Goal: Task Accomplishment & Management: Manage account settings

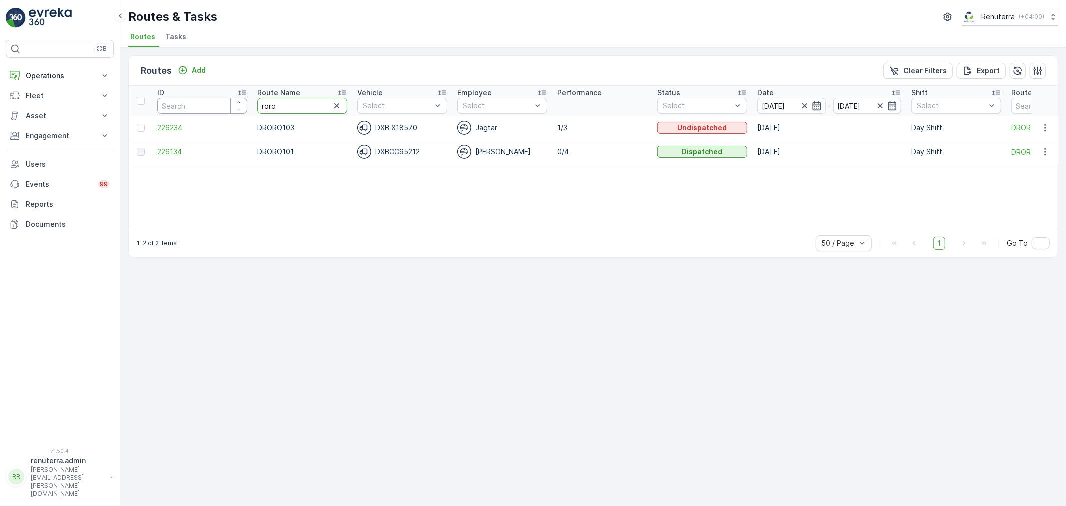
drag, startPoint x: 303, startPoint y: 111, endPoint x: 224, endPoint y: 97, distance: 80.6
click at [224, 97] on tr "ID Route Name roro Vehicle Select Employee Select Performance Status Select Dat…" at bounding box center [631, 101] width 1004 height 30
type input "hat"
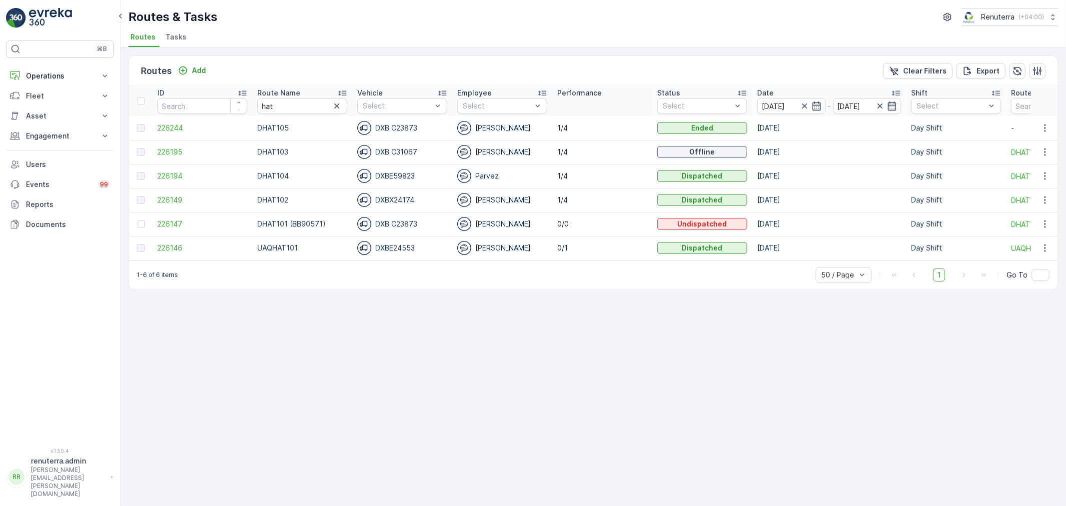
click at [342, 93] on icon at bounding box center [342, 93] width 10 height 10
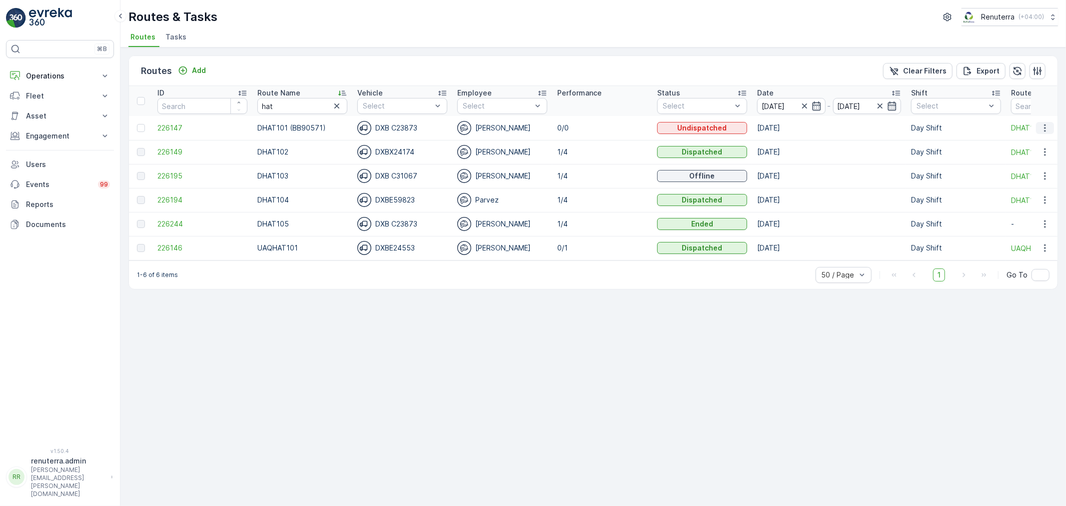
click at [1043, 123] on icon "button" at bounding box center [1045, 128] width 10 height 10
click at [1008, 201] on span "Delete" at bounding box center [1004, 203] width 23 height 10
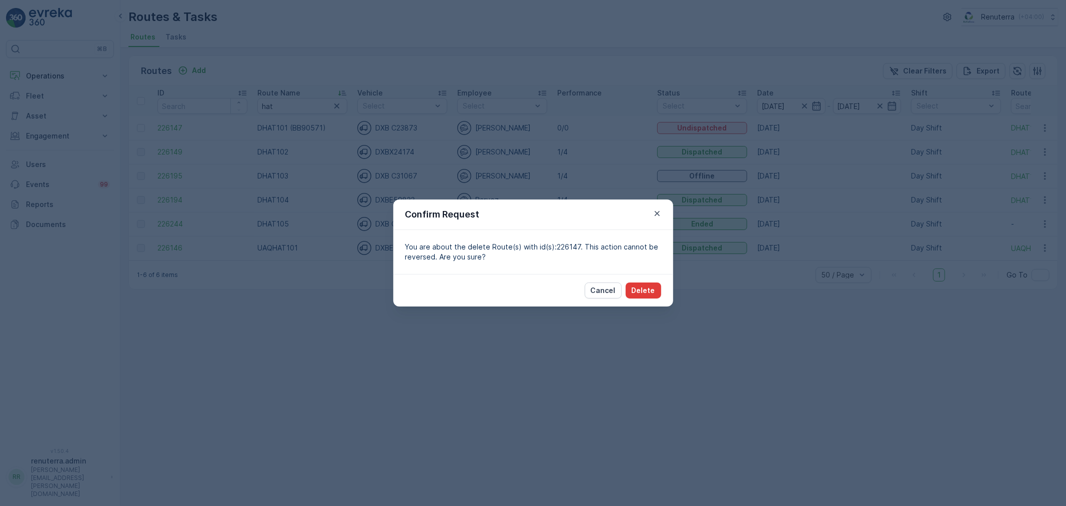
click at [642, 288] on p "Delete" at bounding box center [643, 290] width 23 height 10
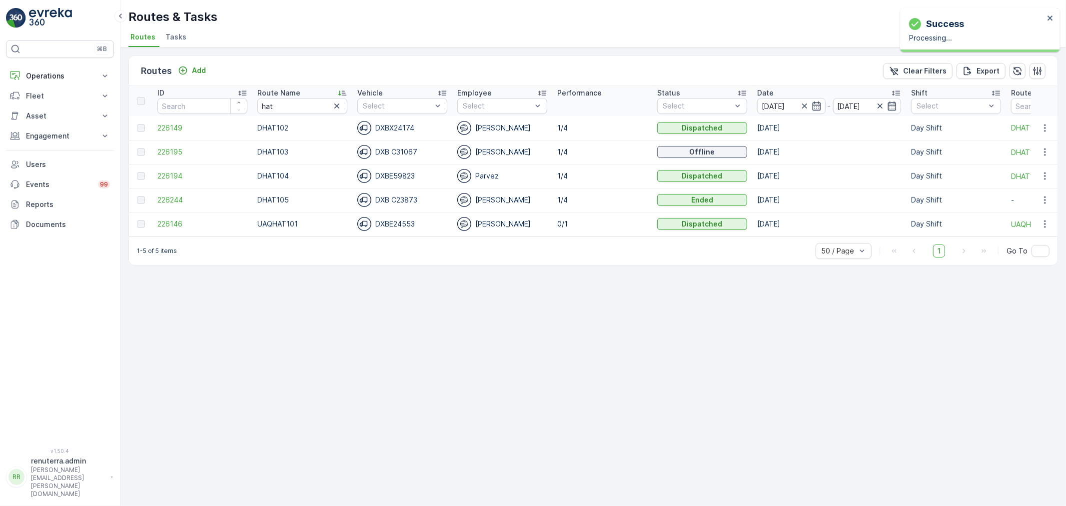
click at [341, 92] on icon at bounding box center [342, 93] width 10 height 10
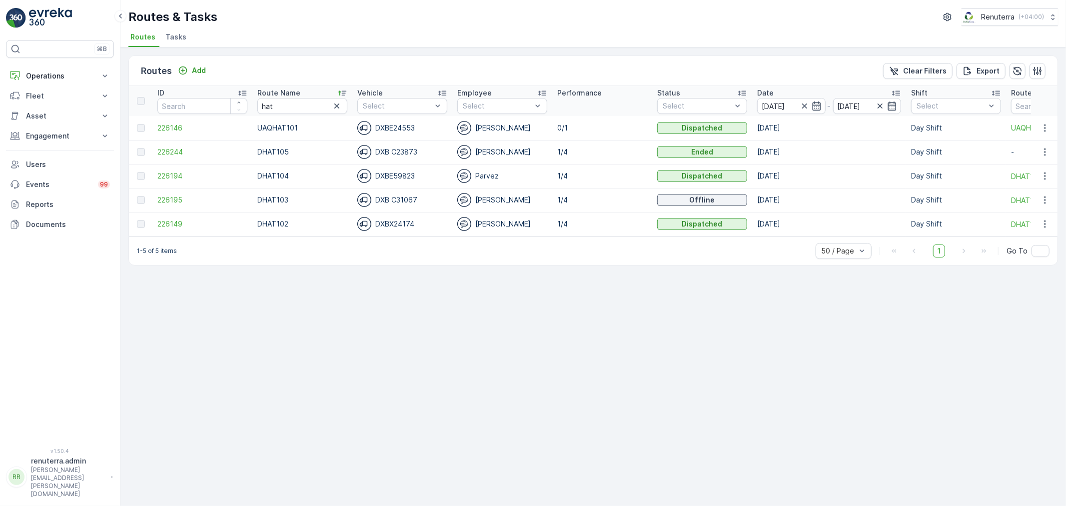
click at [341, 92] on icon at bounding box center [342, 93] width 10 height 10
click at [343, 91] on icon at bounding box center [342, 93] width 10 height 10
click at [172, 126] on span "226149" at bounding box center [202, 128] width 90 height 10
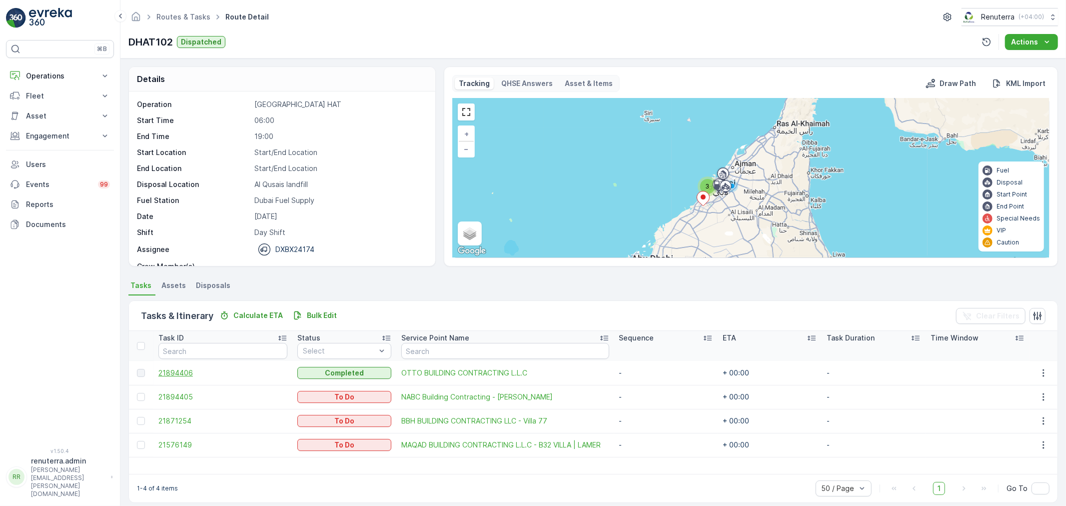
click at [184, 371] on span "21894406" at bounding box center [222, 373] width 129 height 10
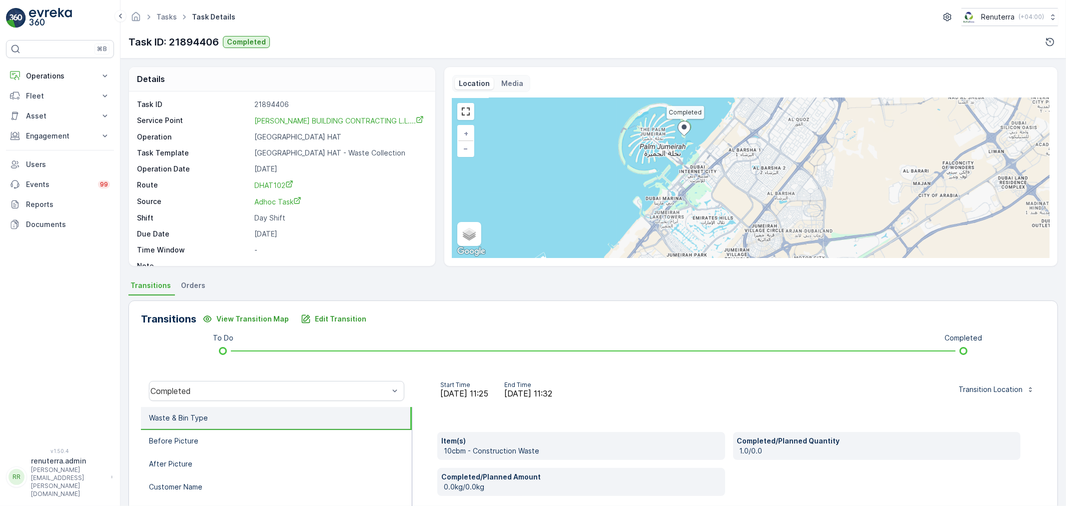
drag, startPoint x: 705, startPoint y: 213, endPoint x: 677, endPoint y: 165, distance: 55.1
click at [677, 165] on div "Completed + − Satellite Roadmap Terrain Hybrid Leaflet Keyboard shortcuts Map D…" at bounding box center [750, 178] width 597 height 160
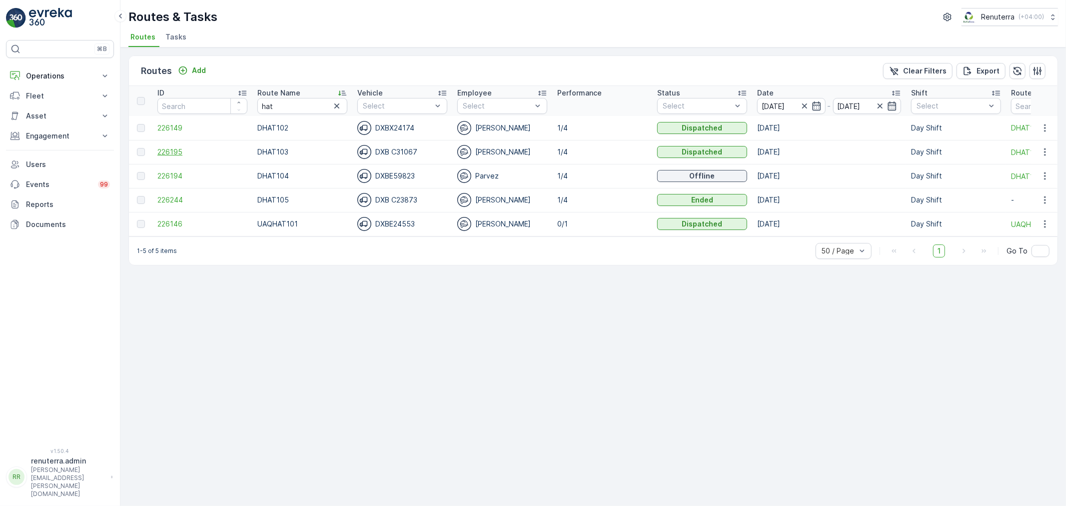
click at [170, 150] on span "226195" at bounding box center [202, 152] width 90 height 10
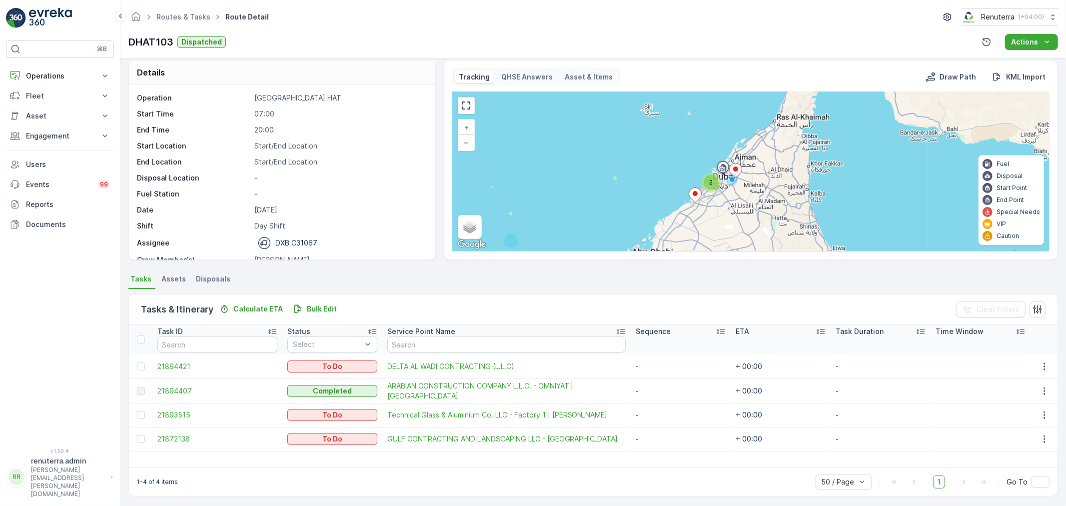
scroll to position [9, 0]
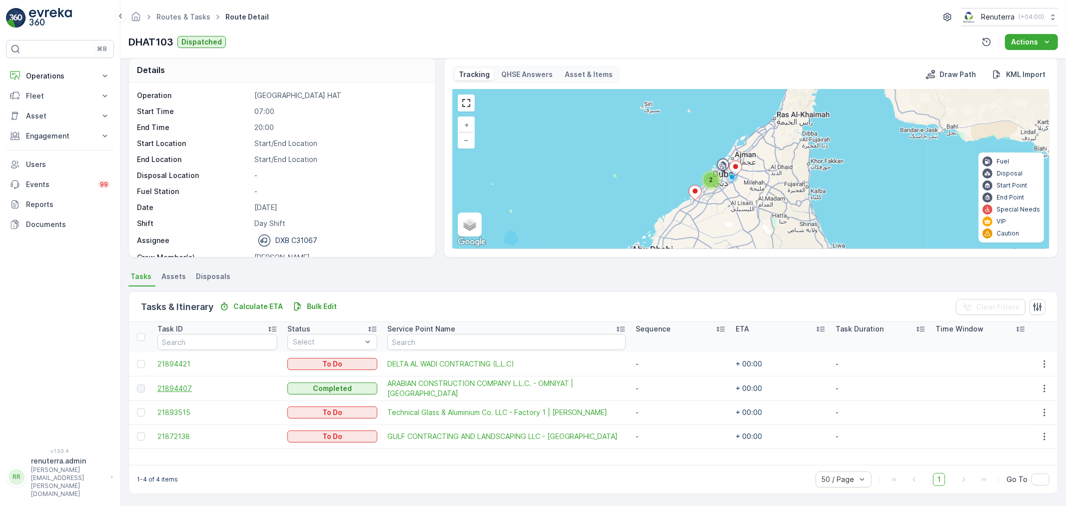
click at [184, 386] on span "21894407" at bounding box center [217, 388] width 120 height 10
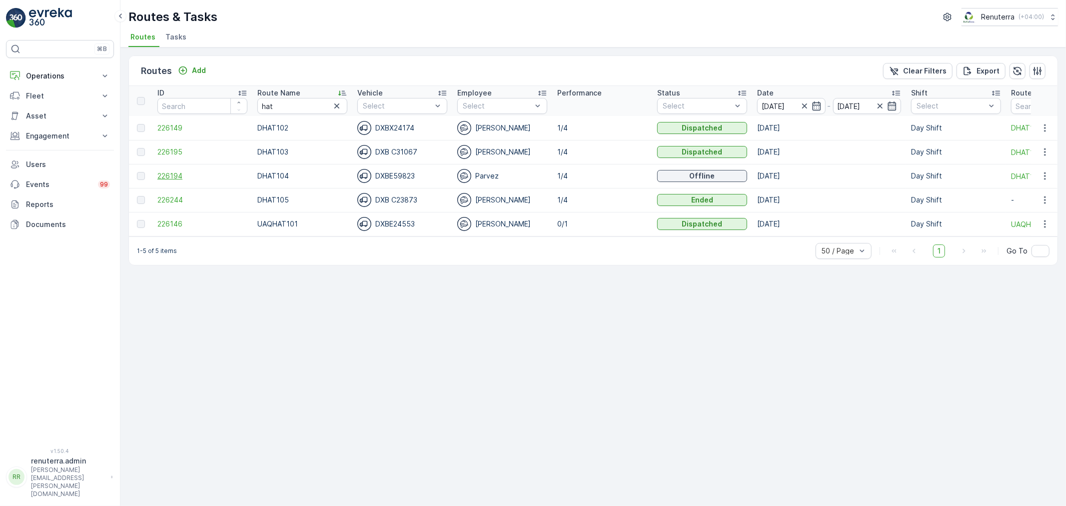
click at [175, 176] on span "226194" at bounding box center [202, 176] width 90 height 10
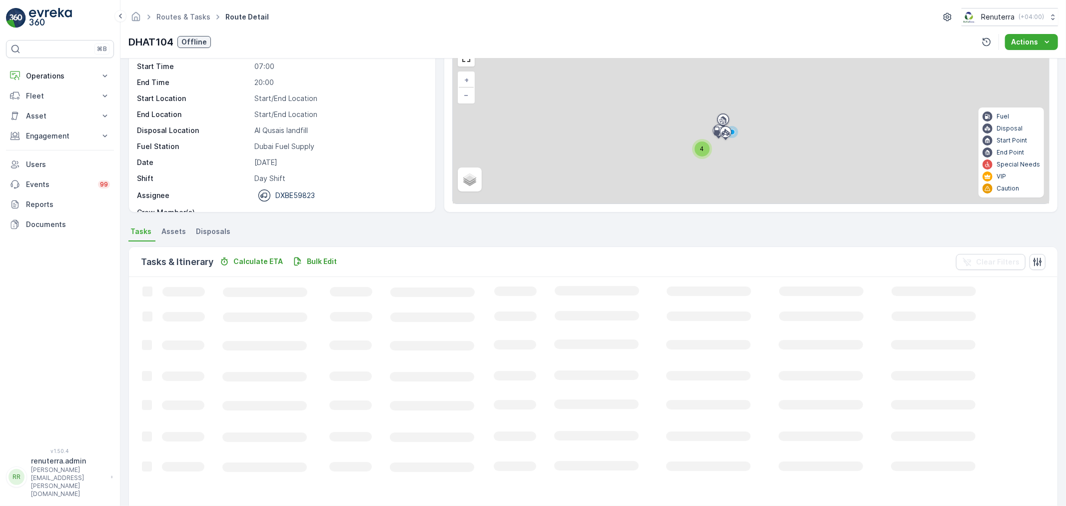
scroll to position [9, 0]
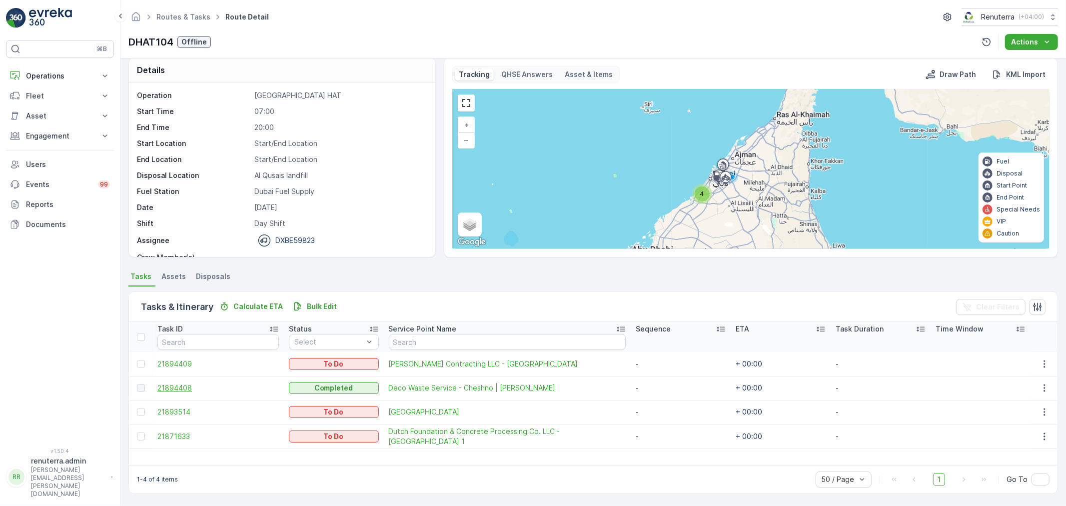
click at [180, 387] on span "21894408" at bounding box center [217, 388] width 121 height 10
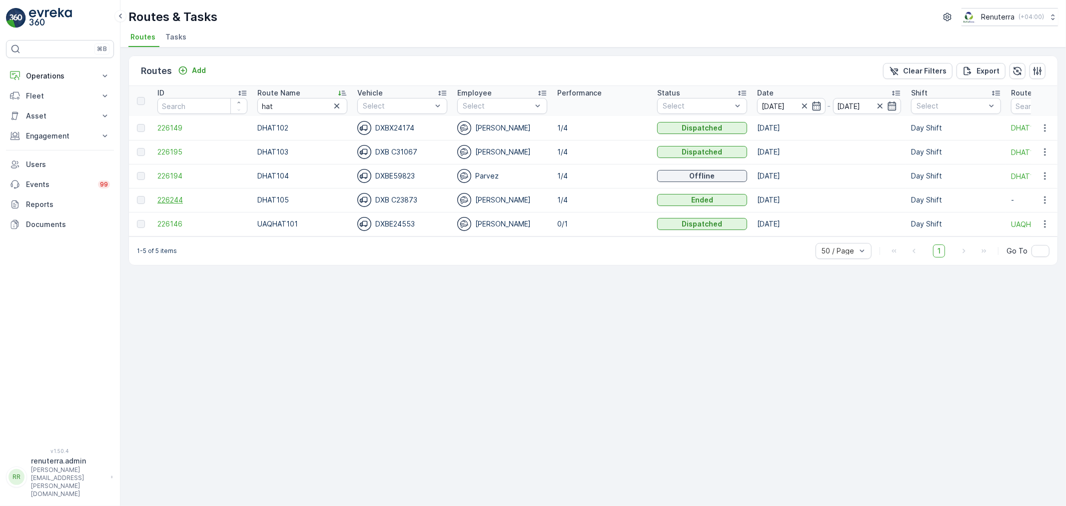
click at [175, 202] on span "226244" at bounding box center [202, 200] width 90 height 10
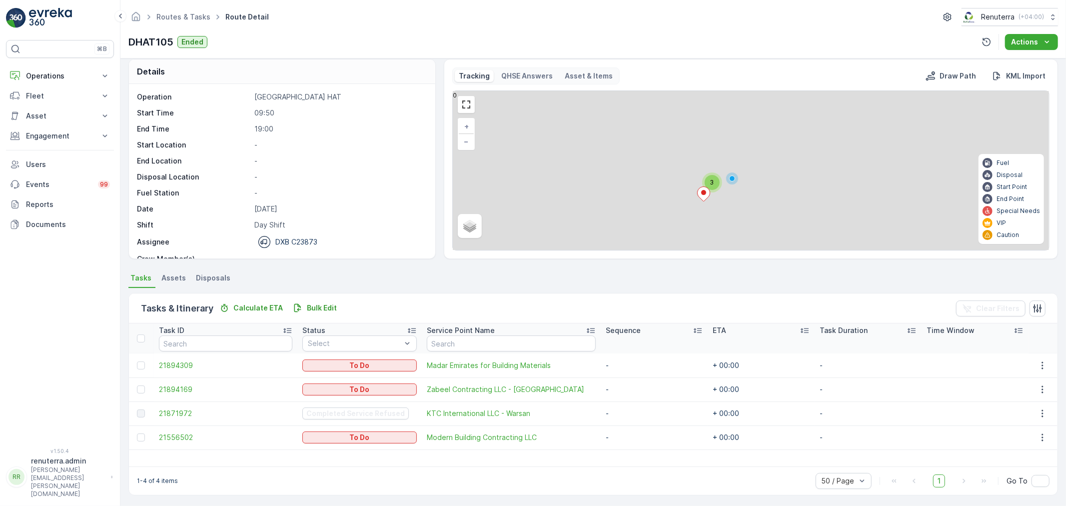
scroll to position [9, 0]
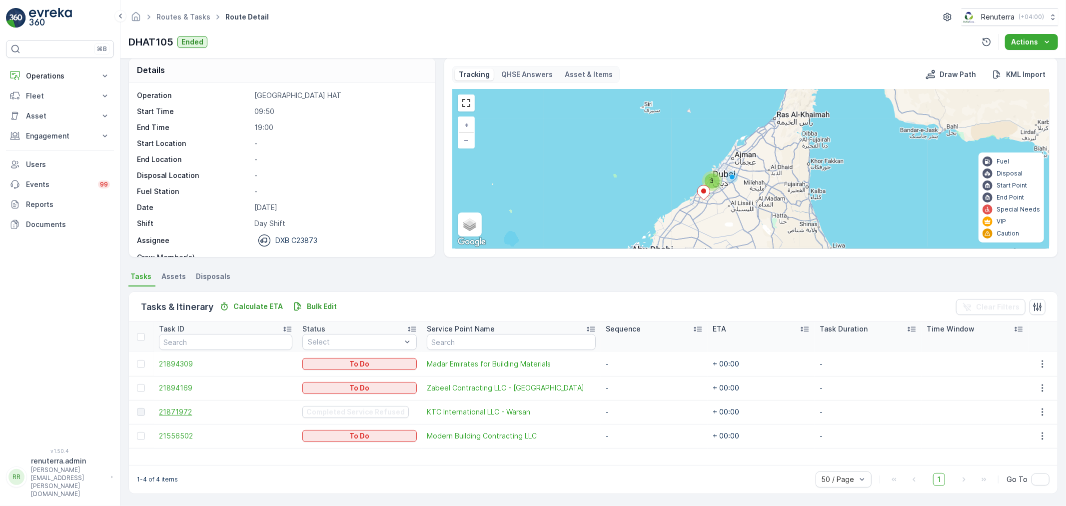
click at [166, 408] on span "21871972" at bounding box center [225, 412] width 133 height 10
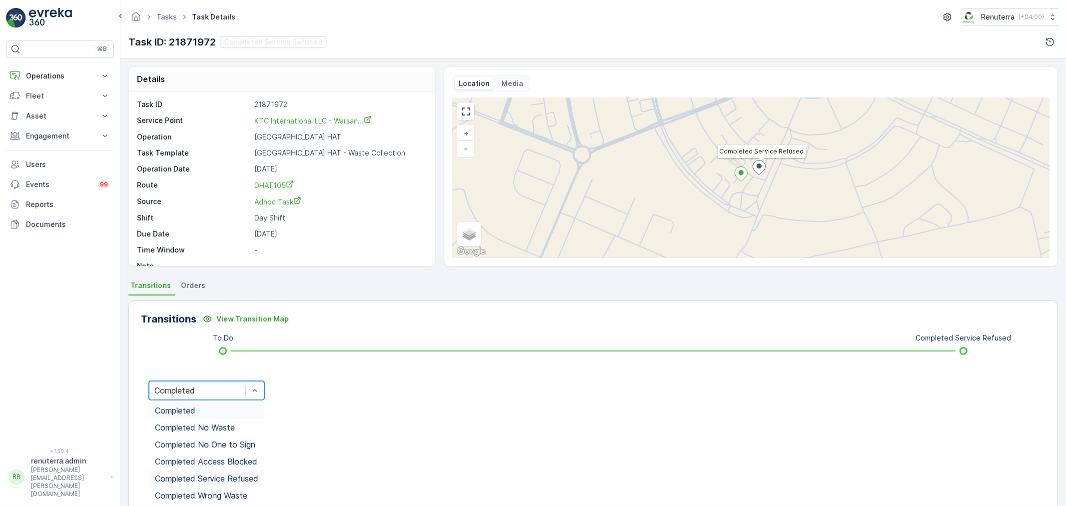
click at [237, 474] on span "Completed Service Refused" at bounding box center [206, 478] width 103 height 9
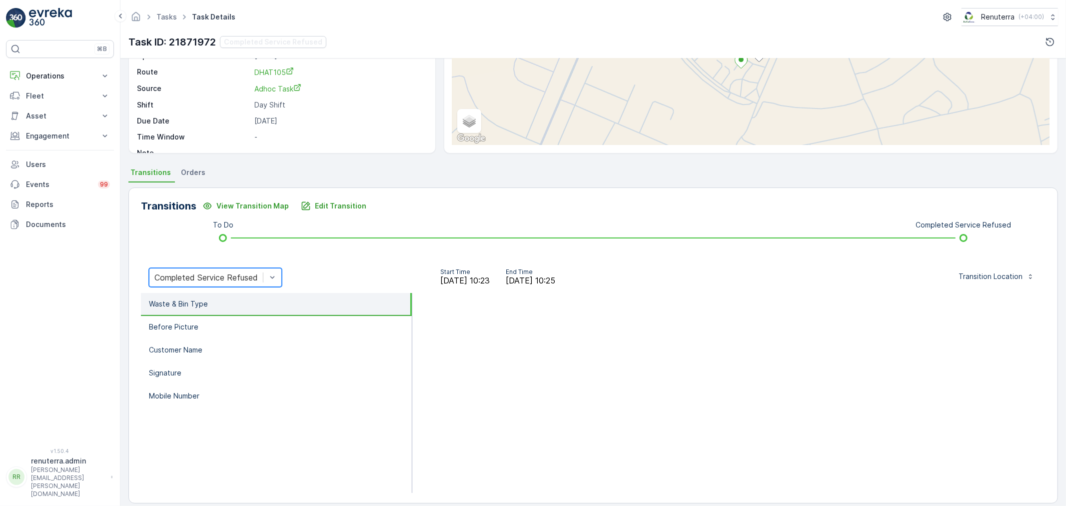
scroll to position [123, 0]
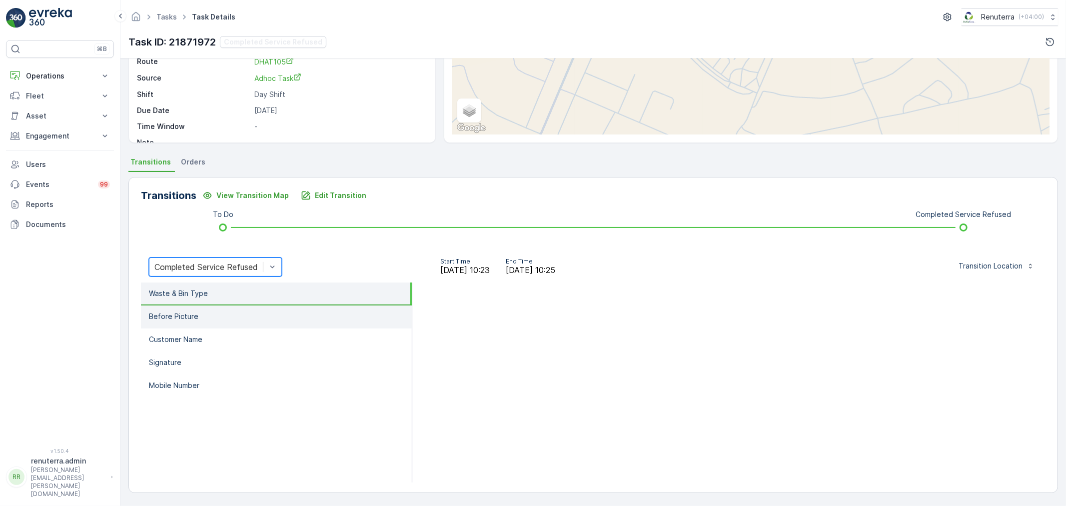
click at [203, 308] on li "Before Picture" at bounding box center [276, 316] width 271 height 23
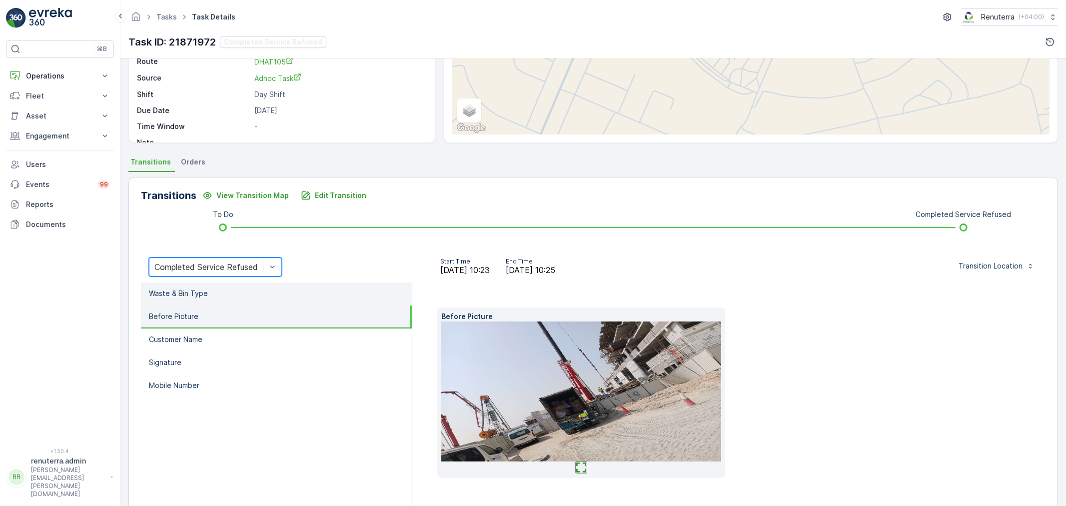
click at [204, 287] on li "Waste & Bin Type" at bounding box center [276, 293] width 271 height 23
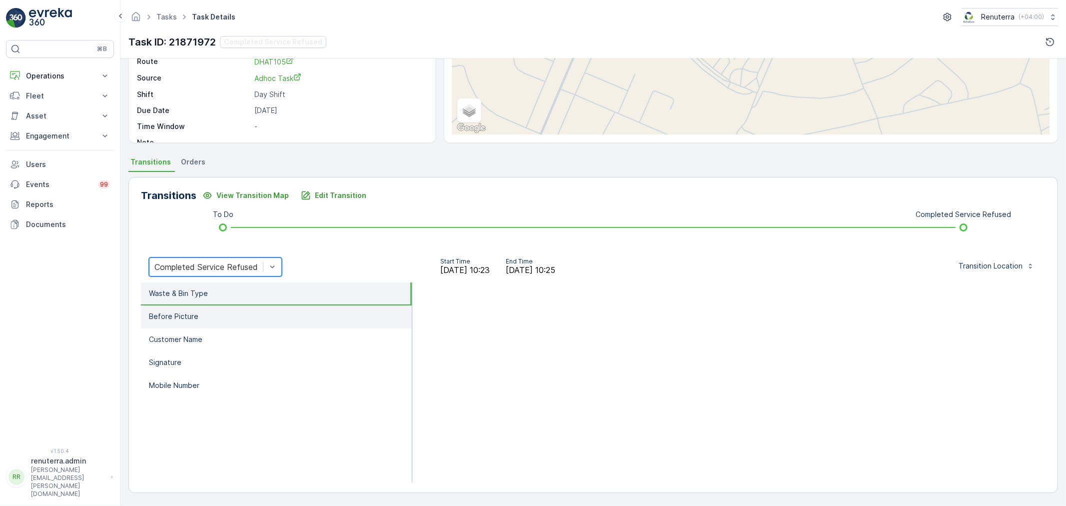
click at [199, 316] on li "Before Picture" at bounding box center [276, 316] width 271 height 23
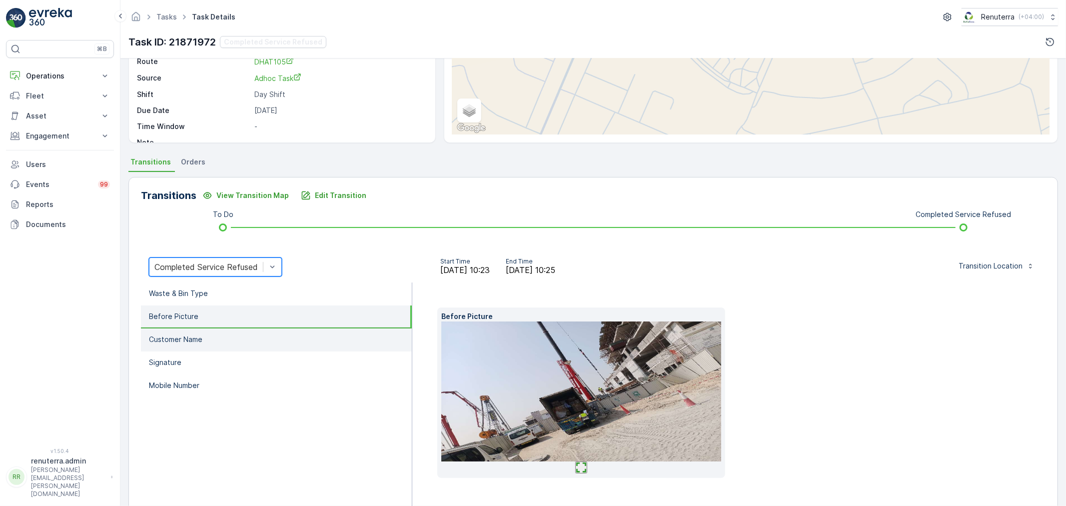
click at [206, 340] on li "Customer Name" at bounding box center [276, 339] width 271 height 23
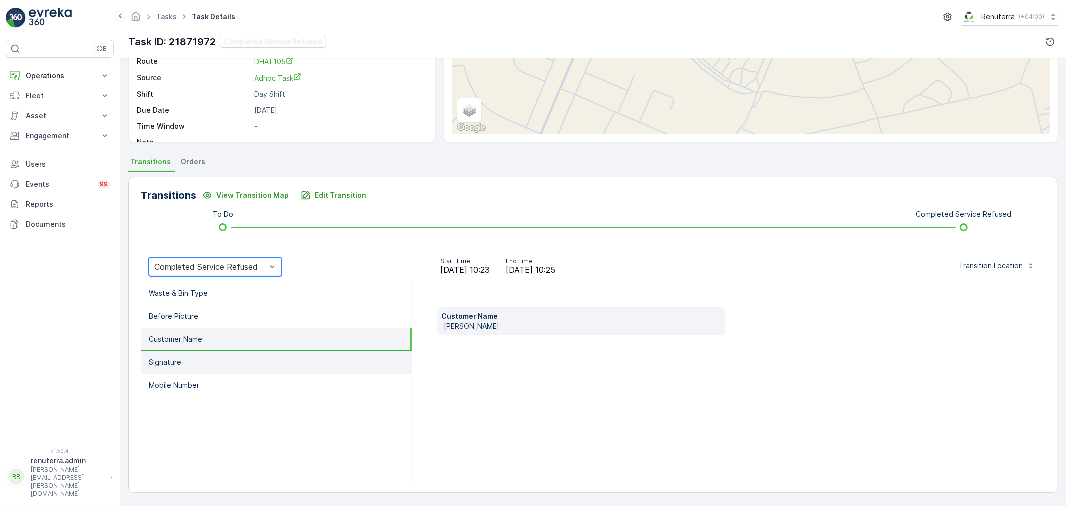
click at [211, 358] on li "Signature" at bounding box center [276, 362] width 271 height 23
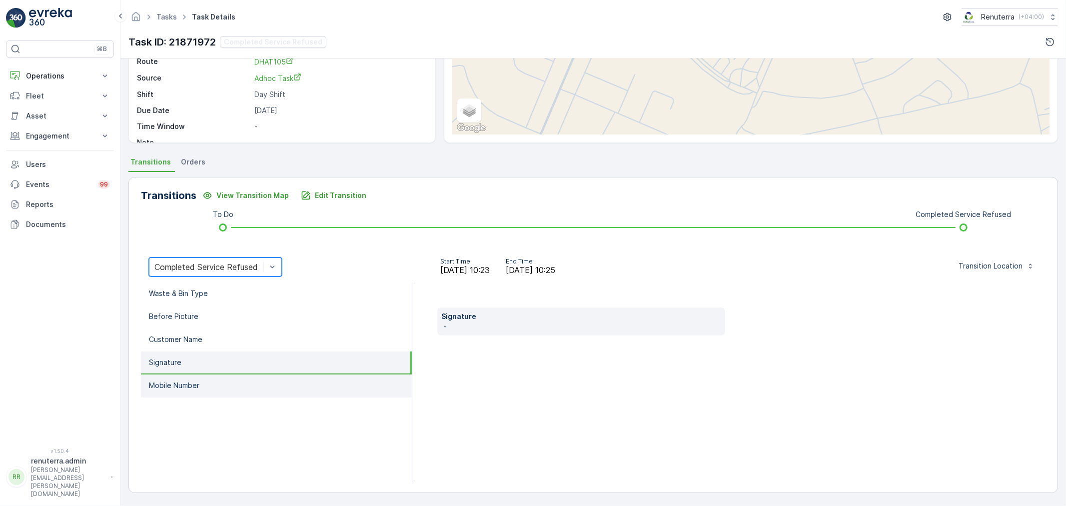
click at [213, 382] on li "Mobile Number" at bounding box center [276, 385] width 271 height 23
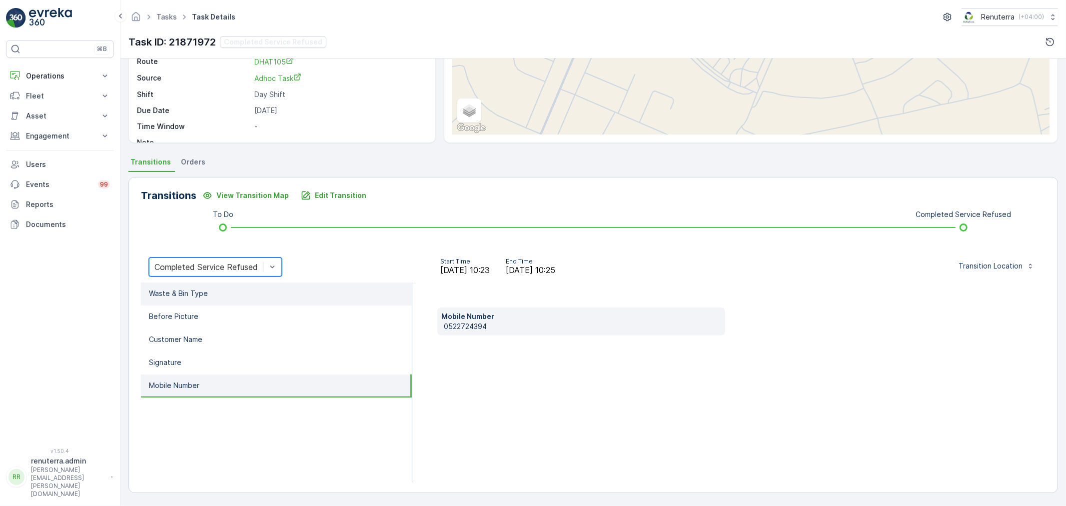
click at [213, 289] on li "Waste & Bin Type" at bounding box center [276, 293] width 271 height 23
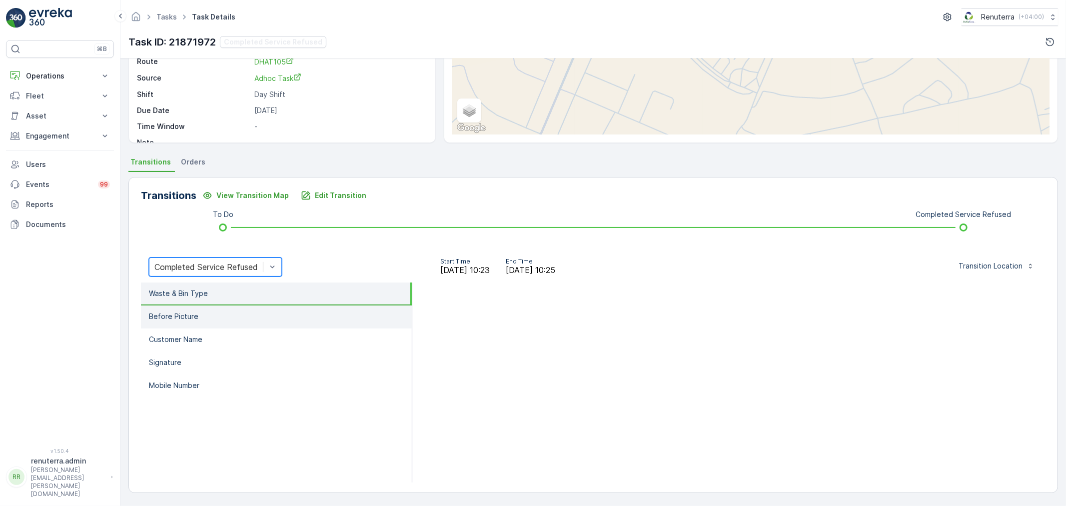
click at [211, 313] on li "Before Picture" at bounding box center [276, 316] width 271 height 23
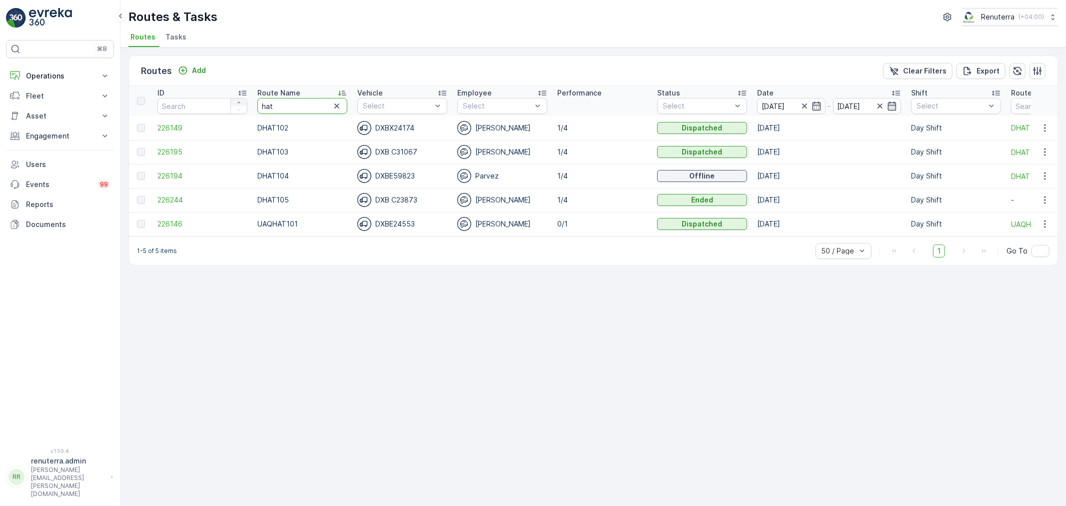
drag, startPoint x: 269, startPoint y: 105, endPoint x: 233, endPoint y: 101, distance: 35.8
click at [233, 101] on tr "ID Route Name hat Vehicle Select Employee Select Performance Status Select Date…" at bounding box center [631, 101] width 1004 height 30
type input "roro"
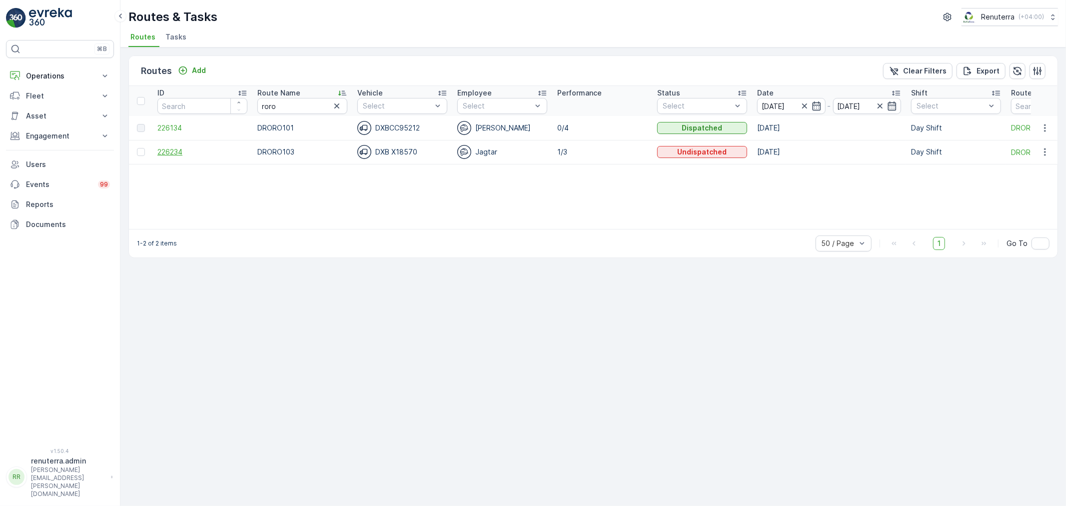
click at [178, 151] on span "226234" at bounding box center [202, 152] width 90 height 10
drag, startPoint x: 291, startPoint y: 101, endPoint x: 231, endPoint y: 101, distance: 60.0
click at [231, 101] on tr "ID Route Name roro Vehicle Select Employee Select Performance Status Select Dat…" at bounding box center [631, 101] width 1004 height 30
type input "rel"
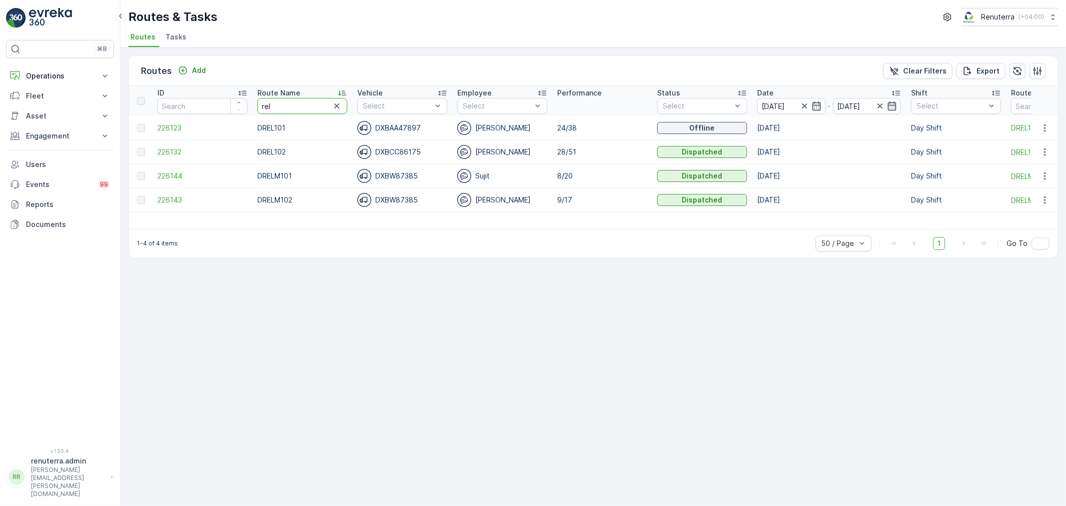
drag, startPoint x: 240, startPoint y: 106, endPoint x: 230, endPoint y: 106, distance: 10.5
click at [230, 106] on tr "ID Route Name rel Vehicle Select Employee Select Performance Status Select Date…" at bounding box center [631, 101] width 1004 height 30
type input "hat"
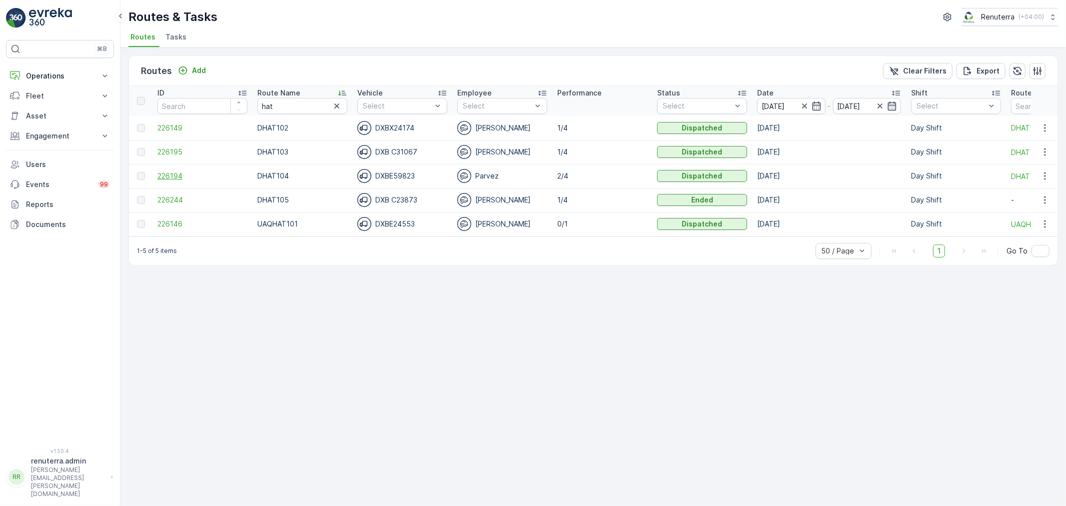
click at [179, 176] on span "226194" at bounding box center [202, 176] width 90 height 10
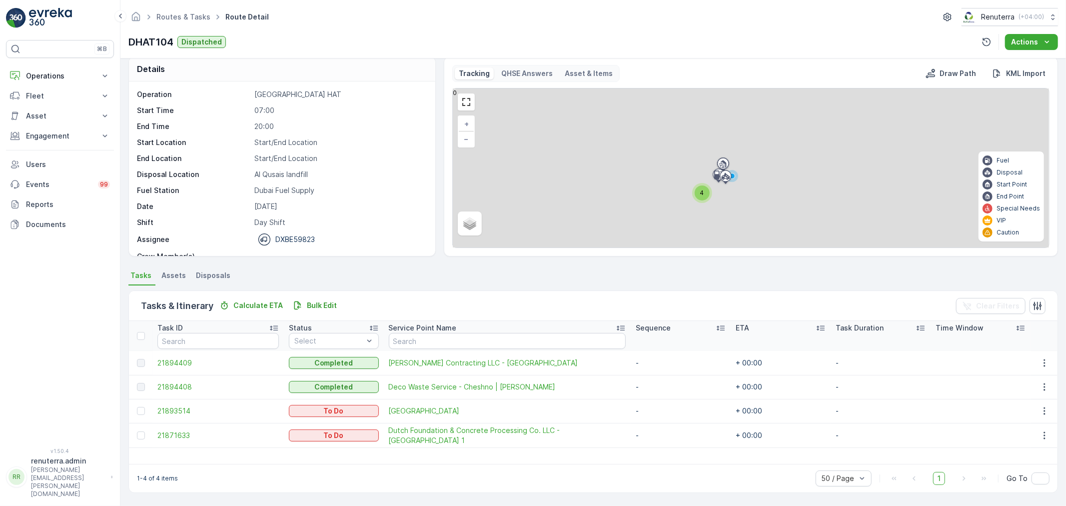
scroll to position [10, 0]
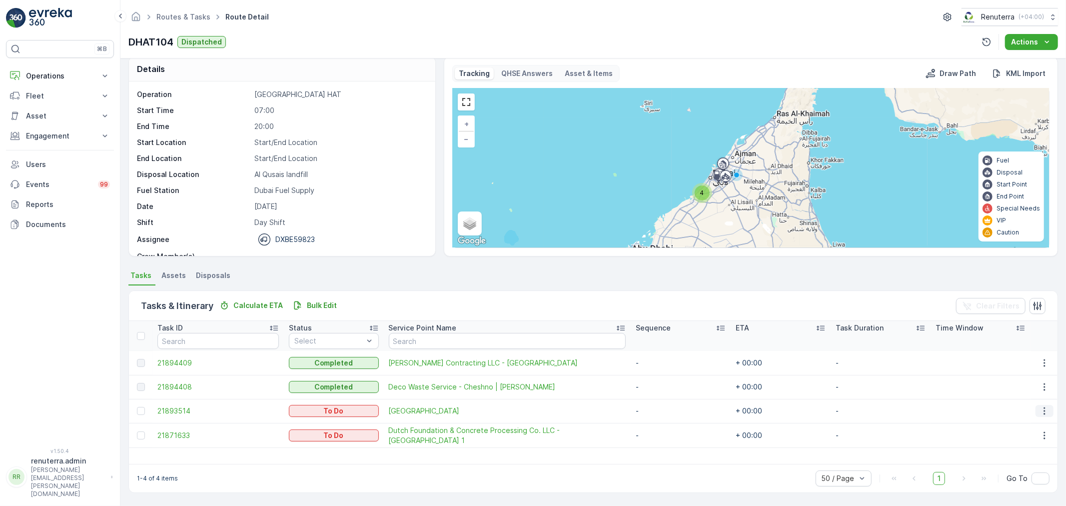
click at [1044, 407] on icon "button" at bounding box center [1044, 410] width 1 height 7
click at [1021, 454] on span "Change Route" at bounding box center [1019, 453] width 48 height 10
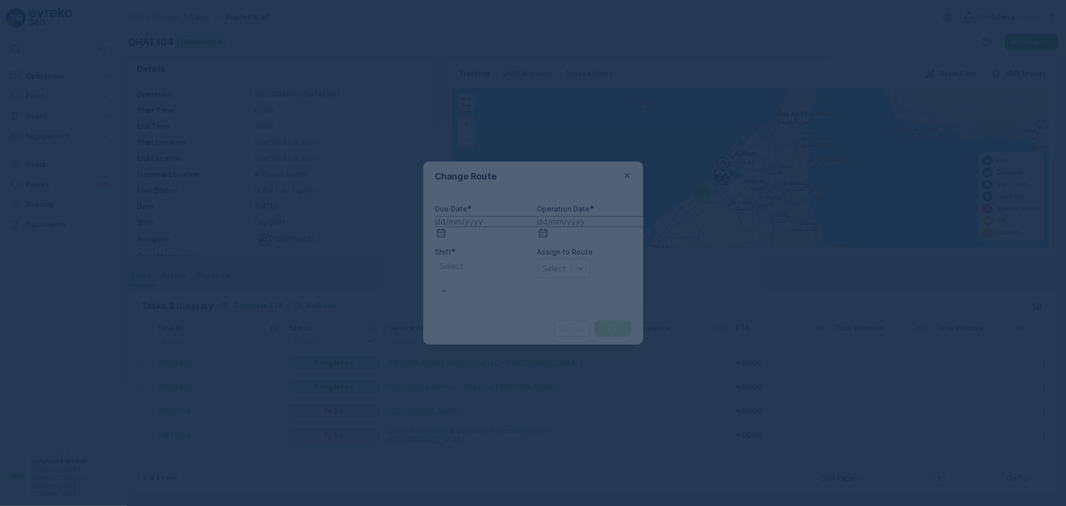
type input "[DATE]"
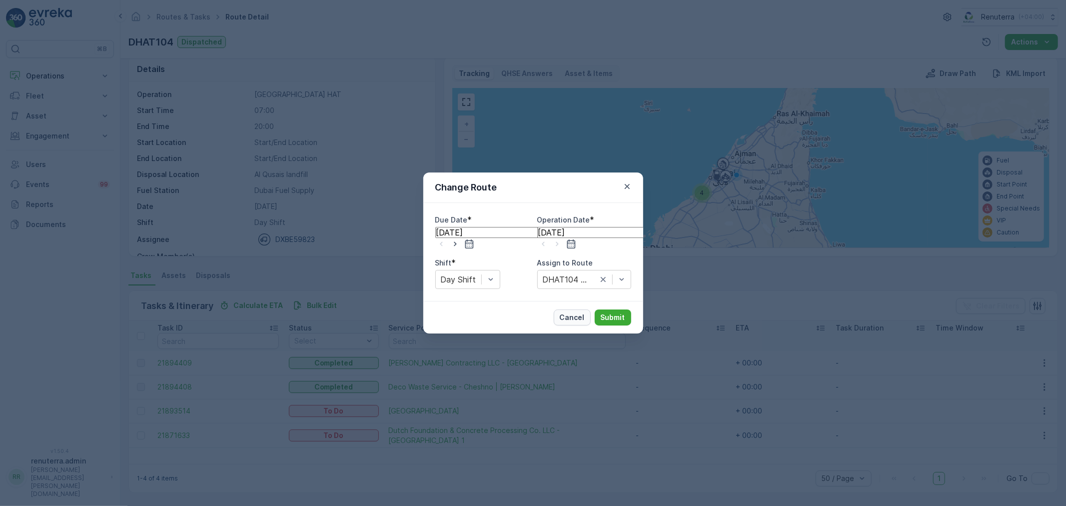
click at [563, 315] on p "Cancel" at bounding box center [572, 317] width 25 height 10
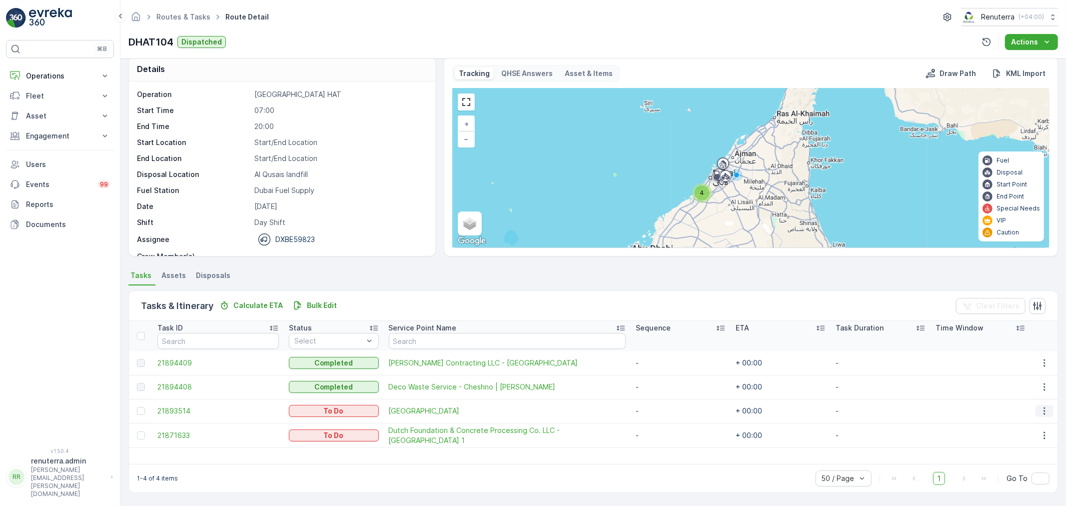
click at [1042, 410] on icon "button" at bounding box center [1045, 411] width 10 height 10
click at [1024, 470] on span "Remove from Route" at bounding box center [1028, 467] width 67 height 10
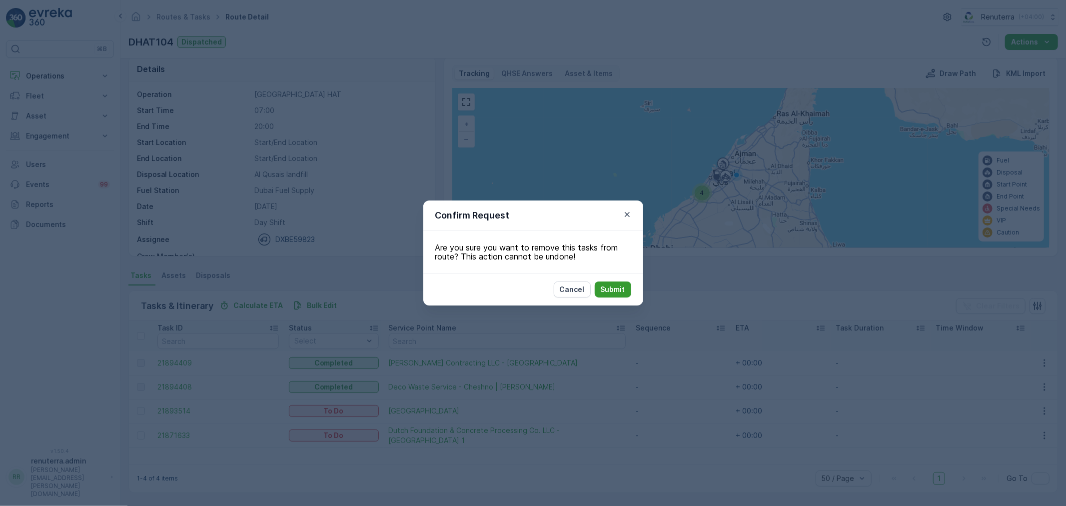
click at [619, 288] on p "Submit" at bounding box center [613, 289] width 24 height 10
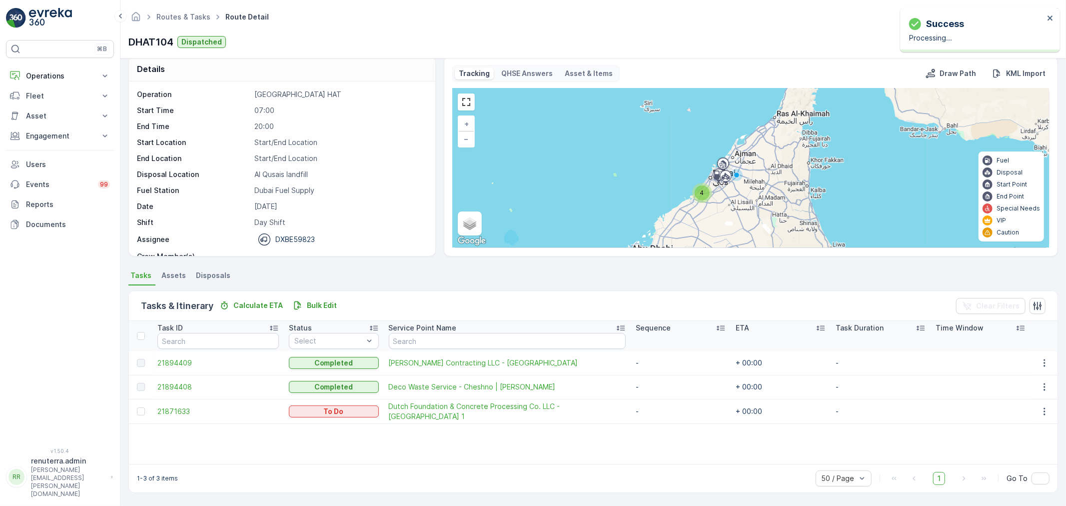
scroll to position [9, 0]
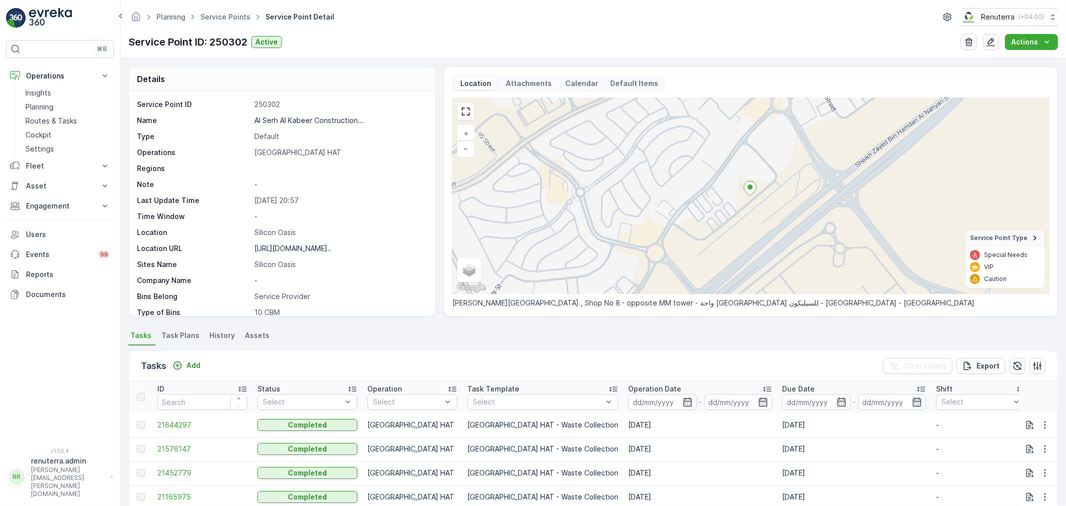
click at [221, 12] on span "Service Points" at bounding box center [225, 17] width 54 height 10
click at [220, 20] on link "Service Points" at bounding box center [225, 16] width 50 height 8
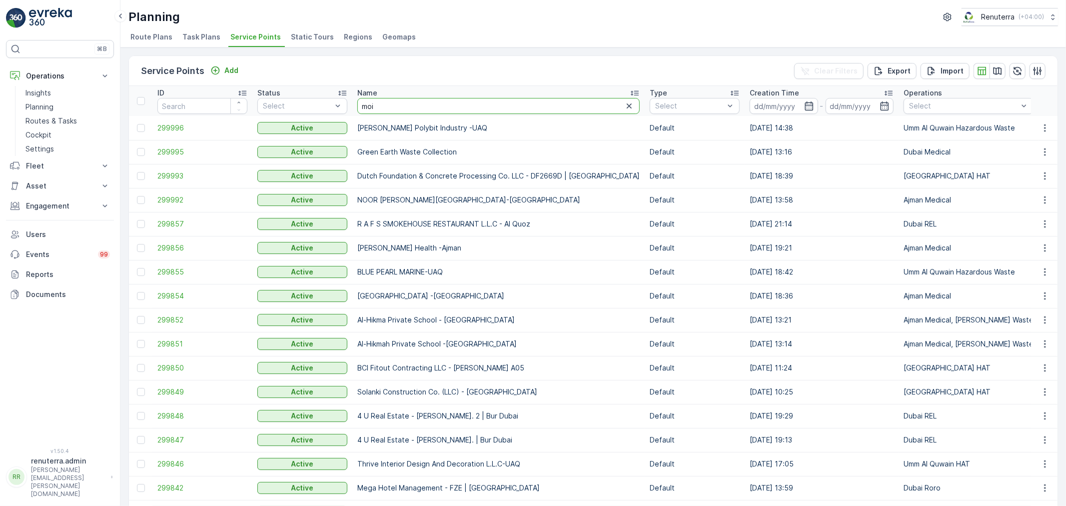
type input "moij"
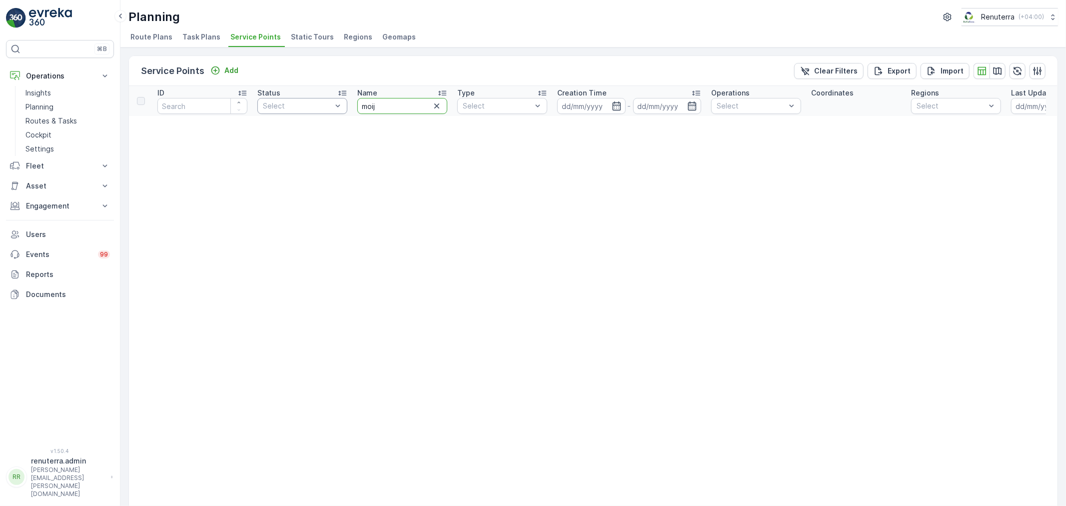
drag, startPoint x: 385, startPoint y: 101, endPoint x: 331, endPoint y: 101, distance: 54.0
type input "mouj"
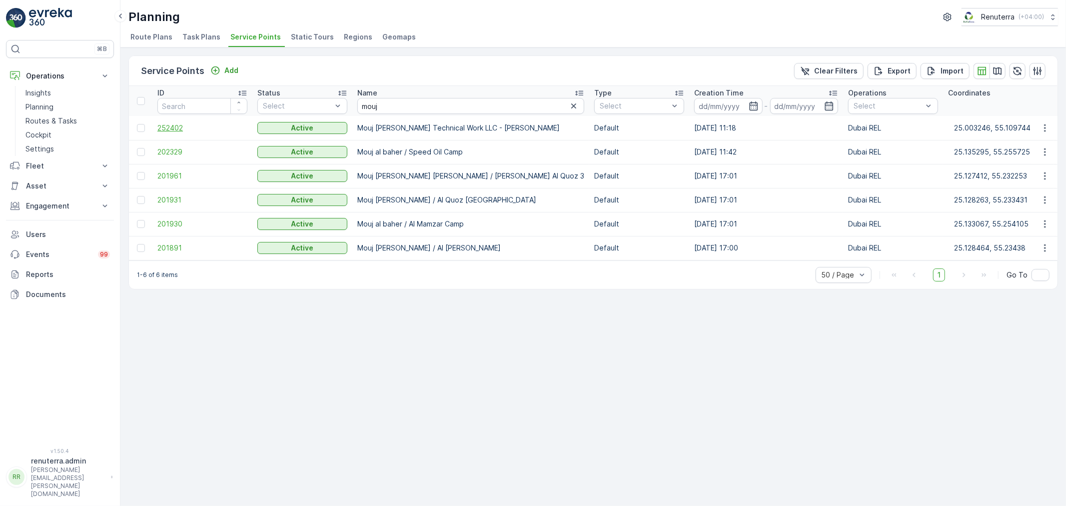
click at [173, 124] on span "252402" at bounding box center [202, 128] width 90 height 10
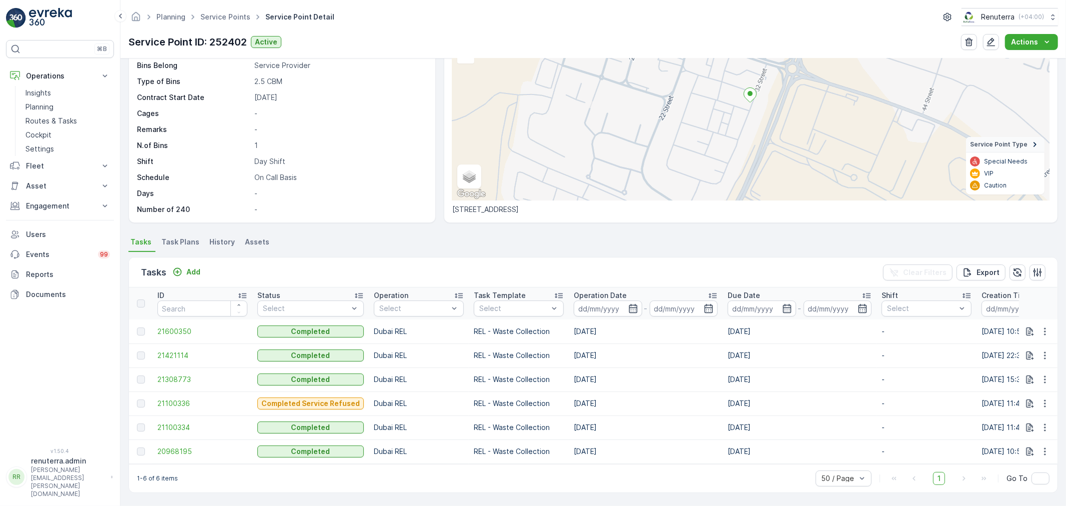
scroll to position [98, 0]
click at [185, 267] on div "Add" at bounding box center [186, 272] width 28 height 10
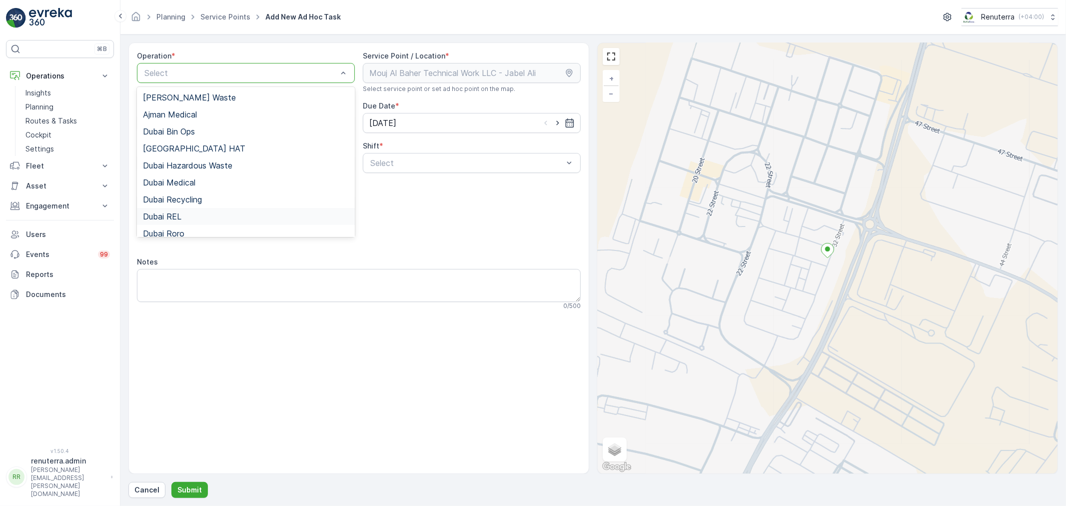
click at [181, 212] on div "Dubai REL" at bounding box center [246, 216] width 206 height 9
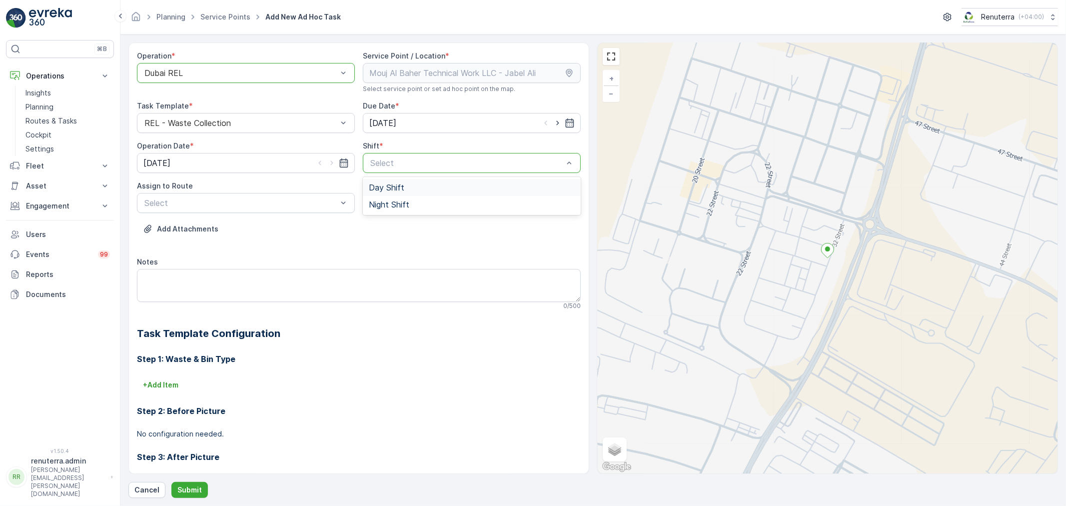
drag, startPoint x: 375, startPoint y: 188, endPoint x: 323, endPoint y: 195, distance: 52.0
click at [374, 188] on span "Day Shift" at bounding box center [386, 187] width 35 height 9
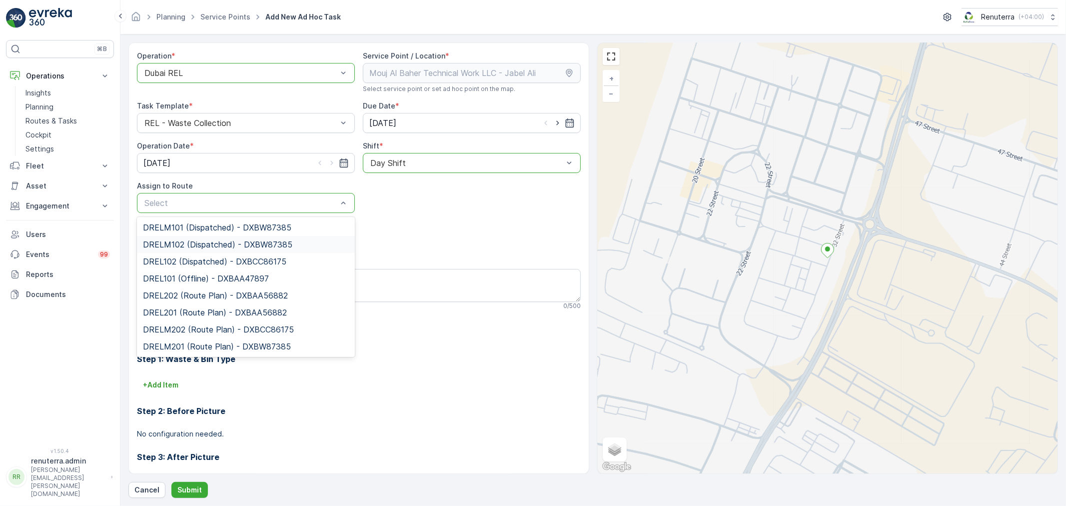
click at [202, 242] on span "DRELM102 (Dispatched) - DXBW87385" at bounding box center [217, 244] width 149 height 9
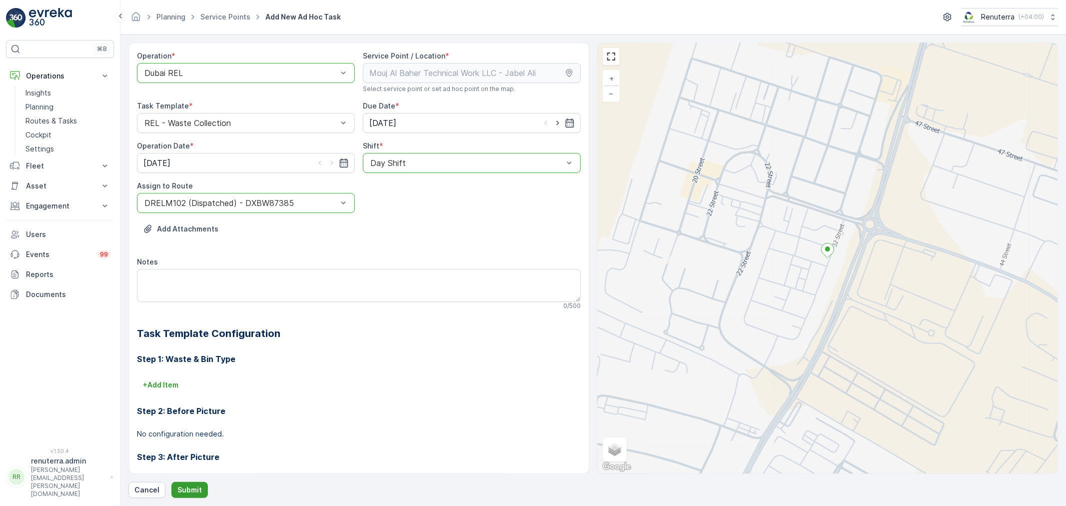
click at [189, 488] on p "Submit" at bounding box center [189, 490] width 24 height 10
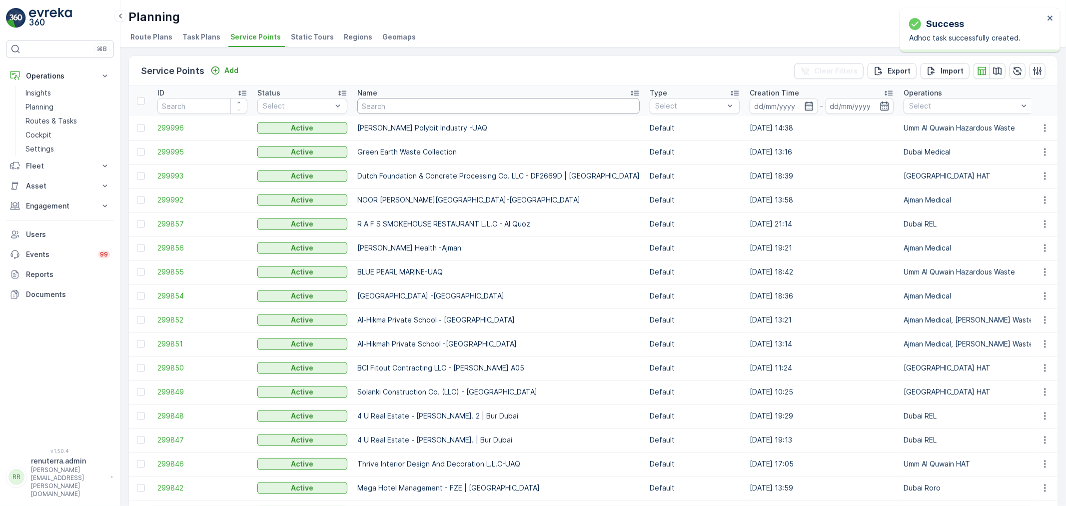
click at [381, 110] on input "text" at bounding box center [498, 106] width 282 height 16
type input "technical"
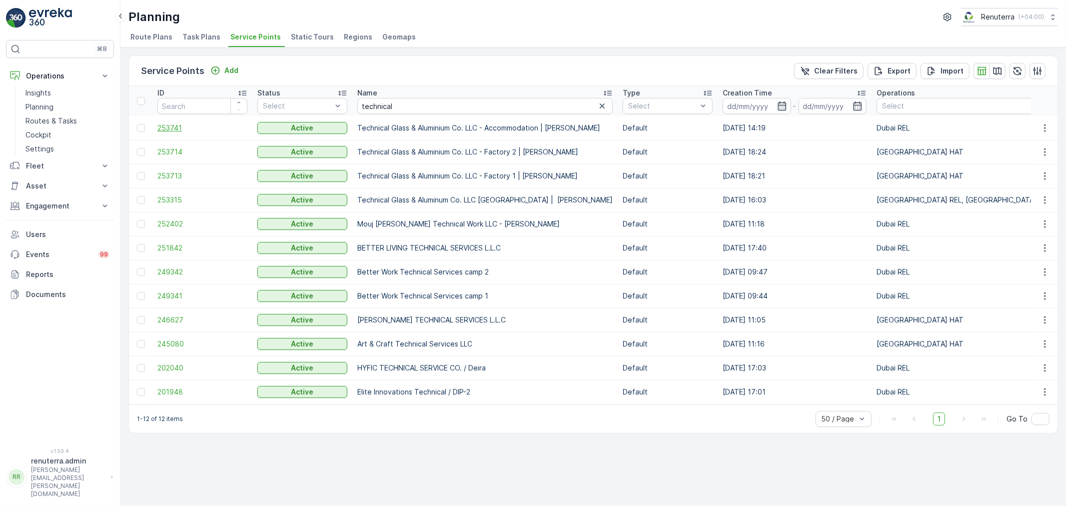
click at [162, 126] on span "253741" at bounding box center [202, 128] width 90 height 10
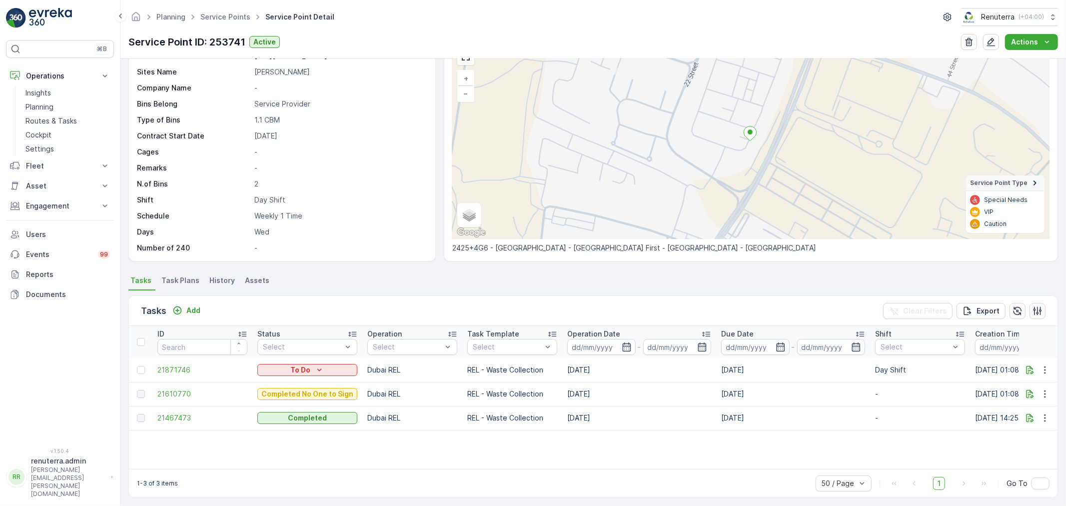
scroll to position [55, 0]
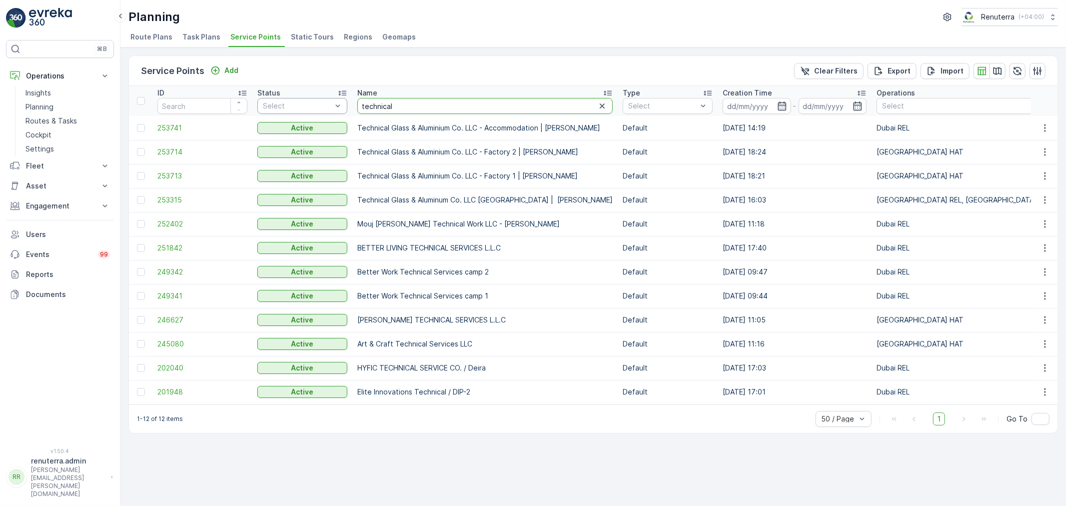
drag, startPoint x: 401, startPoint y: 107, endPoint x: 315, endPoint y: 106, distance: 85.5
type input "emrill"
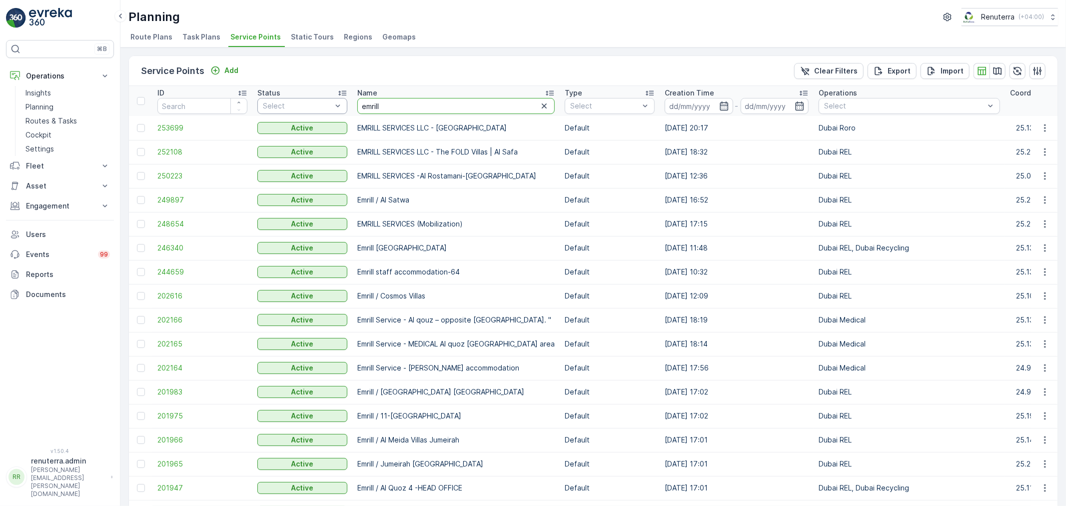
drag, startPoint x: 397, startPoint y: 106, endPoint x: 336, endPoint y: 103, distance: 61.0
type input "leb"
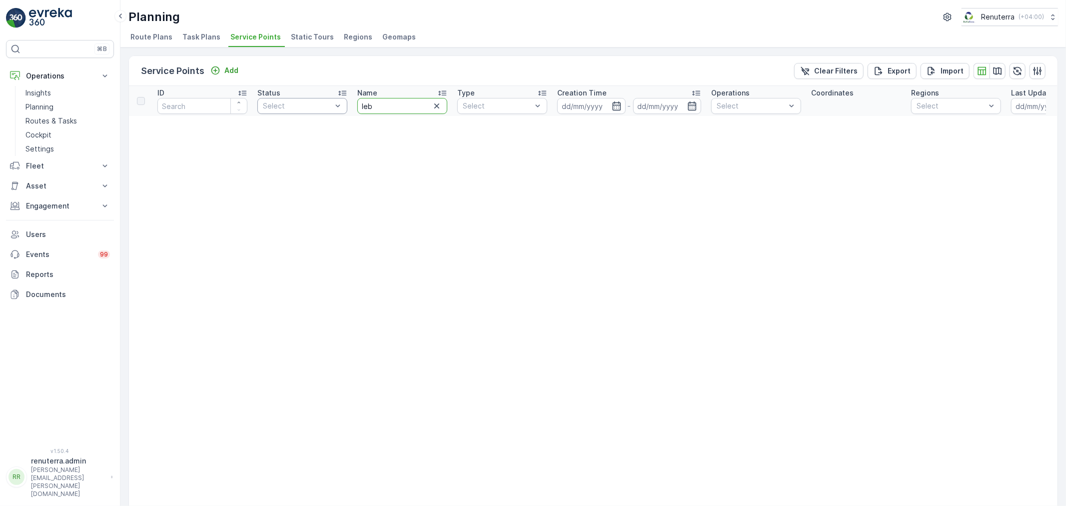
drag, startPoint x: 386, startPoint y: 112, endPoint x: 335, endPoint y: 98, distance: 52.3
type input "leh"
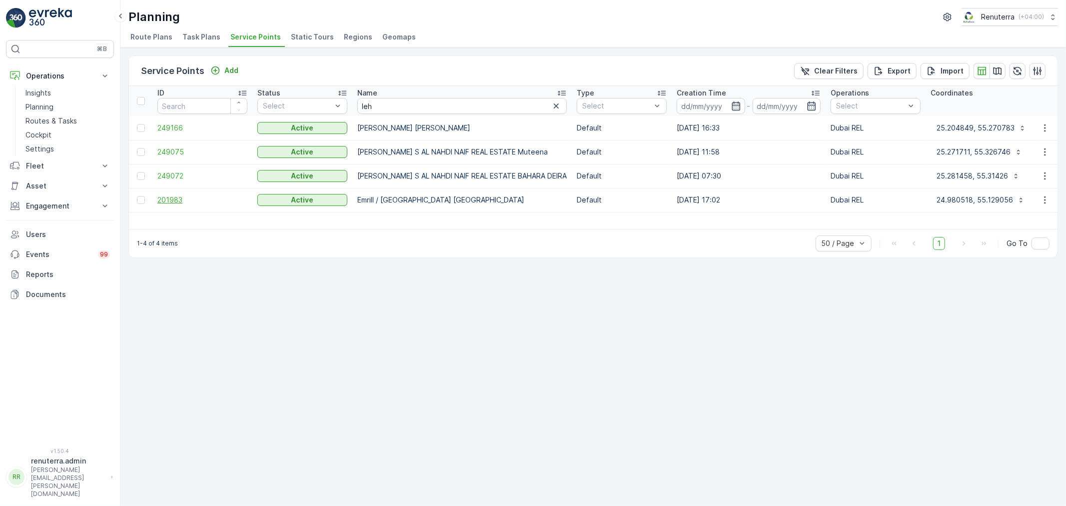
click at [162, 195] on span "201983" at bounding box center [202, 200] width 90 height 10
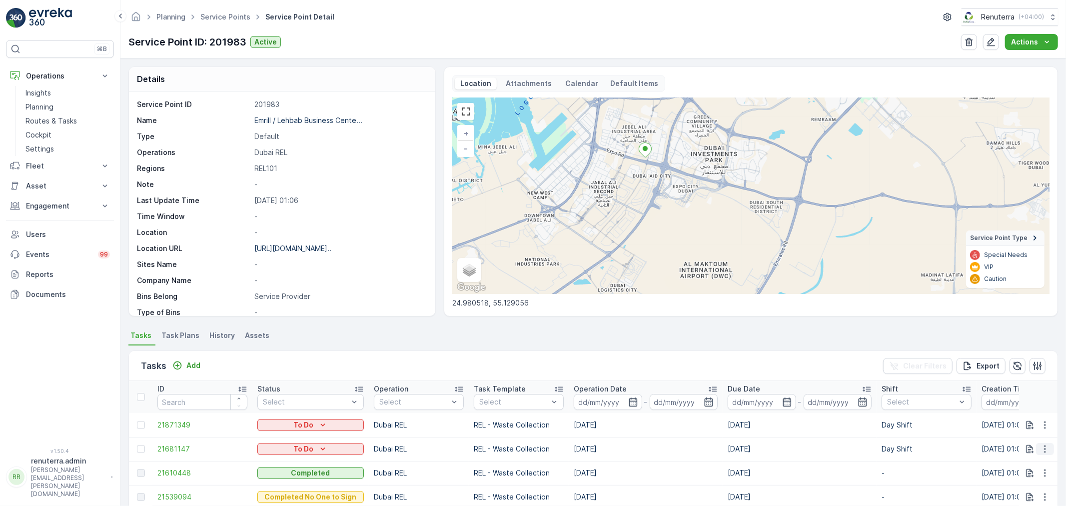
click at [1045, 449] on icon "button" at bounding box center [1045, 449] width 10 height 10
click at [1028, 400] on span "Change Route" at bounding box center [1019, 401] width 48 height 10
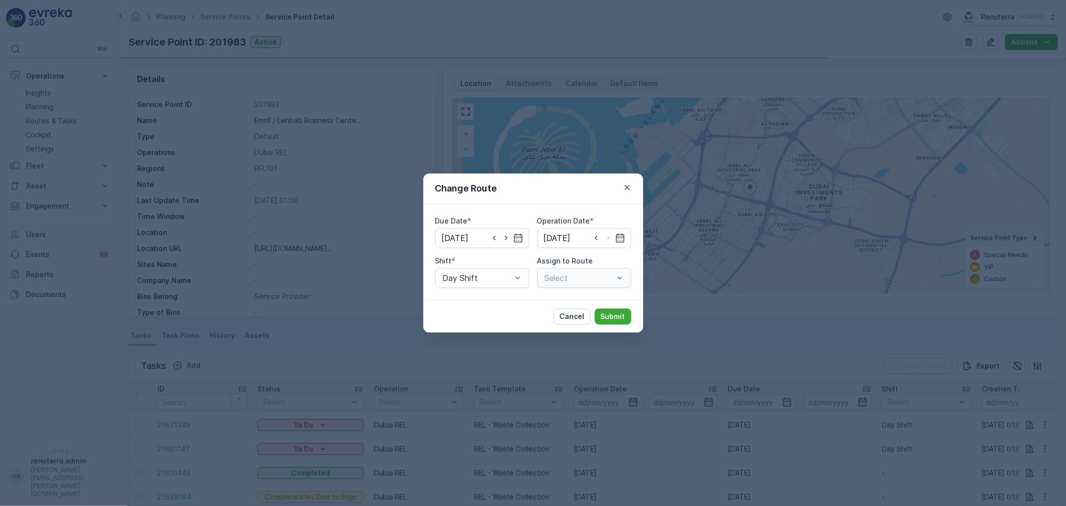
type input "21.09.2025"
click at [493, 240] on icon "button" at bounding box center [494, 238] width 10 height 10
type input "[DATE]"
click at [593, 238] on input at bounding box center [584, 238] width 94 height 20
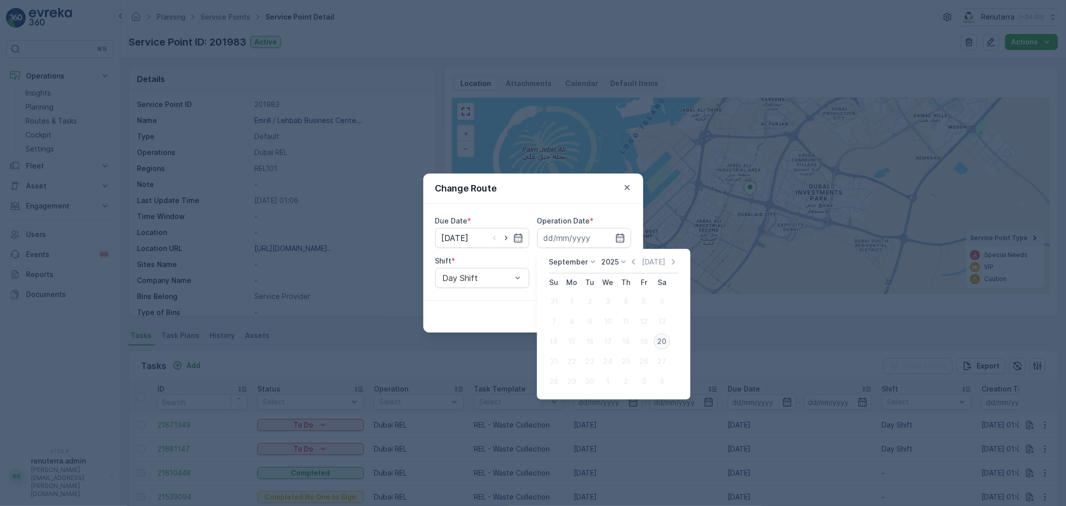
click at [663, 342] on div "20" at bounding box center [662, 341] width 16 height 16
type input "[DATE]"
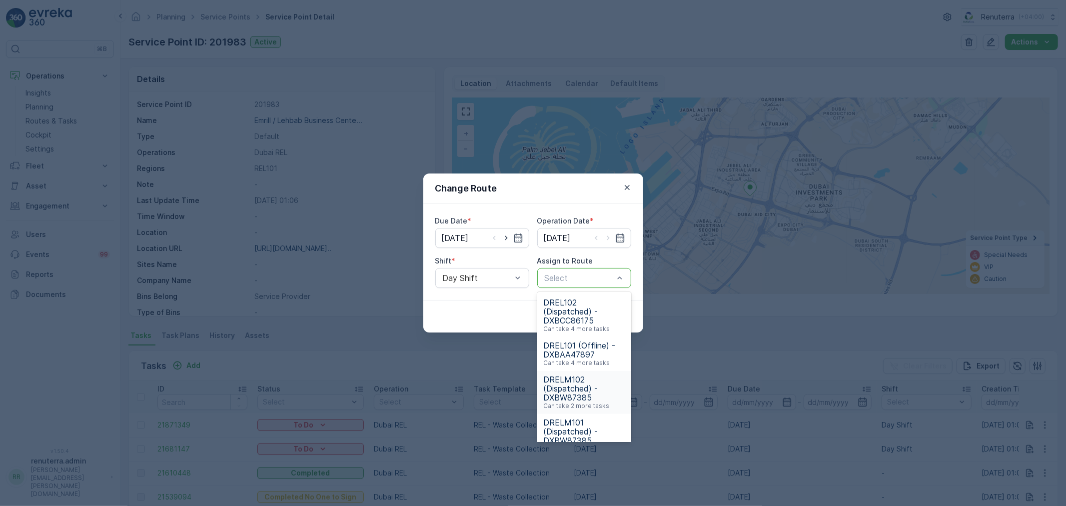
click at [587, 385] on span "DRELM102 (Dispatched) - DXBW87385" at bounding box center [584, 388] width 82 height 27
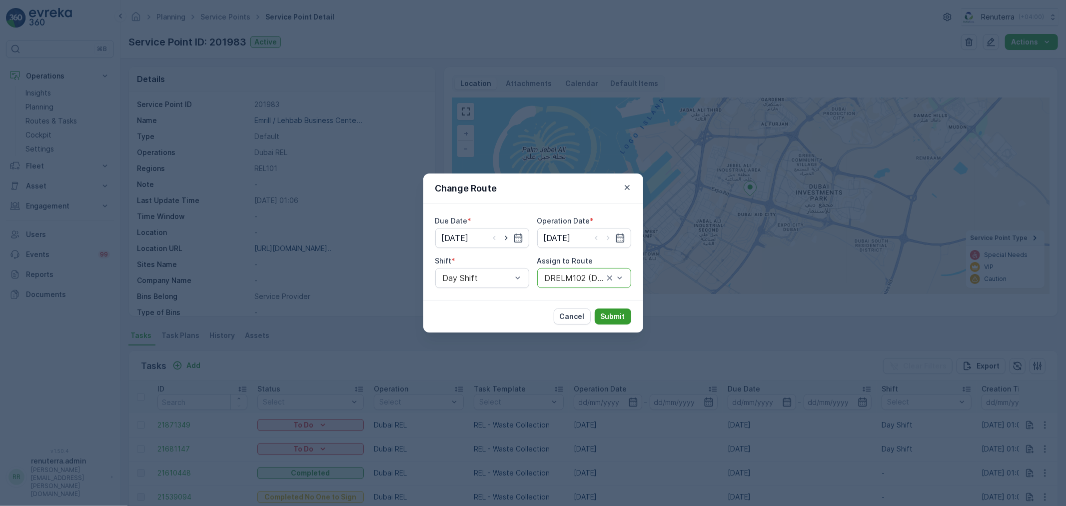
click at [617, 314] on p "Submit" at bounding box center [613, 316] width 24 height 10
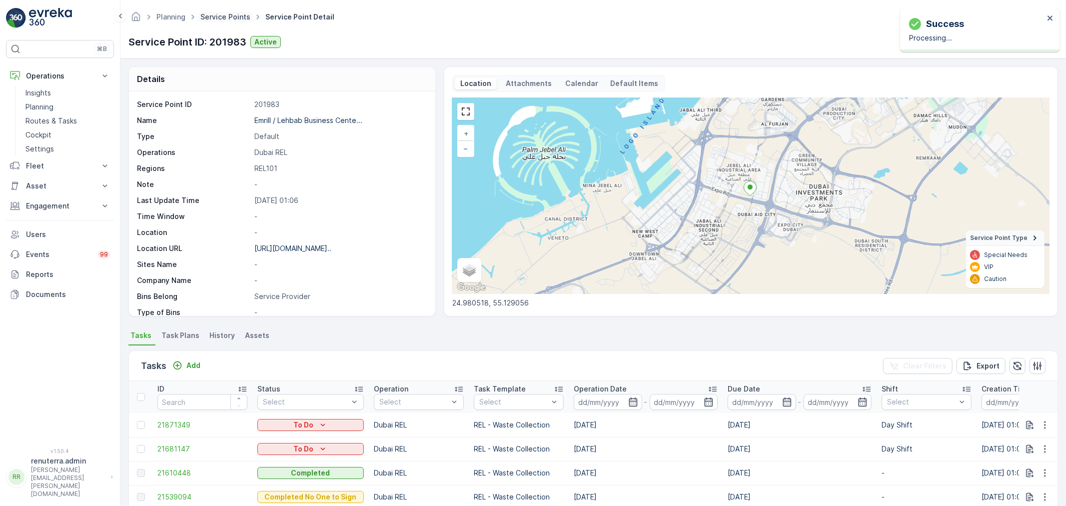
click at [227, 19] on link "Service Points" at bounding box center [225, 16] width 50 height 8
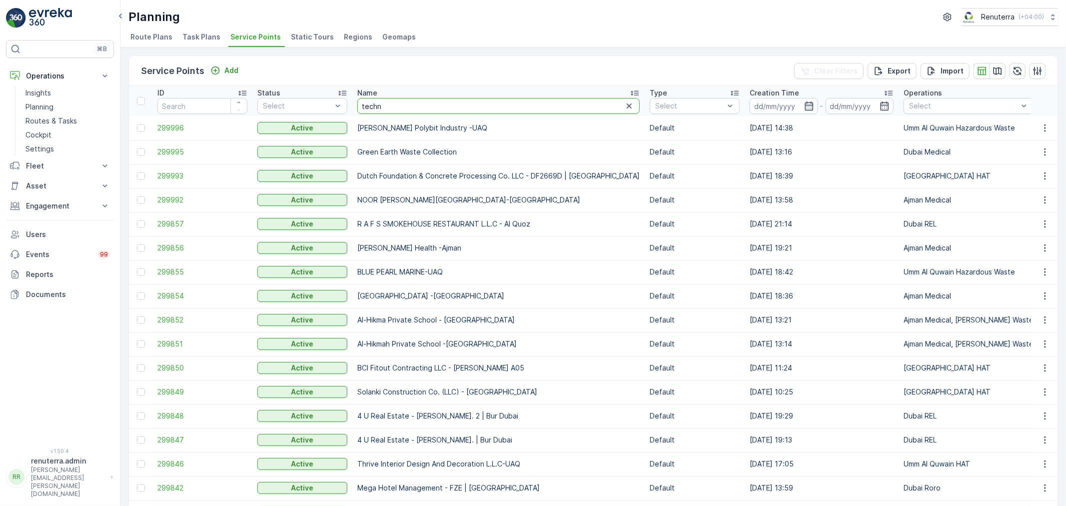
type input "techni"
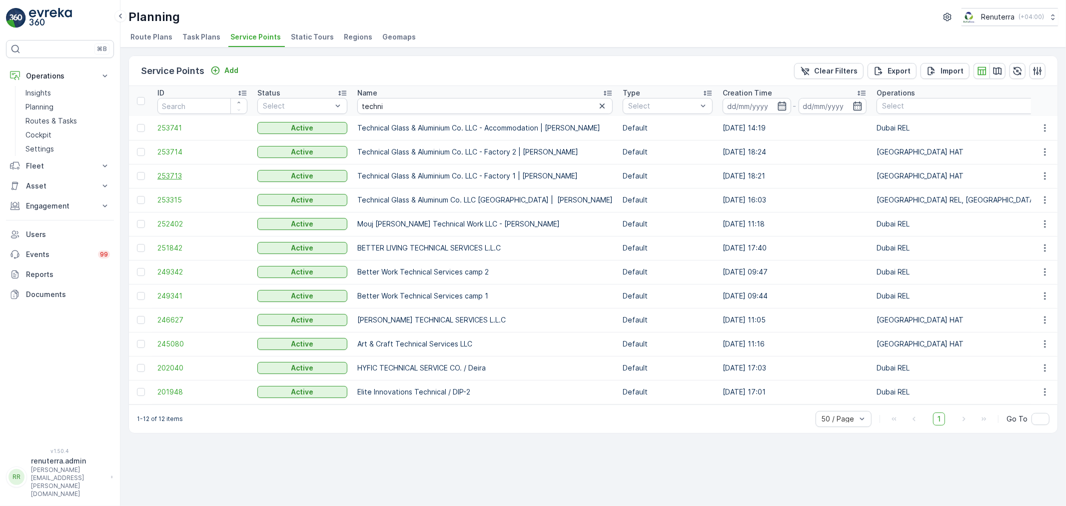
click at [177, 174] on span "253713" at bounding box center [202, 176] width 90 height 10
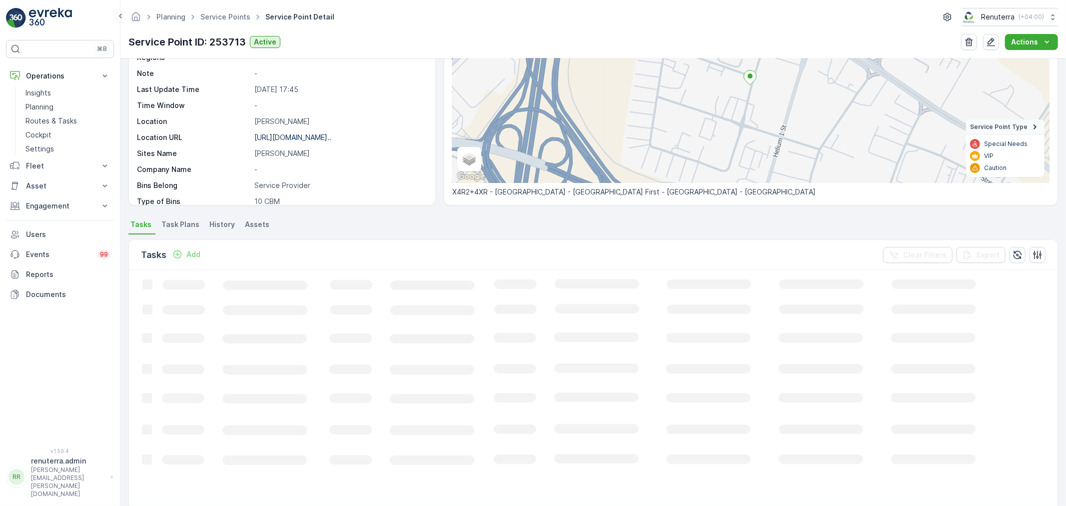
scroll to position [60, 0]
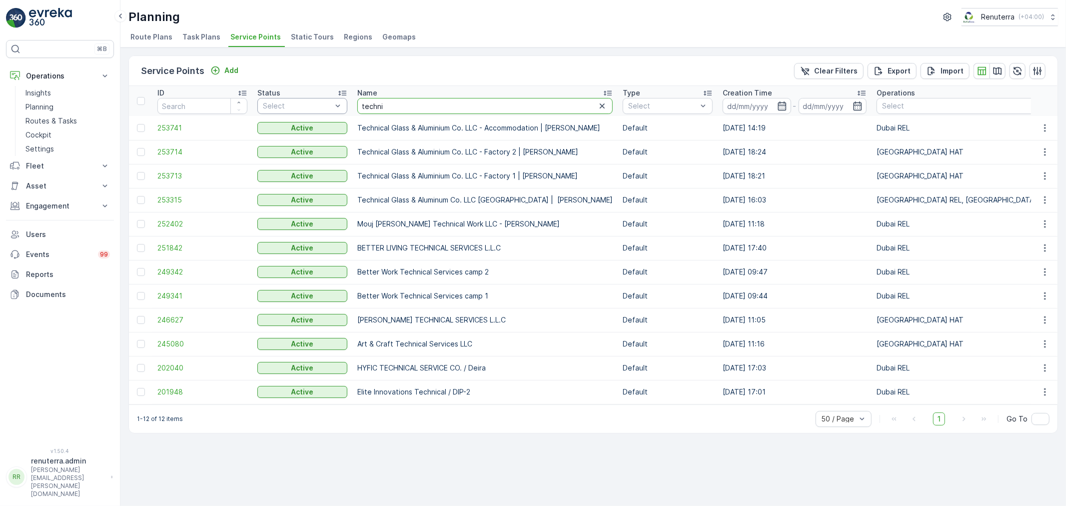
drag, startPoint x: 401, startPoint y: 105, endPoint x: 346, endPoint y: 104, distance: 55.0
type input "sobha"
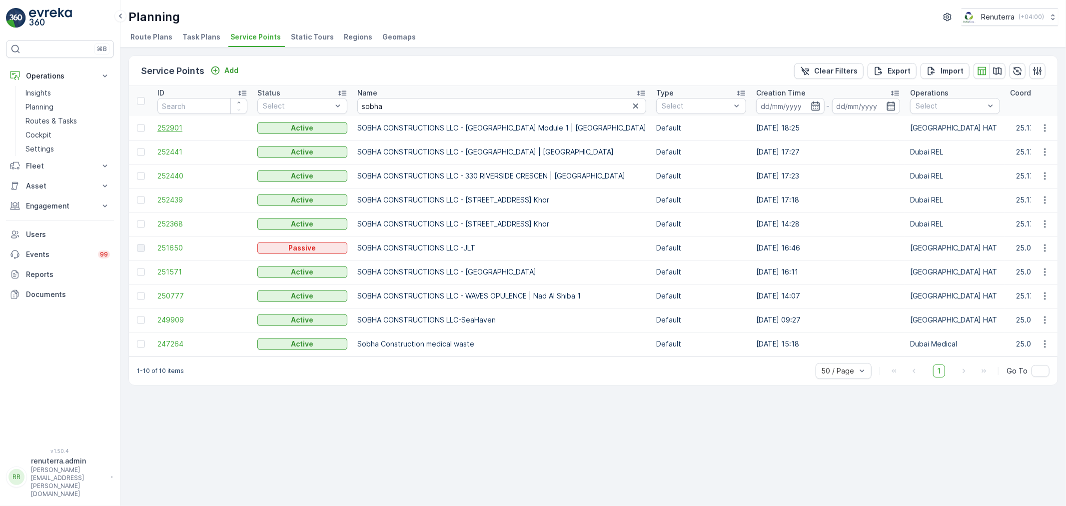
click at [170, 123] on span "252901" at bounding box center [202, 128] width 90 height 10
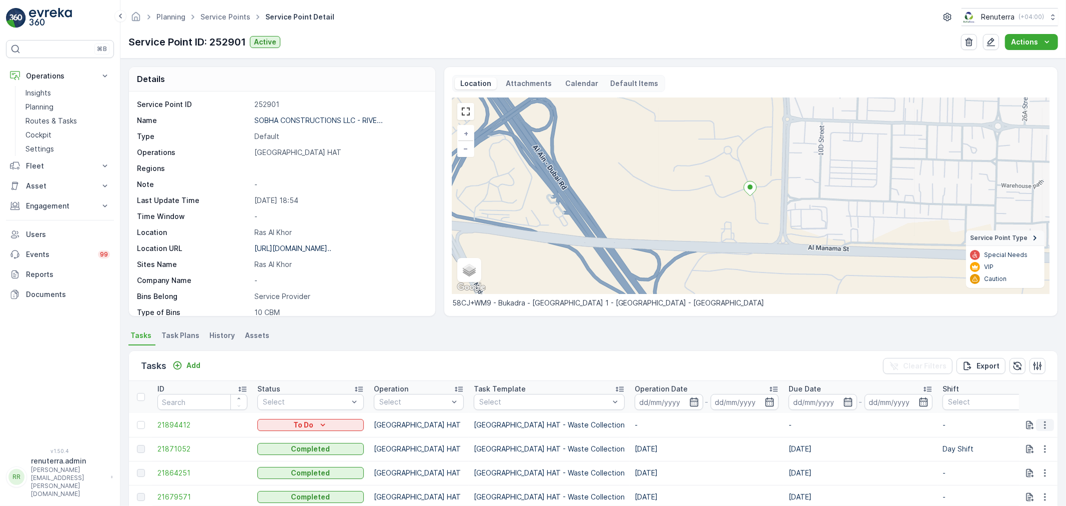
click at [1042, 420] on icon "button" at bounding box center [1045, 425] width 10 height 10
click at [1023, 378] on span "Change Route" at bounding box center [1019, 377] width 48 height 10
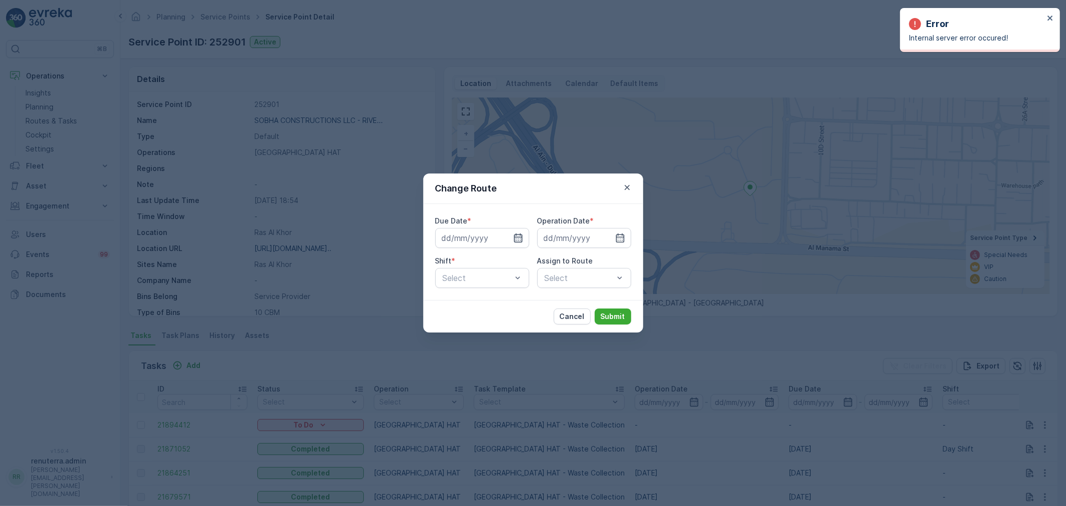
click at [514, 237] on icon "button" at bounding box center [518, 237] width 8 height 9
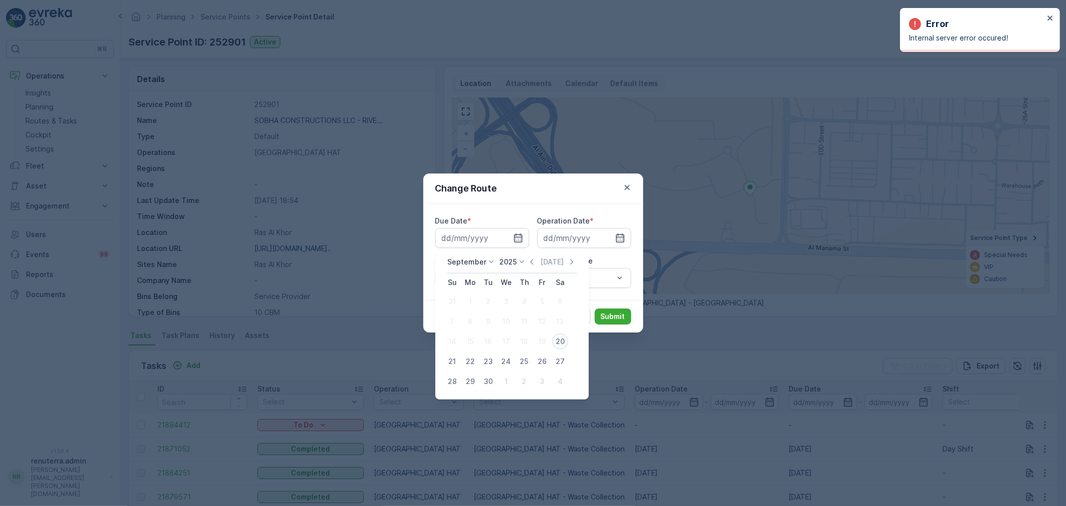
click at [557, 341] on div "20" at bounding box center [560, 341] width 16 height 16
type input "[DATE]"
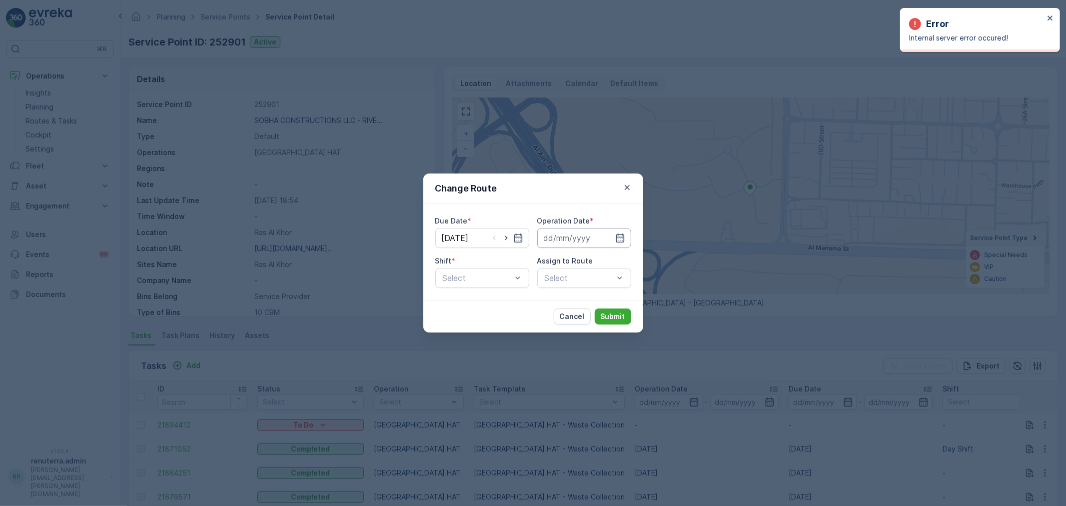
click at [587, 239] on input at bounding box center [584, 238] width 94 height 20
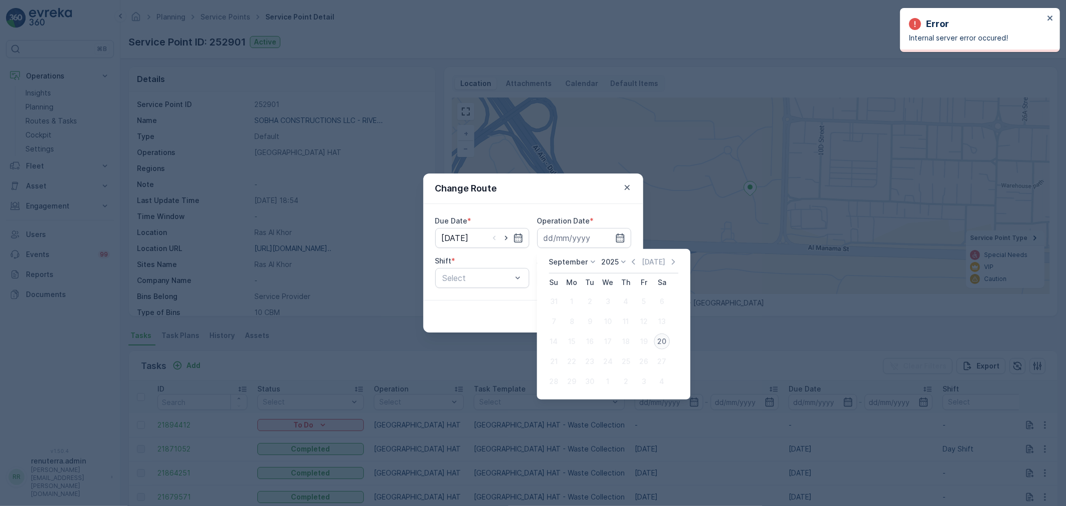
click at [658, 337] on div "20" at bounding box center [662, 341] width 16 height 16
type input "[DATE]"
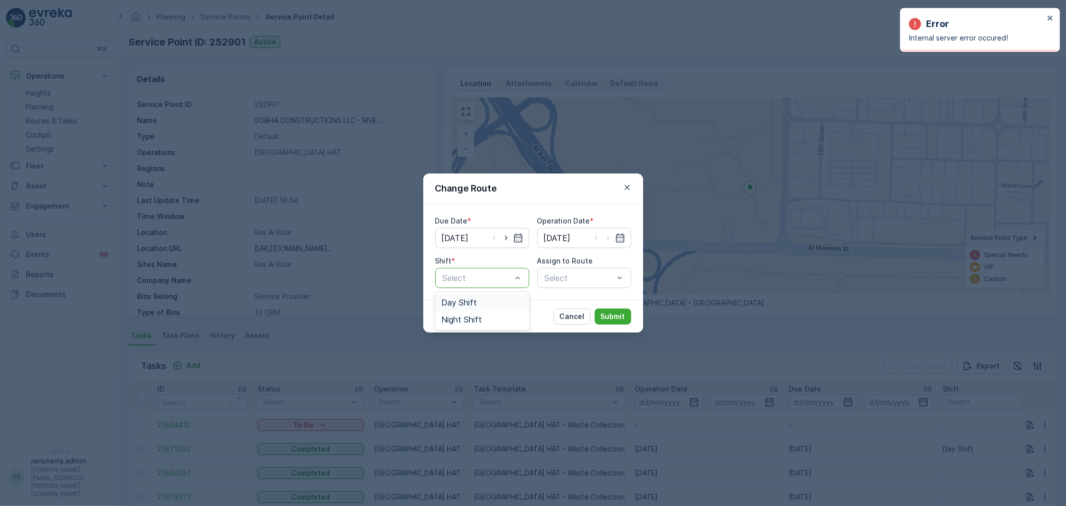
click at [467, 301] on span "Day Shift" at bounding box center [458, 302] width 35 height 9
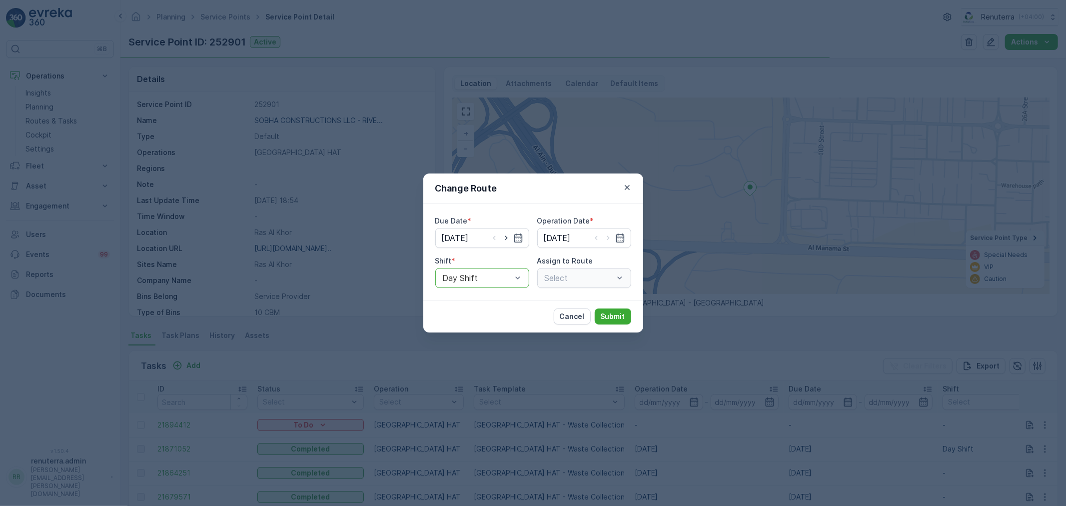
click at [596, 278] on div "Select" at bounding box center [584, 278] width 94 height 20
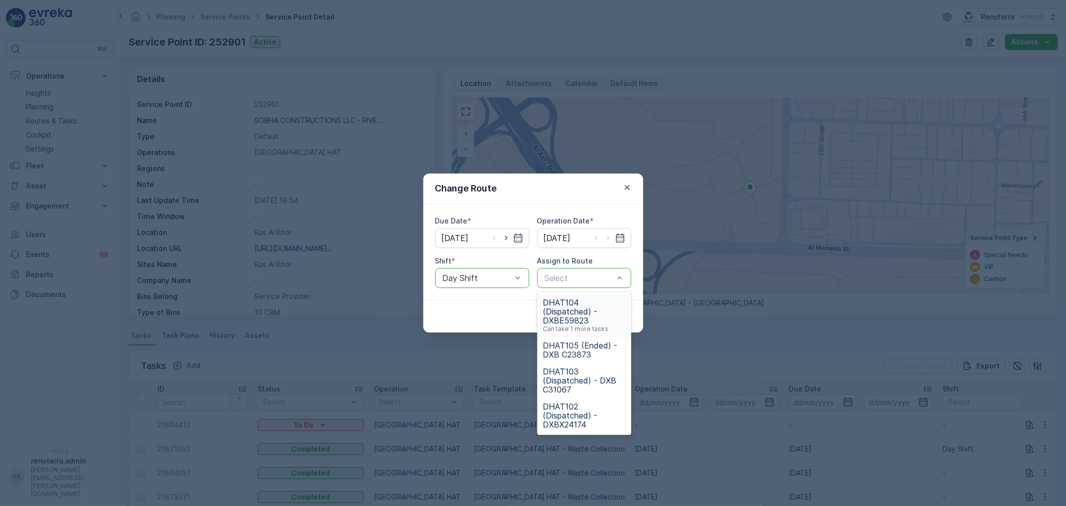
click at [587, 306] on span "DHAT104 (Dispatched) - DXBE59823" at bounding box center [584, 311] width 82 height 27
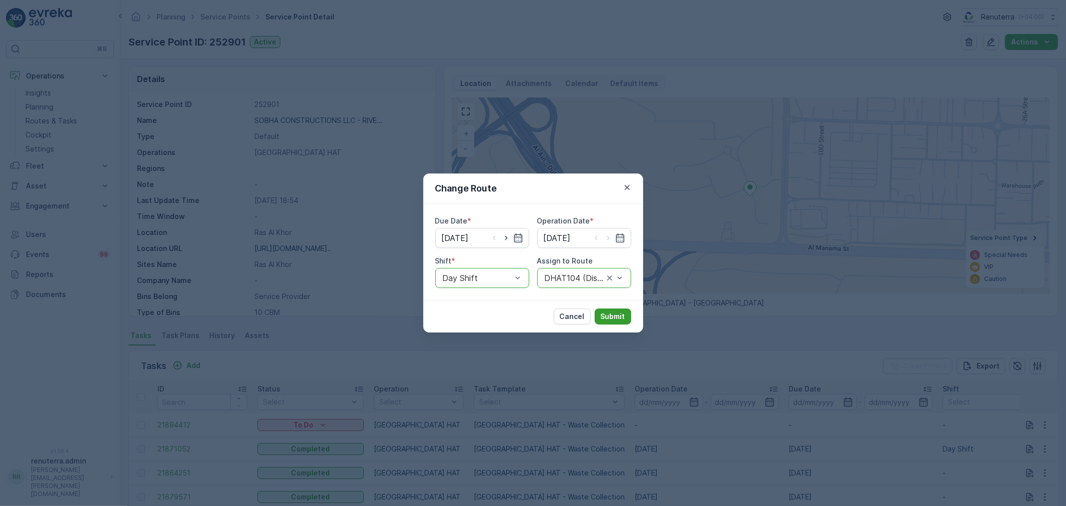
click at [608, 311] on p "Submit" at bounding box center [613, 316] width 24 height 10
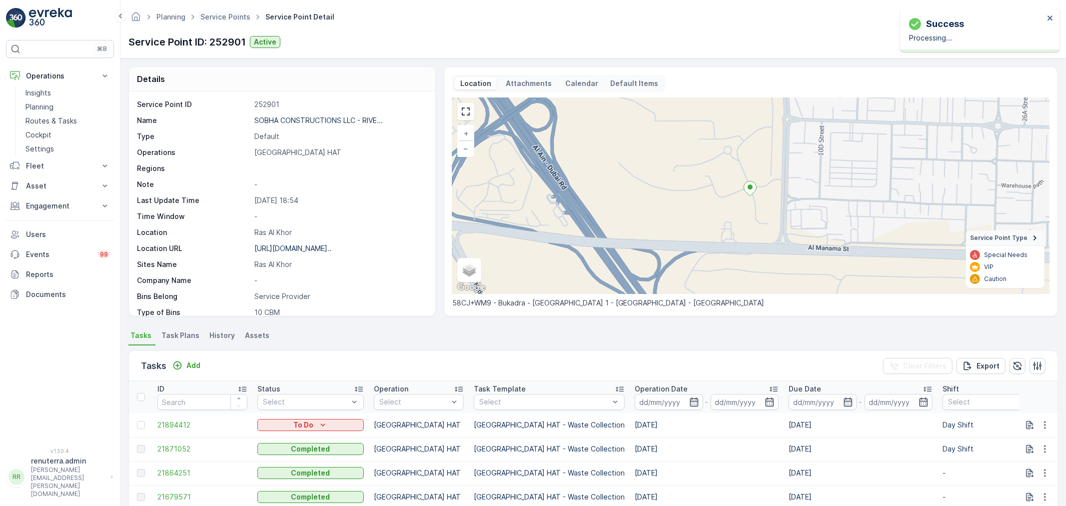
click at [223, 12] on span "Service Points" at bounding box center [225, 17] width 54 height 10
click at [226, 17] on link "Service Points" at bounding box center [225, 16] width 50 height 8
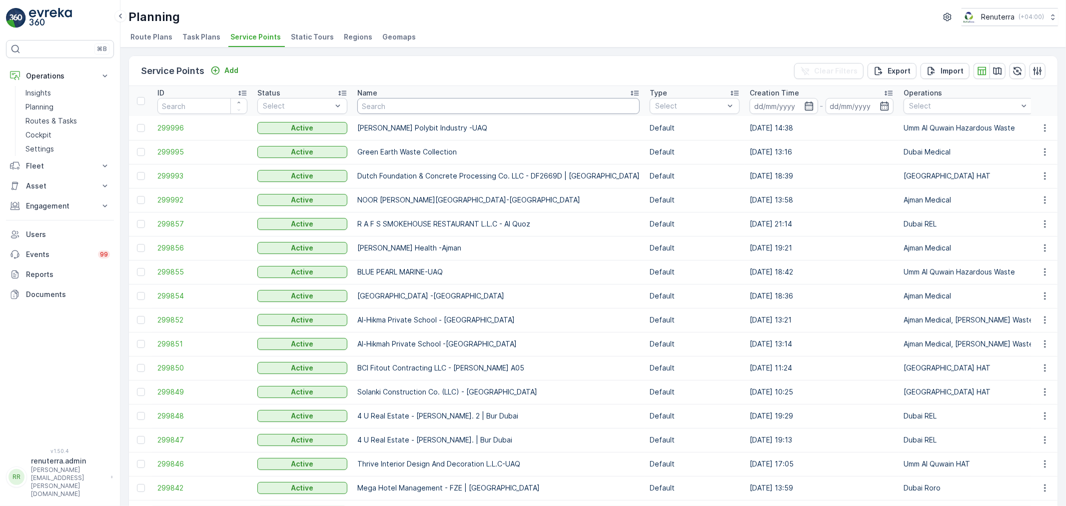
click at [403, 105] on input "text" at bounding box center [498, 106] width 282 height 16
type input "grans"
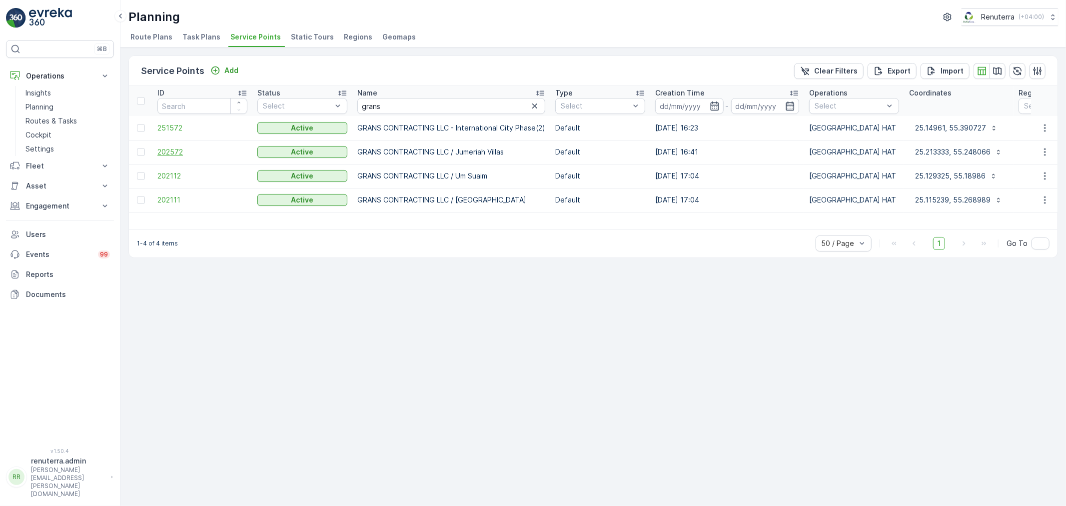
click at [174, 147] on span "202572" at bounding box center [202, 152] width 90 height 10
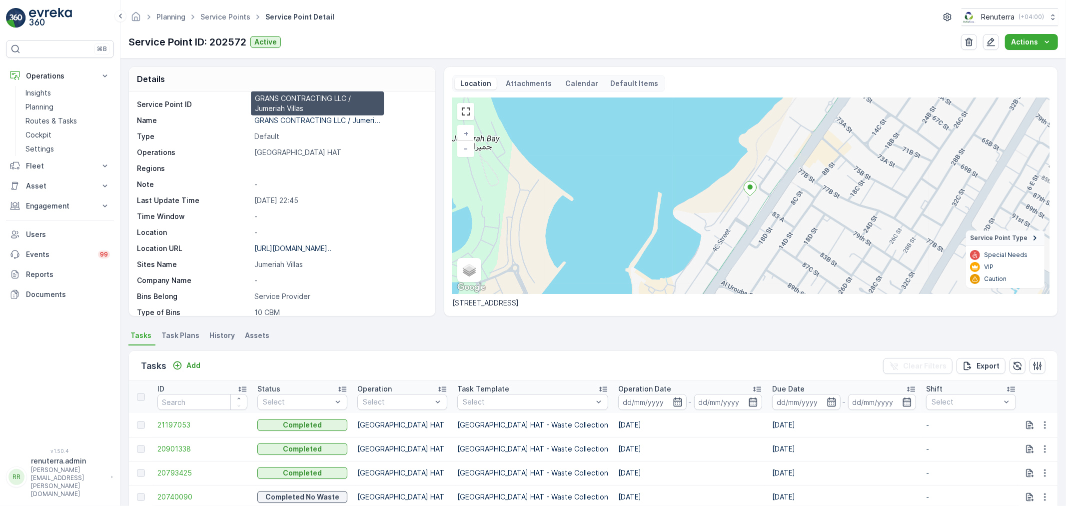
click at [295, 116] on p "GRANS CONTRACTING LLC / Jumeri..." at bounding box center [317, 120] width 126 height 8
click at [44, 204] on p "Engagement" at bounding box center [60, 206] width 68 height 10
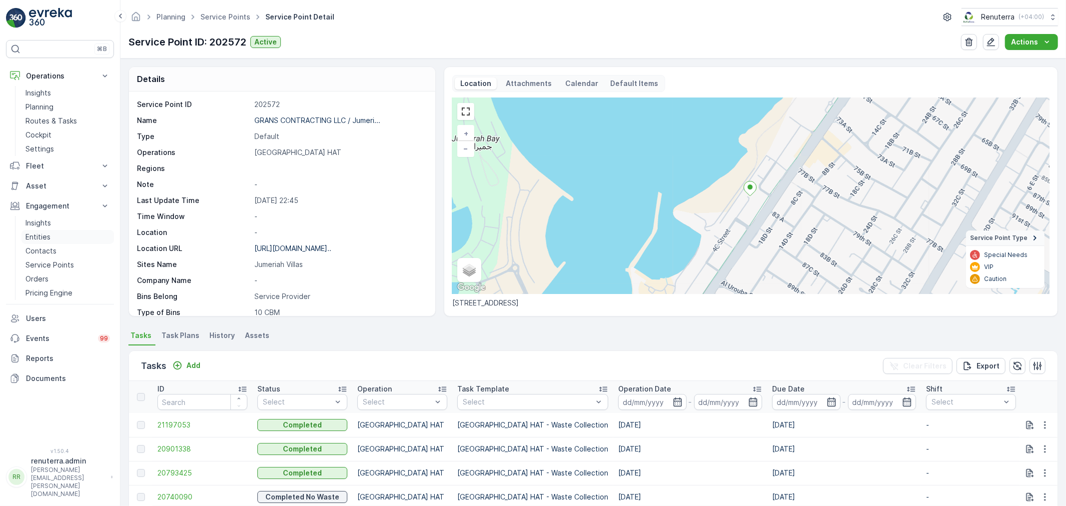
click at [41, 238] on p "Entities" at bounding box center [37, 237] width 25 height 10
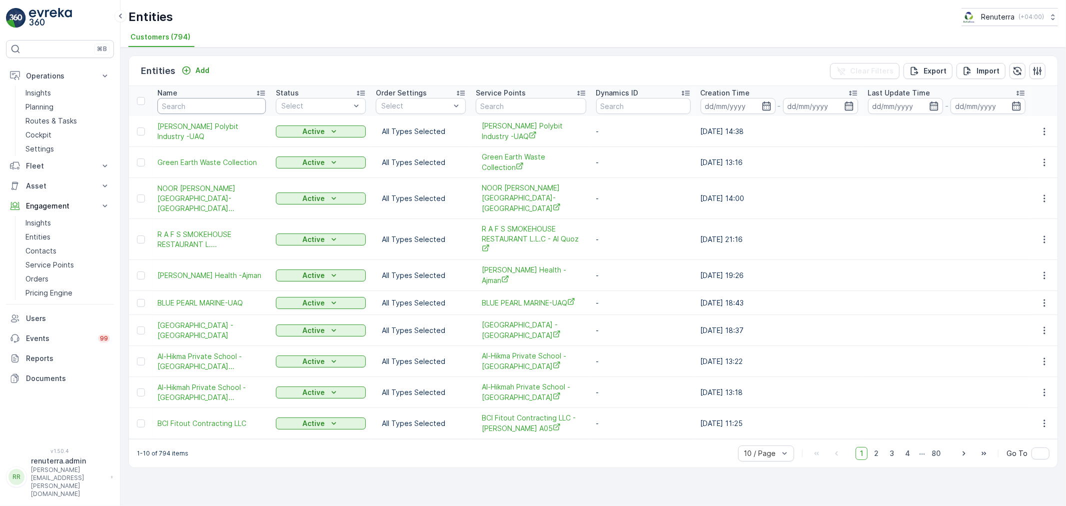
click at [208, 106] on input "text" at bounding box center [211, 106] width 108 height 16
type input "berkel"
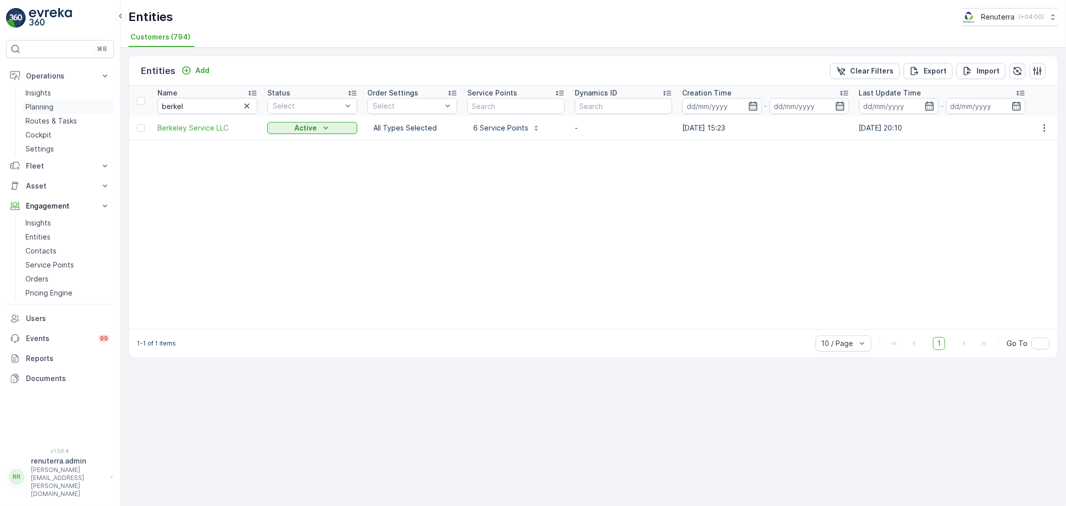
click at [42, 104] on p "Planning" at bounding box center [39, 107] width 28 height 10
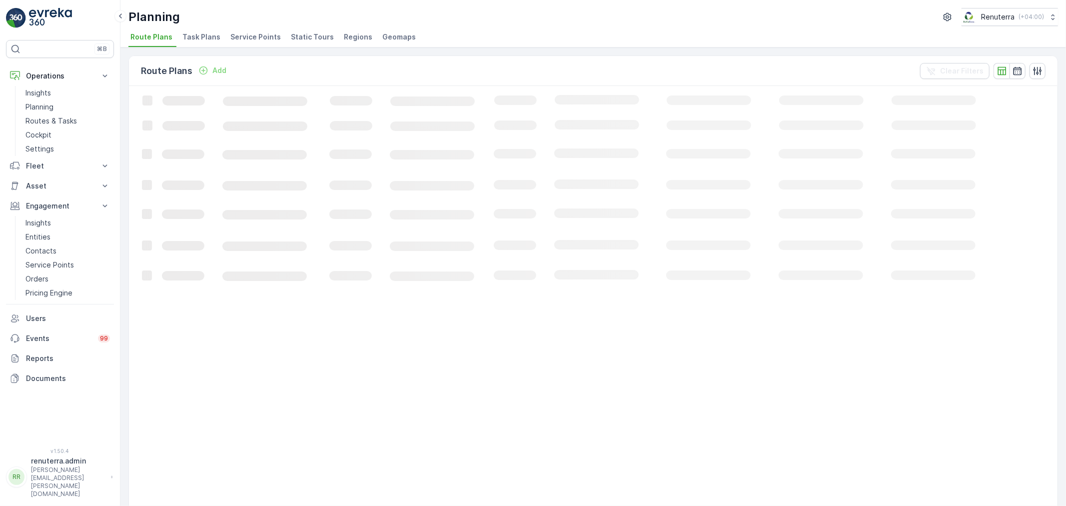
click at [243, 34] on span "Service Points" at bounding box center [255, 37] width 50 height 10
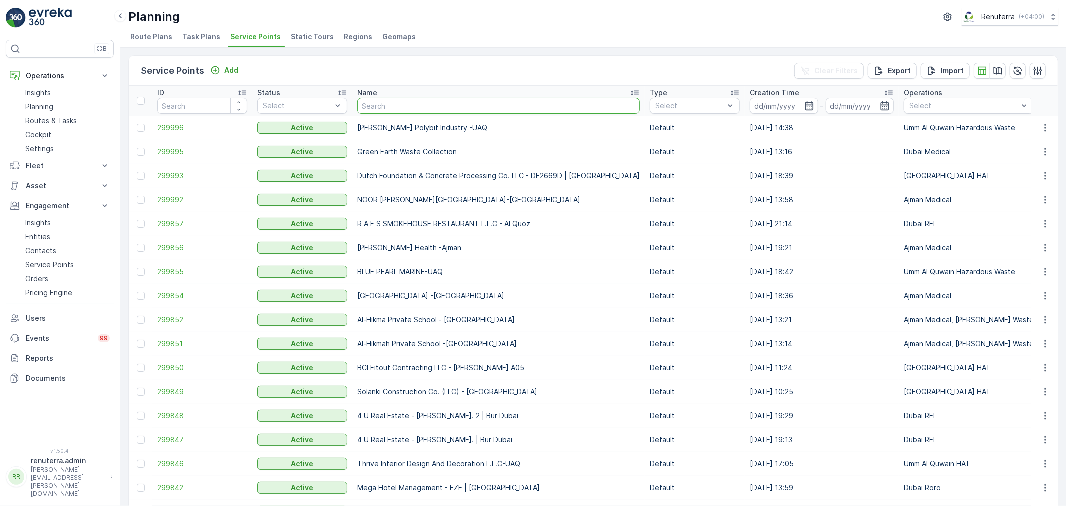
click at [383, 107] on input "text" at bounding box center [498, 106] width 282 height 16
type input "hms"
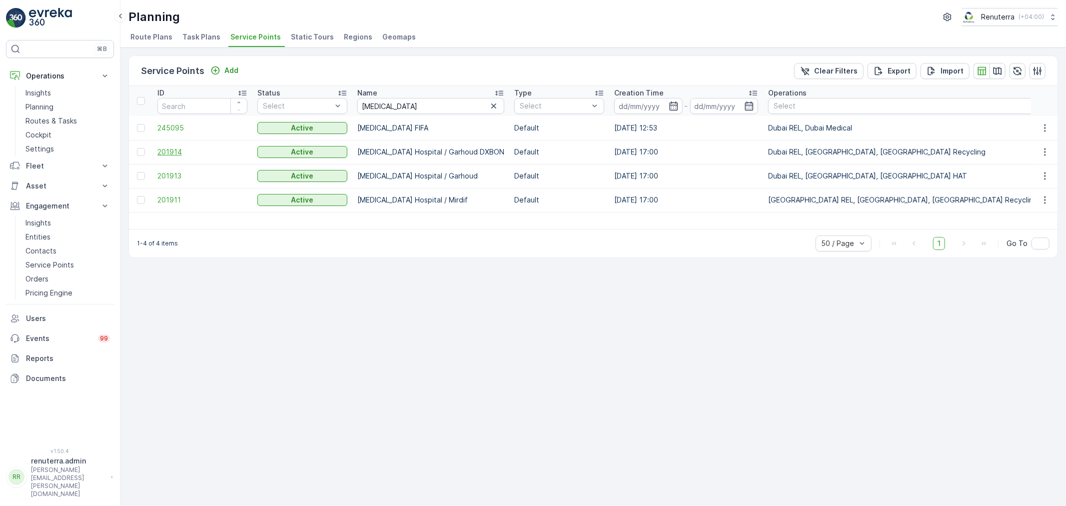
click at [170, 150] on span "201914" at bounding box center [202, 152] width 90 height 10
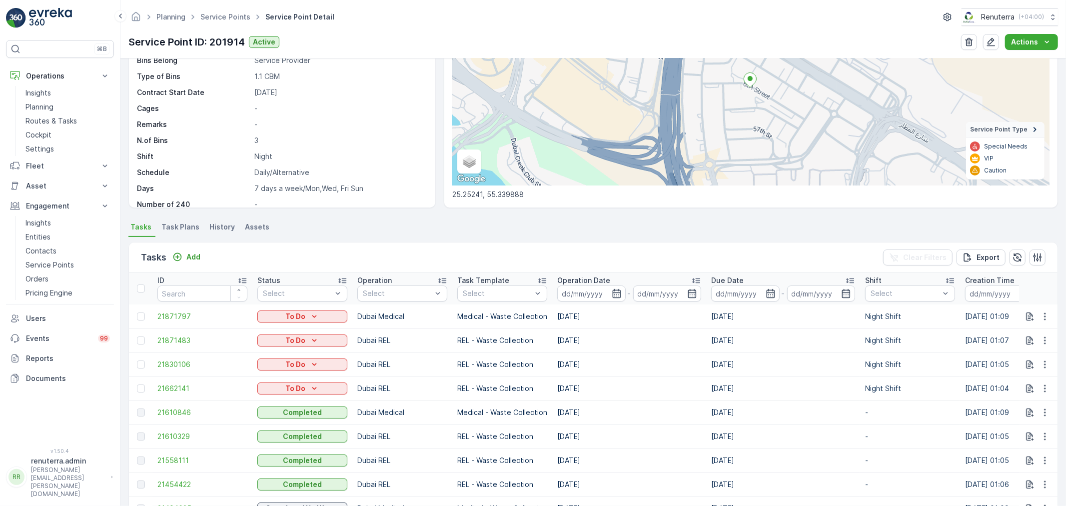
scroll to position [111, 0]
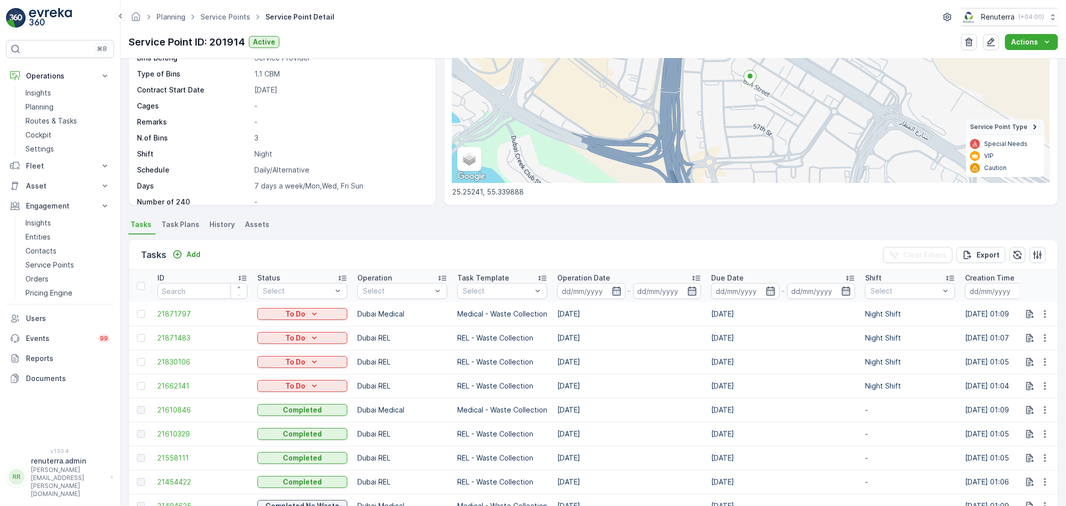
click at [171, 221] on span "Task Plans" at bounding box center [180, 224] width 38 height 10
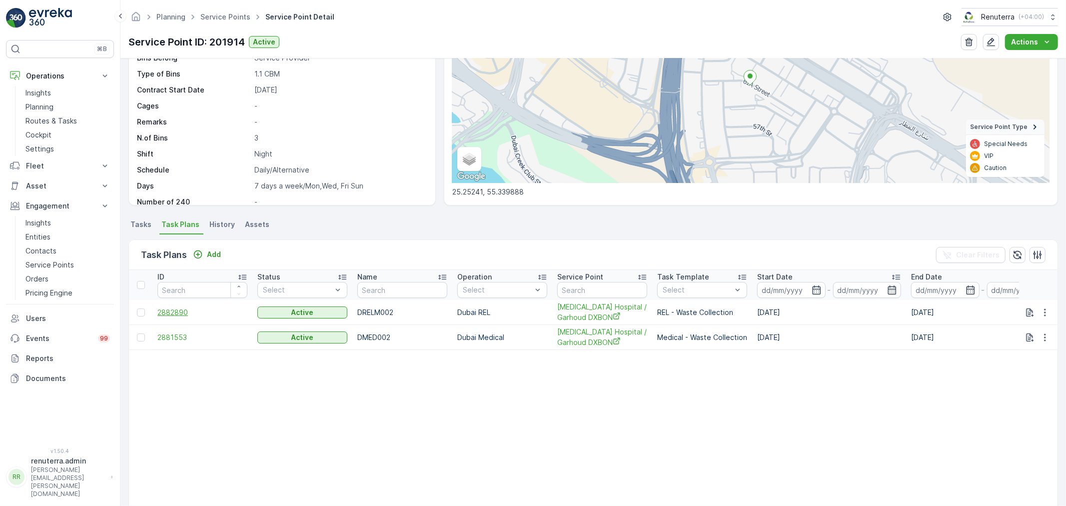
click at [174, 307] on span "2882890" at bounding box center [202, 312] width 90 height 10
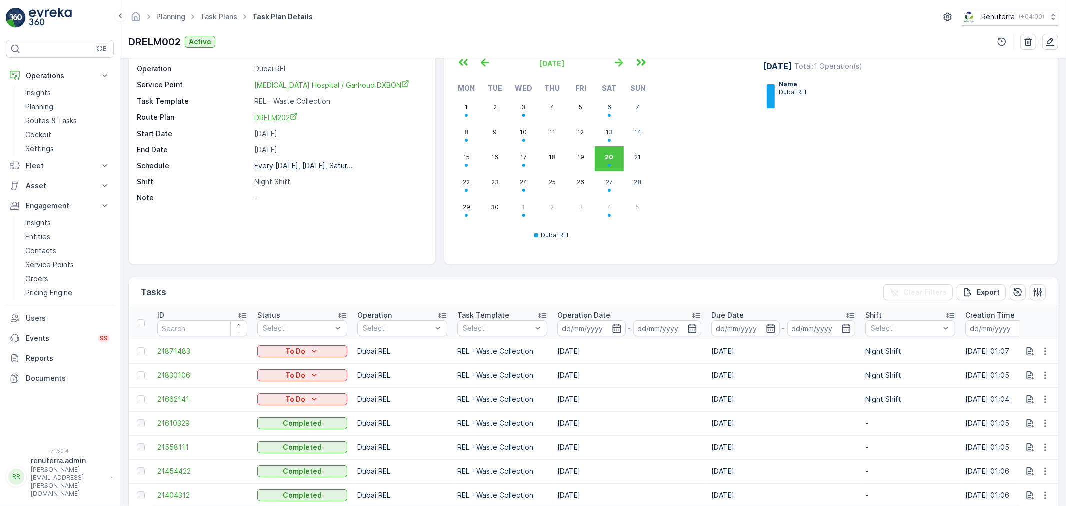
scroll to position [55, 0]
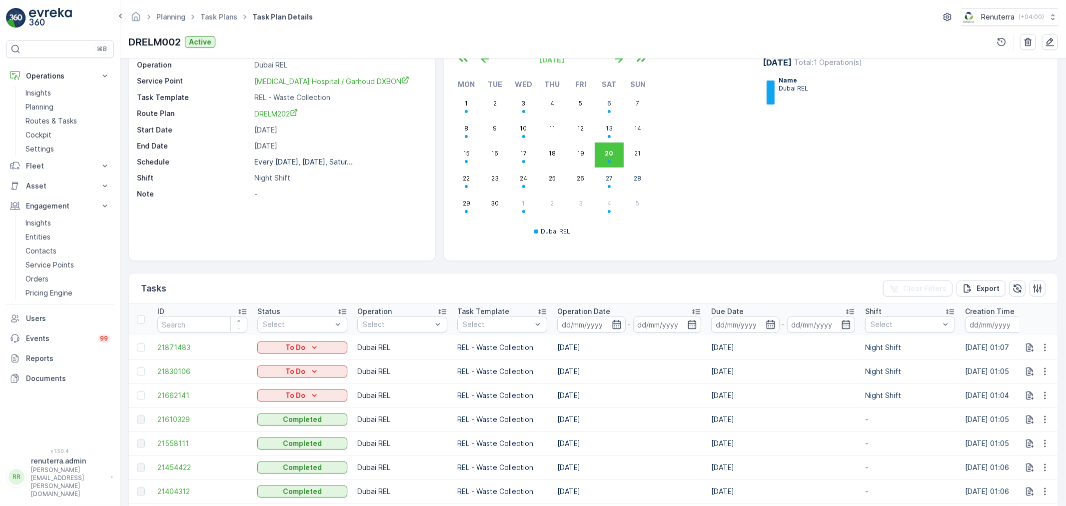
drag, startPoint x: 595, startPoint y: 397, endPoint x: 702, endPoint y: 338, distance: 122.1
click at [615, 393] on td "[DATE]" at bounding box center [629, 395] width 154 height 24
click at [1053, 41] on icon "button" at bounding box center [1050, 42] width 10 height 10
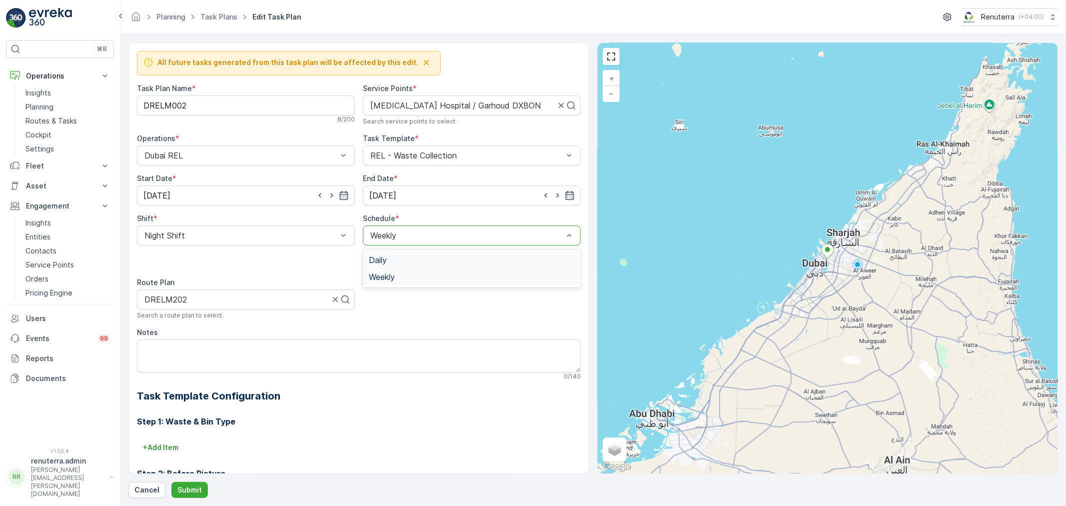
click at [381, 262] on span "Daily" at bounding box center [378, 259] width 18 height 9
click at [401, 263] on input "number" at bounding box center [473, 261] width 174 height 16
type input "2"
click at [205, 198] on input "19.09.2024" at bounding box center [246, 195] width 218 height 20
click at [262, 297] on div "21" at bounding box center [262, 299] width 16 height 16
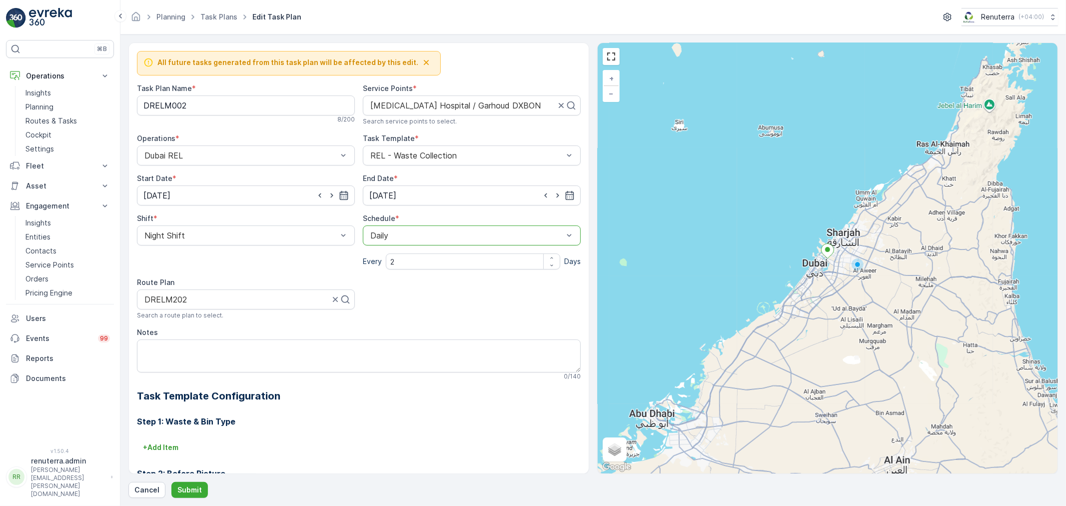
click at [340, 195] on icon "button" at bounding box center [344, 195] width 8 height 9
click at [154, 316] on div "22" at bounding box center [154, 319] width 16 height 16
type input "22.09.2024"
click at [193, 490] on p "Submit" at bounding box center [189, 490] width 24 height 10
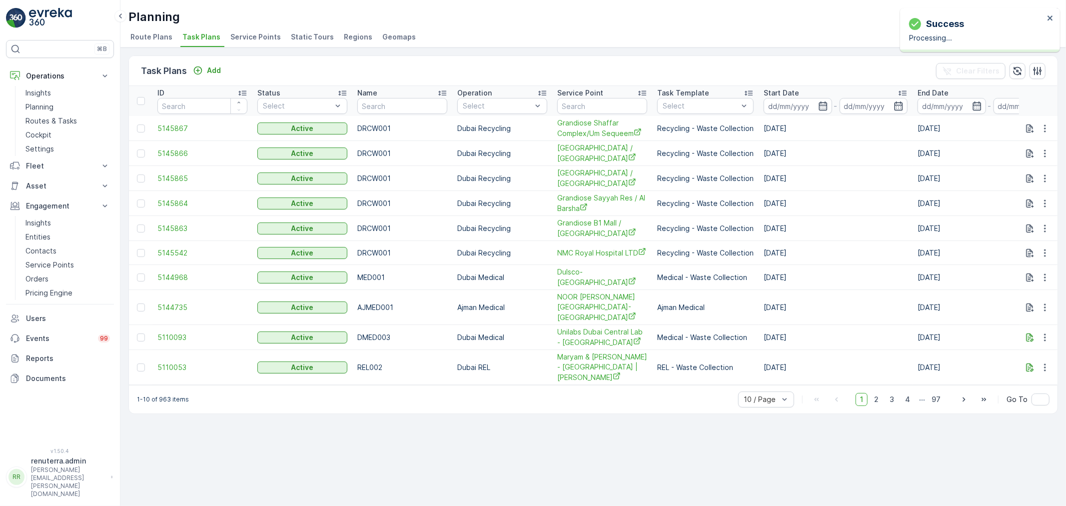
click at [250, 38] on span "Service Points" at bounding box center [255, 37] width 50 height 10
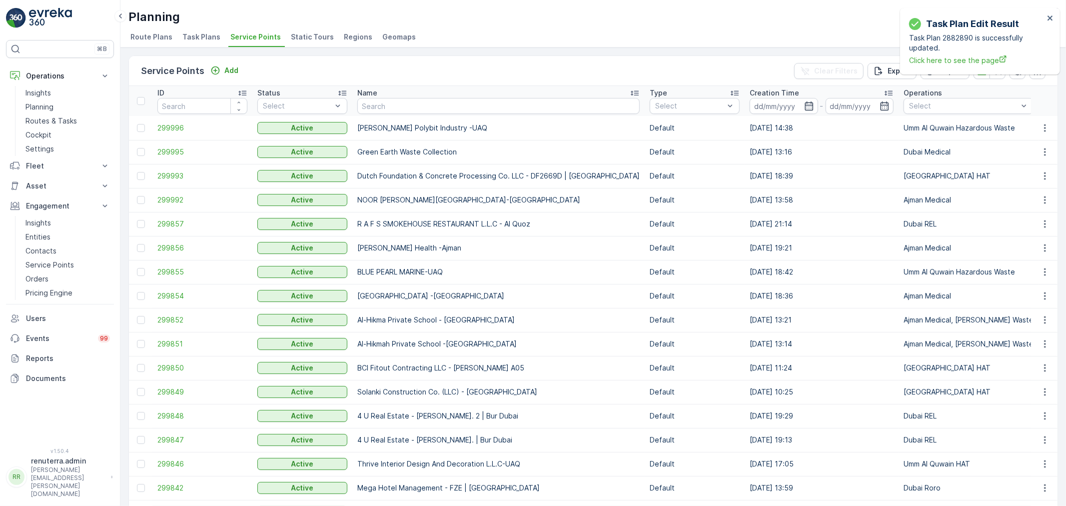
click at [411, 105] on input "text" at bounding box center [498, 106] width 282 height 16
type input "hms"
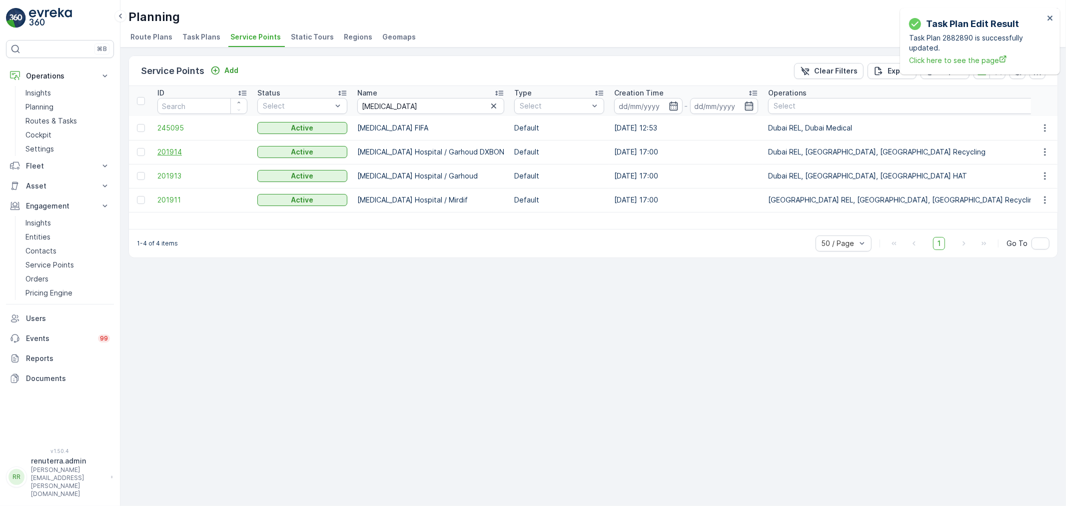
click at [170, 150] on span "201914" at bounding box center [202, 152] width 90 height 10
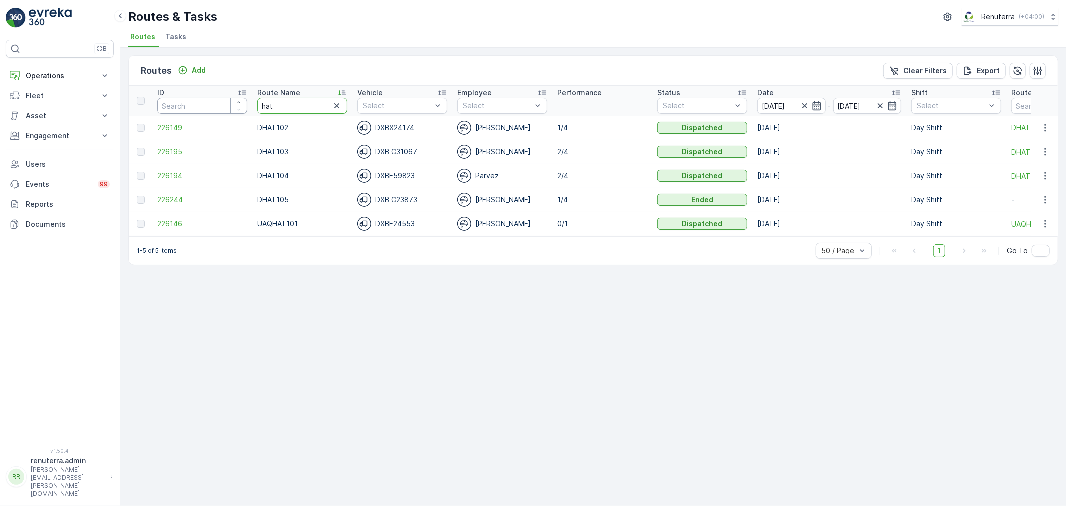
drag, startPoint x: 277, startPoint y: 106, endPoint x: 217, endPoint y: 102, distance: 60.1
click at [217, 102] on tr "ID Route Name hat Vehicle Select Employee Select Performance Status Select Date…" at bounding box center [631, 101] width 1004 height 30
type input "roro"
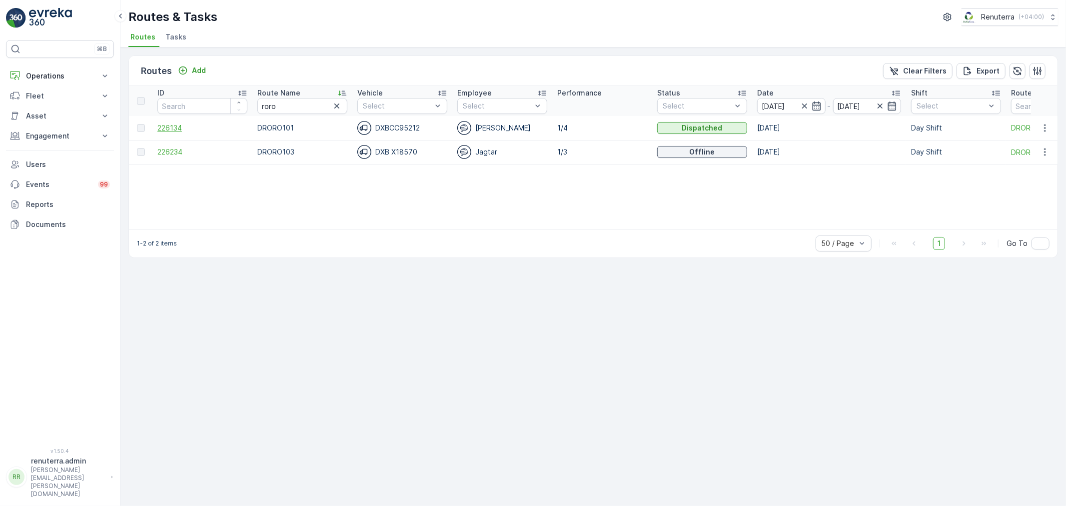
click at [169, 125] on span "226134" at bounding box center [202, 128] width 90 height 10
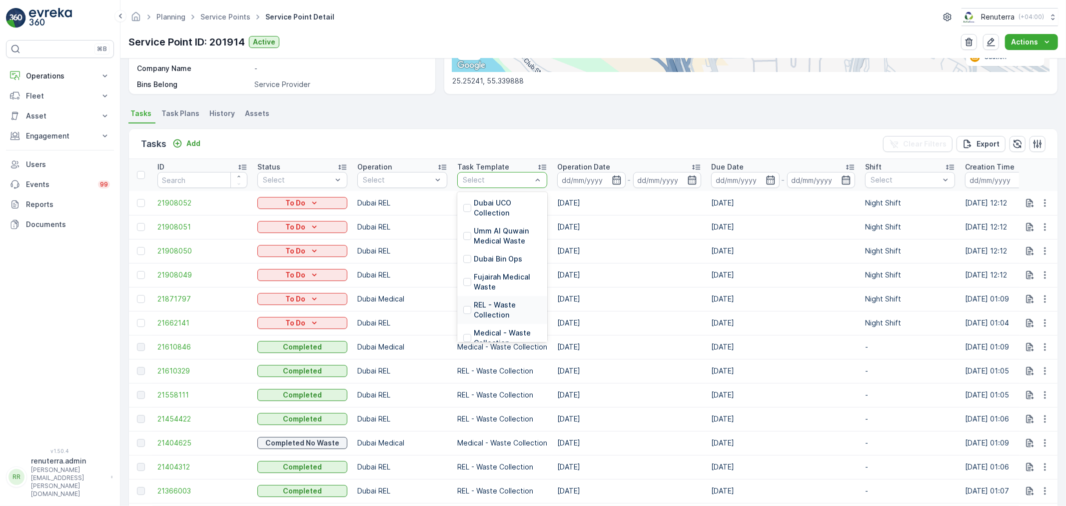
click at [481, 305] on p "REL - Waste Collection" at bounding box center [507, 310] width 67 height 20
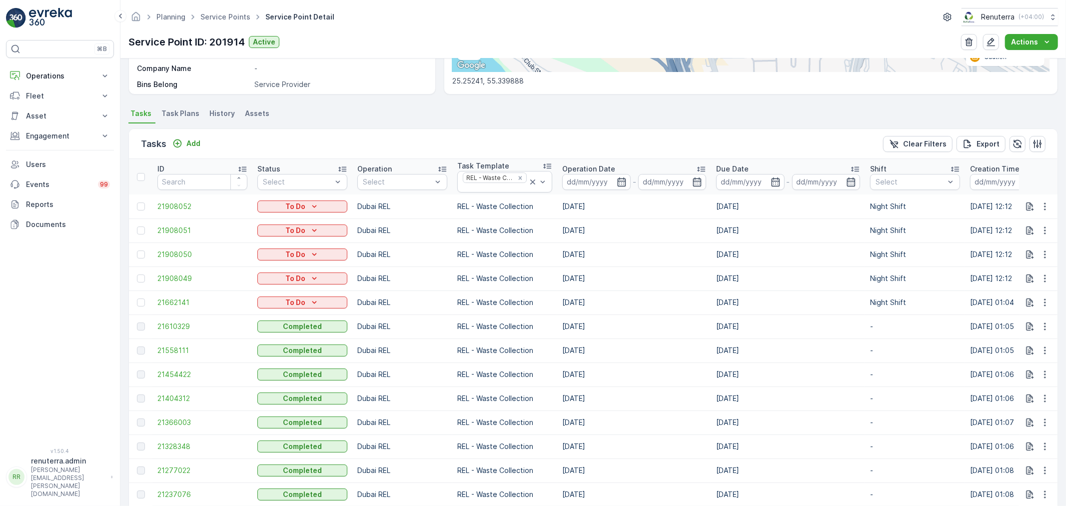
click at [568, 301] on td "[DATE]" at bounding box center [634, 302] width 154 height 24
drag, startPoint x: 563, startPoint y: 278, endPoint x: 575, endPoint y: 282, distance: 12.8
click at [575, 282] on td "[DATE]" at bounding box center [634, 278] width 154 height 24
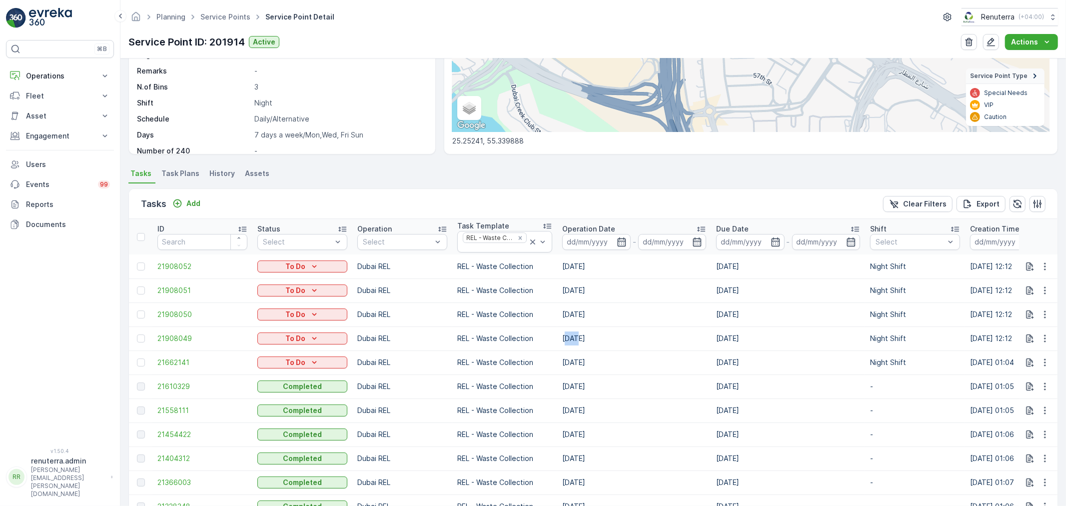
scroll to position [166, 0]
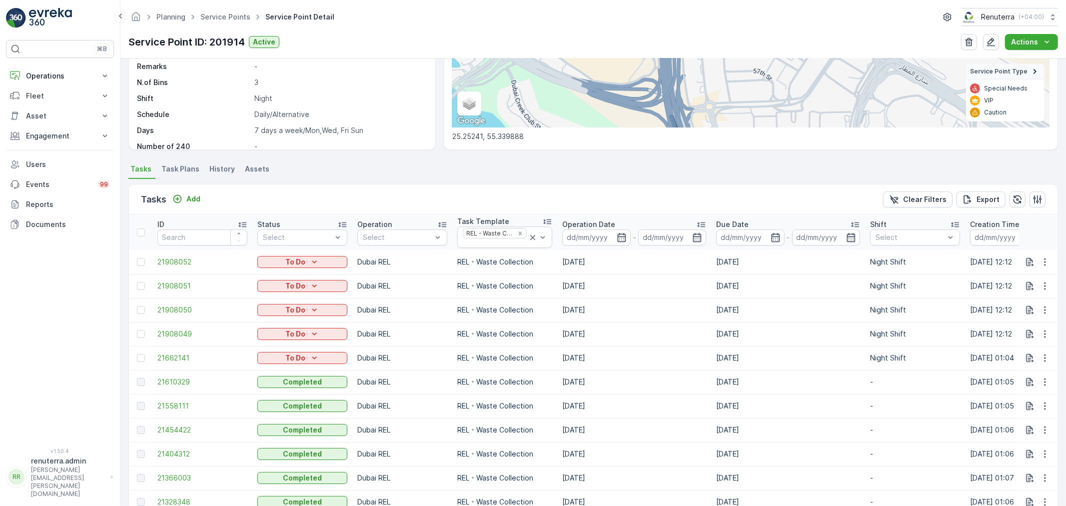
click at [503, 175] on ul "Tasks Task Plans History Assets" at bounding box center [593, 170] width 930 height 17
drag, startPoint x: 558, startPoint y: 331, endPoint x: 586, endPoint y: 331, distance: 28.5
click at [586, 331] on td "[DATE]" at bounding box center [634, 334] width 154 height 24
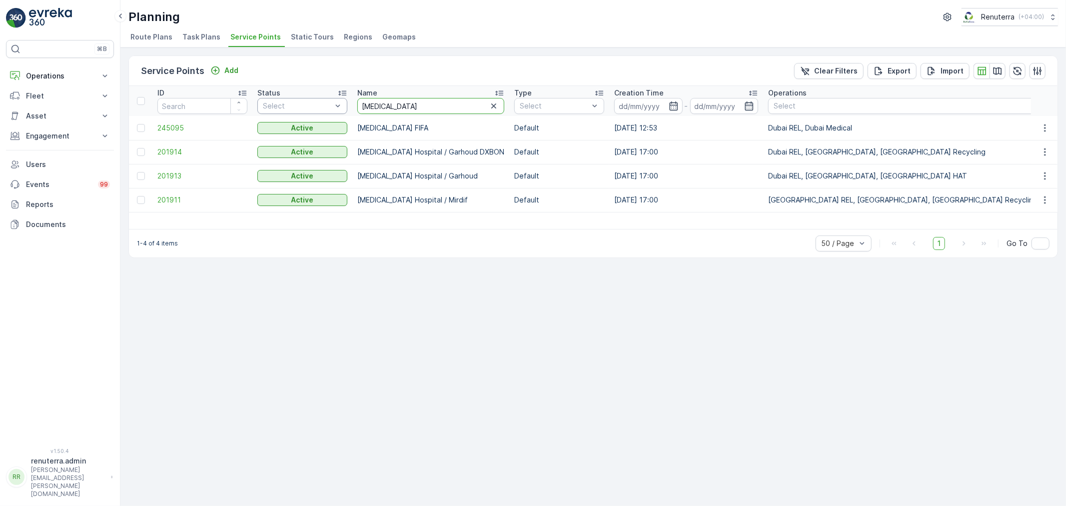
drag, startPoint x: 409, startPoint y: 108, endPoint x: 331, endPoint y: 102, distance: 78.2
type input "ktc"
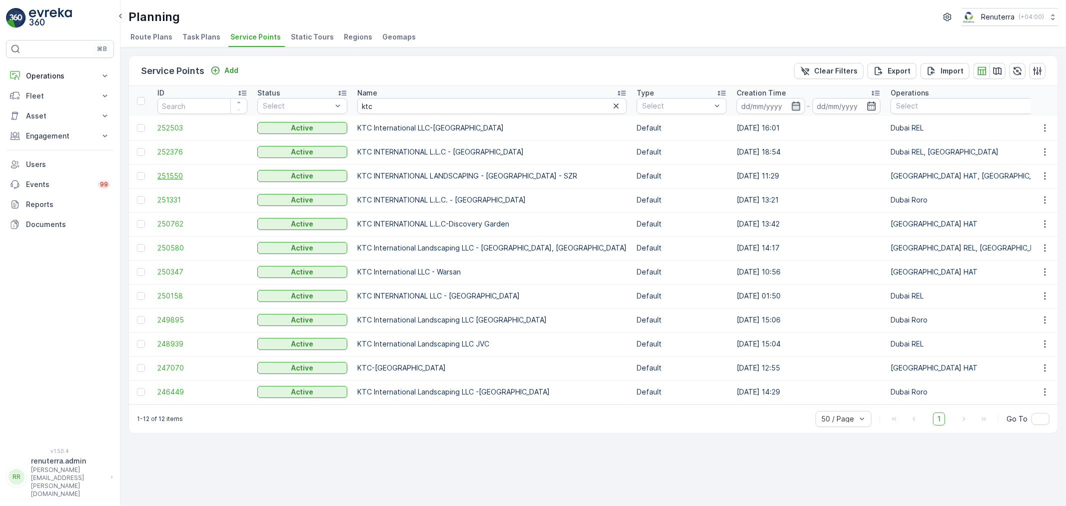
click at [165, 175] on span "251550" at bounding box center [202, 176] width 90 height 10
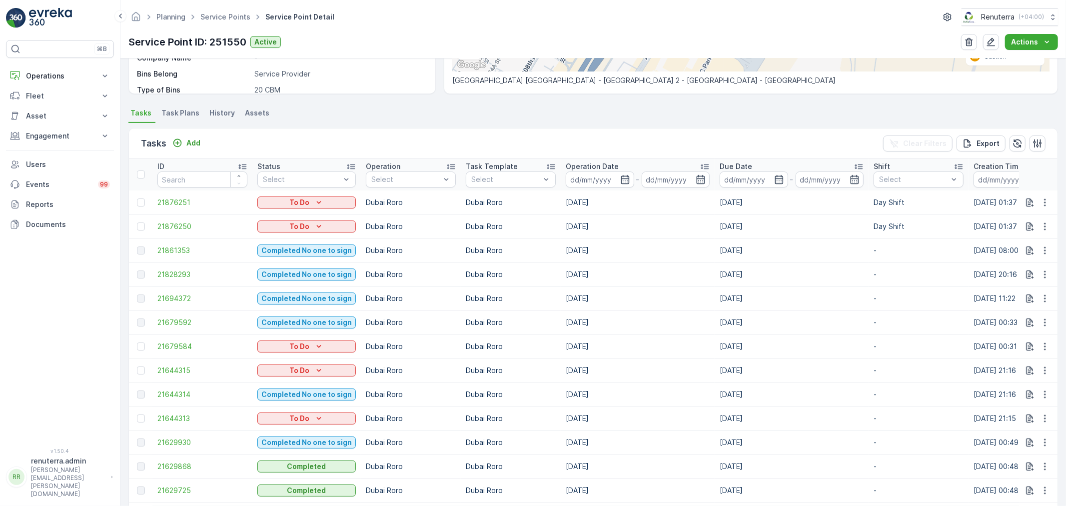
scroll to position [222, 0]
click at [621, 178] on icon "button" at bounding box center [625, 179] width 8 height 9
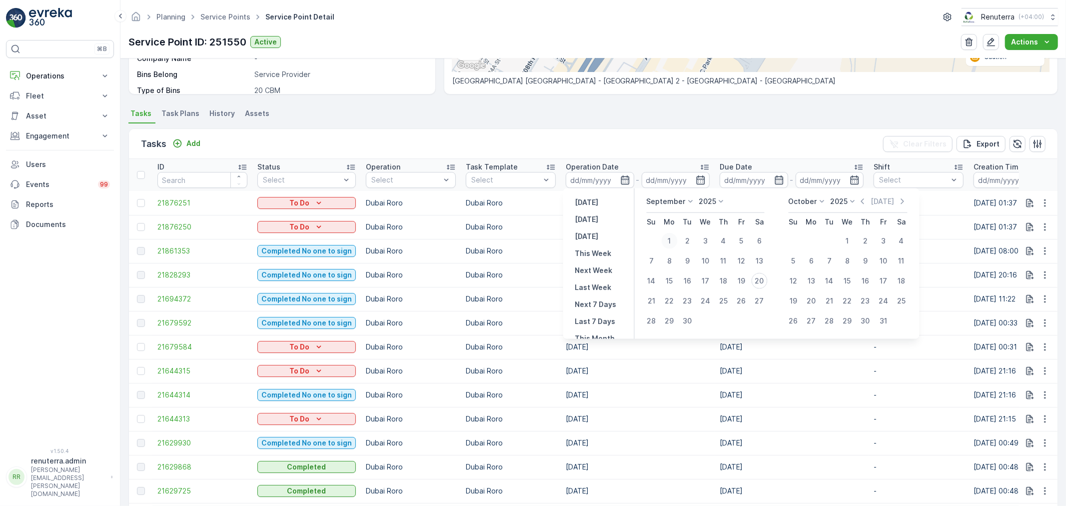
click at [668, 235] on div "1" at bounding box center [670, 241] width 16 height 16
type input "[DATE]"
click at [743, 278] on div "19" at bounding box center [742, 281] width 16 height 16
type input "[DATE]"
click at [758, 277] on div "20" at bounding box center [760, 281] width 16 height 16
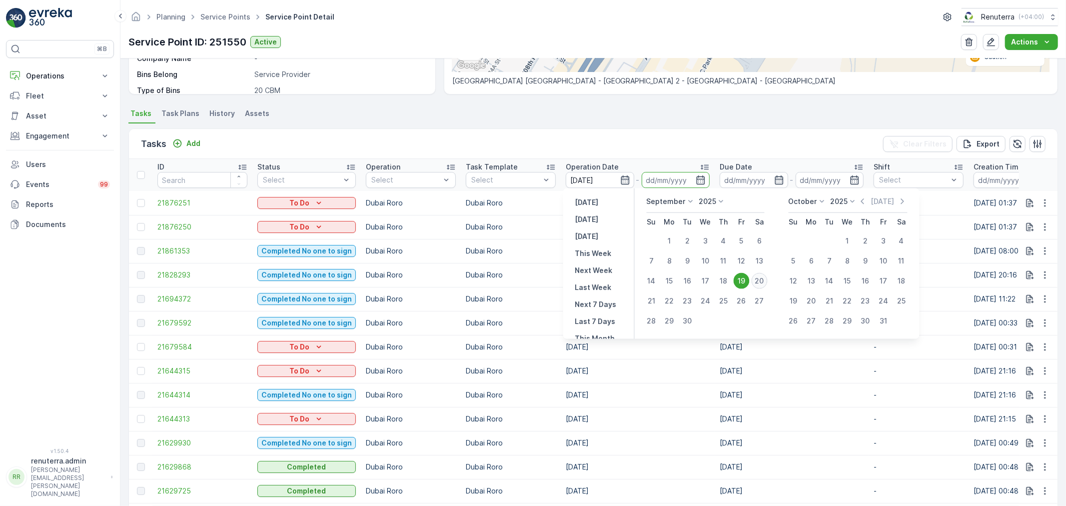
type input "[DATE]"
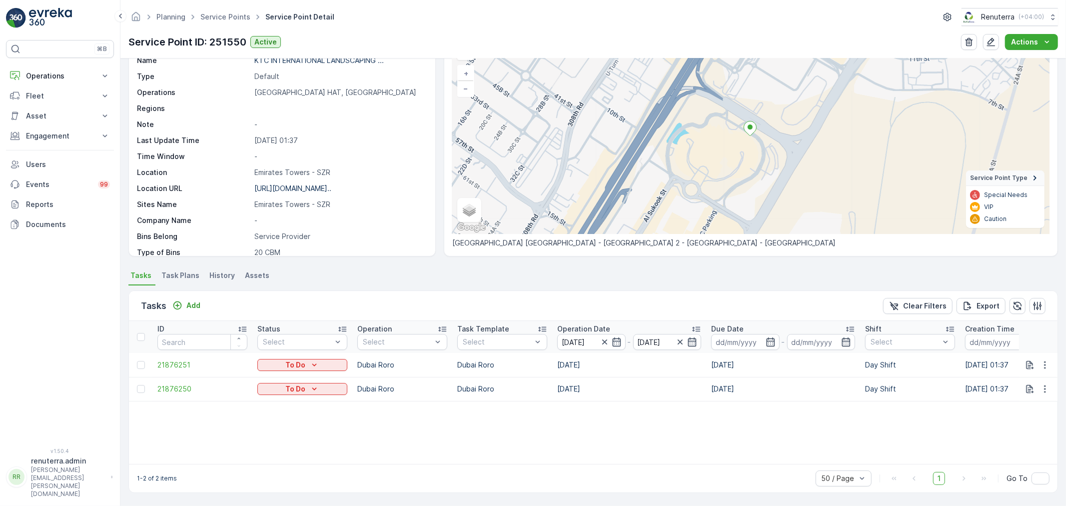
scroll to position [60, 0]
click at [605, 343] on icon "button" at bounding box center [605, 342] width 10 height 10
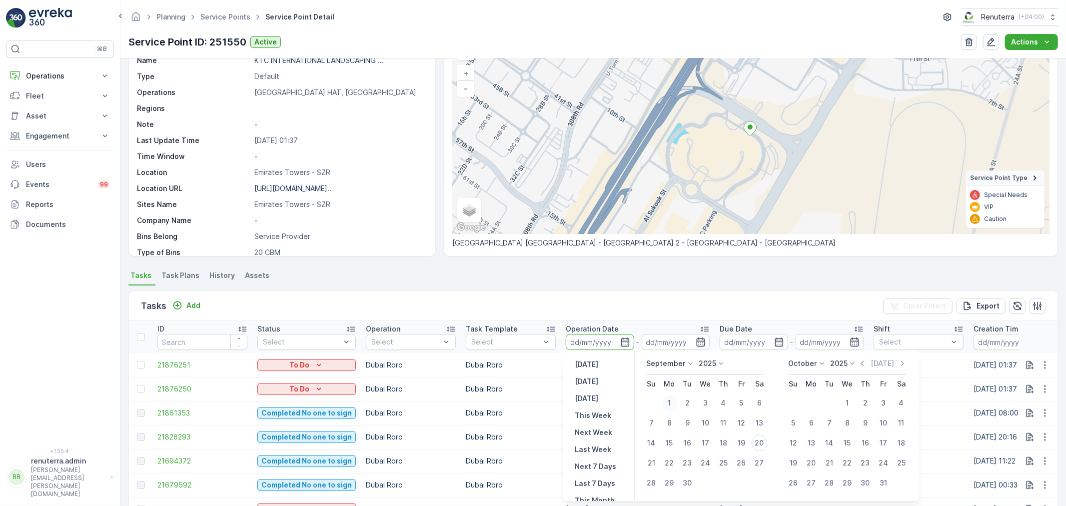
click at [673, 400] on div "1" at bounding box center [670, 403] width 16 height 16
type input "[DATE]"
click at [760, 440] on div "20" at bounding box center [760, 443] width 16 height 16
type input "[DATE]"
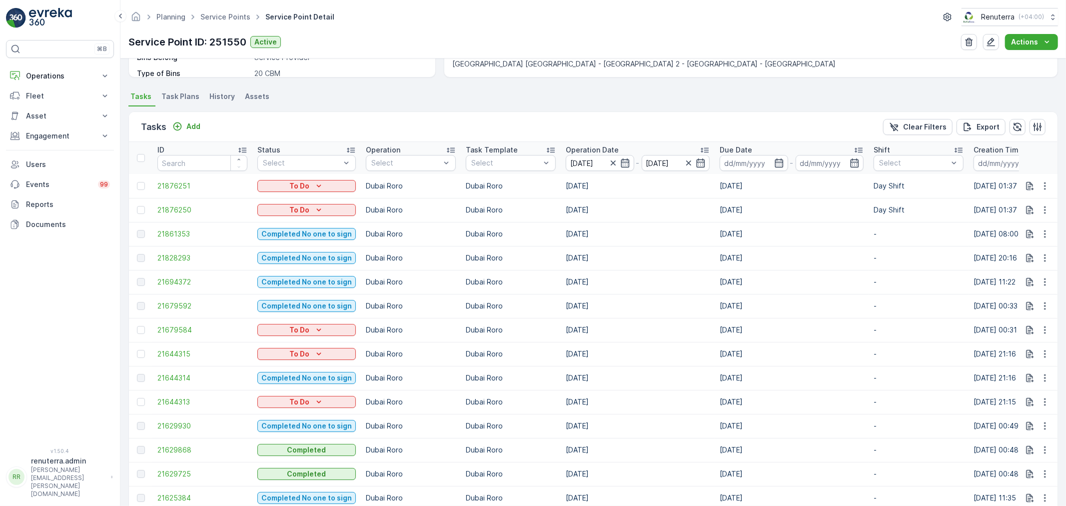
scroll to position [282, 0]
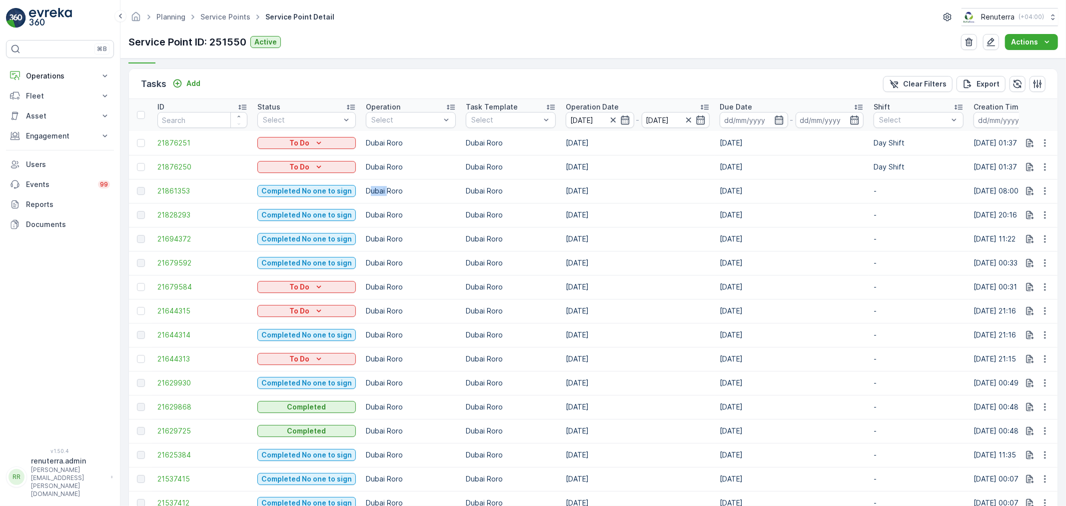
drag, startPoint x: 370, startPoint y: 189, endPoint x: 382, endPoint y: 193, distance: 12.8
click at [382, 193] on p "Dubai Roro" at bounding box center [411, 191] width 90 height 10
drag, startPoint x: 366, startPoint y: 216, endPoint x: 378, endPoint y: 235, distance: 22.9
click at [382, 221] on td "Dubai Roro" at bounding box center [411, 215] width 100 height 24
drag, startPoint x: 374, startPoint y: 240, endPoint x: 409, endPoint y: 252, distance: 37.0
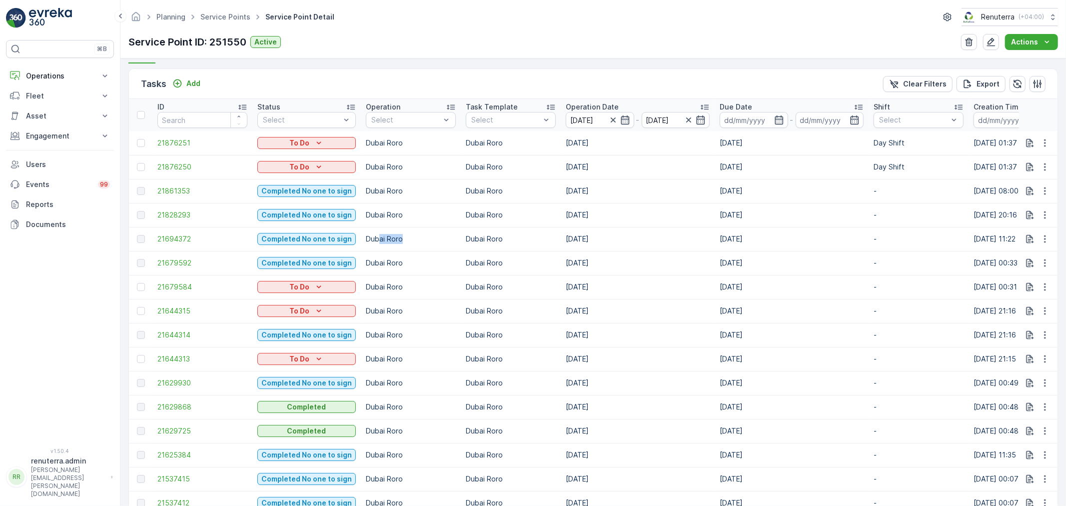
click at [411, 246] on td "Dubai Roro" at bounding box center [411, 239] width 100 height 24
drag, startPoint x: 375, startPoint y: 264, endPoint x: 405, endPoint y: 266, distance: 30.1
click at [405, 266] on p "Dubai Roro" at bounding box center [411, 263] width 90 height 10
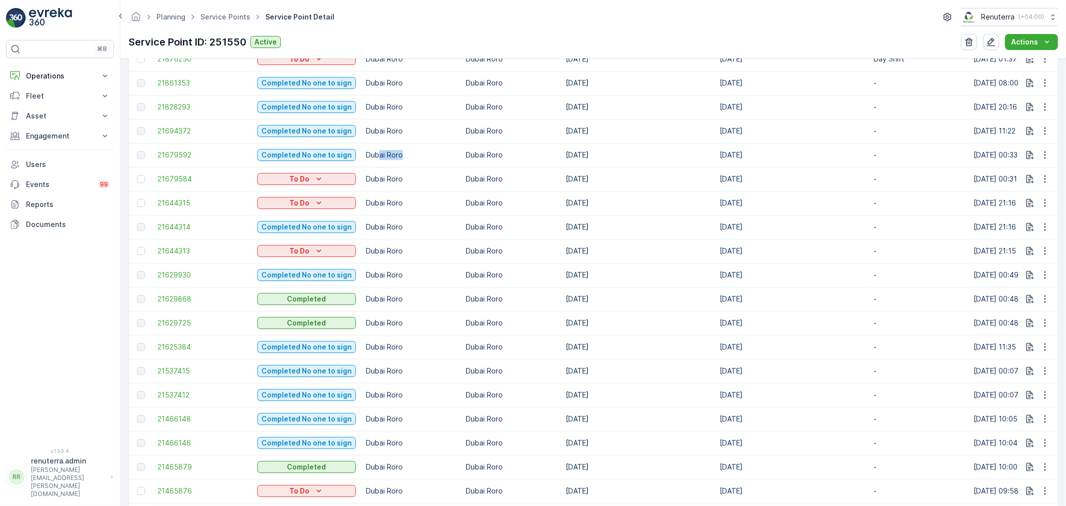
scroll to position [448, 0]
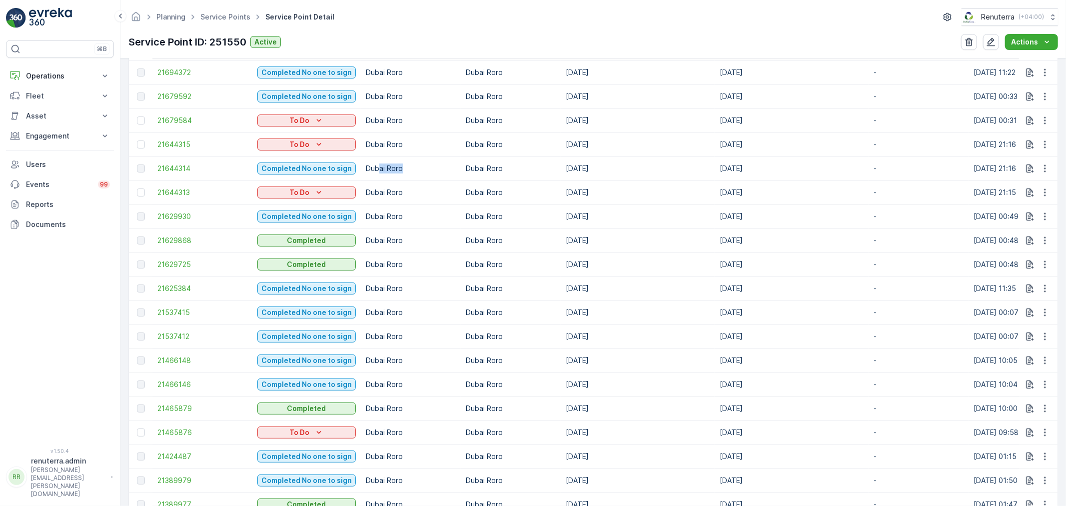
drag, startPoint x: 397, startPoint y: 168, endPoint x: 408, endPoint y: 198, distance: 31.9
click at [422, 173] on td "Dubai Roro" at bounding box center [411, 168] width 100 height 24
drag, startPoint x: 383, startPoint y: 213, endPoint x: 405, endPoint y: 225, distance: 25.3
click at [403, 216] on p "Dubai Roro" at bounding box center [411, 216] width 90 height 10
drag, startPoint x: 381, startPoint y: 243, endPoint x: 400, endPoint y: 256, distance: 22.7
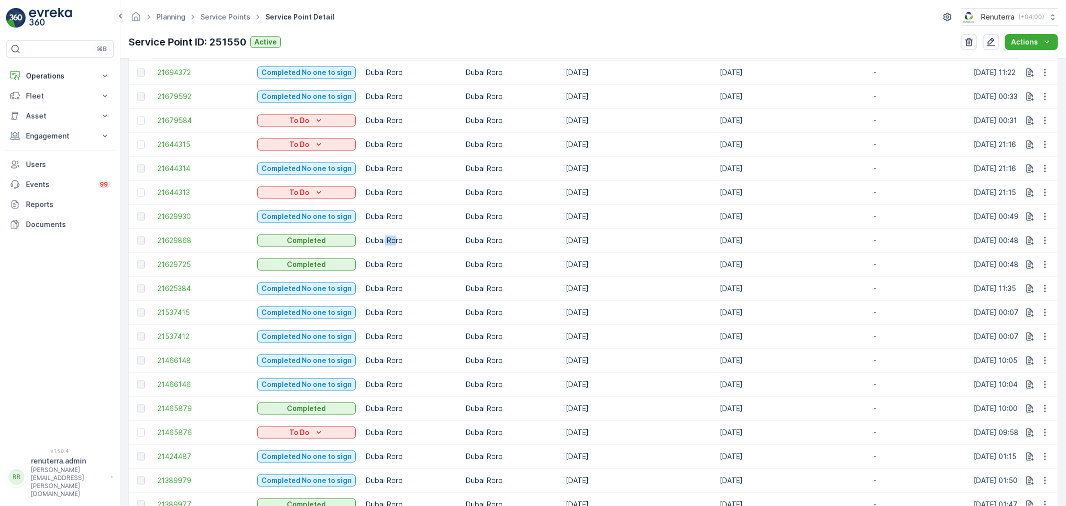
click at [403, 246] on td "Dubai Roro" at bounding box center [411, 240] width 100 height 24
drag, startPoint x: 386, startPoint y: 265, endPoint x: 407, endPoint y: 274, distance: 22.8
click at [408, 267] on p "Dubai Roro" at bounding box center [411, 264] width 90 height 10
drag, startPoint x: 385, startPoint y: 291, endPoint x: 410, endPoint y: 295, distance: 24.8
click at [410, 293] on td "Dubai Roro" at bounding box center [411, 288] width 100 height 24
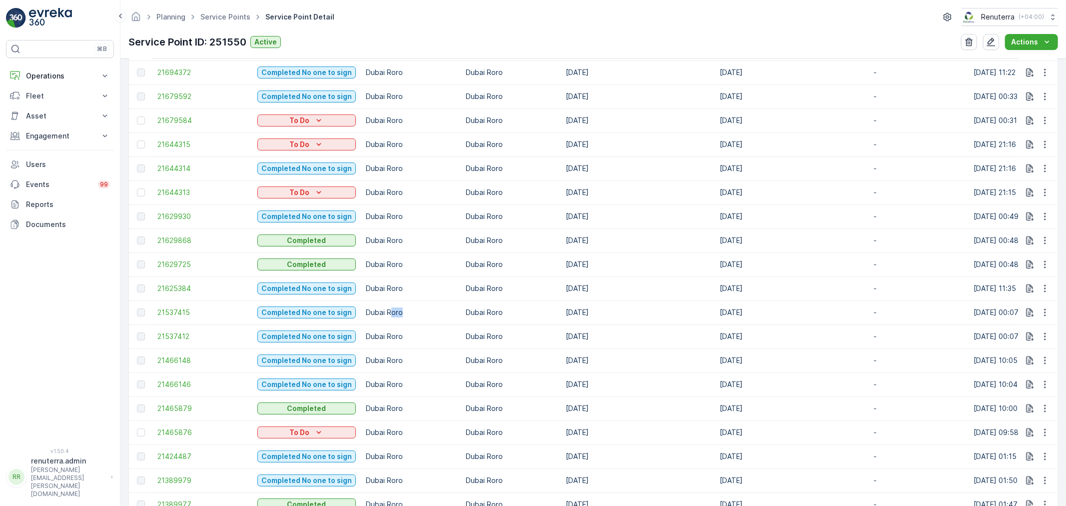
drag, startPoint x: 388, startPoint y: 311, endPoint x: 401, endPoint y: 317, distance: 14.3
click at [400, 316] on p "Dubai Roro" at bounding box center [411, 312] width 90 height 10
drag, startPoint x: 380, startPoint y: 336, endPoint x: 417, endPoint y: 340, distance: 37.2
click at [417, 337] on p "Dubai Roro" at bounding box center [411, 336] width 90 height 10
drag, startPoint x: 385, startPoint y: 356, endPoint x: 412, endPoint y: 358, distance: 27.1
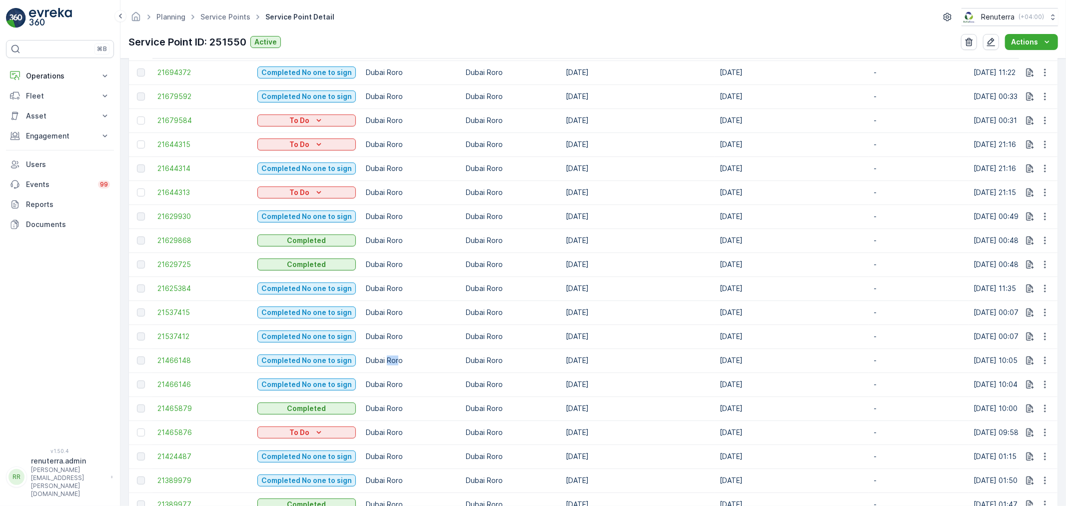
click at [411, 357] on p "Dubai Roro" at bounding box center [411, 360] width 90 height 10
drag, startPoint x: 384, startPoint y: 383, endPoint x: 437, endPoint y: 376, distance: 53.4
click at [430, 376] on td "Dubai Roro" at bounding box center [411, 384] width 100 height 24
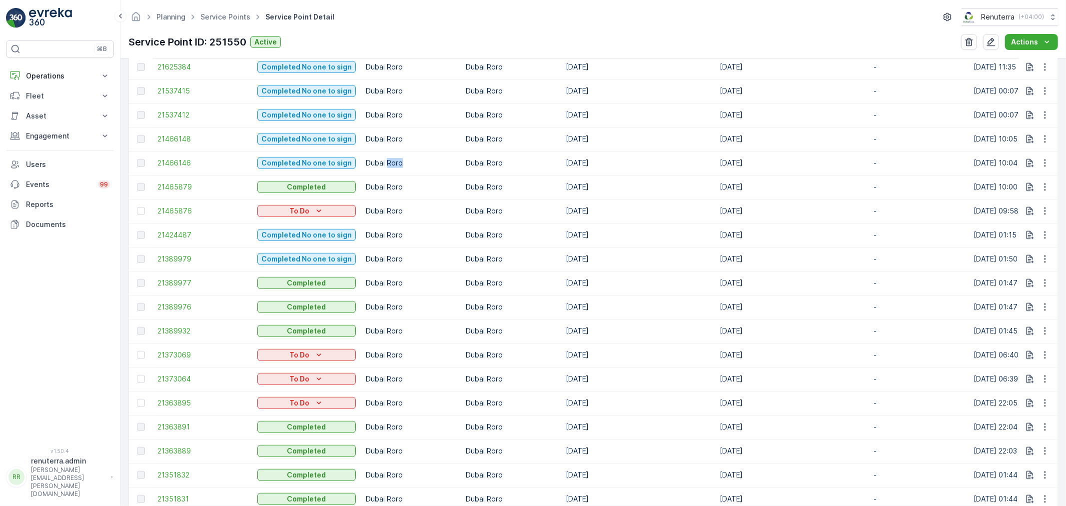
scroll to position [671, 0]
drag, startPoint x: 374, startPoint y: 186, endPoint x: 403, endPoint y: 193, distance: 29.7
click at [402, 192] on td "Dubai Roro" at bounding box center [411, 186] width 100 height 24
drag, startPoint x: 372, startPoint y: 232, endPoint x: 413, endPoint y: 240, distance: 42.2
click at [413, 240] on td "Dubai Roro" at bounding box center [411, 234] width 100 height 24
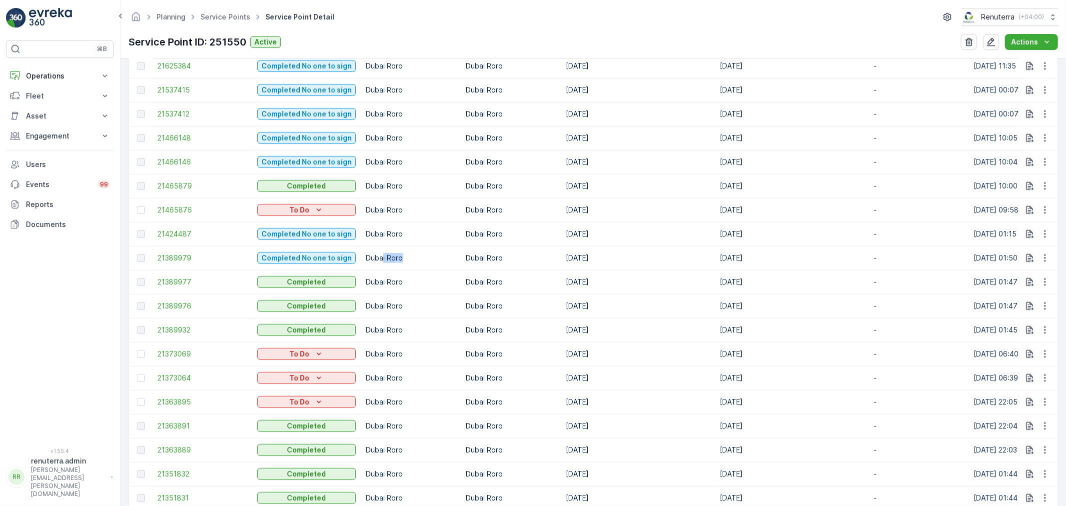
drag, startPoint x: 378, startPoint y: 258, endPoint x: 409, endPoint y: 269, distance: 32.2
click at [406, 264] on td "Dubai Roro" at bounding box center [411, 258] width 100 height 24
drag, startPoint x: 384, startPoint y: 283, endPoint x: 405, endPoint y: 287, distance: 21.4
click at [405, 287] on td "Dubai Roro" at bounding box center [411, 282] width 100 height 24
drag, startPoint x: 383, startPoint y: 303, endPoint x: 406, endPoint y: 310, distance: 24.2
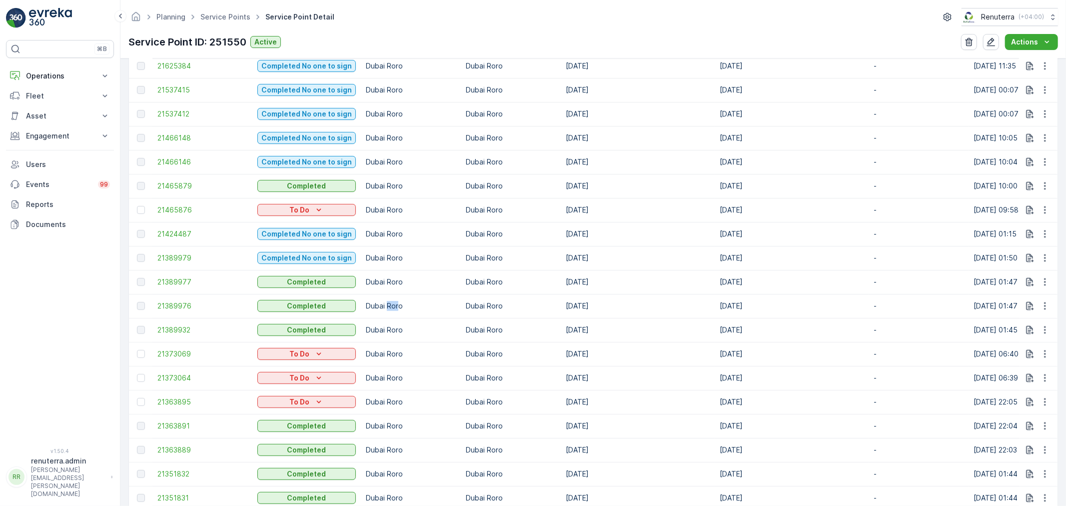
click at [406, 307] on p "Dubai Roro" at bounding box center [411, 306] width 90 height 10
drag, startPoint x: 379, startPoint y: 330, endPoint x: 431, endPoint y: 327, distance: 52.1
click at [425, 328] on p "Dubai Roro" at bounding box center [411, 330] width 90 height 10
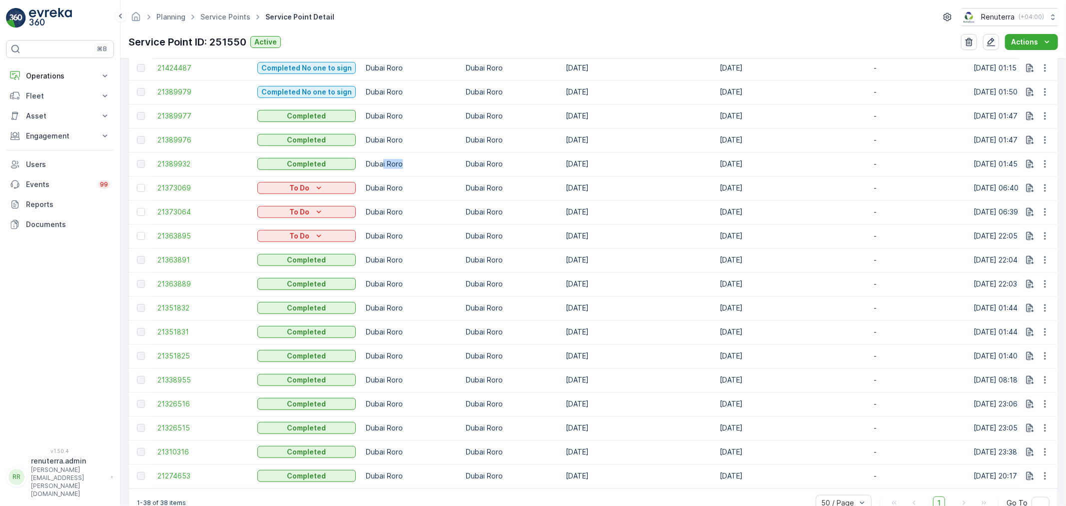
scroll to position [837, 0]
drag, startPoint x: 377, startPoint y: 261, endPoint x: 389, endPoint y: 264, distance: 11.9
click at [389, 264] on td "Dubai Roro" at bounding box center [411, 259] width 100 height 24
drag, startPoint x: 370, startPoint y: 285, endPoint x: 382, endPoint y: 296, distance: 16.6
click at [386, 288] on td "Dubai Roro" at bounding box center [411, 283] width 100 height 24
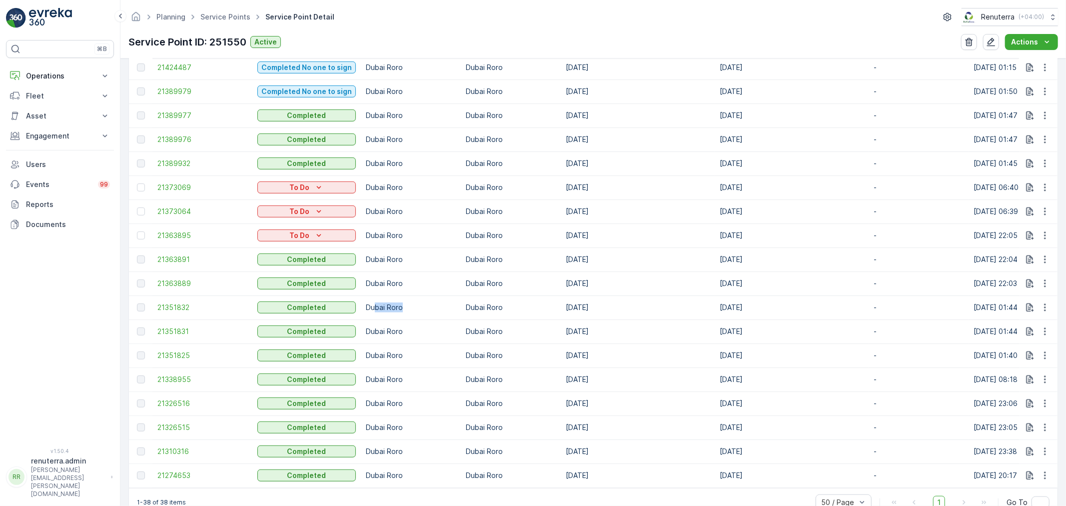
drag, startPoint x: 372, startPoint y: 308, endPoint x: 417, endPoint y: 313, distance: 45.3
click at [416, 313] on td "Dubai Roro" at bounding box center [411, 307] width 100 height 24
drag, startPoint x: 387, startPoint y: 330, endPoint x: 397, endPoint y: 334, distance: 11.2
click at [397, 334] on p "Dubai Roro" at bounding box center [411, 331] width 90 height 10
drag, startPoint x: 375, startPoint y: 354, endPoint x: 387, endPoint y: 361, distance: 14.3
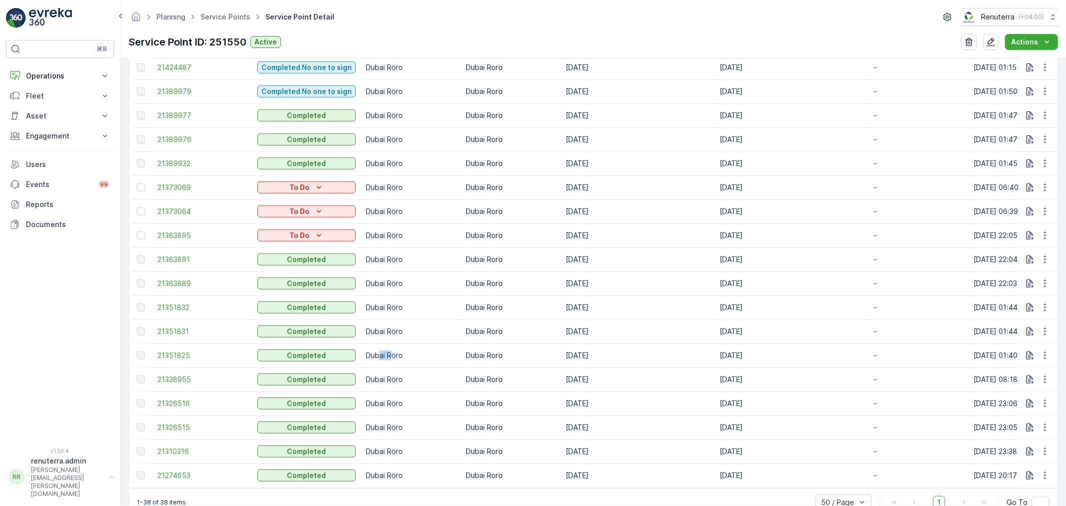
click at [387, 361] on td "Dubai Roro" at bounding box center [411, 355] width 100 height 24
drag, startPoint x: 372, startPoint y: 382, endPoint x: 396, endPoint y: 385, distance: 23.7
click at [396, 385] on td "Dubai Roro" at bounding box center [411, 379] width 100 height 24
drag, startPoint x: 378, startPoint y: 405, endPoint x: 408, endPoint y: 409, distance: 29.7
click at [407, 409] on td "Dubai Roro" at bounding box center [411, 403] width 100 height 24
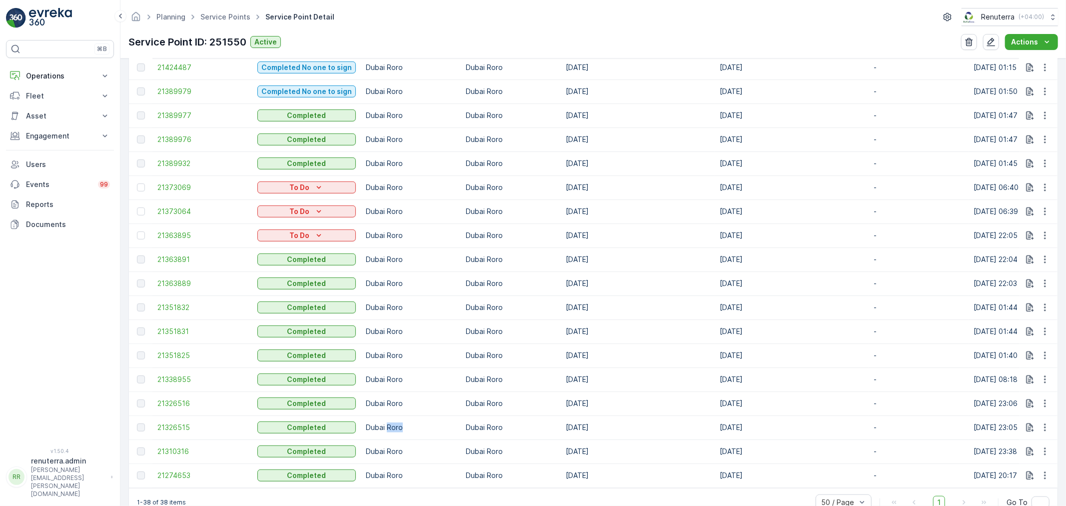
drag, startPoint x: 383, startPoint y: 423, endPoint x: 410, endPoint y: 425, distance: 26.6
click at [410, 425] on p "Dubai Roro" at bounding box center [411, 427] width 90 height 10
drag, startPoint x: 386, startPoint y: 449, endPoint x: 413, endPoint y: 455, distance: 27.8
click at [412, 453] on p "Dubai Roro" at bounding box center [411, 451] width 90 height 10
drag, startPoint x: 387, startPoint y: 470, endPoint x: 443, endPoint y: 463, distance: 56.4
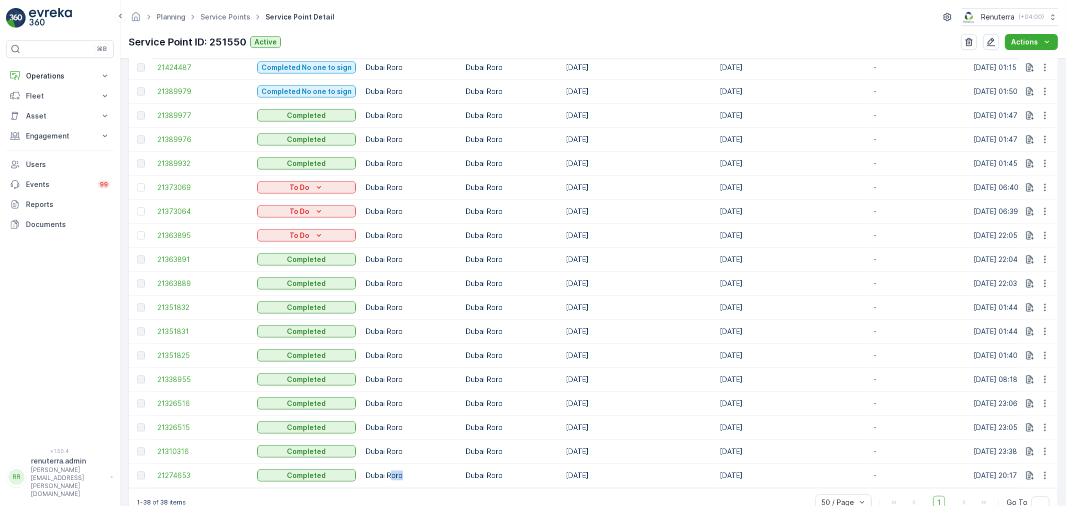
click at [429, 468] on td "Dubai Roro" at bounding box center [411, 475] width 100 height 24
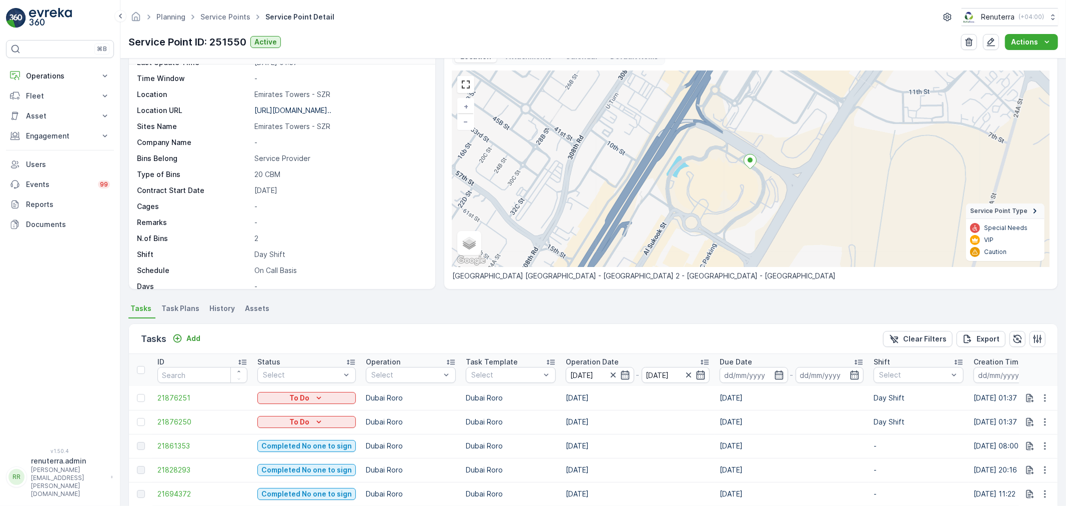
scroll to position [0, 0]
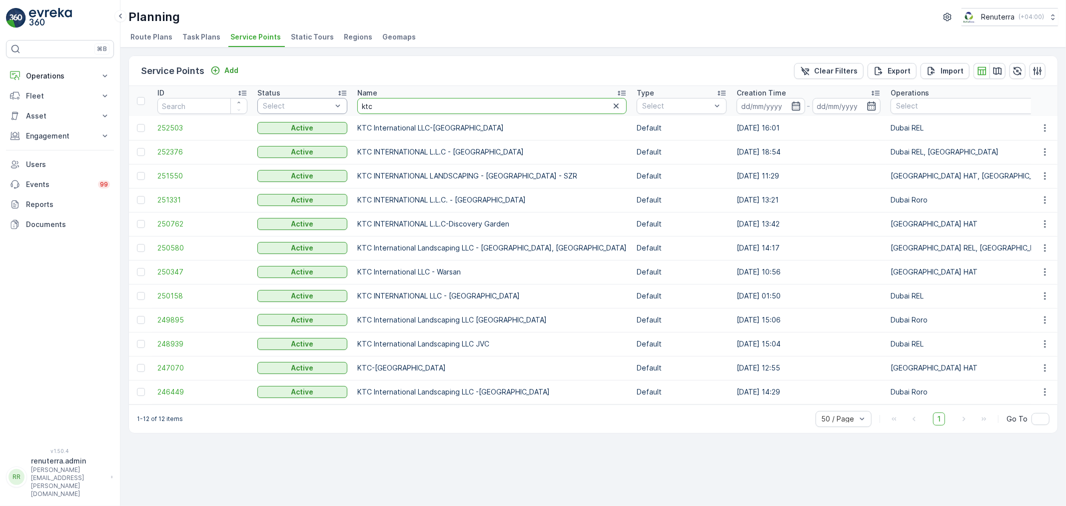
drag, startPoint x: 386, startPoint y: 105, endPoint x: 346, endPoint y: 102, distance: 40.1
type input "hms"
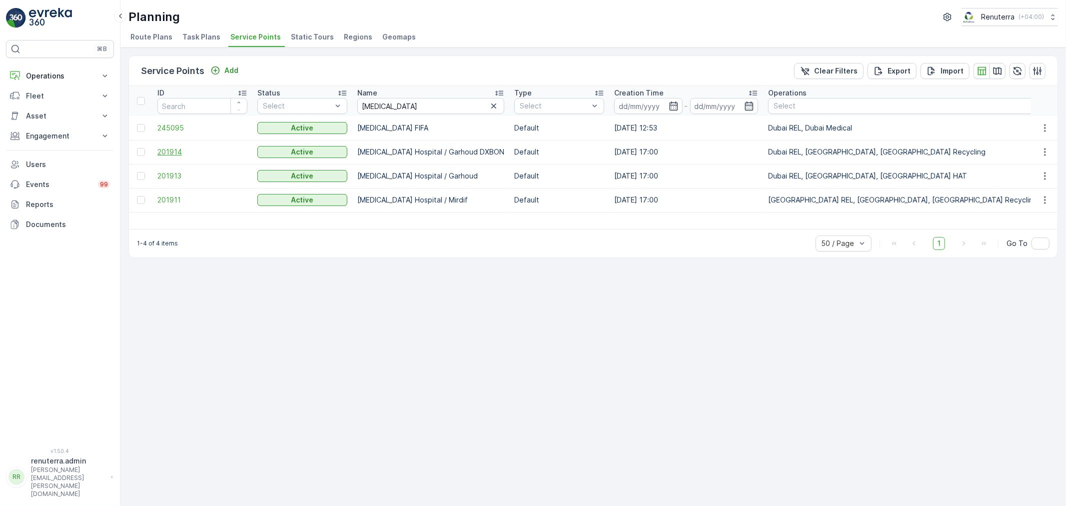
click at [167, 152] on span "201914" at bounding box center [202, 152] width 90 height 10
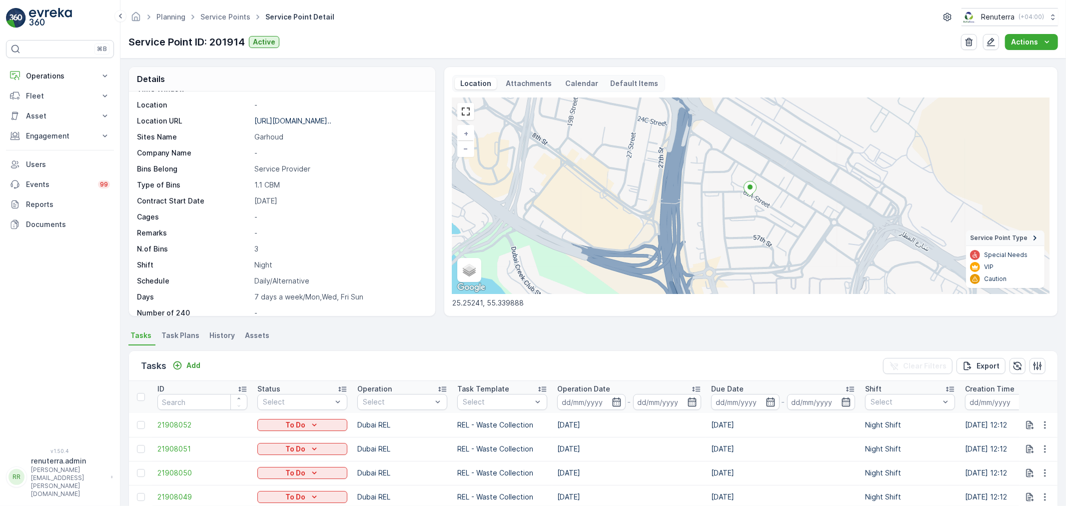
scroll to position [166, 0]
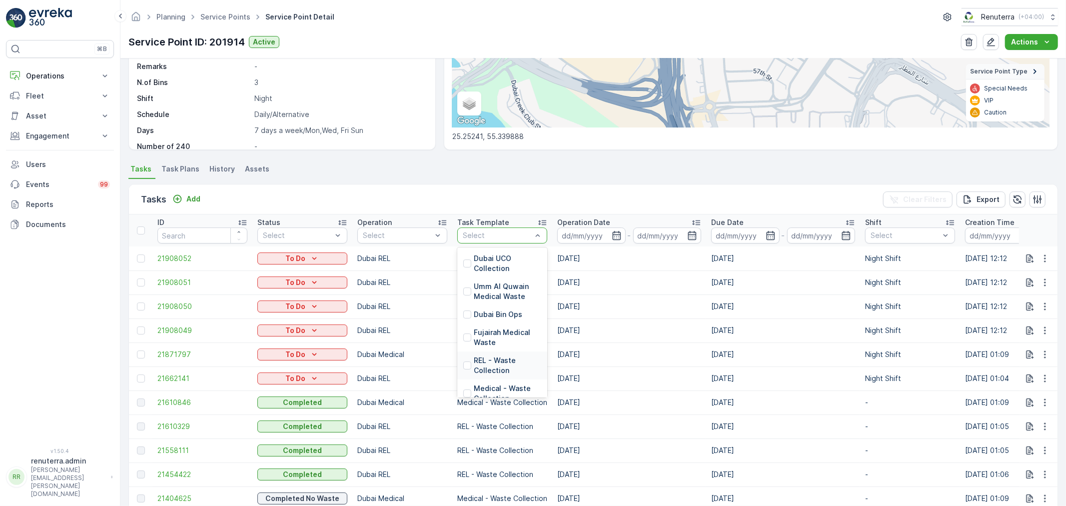
click at [484, 360] on p "REL - Waste Collection" at bounding box center [507, 365] width 67 height 20
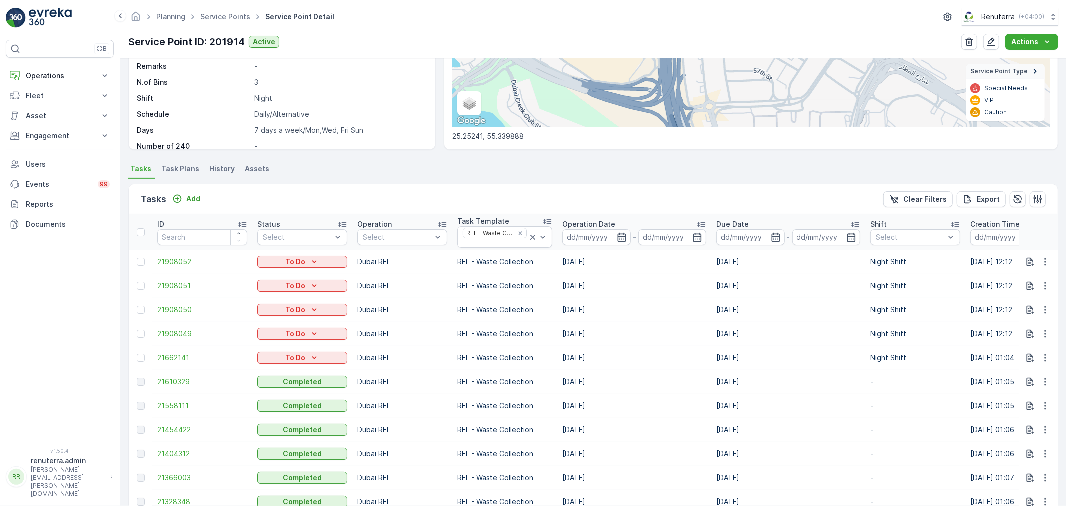
click at [185, 167] on span "Task Plans" at bounding box center [180, 169] width 38 height 10
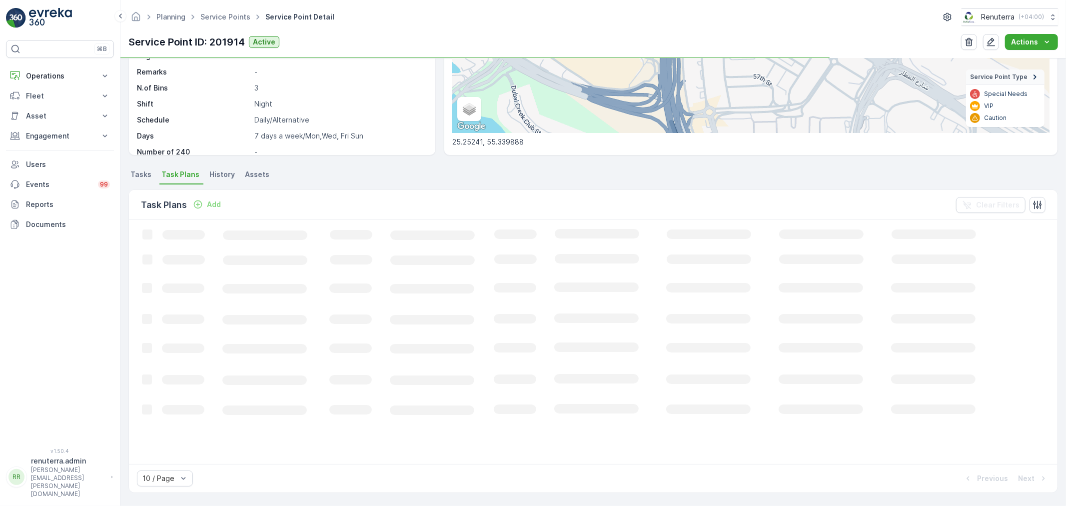
scroll to position [161, 0]
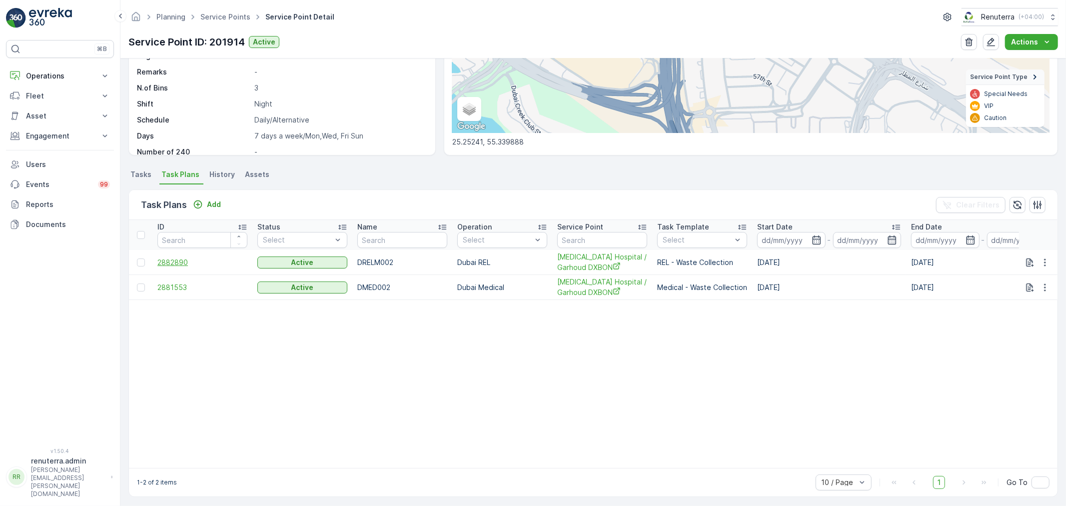
click at [181, 257] on span "2882890" at bounding box center [202, 262] width 90 height 10
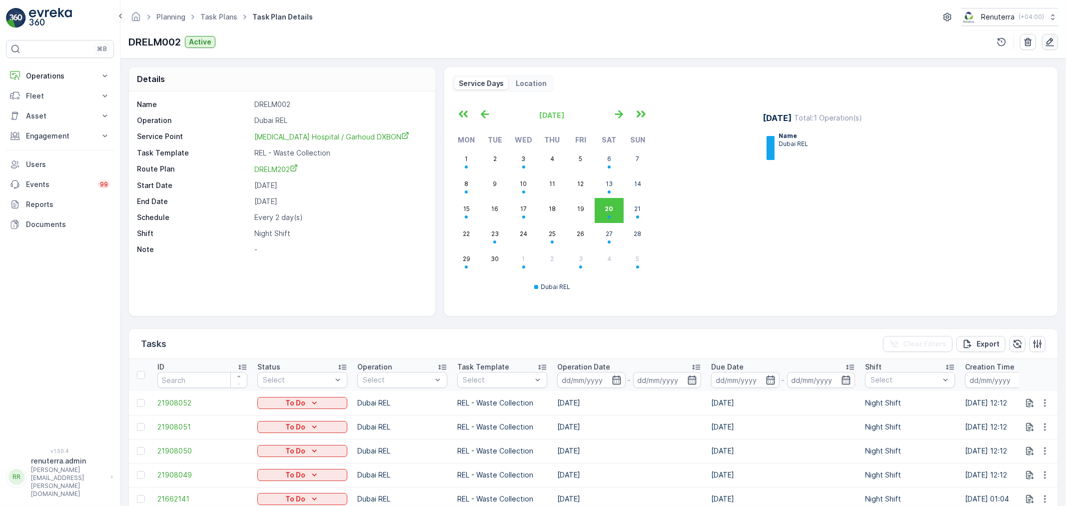
click at [1051, 40] on icon "button" at bounding box center [1050, 42] width 10 height 10
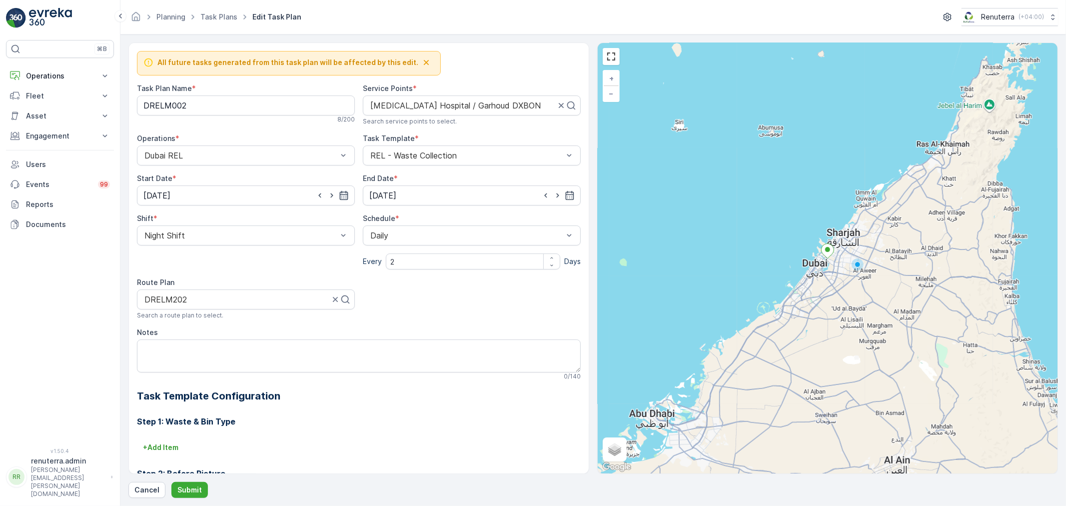
click at [344, 196] on icon "button" at bounding box center [344, 195] width 10 height 10
click at [258, 295] on div "21" at bounding box center [262, 299] width 16 height 16
type input "21.09.2024"
click at [183, 483] on button "Submit" at bounding box center [189, 490] width 36 height 16
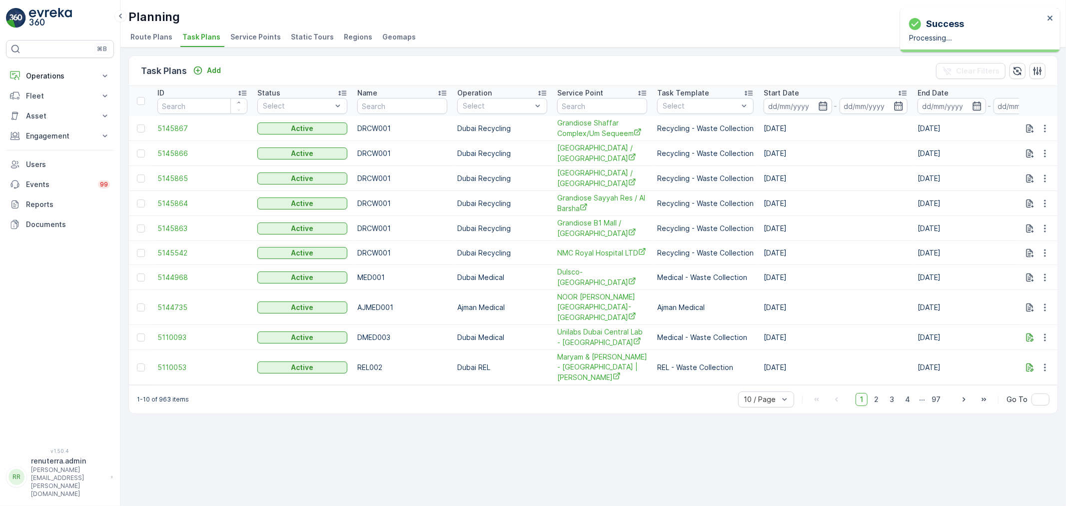
click at [245, 37] on span "Service Points" at bounding box center [255, 37] width 50 height 10
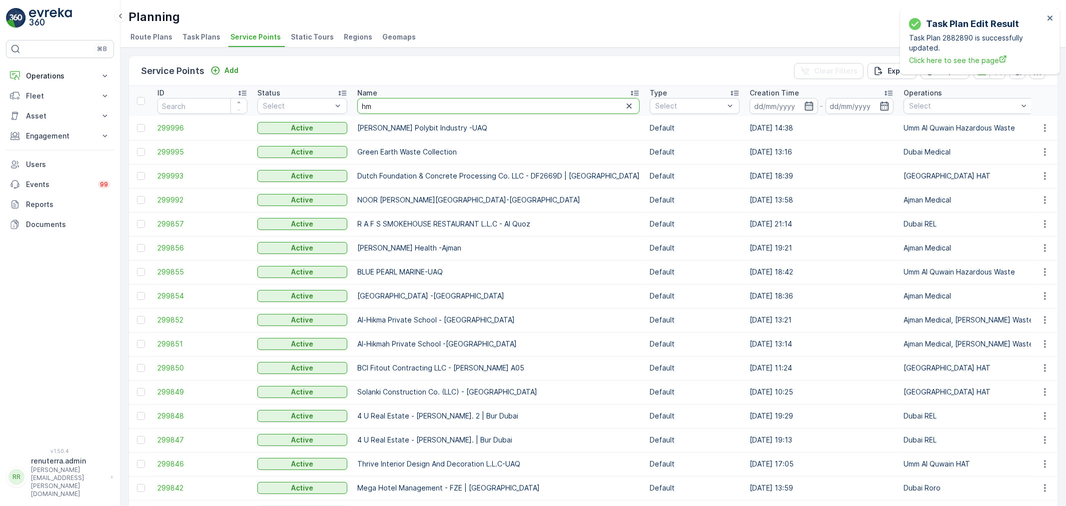
type input "hms"
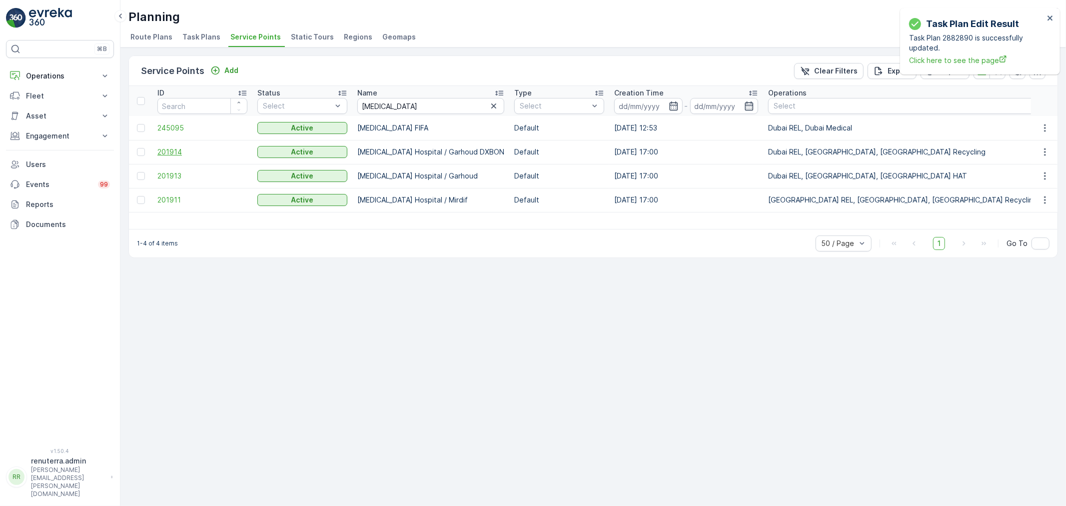
click at [176, 147] on span "201914" at bounding box center [202, 152] width 90 height 10
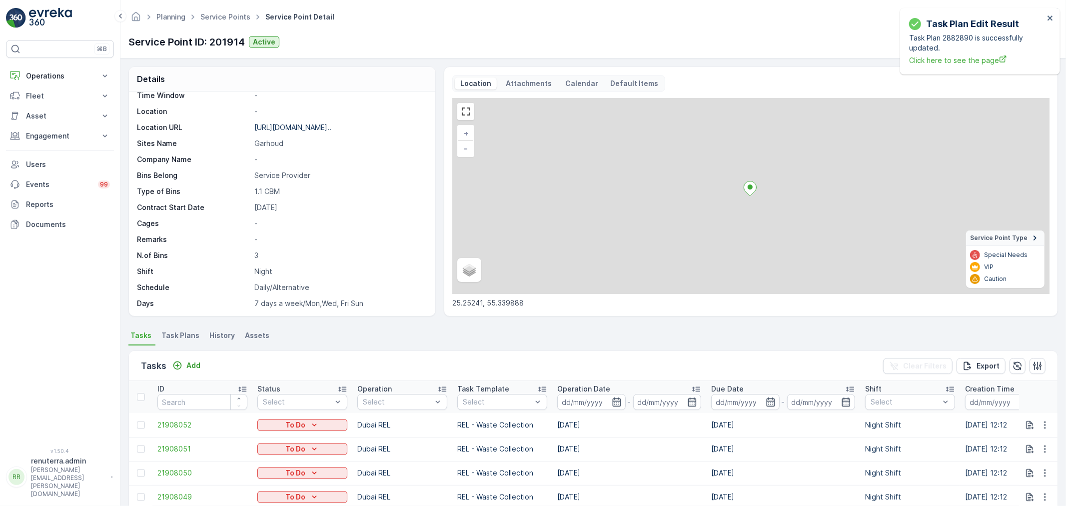
scroll to position [137, 0]
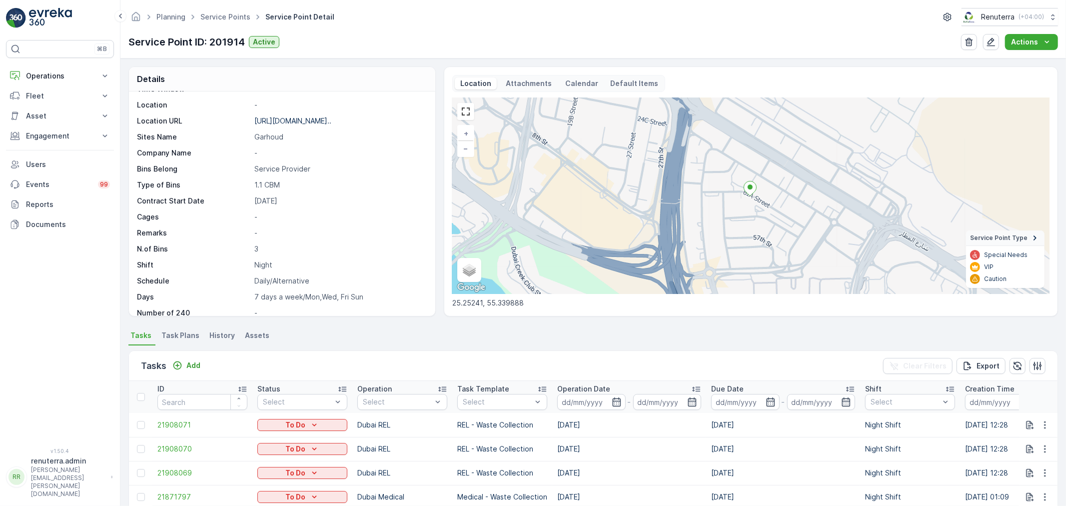
scroll to position [166, 0]
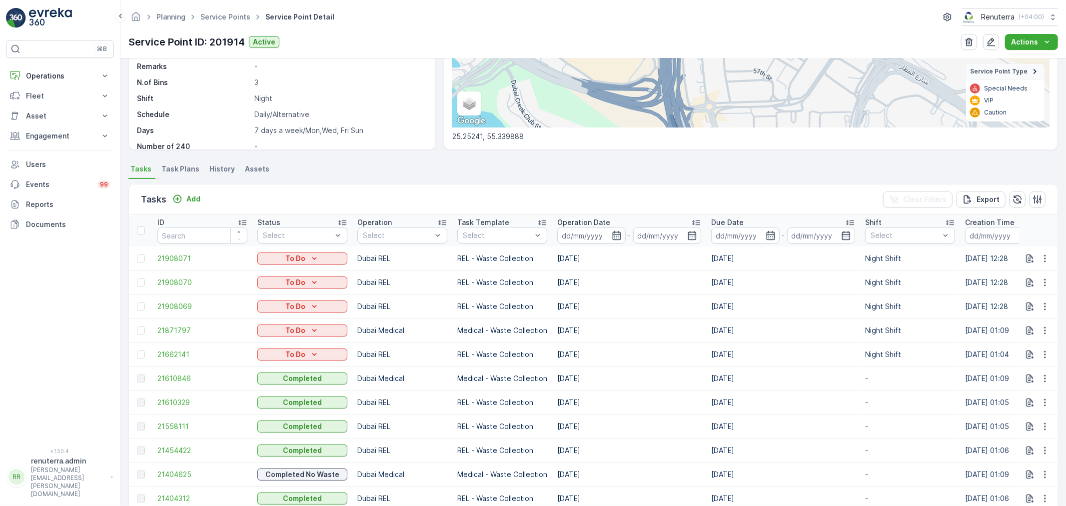
click at [553, 355] on td "[DATE]" at bounding box center [629, 354] width 154 height 24
click at [610, 234] on input at bounding box center [591, 235] width 68 height 16
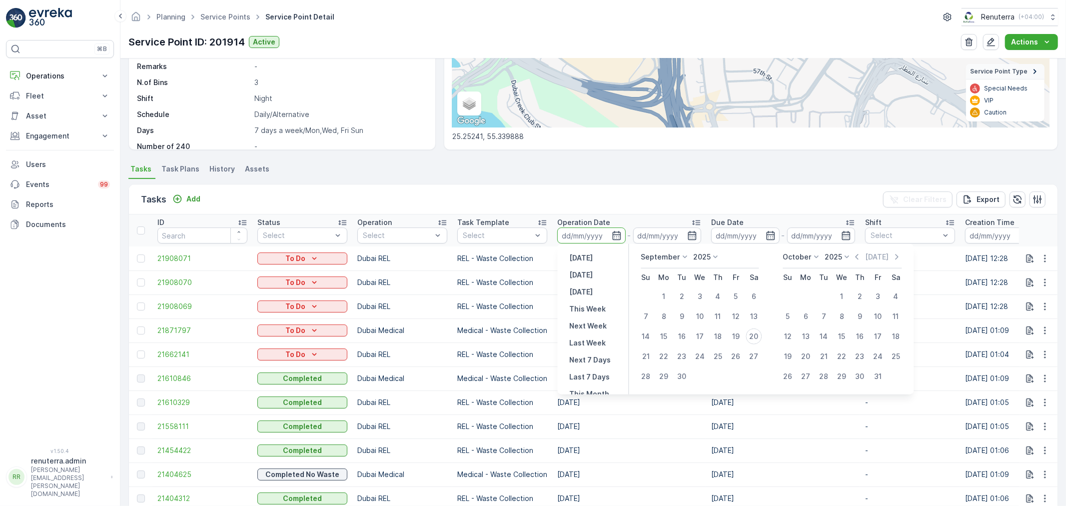
click at [491, 225] on p "Task Template" at bounding box center [483, 222] width 52 height 10
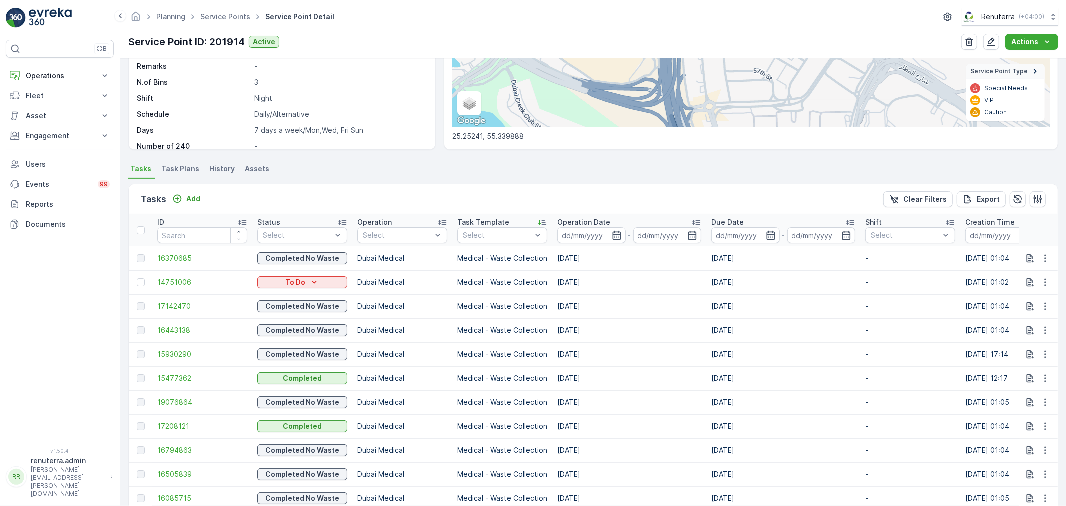
click at [490, 218] on p "Task Template" at bounding box center [483, 222] width 52 height 10
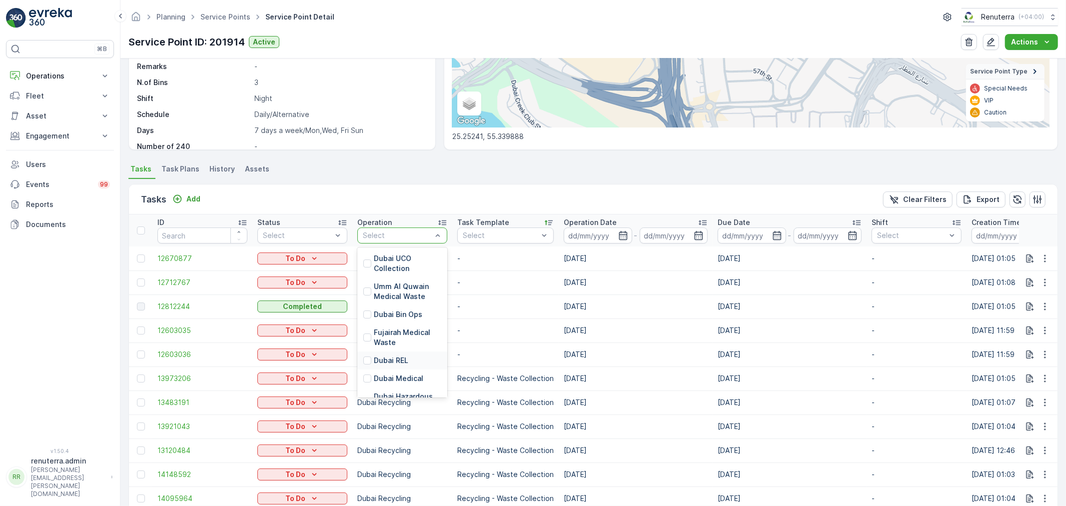
click at [387, 361] on p "Dubai REL" at bounding box center [391, 360] width 34 height 10
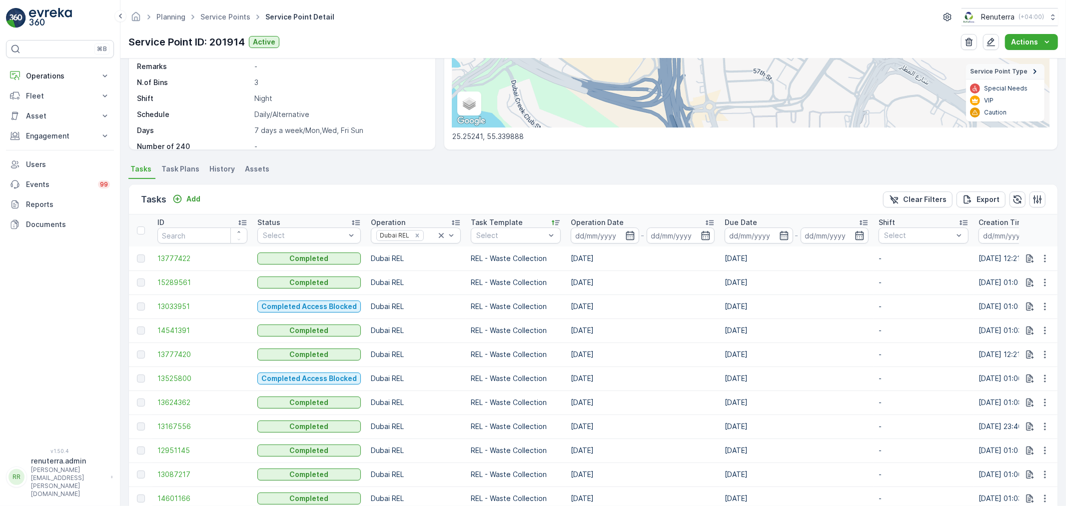
click at [553, 222] on icon at bounding box center [556, 222] width 8 height 5
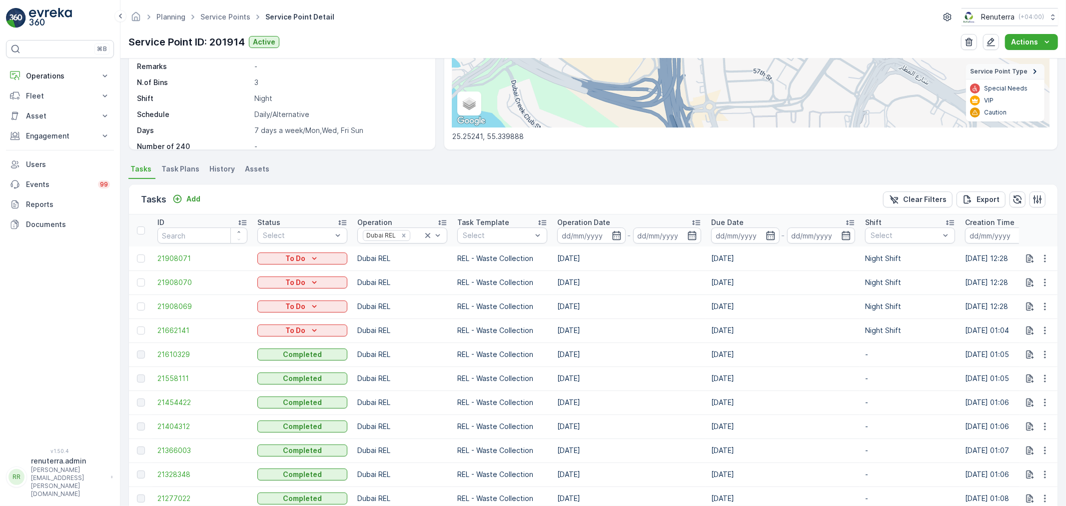
click at [568, 330] on td "[DATE]" at bounding box center [629, 330] width 154 height 24
click at [565, 311] on td "22.09.2025" at bounding box center [629, 306] width 154 height 24
click at [565, 287] on td "24.09.2025" at bounding box center [629, 282] width 154 height 24
click at [562, 256] on td "26.09.2025" at bounding box center [629, 258] width 154 height 24
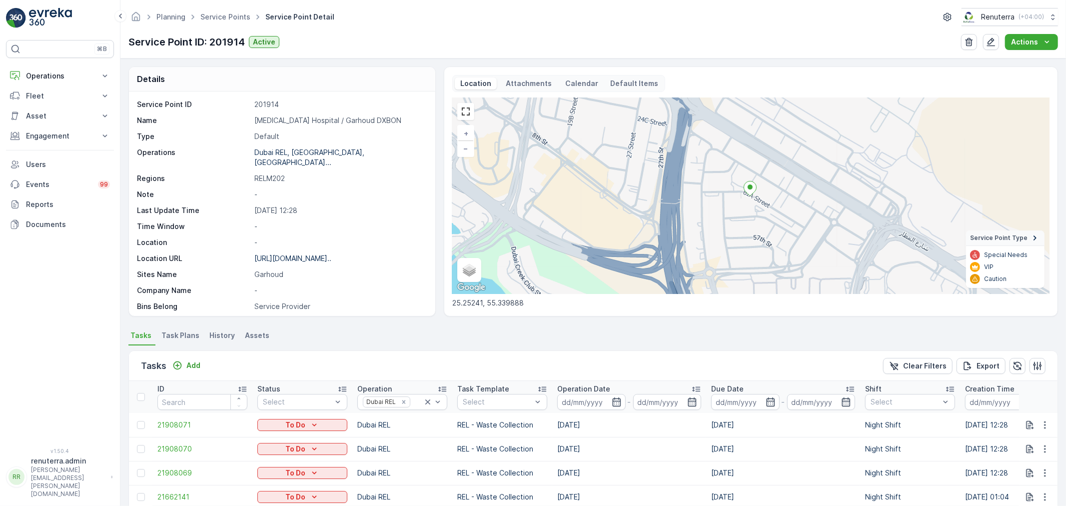
click at [327, 121] on p "HMS Hospital / Garhoud DXBON" at bounding box center [339, 120] width 170 height 10
copy p "HMS Hospital / Garhoud DXBON"
click at [210, 17] on link "Service Points" at bounding box center [225, 16] width 50 height 8
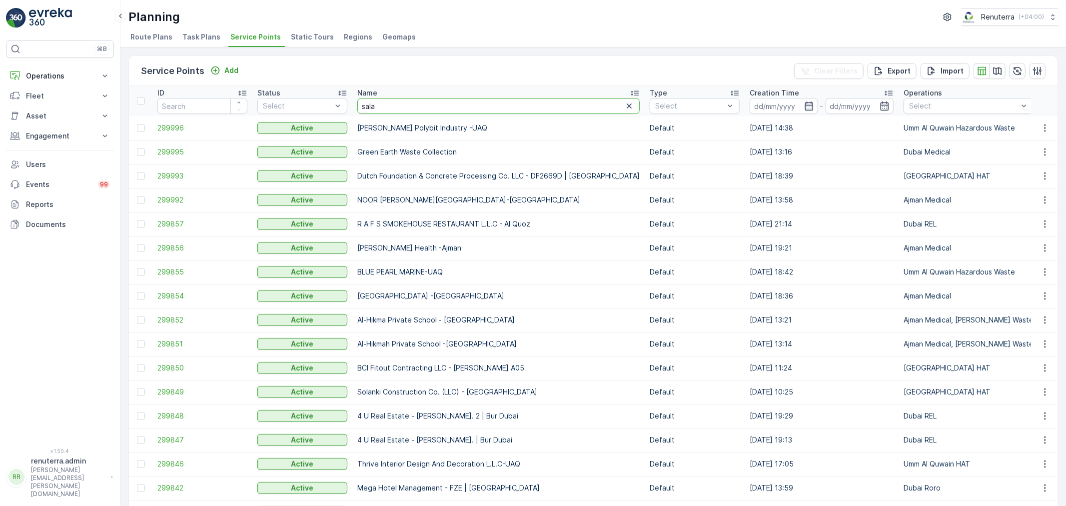
type input "salam"
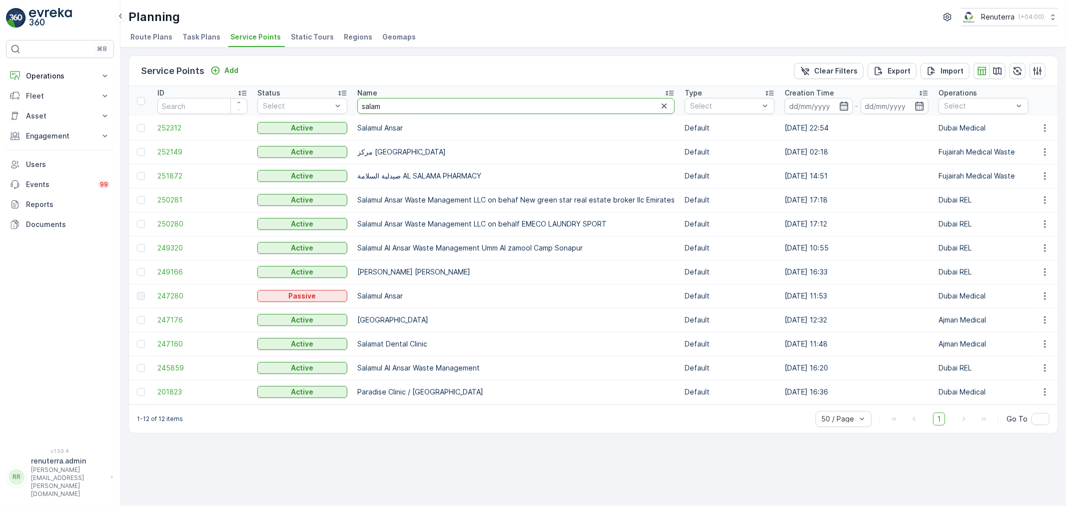
type input "shre"
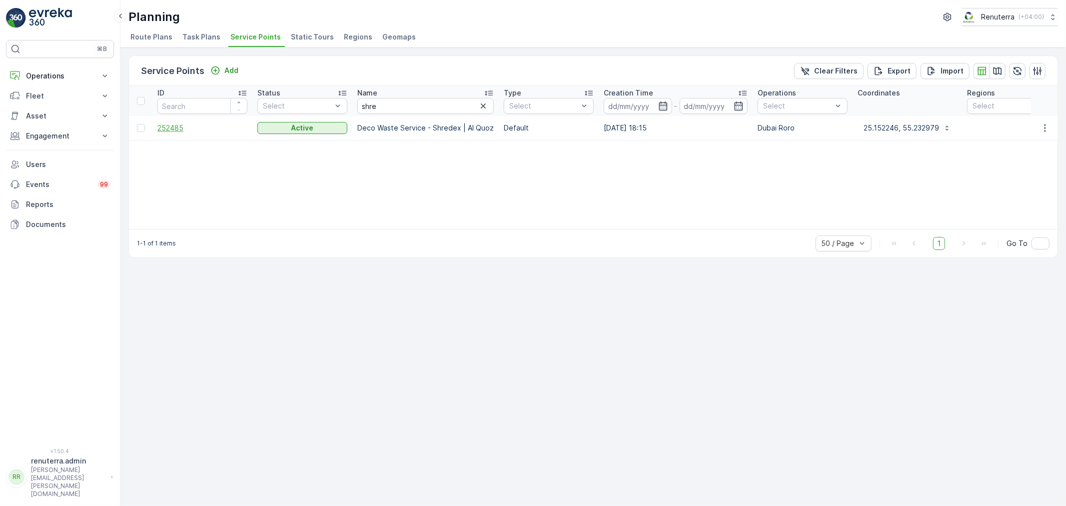
click at [178, 126] on span "252485" at bounding box center [202, 128] width 90 height 10
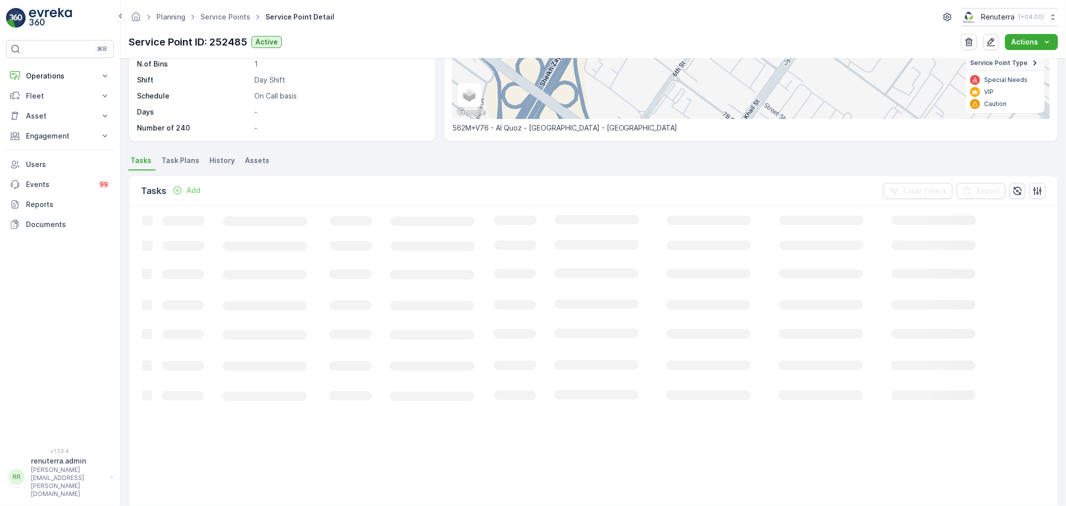
scroll to position [222, 0]
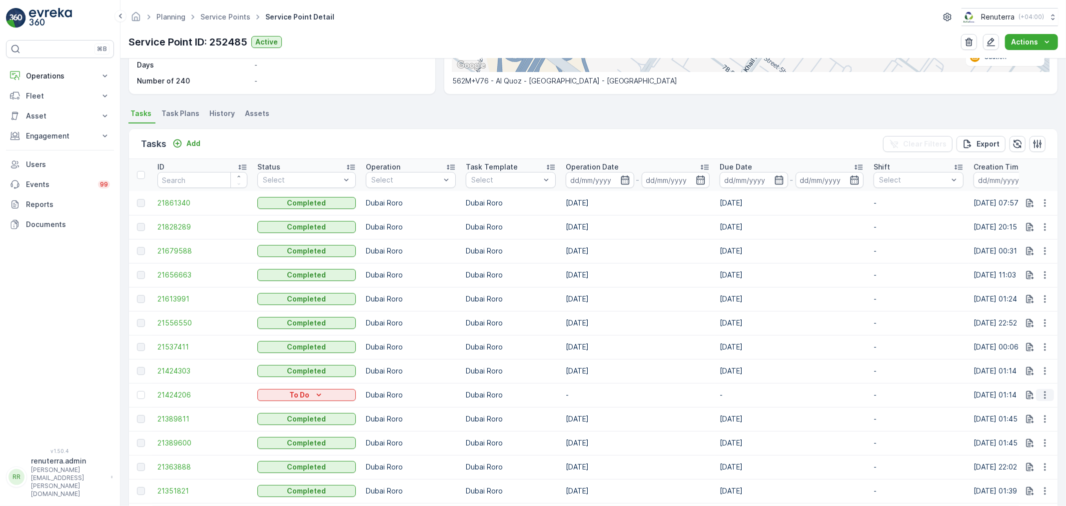
click at [1040, 390] on icon "button" at bounding box center [1045, 395] width 10 height 10
click at [1020, 440] on span "Change Route" at bounding box center [1019, 437] width 48 height 10
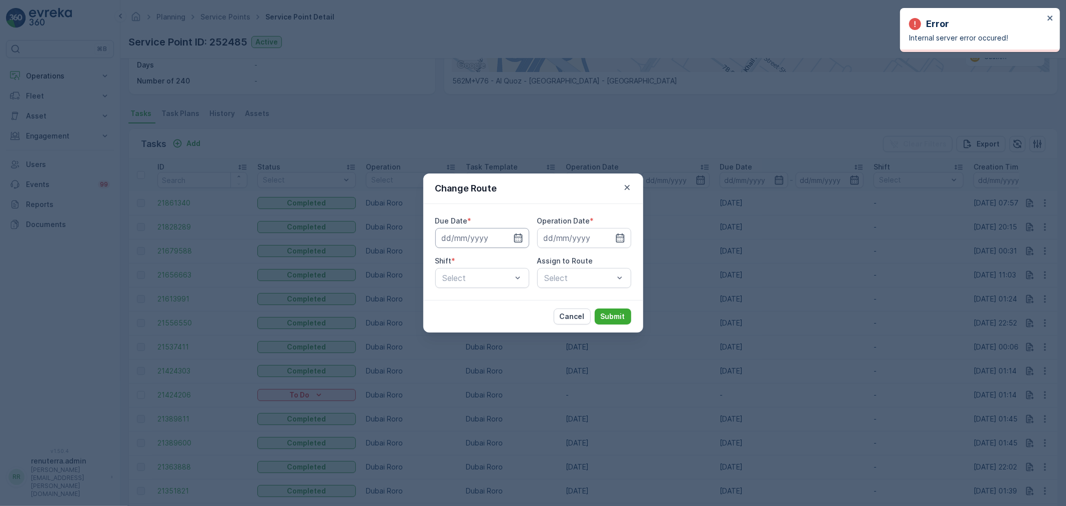
click at [472, 235] on input at bounding box center [482, 238] width 94 height 20
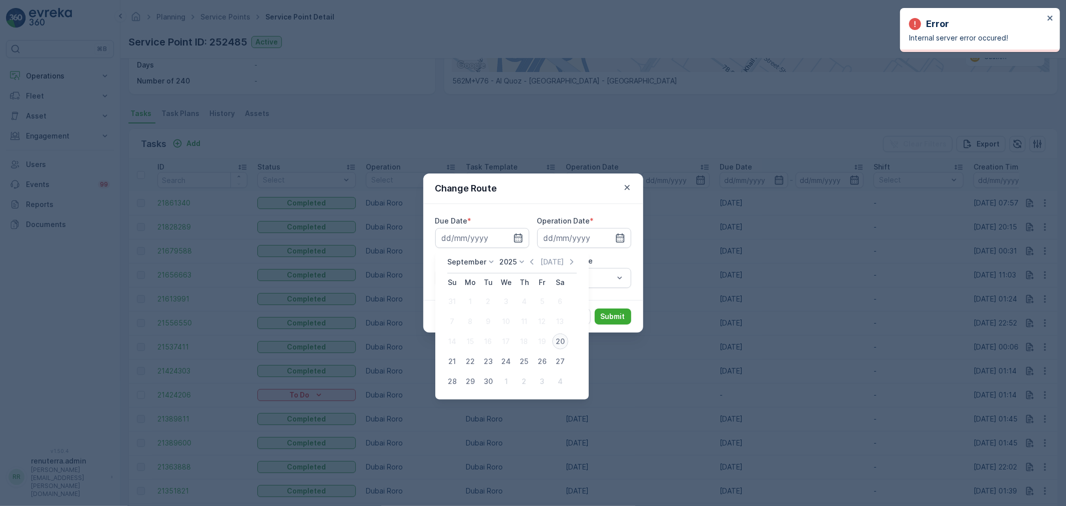
click at [555, 342] on div "20" at bounding box center [560, 341] width 16 height 16
type input "[DATE]"
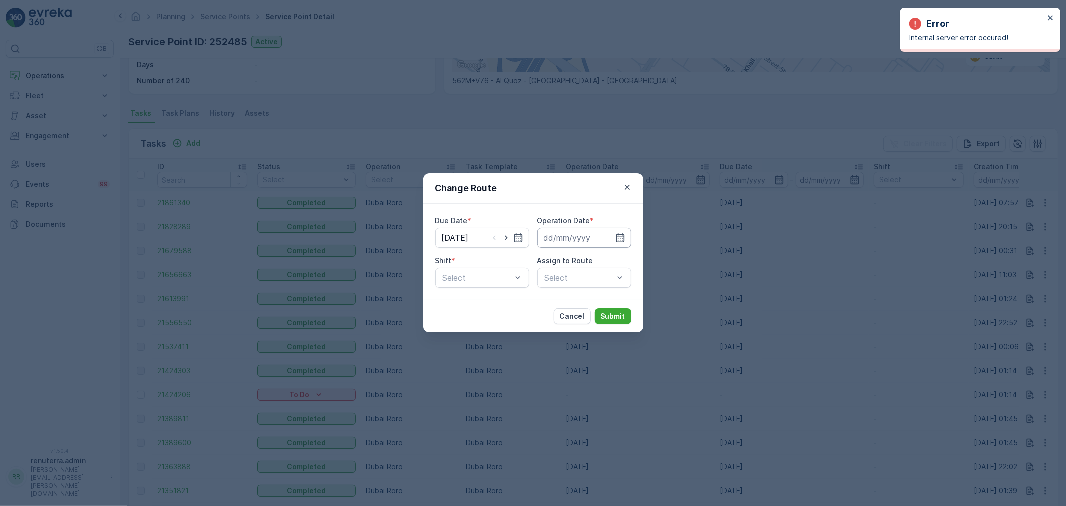
click at [575, 230] on input at bounding box center [584, 238] width 94 height 20
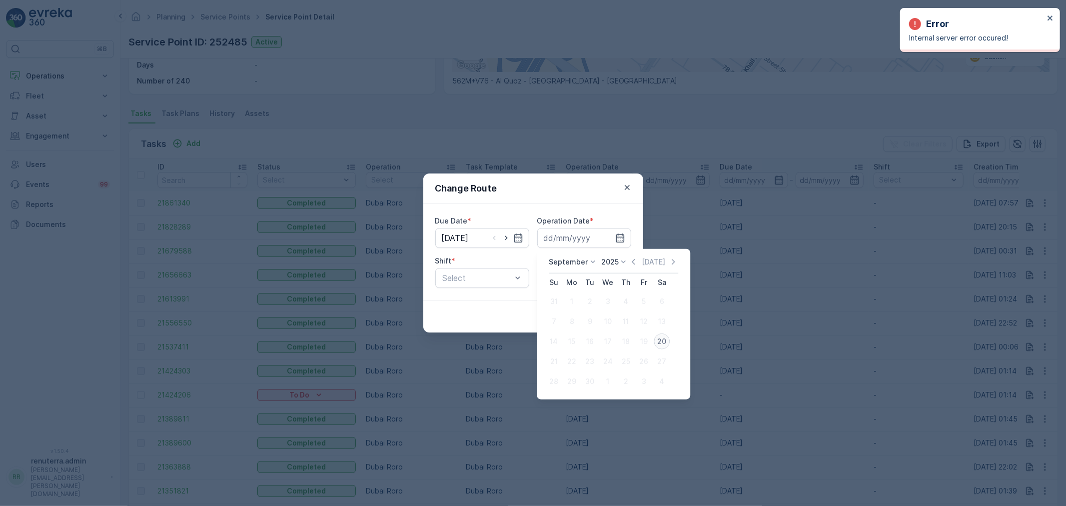
click at [661, 338] on div "20" at bounding box center [662, 341] width 16 height 16
type input "[DATE]"
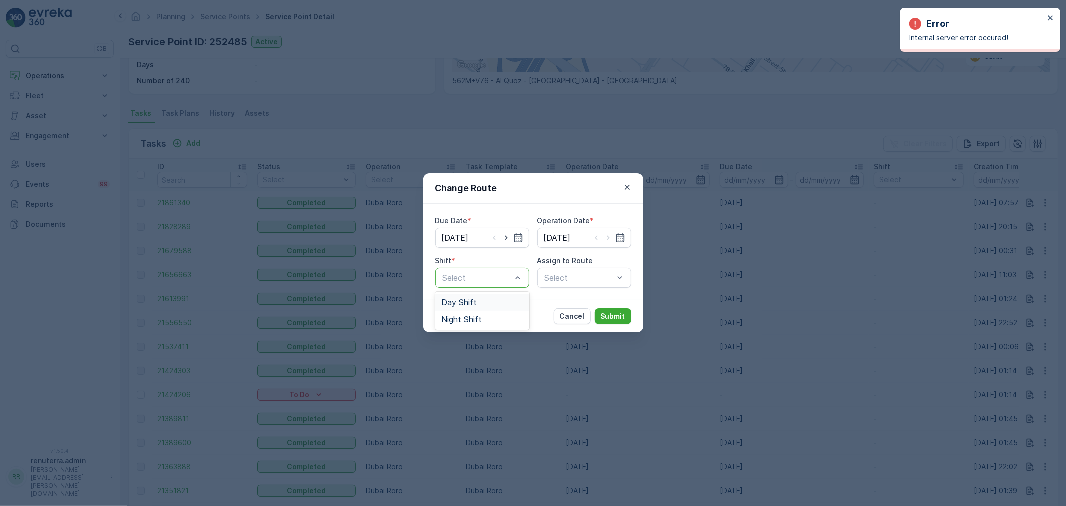
click at [464, 300] on span "Day Shift" at bounding box center [458, 302] width 35 height 9
click at [550, 278] on div "Select" at bounding box center [584, 278] width 94 height 20
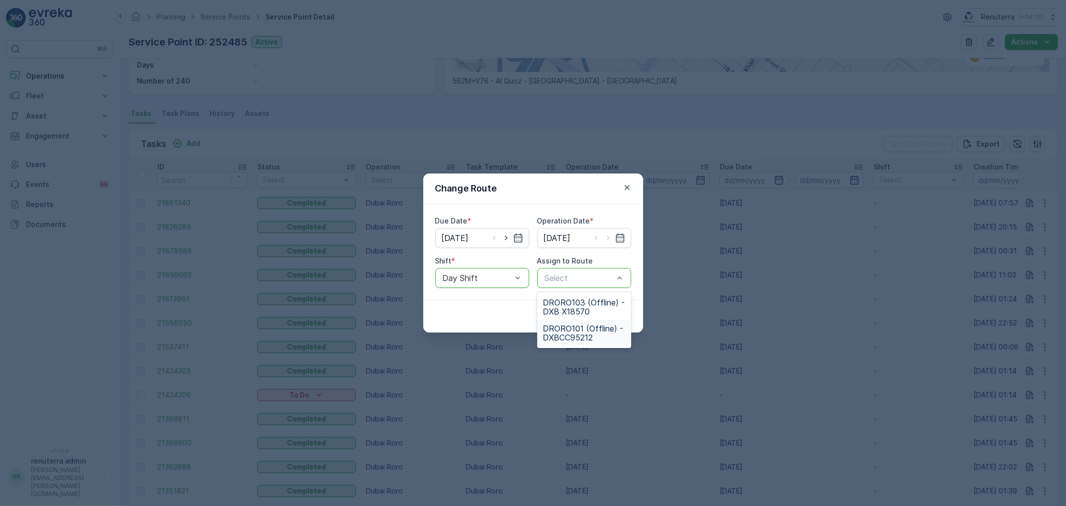
click at [576, 327] on span "DRORO101 (Offline) - DXBCC95212" at bounding box center [584, 333] width 82 height 18
click at [610, 318] on p "Submit" at bounding box center [613, 316] width 24 height 10
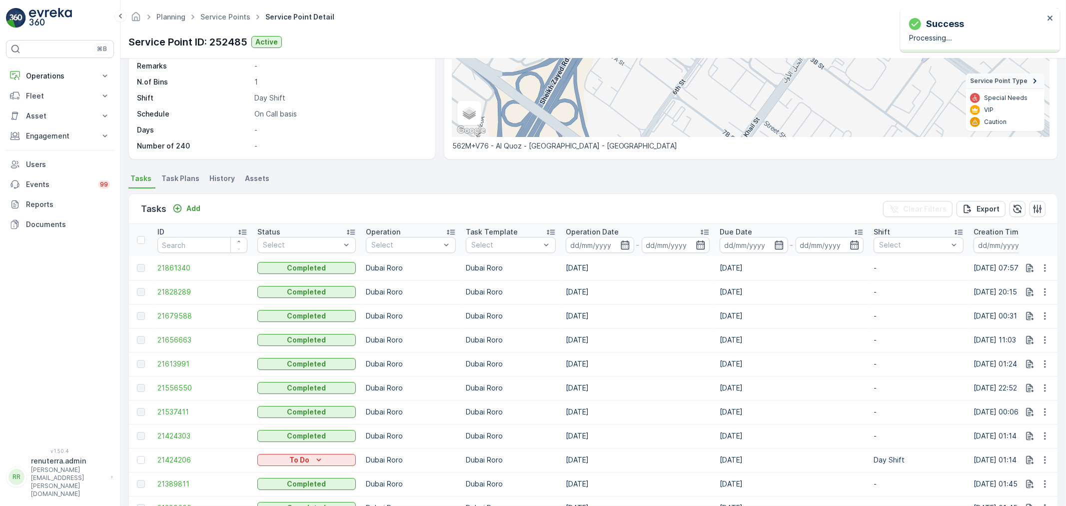
scroll to position [0, 0]
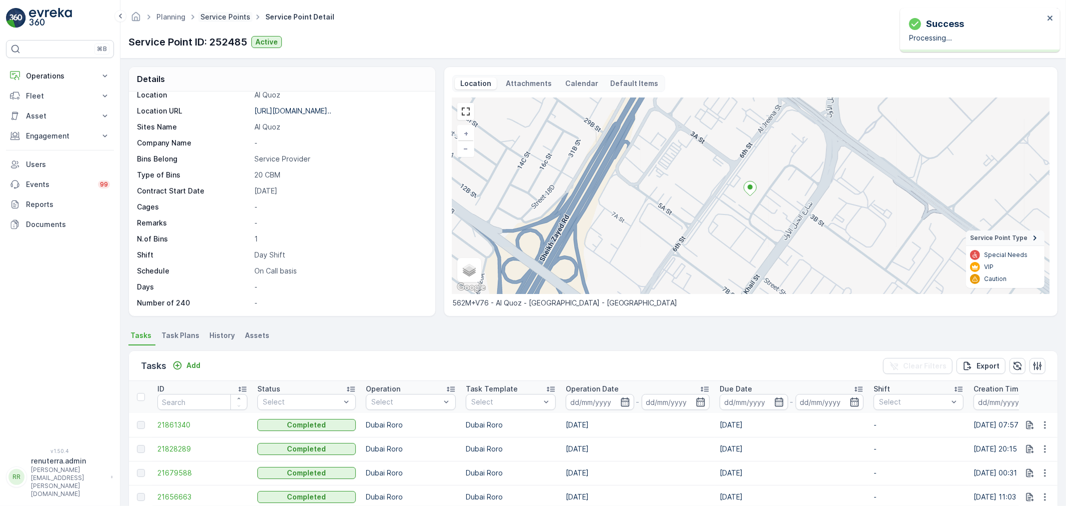
click at [210, 13] on link "Service Points" at bounding box center [225, 16] width 50 height 8
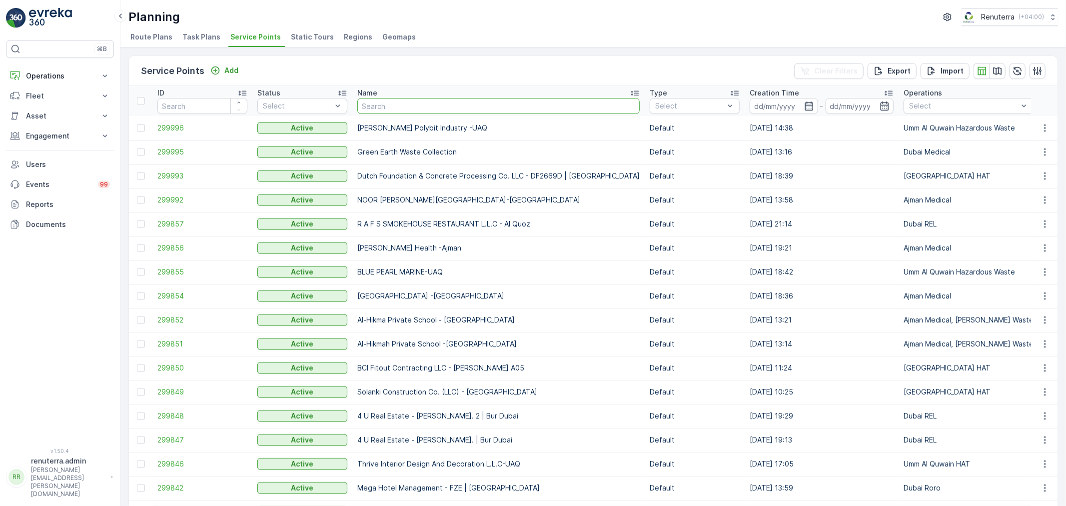
click at [433, 100] on input "text" at bounding box center [498, 106] width 282 height 16
click at [404, 104] on input "text" at bounding box center [498, 106] width 282 height 16
type input "T"
click at [405, 104] on input "text" at bounding box center [498, 106] width 282 height 16
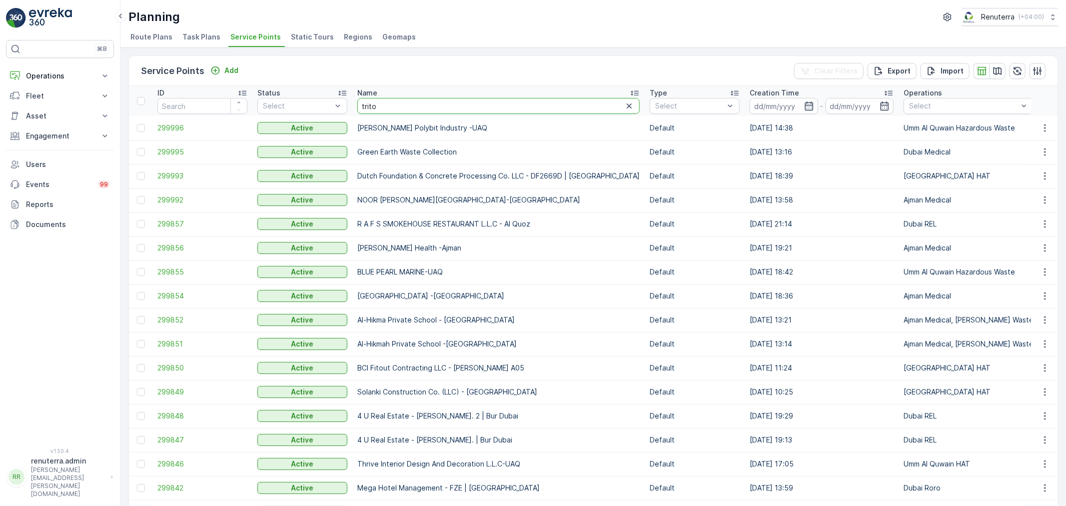
type input "triton"
click at [412, 105] on input "triton" at bounding box center [498, 106] width 282 height 16
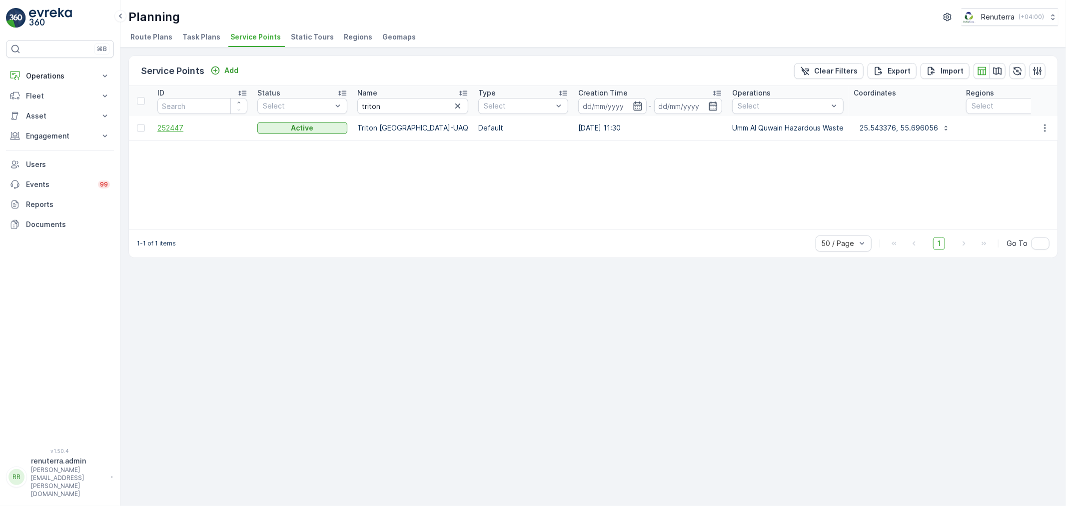
click at [210, 126] on span "252447" at bounding box center [202, 128] width 90 height 10
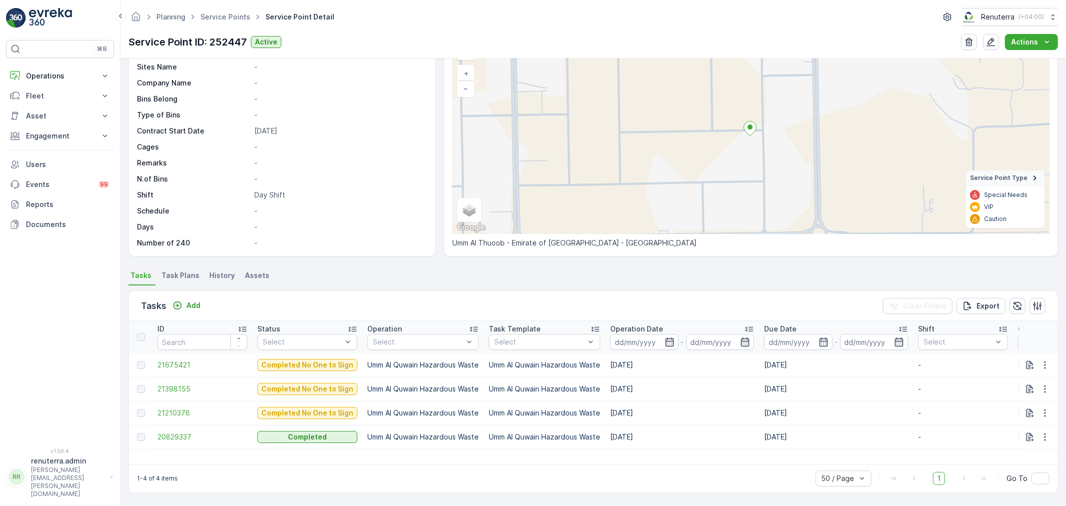
scroll to position [60, 0]
click at [195, 309] on p "Add" at bounding box center [193, 305] width 14 height 10
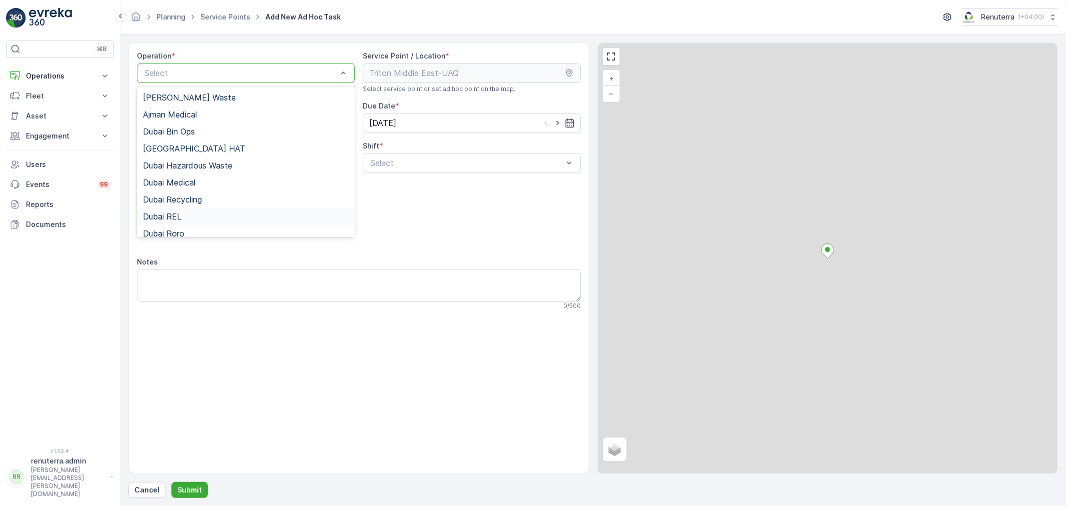
scroll to position [125, 0]
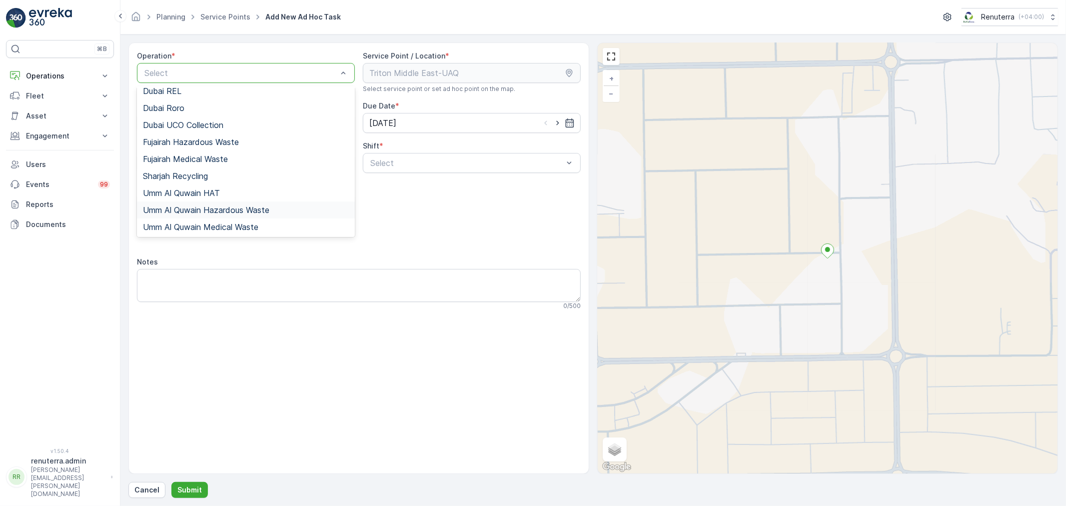
click at [215, 209] on span "Umm Al Quwain Hazardous Waste" at bounding box center [206, 209] width 126 height 9
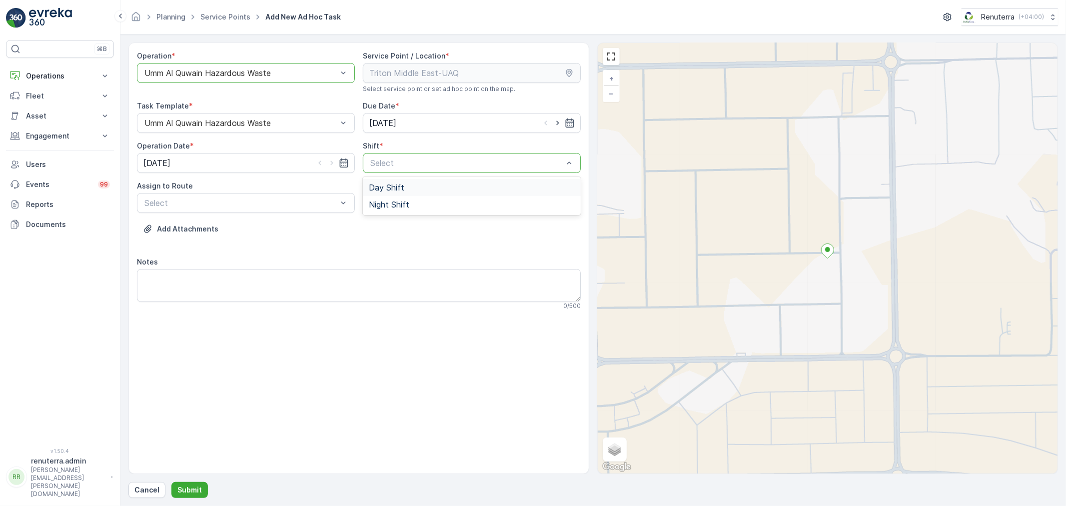
click at [416, 187] on div "Day Shift" at bounding box center [472, 187] width 206 height 9
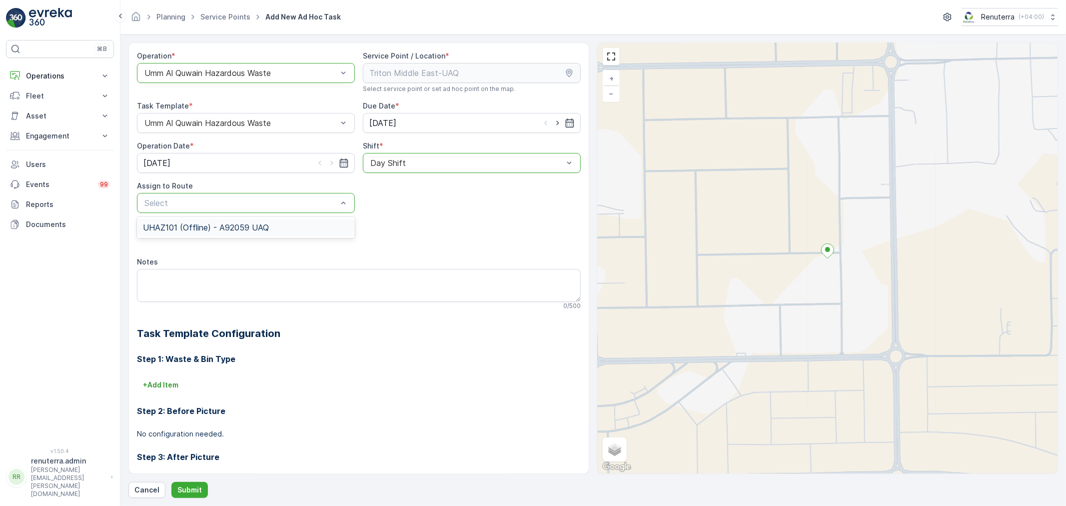
click at [307, 227] on div "UHAZ101 (Offline) - A92059 UAQ" at bounding box center [246, 227] width 206 height 9
click at [182, 483] on button "Submit" at bounding box center [189, 490] width 36 height 16
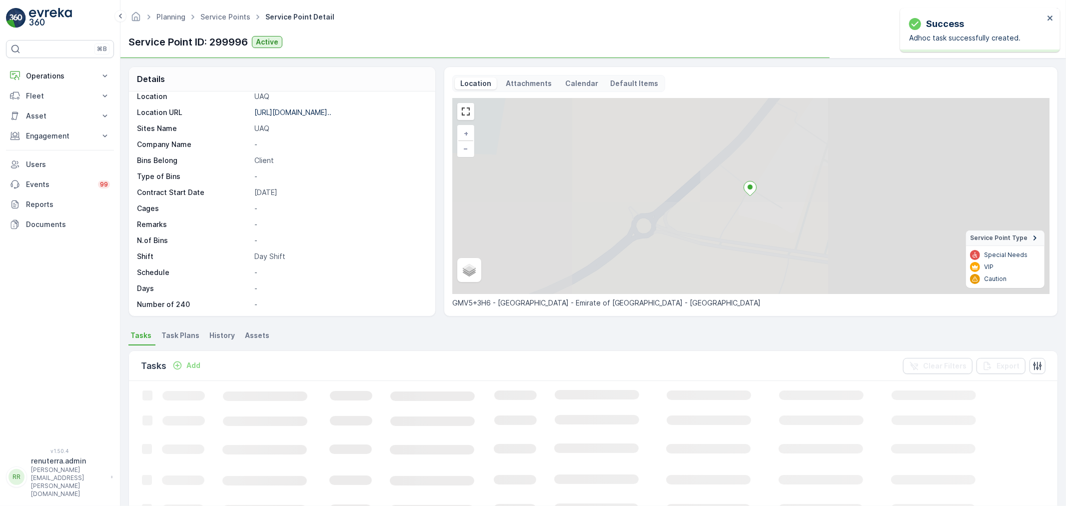
scroll to position [137, 0]
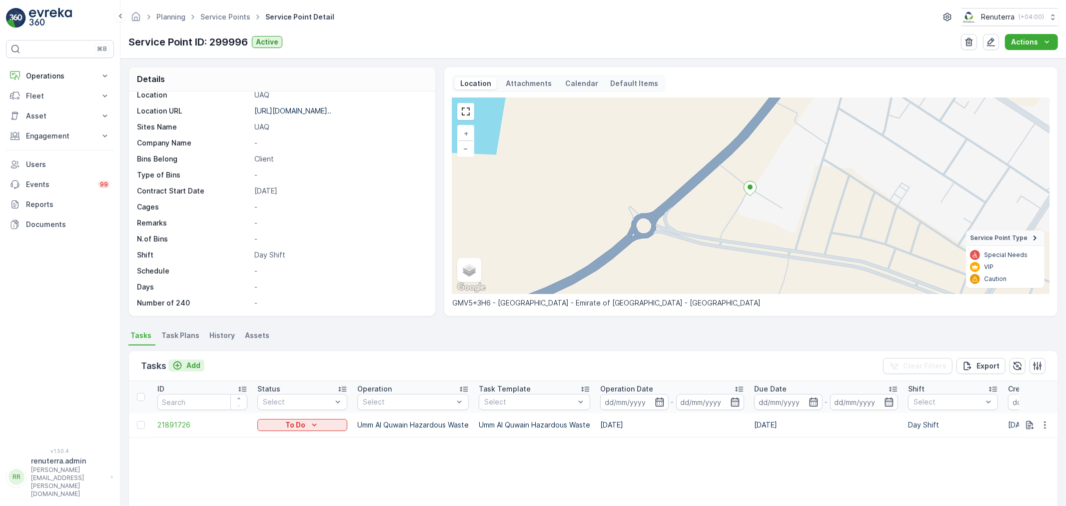
click at [193, 367] on p "Add" at bounding box center [193, 365] width 14 height 10
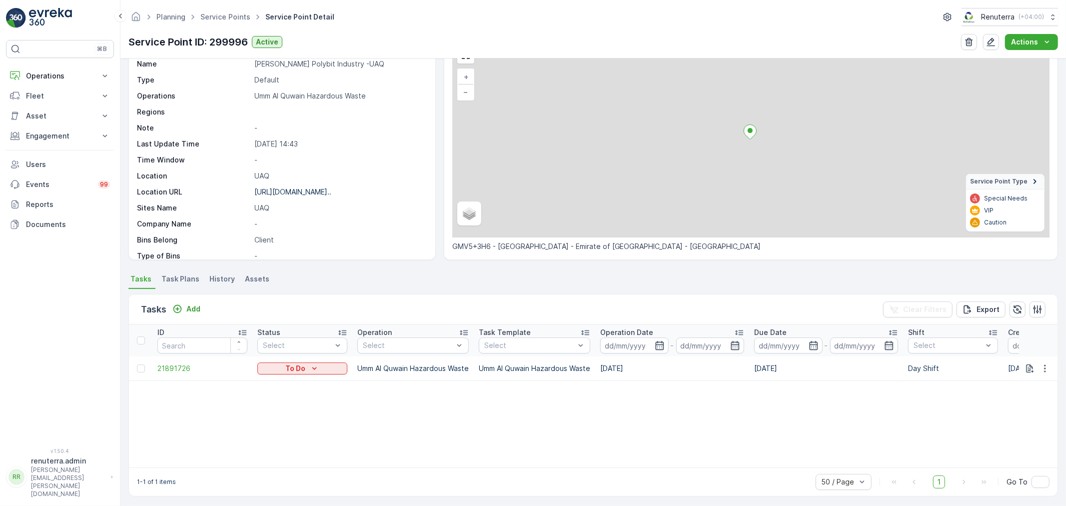
scroll to position [59, 0]
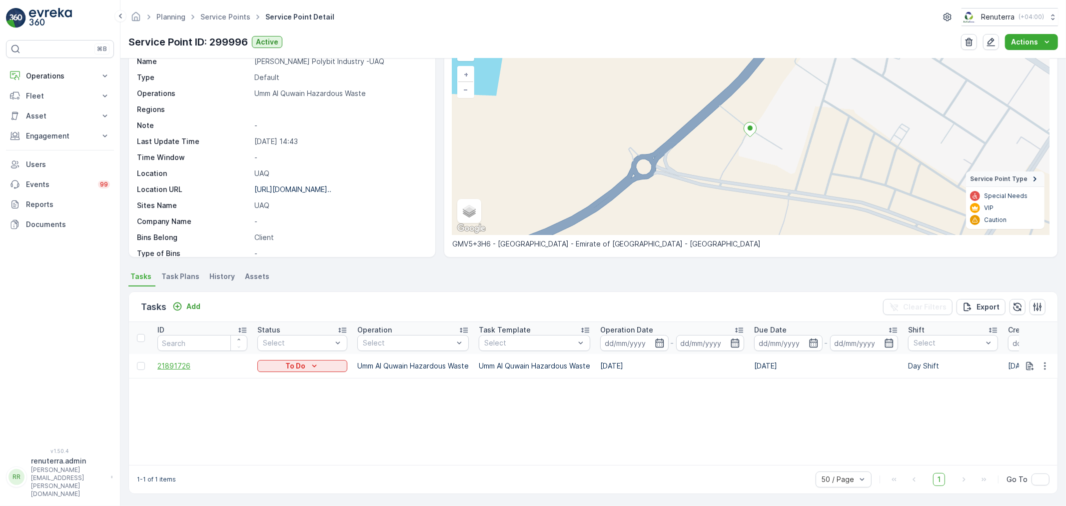
click at [171, 367] on span "21891726" at bounding box center [202, 366] width 90 height 10
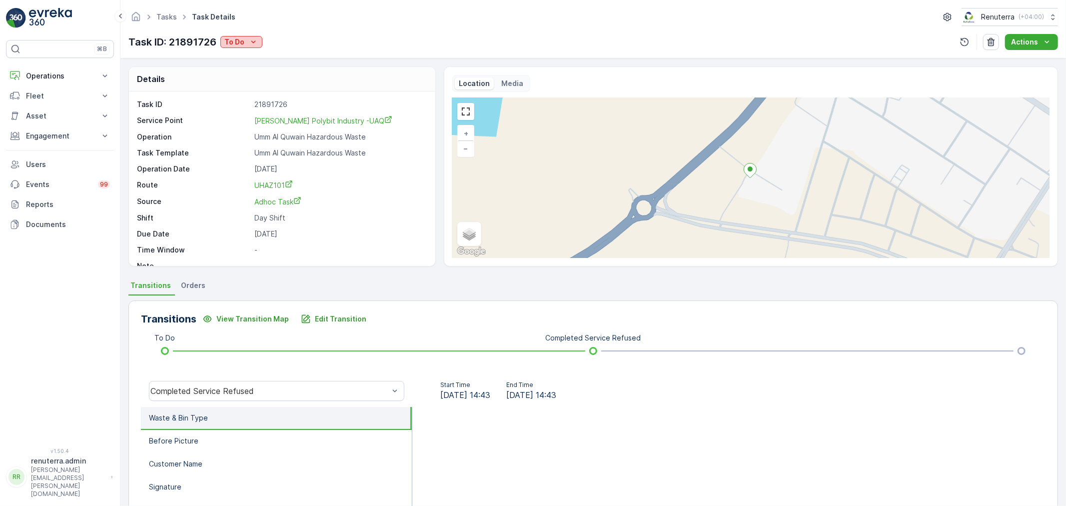
click at [245, 42] on div "To Do" at bounding box center [241, 42] width 34 height 10
click at [262, 83] on span "Completed No One to Sign" at bounding box center [271, 85] width 91 height 10
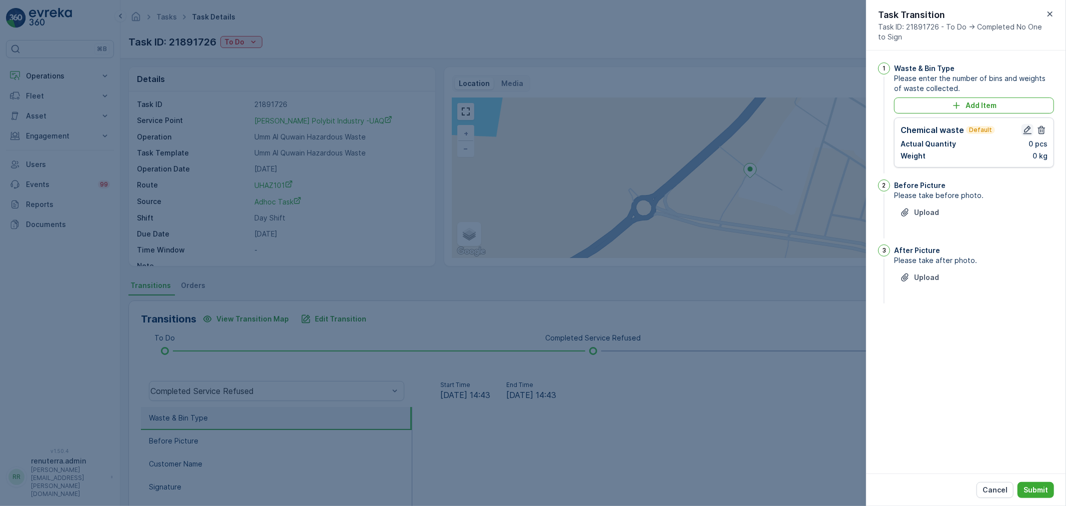
click at [1027, 125] on icon "button" at bounding box center [1028, 130] width 10 height 10
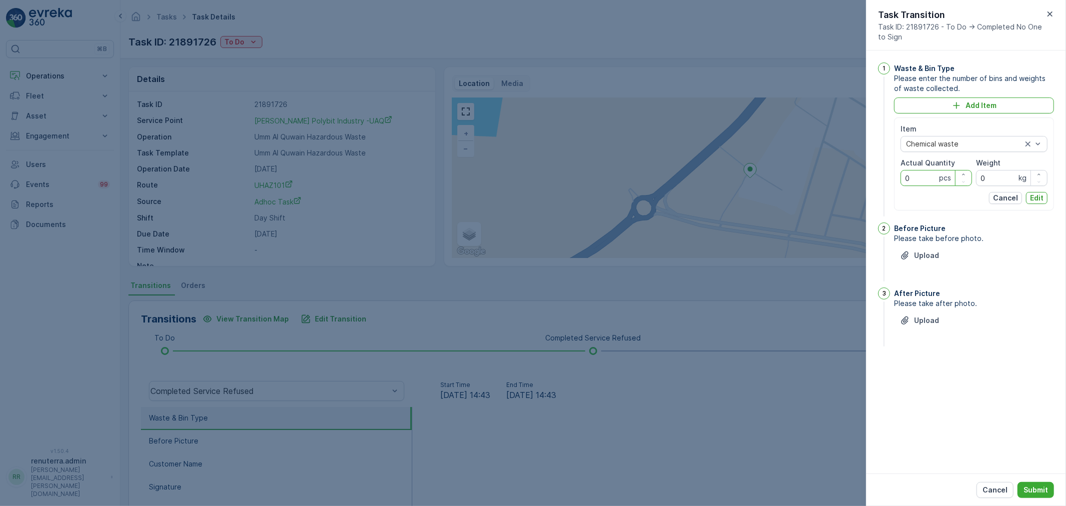
click at [927, 185] on Quantity "0" at bounding box center [936, 178] width 71 height 16
type Quantity "01"
click at [1021, 180] on p "kg" at bounding box center [1023, 178] width 8 height 10
drag, startPoint x: 996, startPoint y: 176, endPoint x: 970, endPoint y: 175, distance: 26.0
click at [970, 175] on div "Item Chemical waste Actual Quantity 01 pcs Weight 0 kg" at bounding box center [974, 155] width 147 height 62
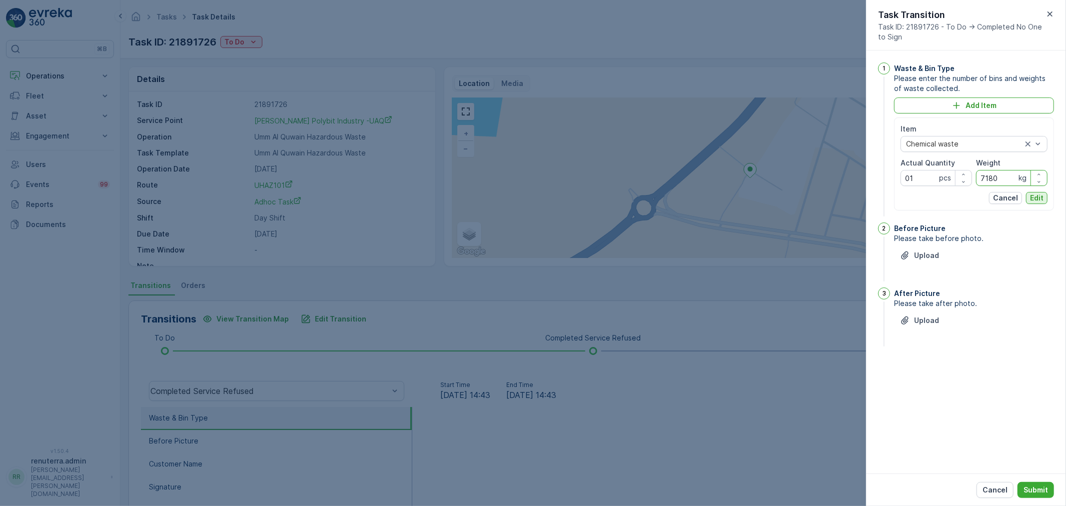
type input "7180"
click at [1043, 195] on p "Edit" at bounding box center [1036, 198] width 13 height 10
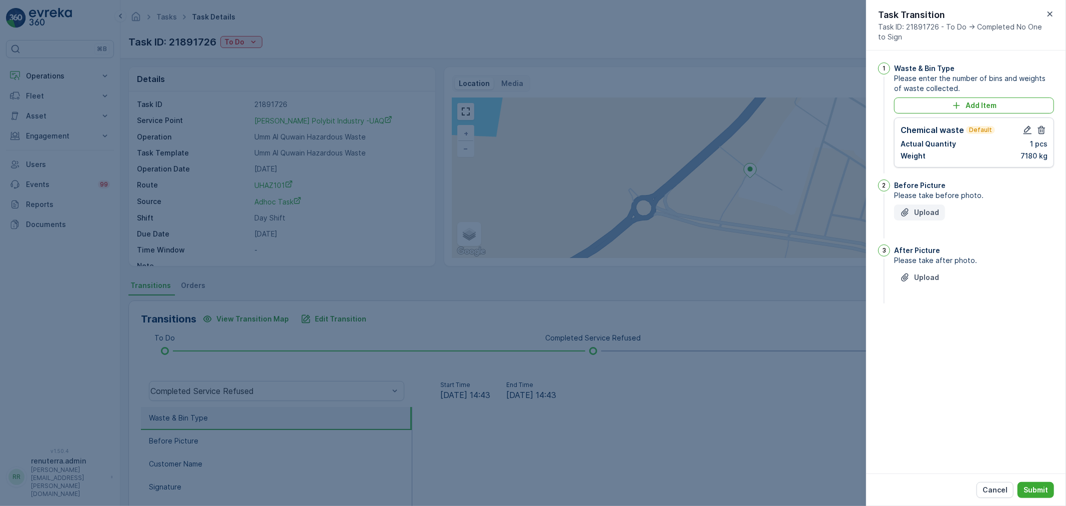
click at [926, 216] on p "Upload" at bounding box center [926, 212] width 25 height 10
click at [919, 315] on span "Please take after photo." at bounding box center [974, 320] width 160 height 10
click at [918, 329] on button "Upload" at bounding box center [919, 337] width 51 height 16
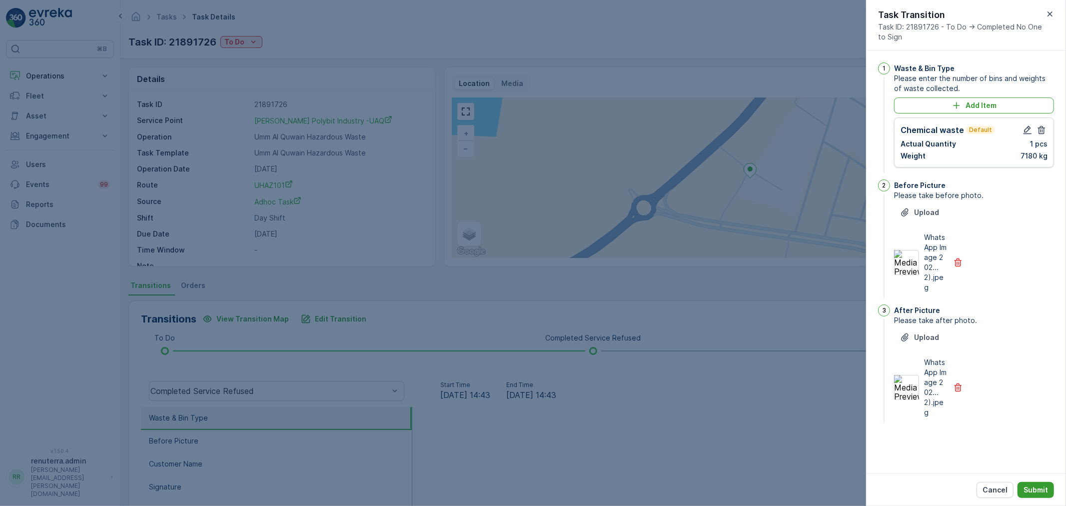
click at [1026, 490] on p "Submit" at bounding box center [1036, 490] width 24 height 10
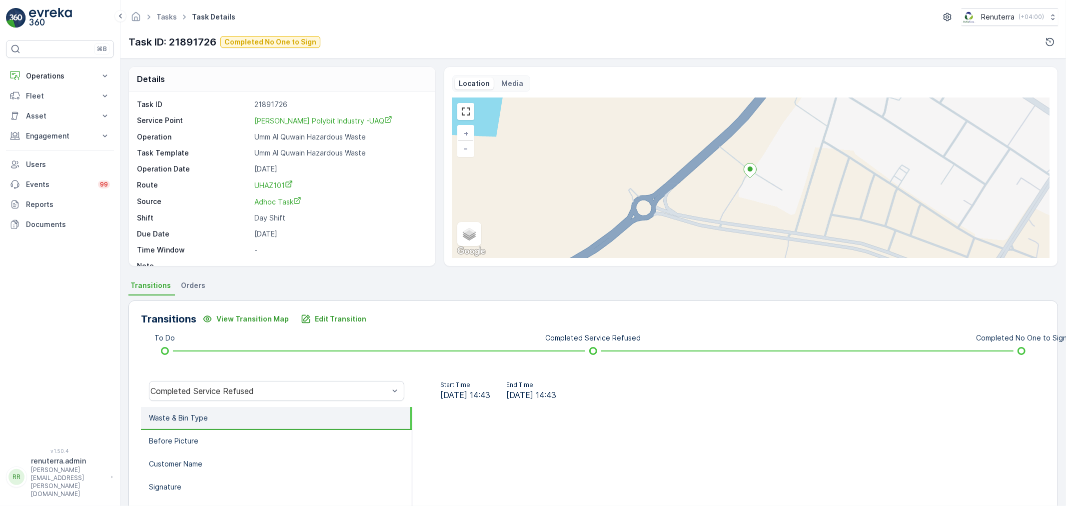
click at [272, 377] on div "Completed Service Refused" at bounding box center [276, 391] width 271 height 32
drag, startPoint x: 257, startPoint y: 375, endPoint x: 258, endPoint y: 384, distance: 9.1
click at [258, 375] on div "Completed Service Refused" at bounding box center [276, 391] width 271 height 32
click at [258, 384] on div "Completed Service Refused" at bounding box center [276, 391] width 255 height 20
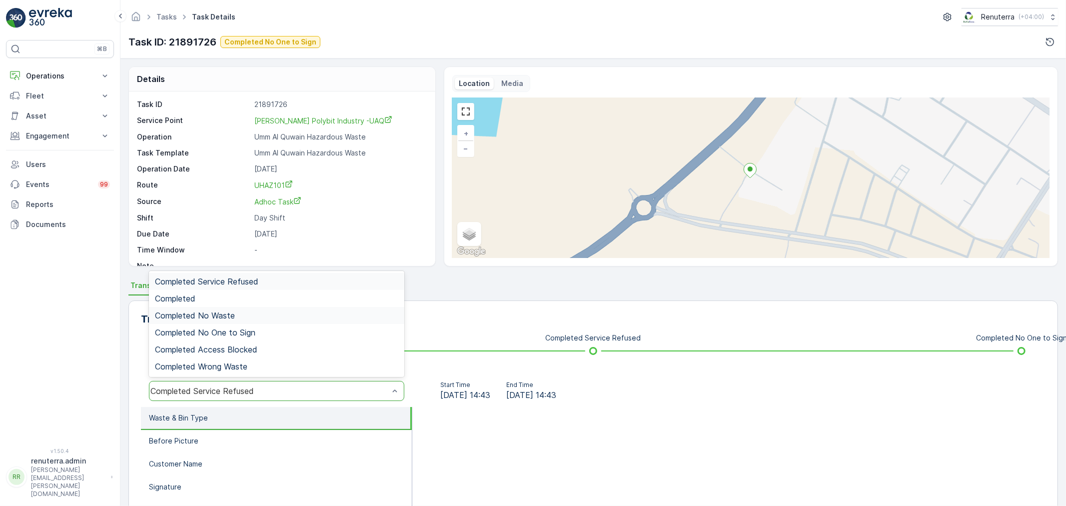
click at [261, 318] on div "Completed No Waste" at bounding box center [276, 315] width 243 height 9
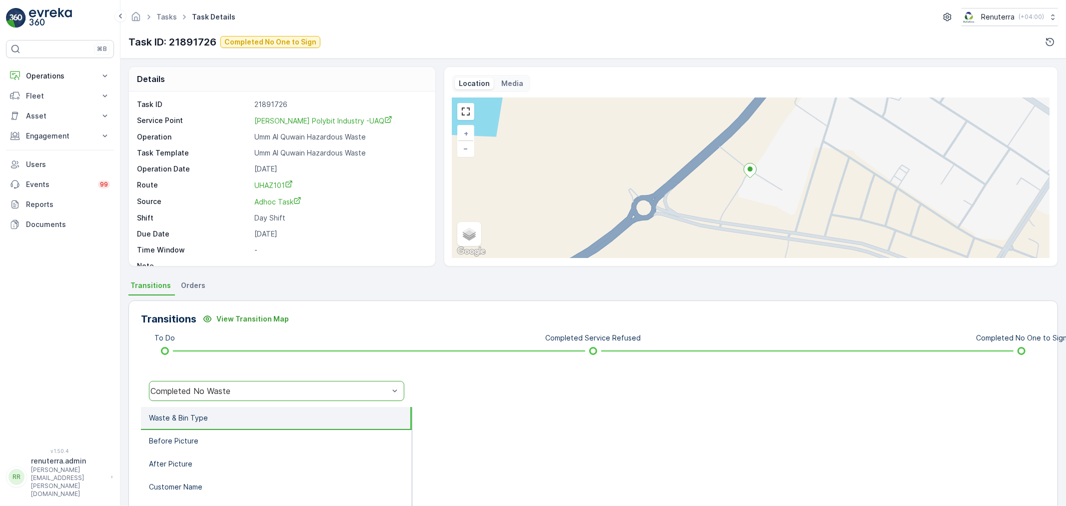
drag, startPoint x: 268, startPoint y: 375, endPoint x: 267, endPoint y: 385, distance: 10.0
click at [267, 377] on div "option Completed No Waste, selected. Completed No Waste" at bounding box center [276, 391] width 271 height 32
click at [267, 386] on div "Completed No Waste" at bounding box center [269, 390] width 238 height 9
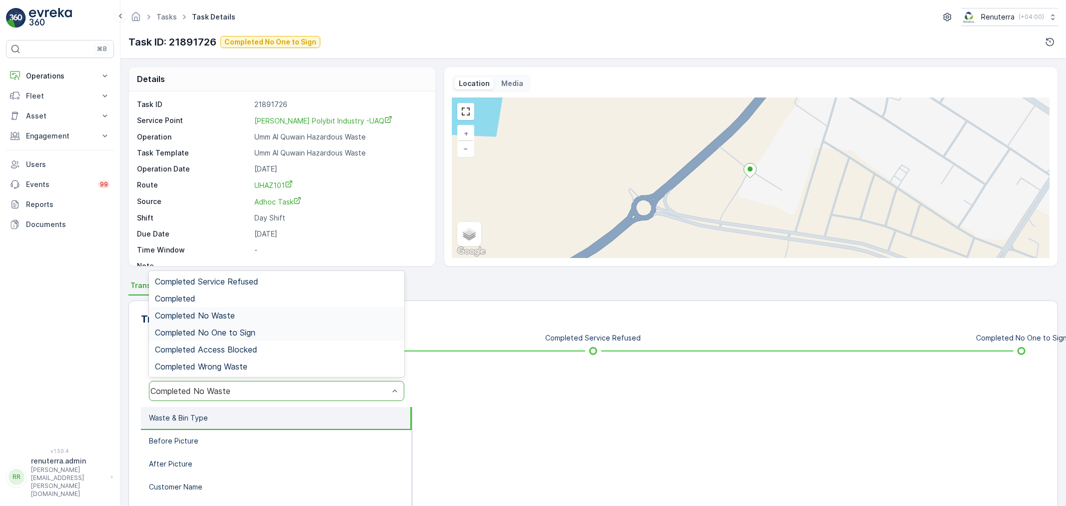
click at [259, 336] on div "Completed No One to Sign" at bounding box center [276, 332] width 243 height 9
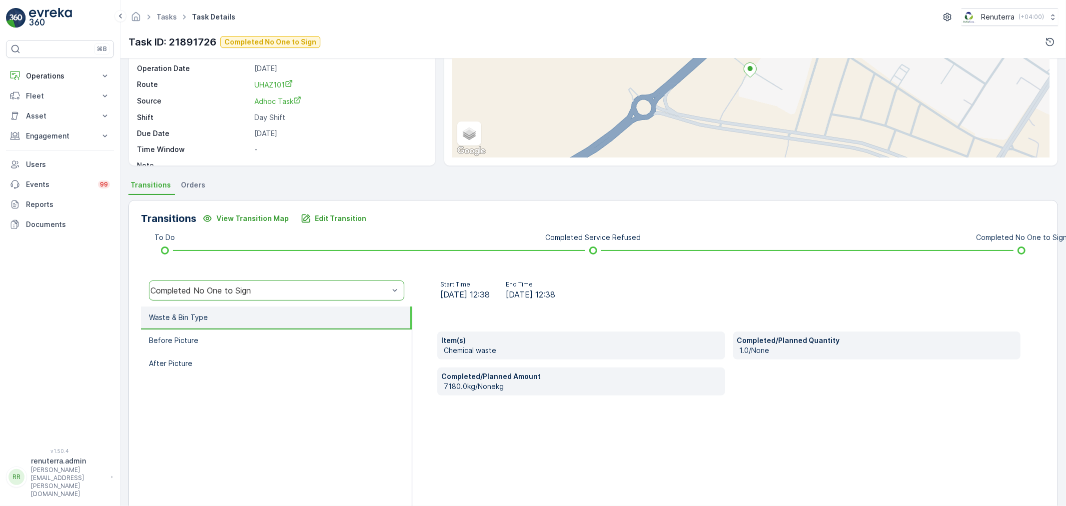
scroll to position [123, 0]
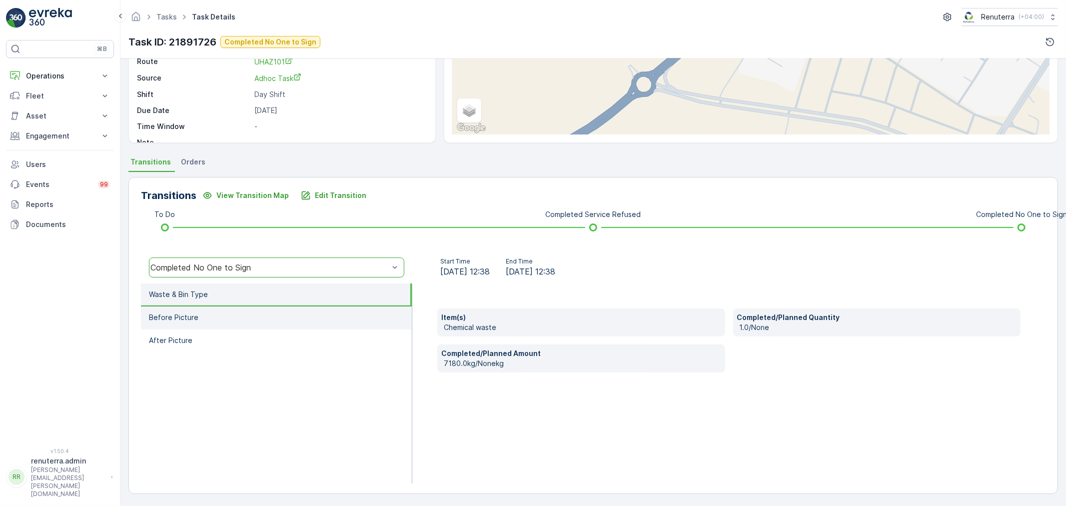
drag, startPoint x: 265, startPoint y: 327, endPoint x: 261, endPoint y: 322, distance: 6.1
click at [263, 324] on li "Before Picture" at bounding box center [276, 317] width 271 height 23
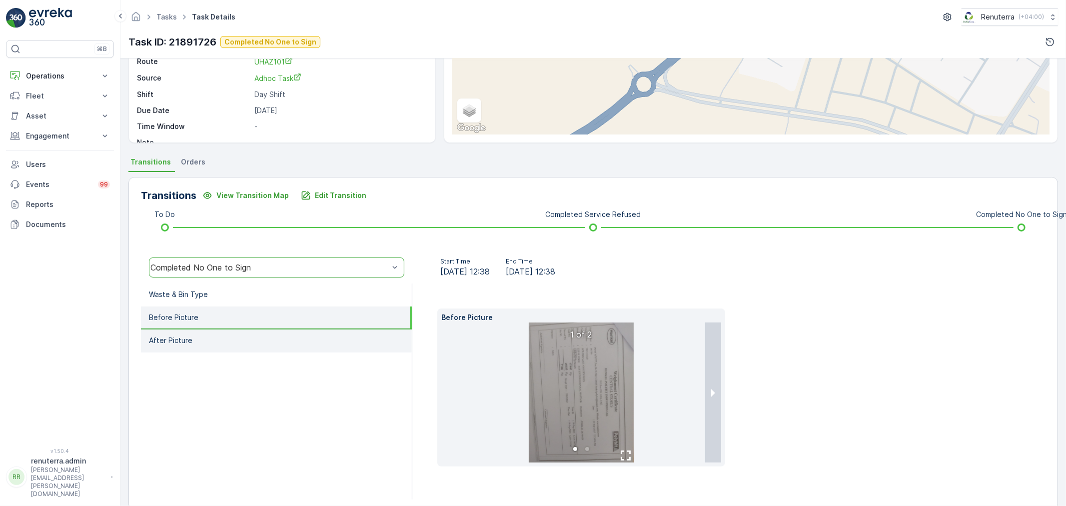
click at [271, 346] on li "After Picture" at bounding box center [276, 340] width 271 height 23
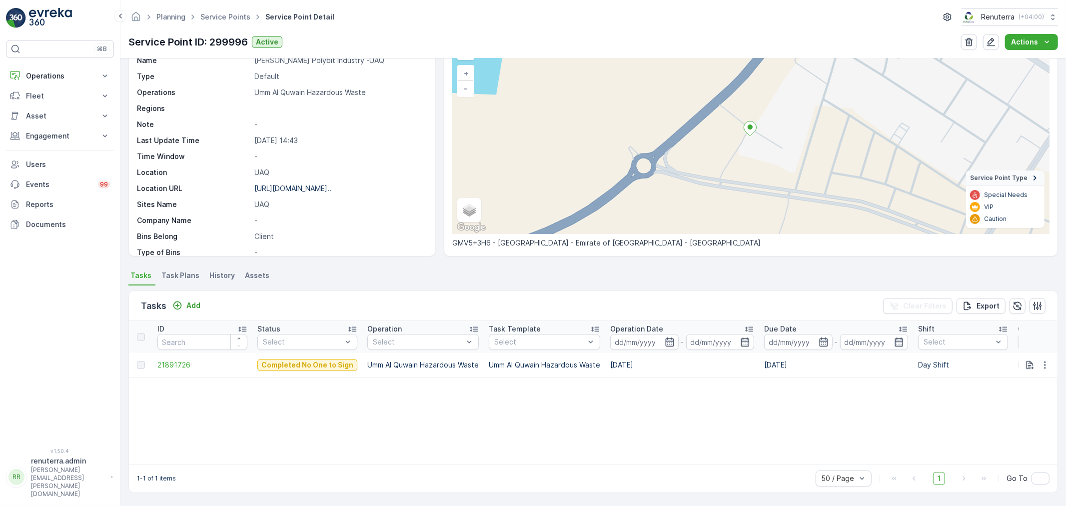
scroll to position [60, 0]
click at [188, 312] on div "Tasks Add Clear Filters Export" at bounding box center [593, 306] width 929 height 30
click at [188, 310] on button "Add" at bounding box center [186, 305] width 36 height 12
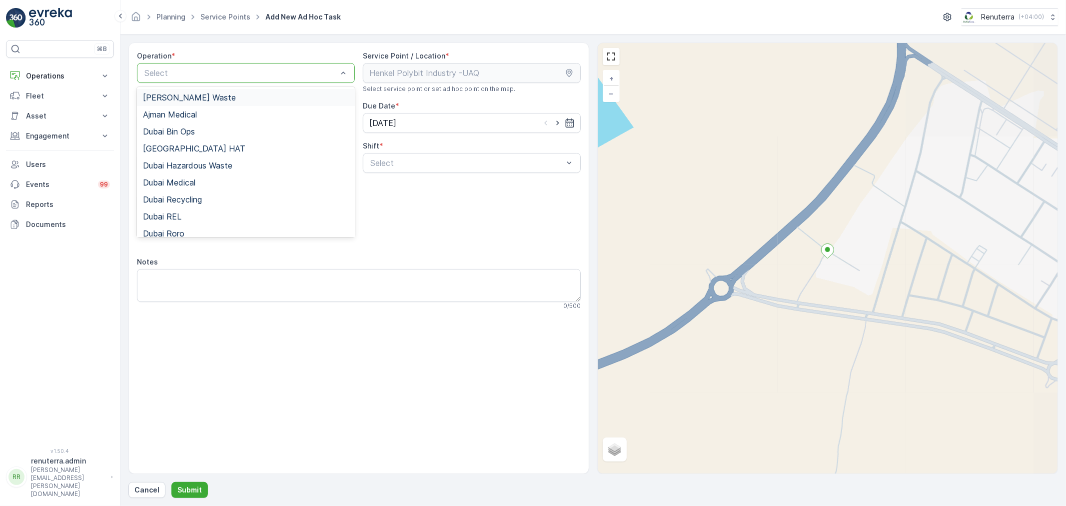
click at [221, 82] on div "Select" at bounding box center [246, 73] width 218 height 20
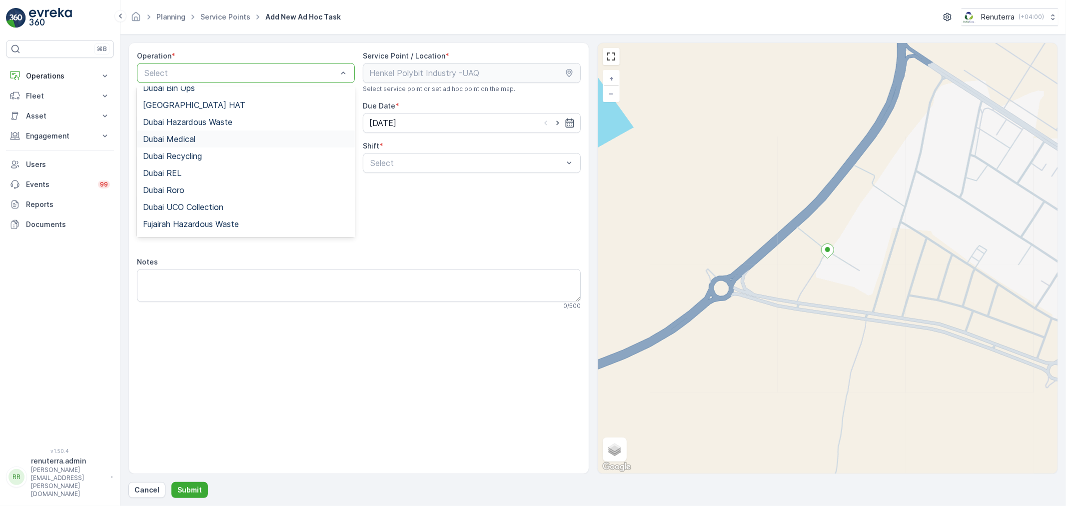
scroll to position [125, 0]
drag, startPoint x: 219, startPoint y: 202, endPoint x: 369, endPoint y: 201, distance: 149.9
click at [220, 202] on div "Umm Al Quwain Hazardous Waste" at bounding box center [246, 209] width 218 height 17
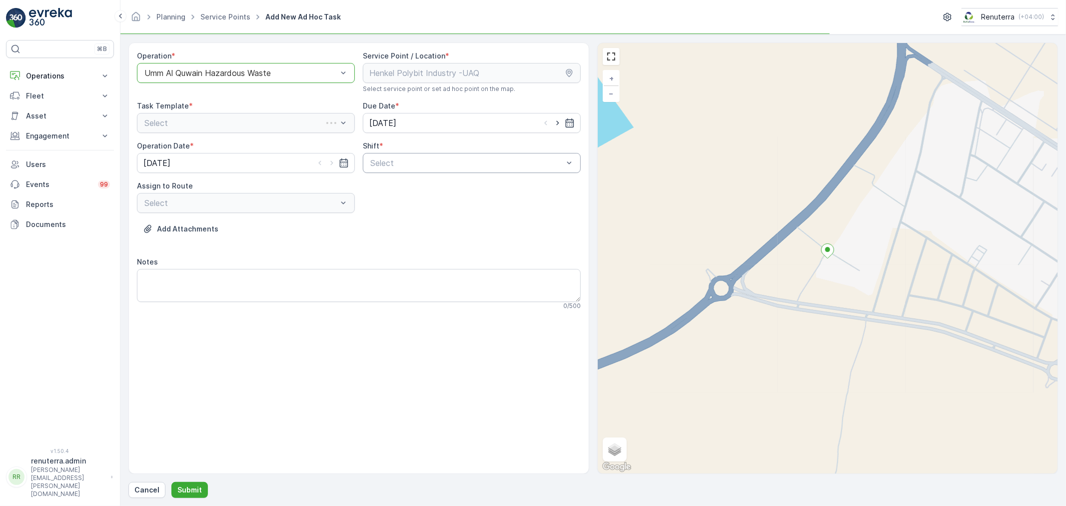
click at [413, 168] on div "Select" at bounding box center [472, 163] width 218 height 20
drag, startPoint x: 416, startPoint y: 170, endPoint x: 392, endPoint y: 203, distance: 40.5
click at [402, 186] on div "Day Shift" at bounding box center [472, 187] width 206 height 9
click at [303, 210] on div "Operation * option Umm Al Quwain Hazardous Waste, selected. Umm Al Quwain Hazar…" at bounding box center [359, 184] width 444 height 267
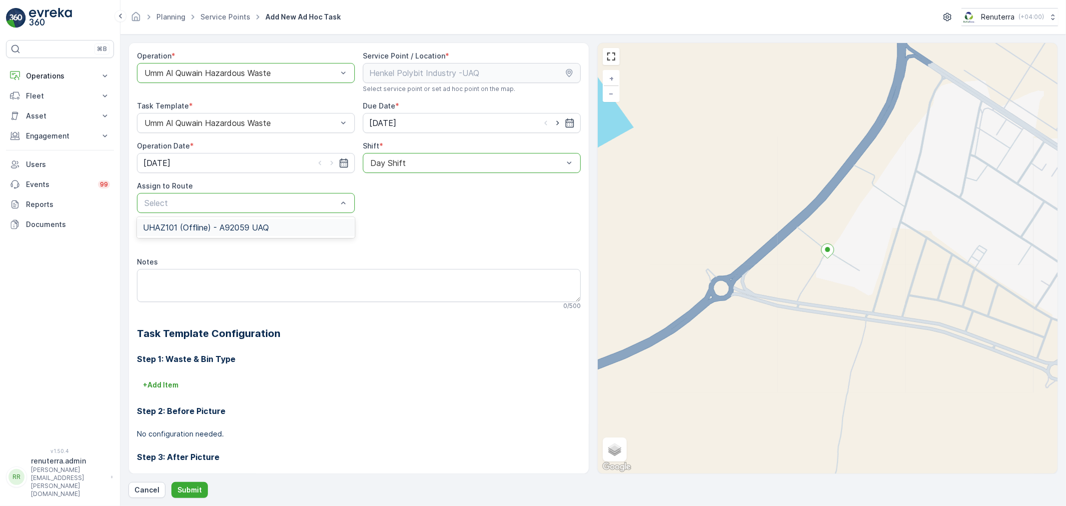
click at [275, 219] on div "UHAZ101 (Offline) - A92059 UAQ" at bounding box center [246, 227] width 218 height 17
click at [183, 486] on p "Submit" at bounding box center [189, 490] width 24 height 10
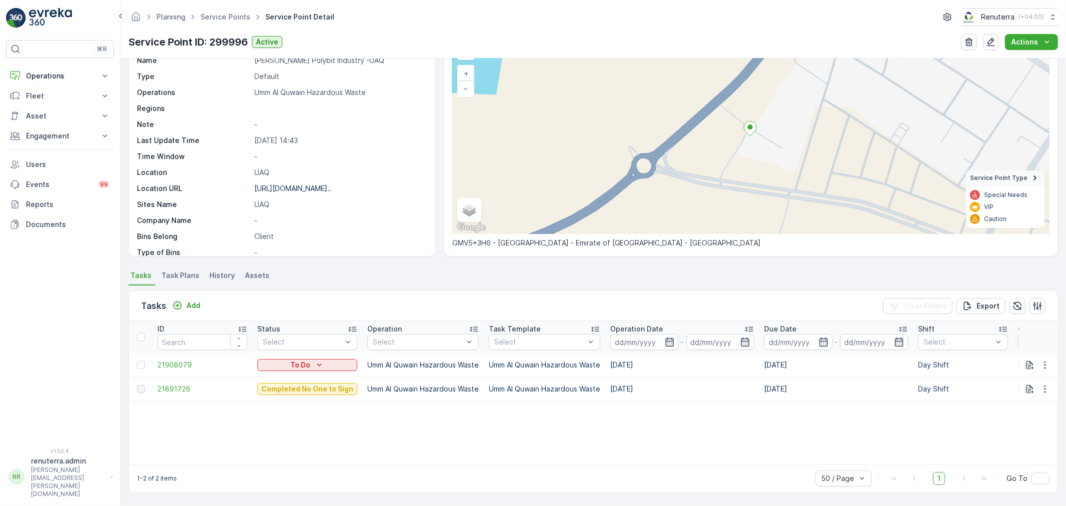
scroll to position [60, 0]
click at [196, 299] on button "Add" at bounding box center [186, 305] width 36 height 12
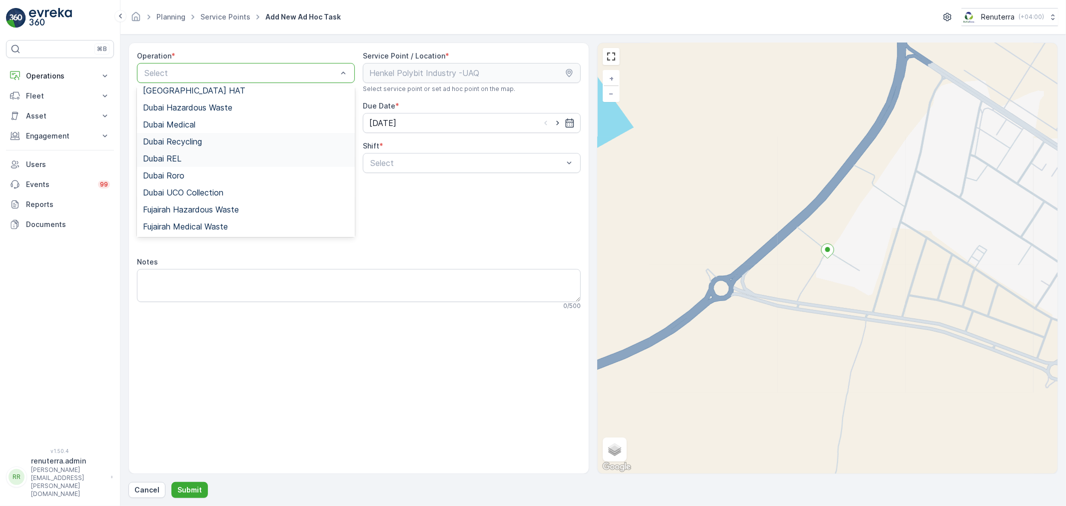
scroll to position [125, 0]
click at [209, 206] on span "Umm Al Quwain Hazardous Waste" at bounding box center [206, 209] width 126 height 9
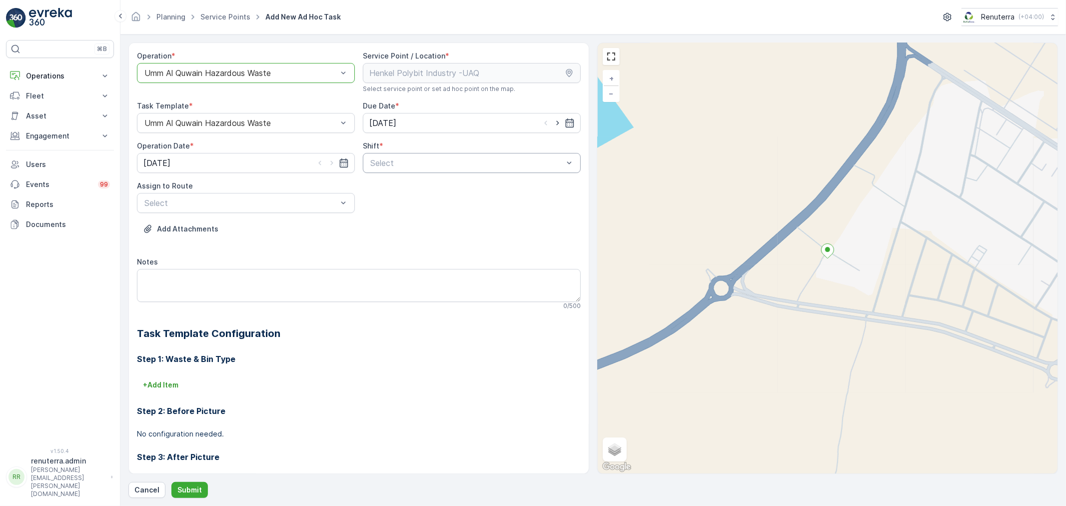
click at [366, 163] on div "Select" at bounding box center [472, 163] width 218 height 20
click at [369, 185] on span "Day Shift" at bounding box center [386, 187] width 35 height 9
click at [300, 231] on div "UHAZ101 (Offline) - A92059 UAQ" at bounding box center [246, 227] width 206 height 9
click at [197, 486] on p "Submit" at bounding box center [189, 490] width 24 height 10
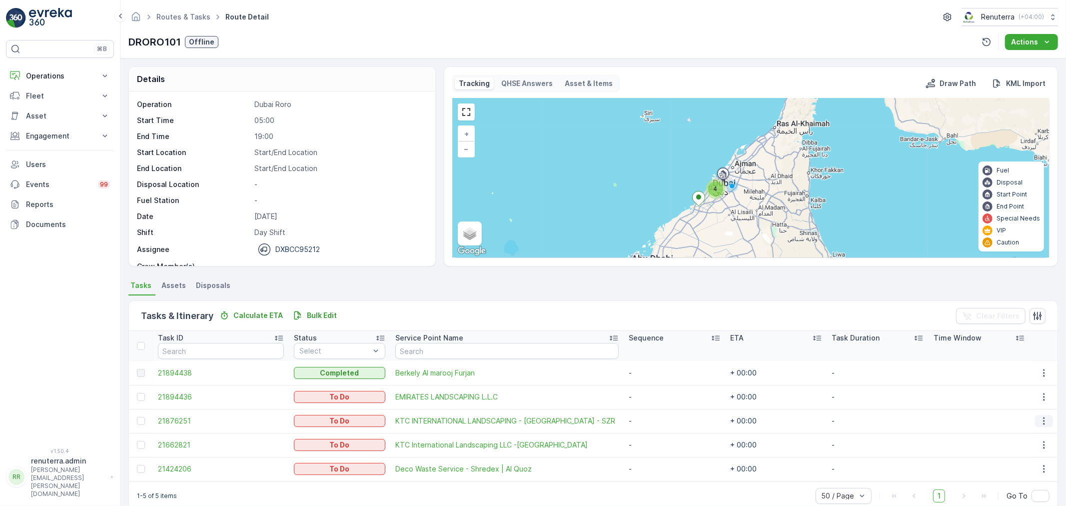
click at [1043, 420] on icon "button" at bounding box center [1044, 421] width 10 height 10
click at [1027, 478] on span "Remove from Route" at bounding box center [1028, 477] width 67 height 10
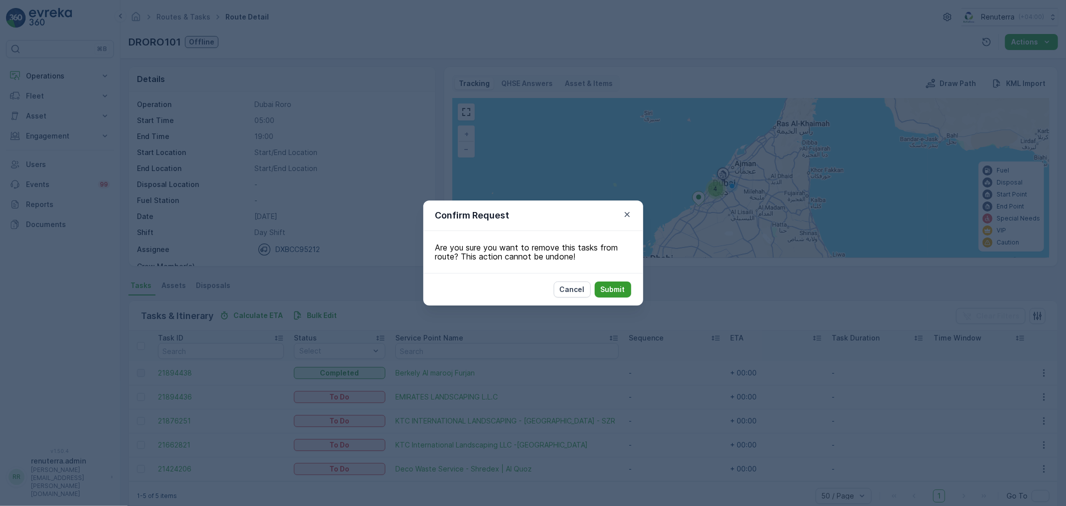
click at [620, 288] on p "Submit" at bounding box center [613, 289] width 24 height 10
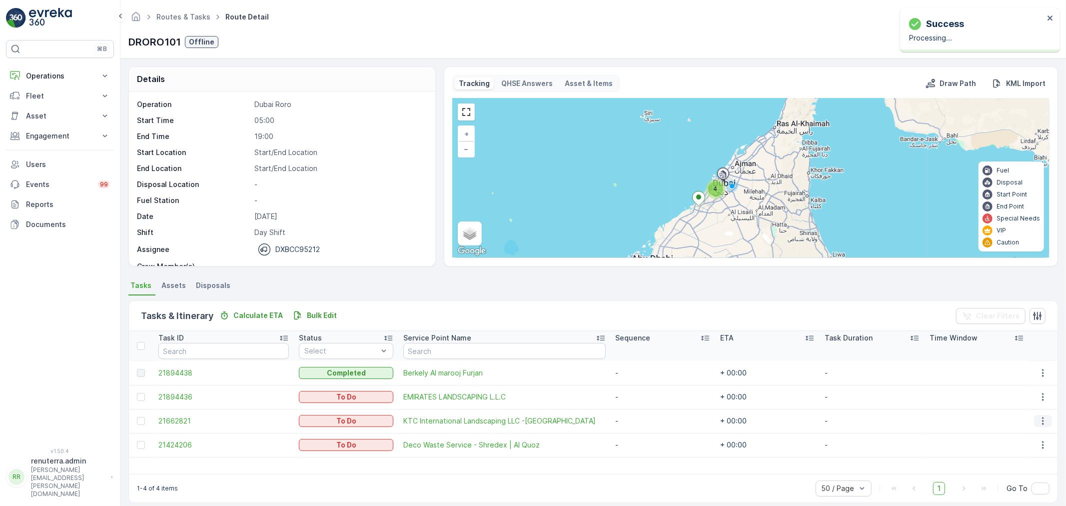
click at [1041, 420] on icon "button" at bounding box center [1043, 421] width 10 height 10
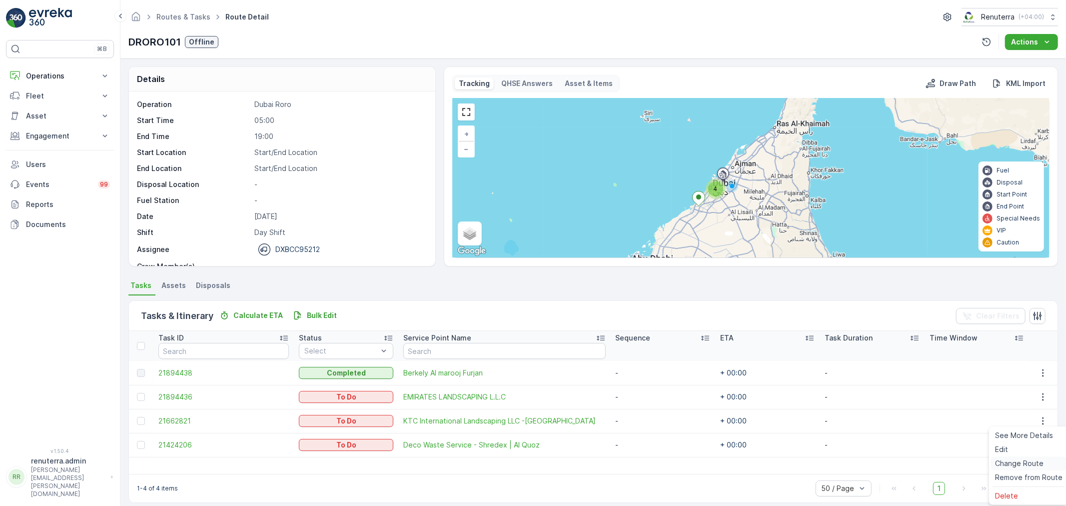
click at [1019, 459] on span "Change Route" at bounding box center [1019, 463] width 48 height 10
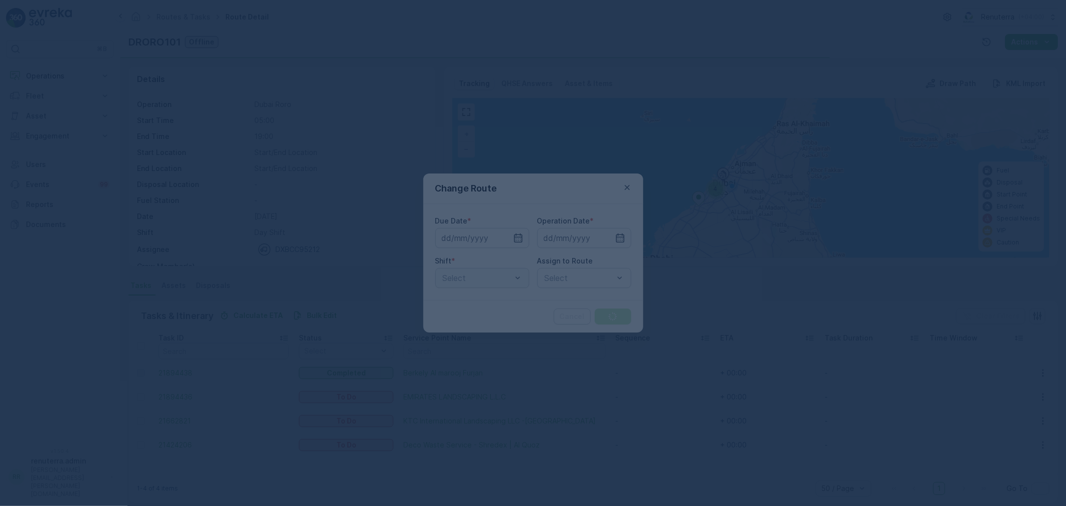
type input "[DATE]"
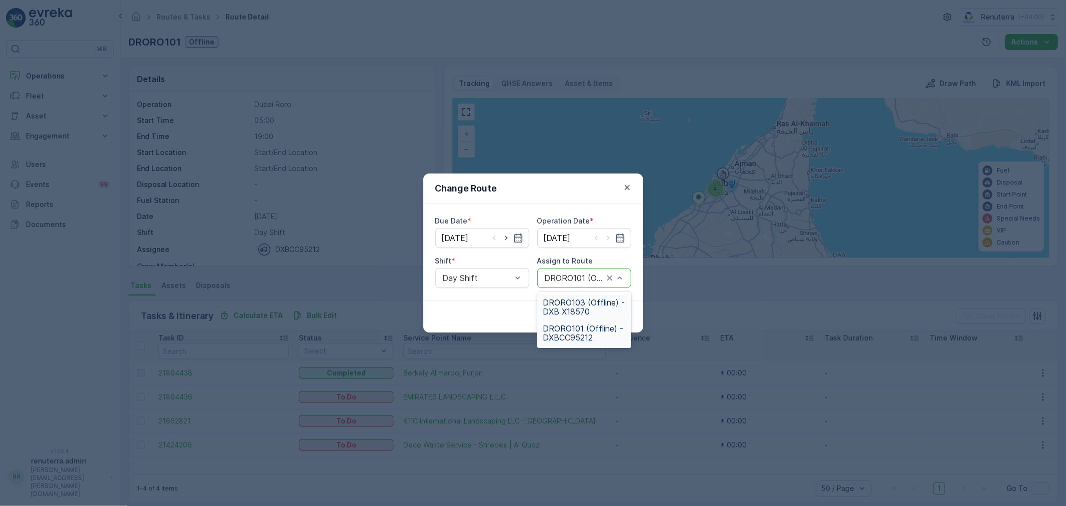
click at [589, 305] on span "DRORO103 (Offline) - DXB X18570" at bounding box center [584, 307] width 82 height 18
click at [612, 315] on p "Submit" at bounding box center [613, 316] width 24 height 10
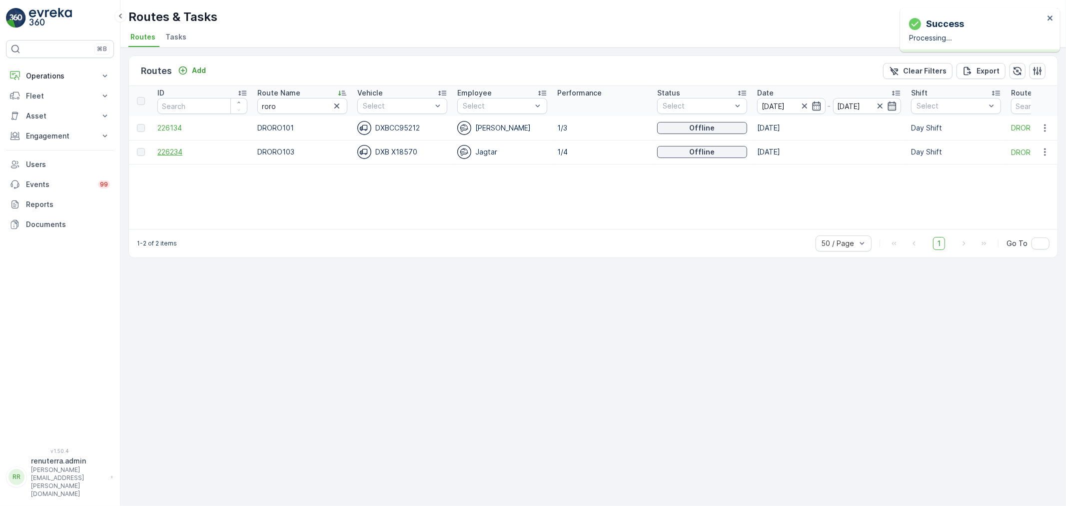
click at [177, 152] on span "226234" at bounding box center [202, 152] width 90 height 10
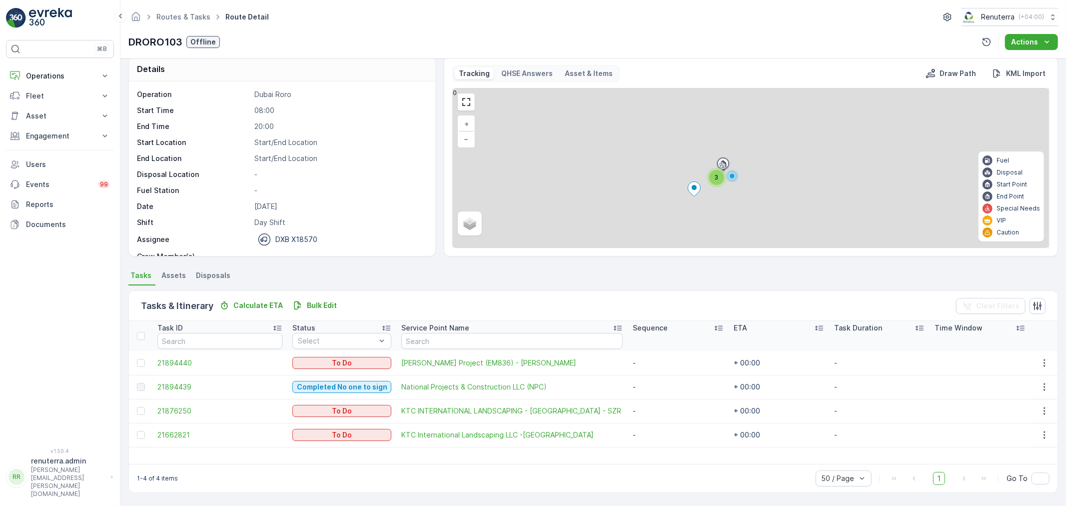
scroll to position [9, 0]
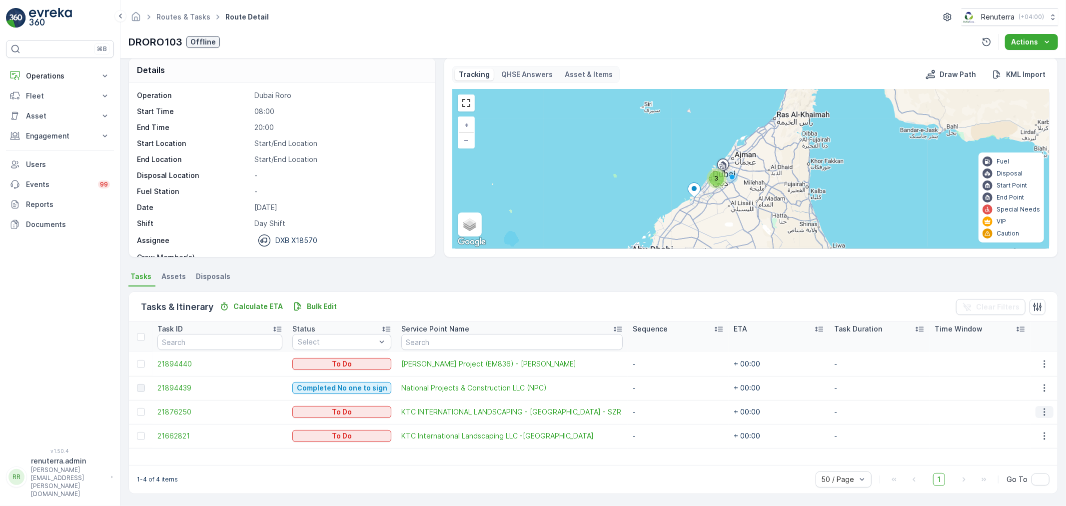
click at [1046, 412] on icon "button" at bounding box center [1045, 412] width 10 height 10
click at [1027, 469] on span "Remove from Route" at bounding box center [1028, 468] width 67 height 10
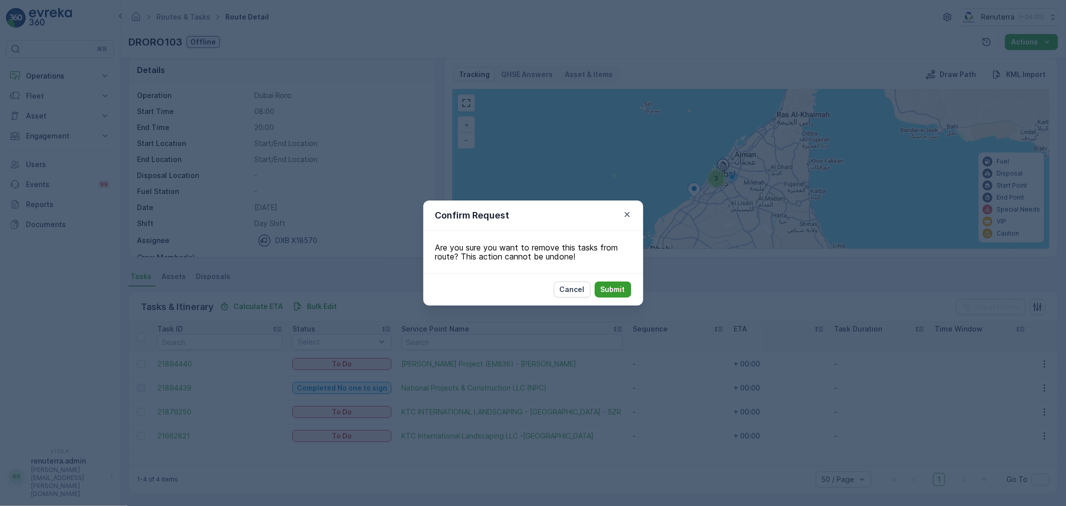
click at [621, 282] on button "Submit" at bounding box center [613, 289] width 36 height 16
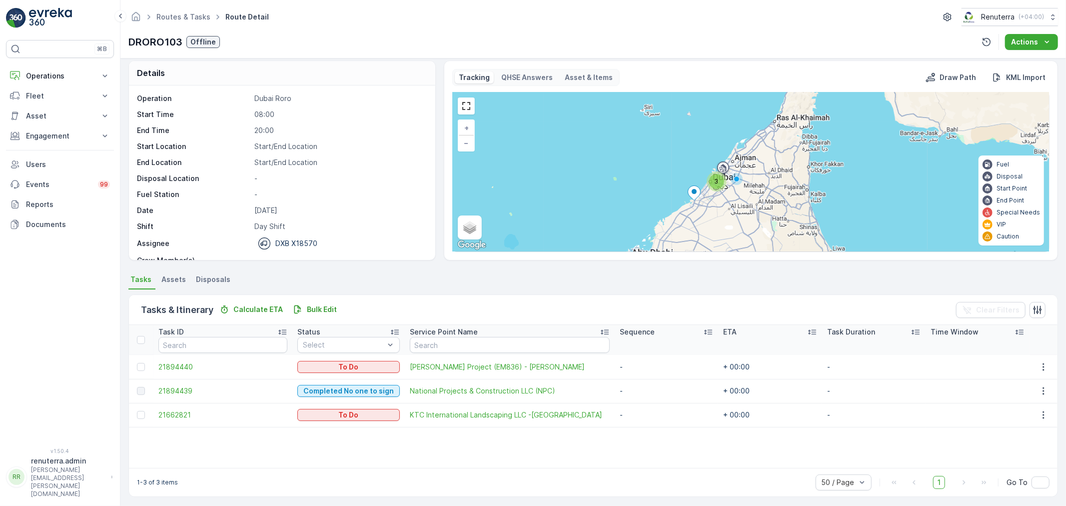
scroll to position [0, 0]
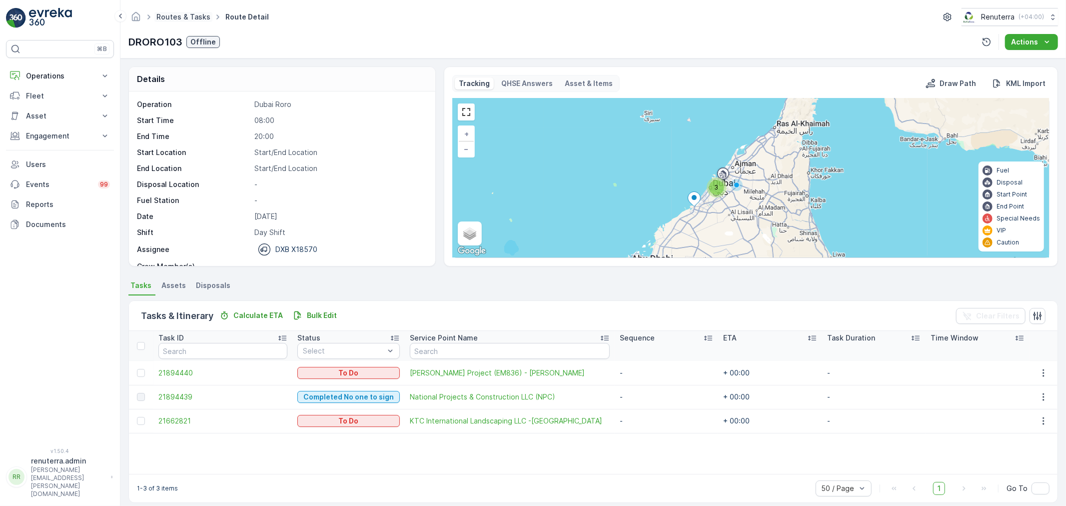
click at [199, 15] on link "Routes & Tasks" at bounding box center [183, 16] width 54 height 8
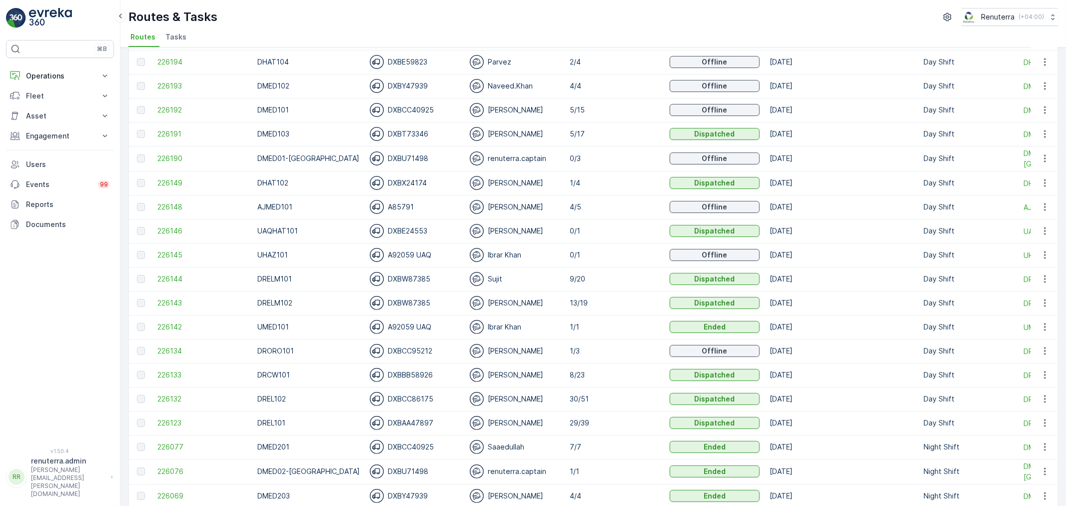
scroll to position [222, 0]
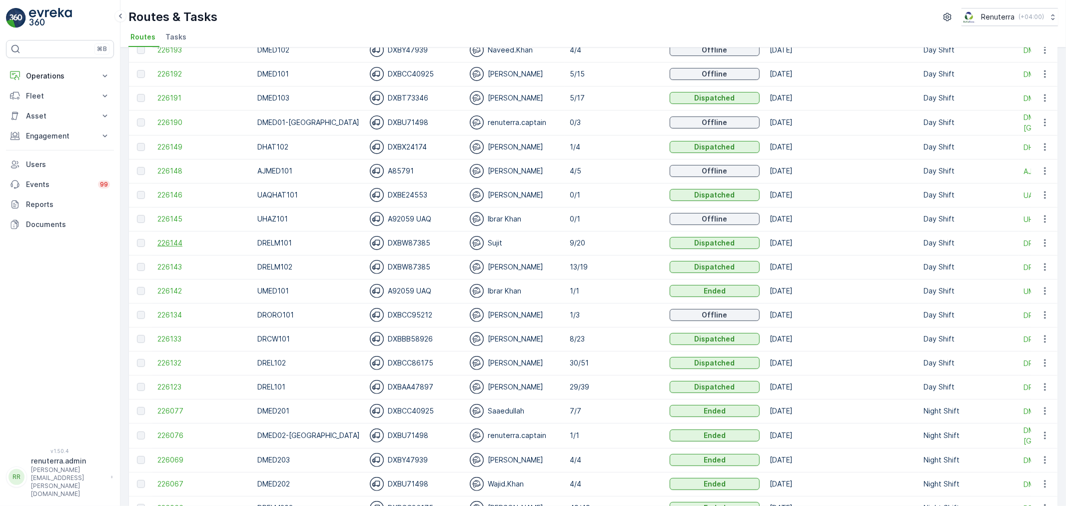
click at [176, 244] on span "226144" at bounding box center [202, 243] width 90 height 10
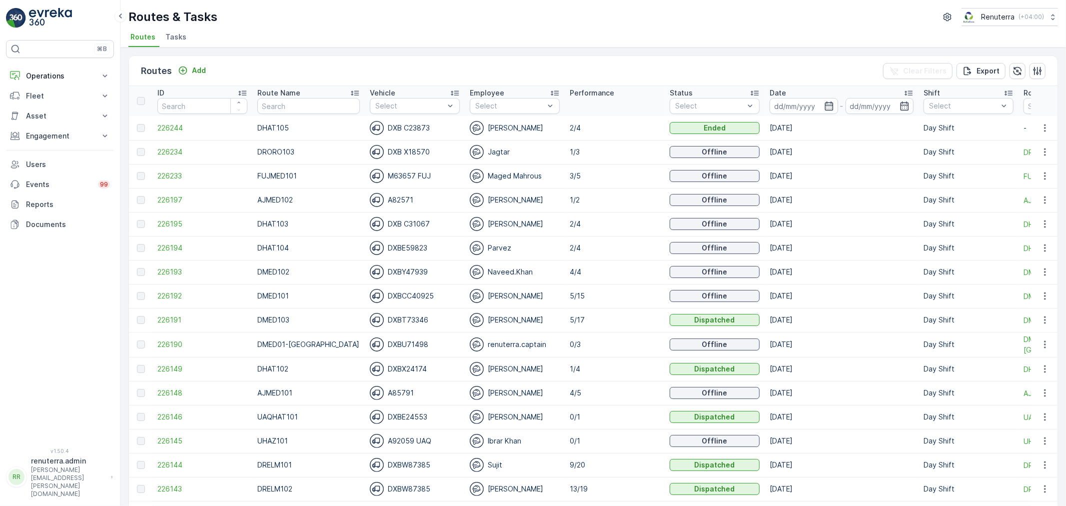
click at [290, 100] on input "text" at bounding box center [308, 106] width 102 height 16
drag, startPoint x: 827, startPoint y: 109, endPoint x: 822, endPoint y: 109, distance: 5.5
click at [826, 109] on div "-" at bounding box center [842, 106] width 144 height 16
click at [825, 109] on icon "button" at bounding box center [829, 105] width 8 height 9
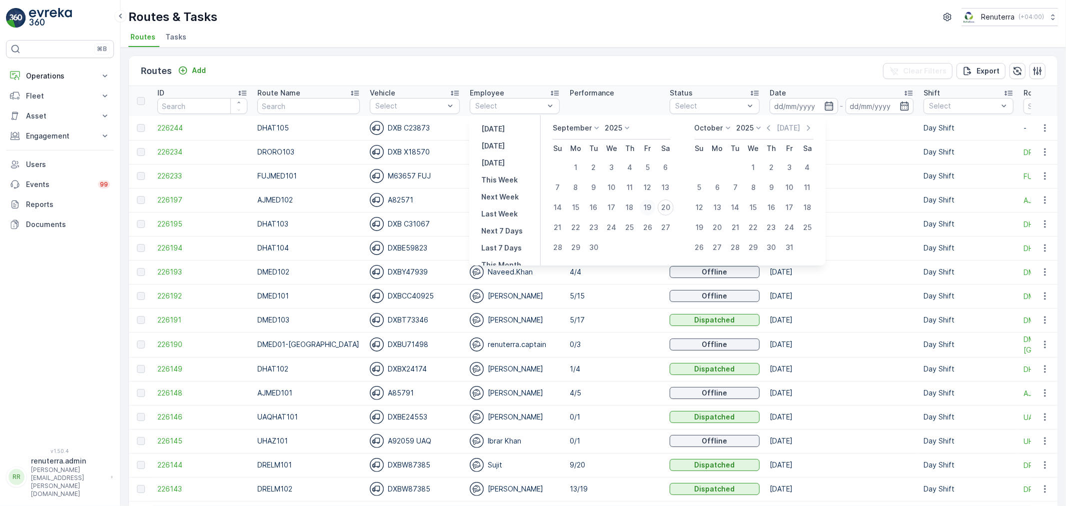
click at [646, 207] on div "19" at bounding box center [648, 207] width 16 height 16
type input "[DATE]"
click at [647, 207] on div "19" at bounding box center [648, 207] width 16 height 16
type input "[DATE]"
click at [647, 207] on div "19" at bounding box center [648, 207] width 16 height 16
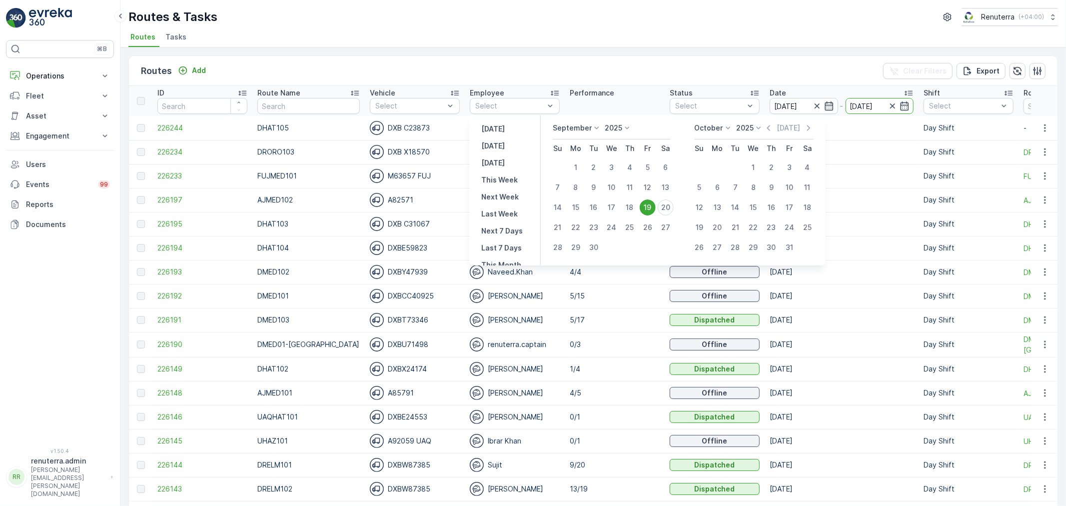
click at [647, 207] on td "1/2" at bounding box center [615, 200] width 100 height 24
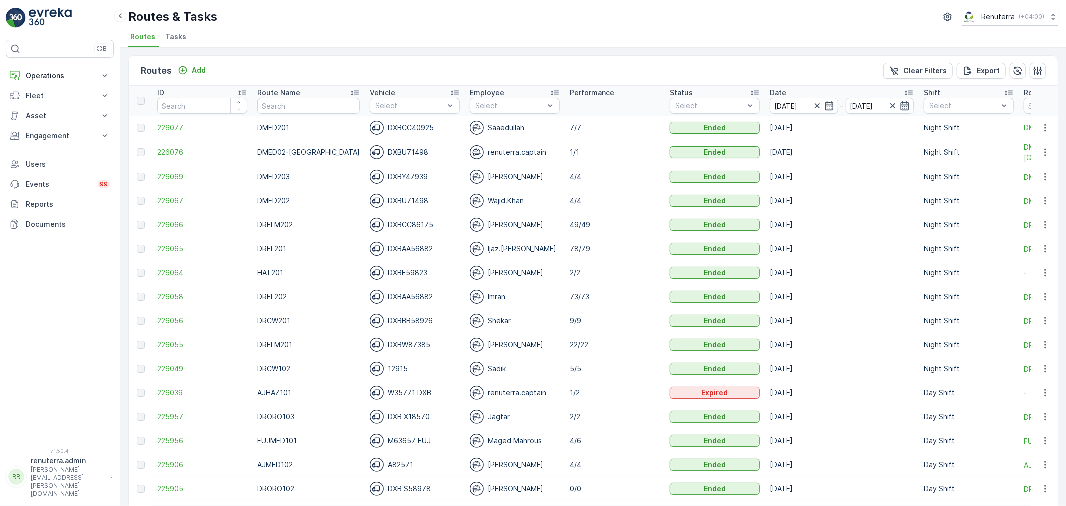
click at [188, 272] on span "226064" at bounding box center [202, 273] width 90 height 10
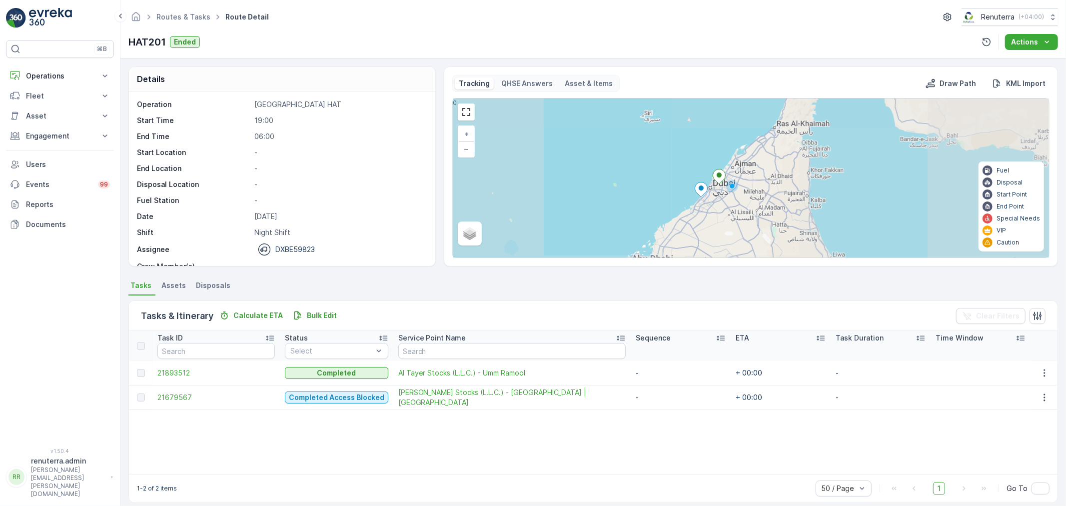
scroll to position [9, 0]
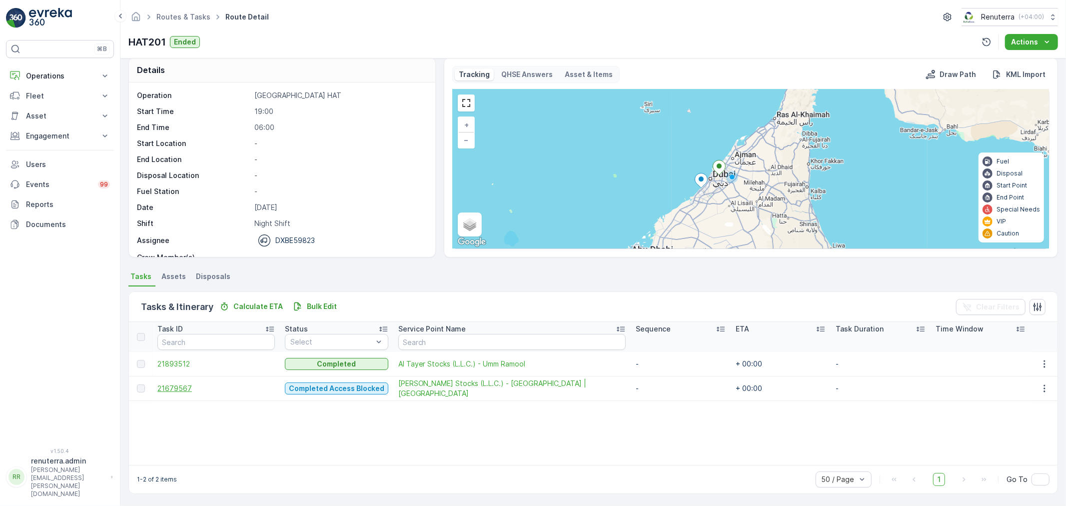
click at [187, 386] on span "21679567" at bounding box center [215, 388] width 117 height 10
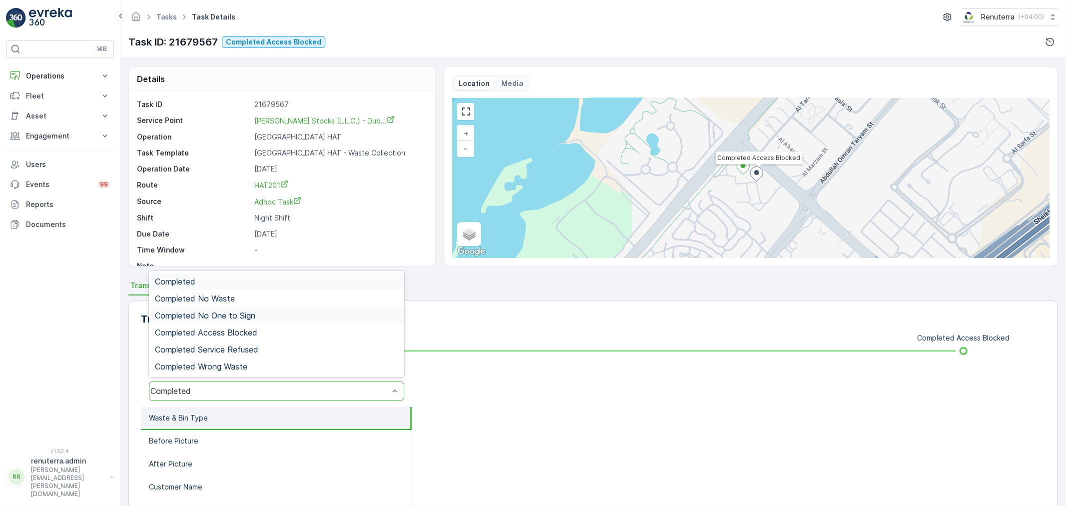
click at [273, 312] on div "Completed No One to Sign" at bounding box center [276, 315] width 243 height 9
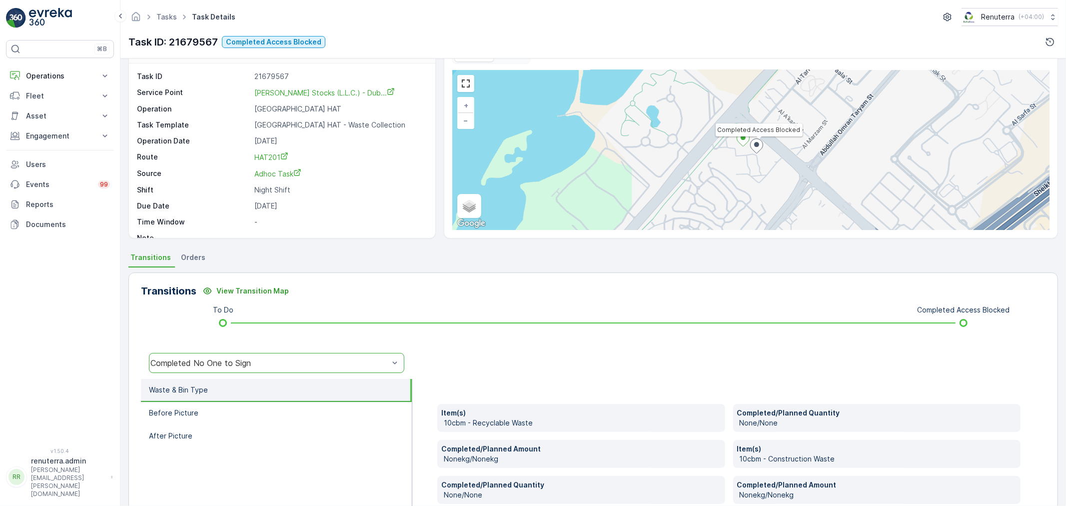
scroll to position [55, 0]
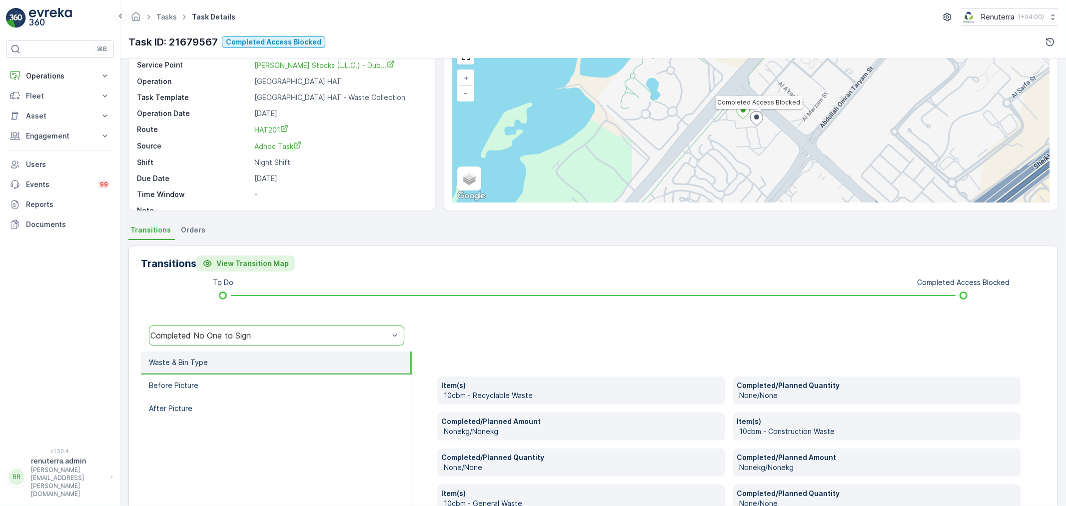
click at [268, 264] on p "View Transition Map" at bounding box center [252, 263] width 72 height 10
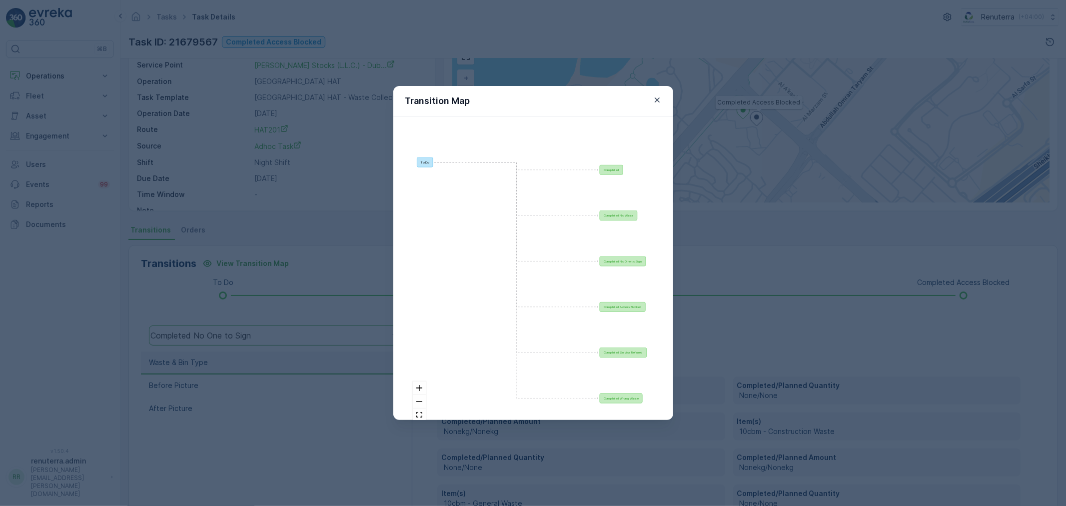
click at [347, 236] on div "Transition Map To Do Completed Completed No Waste Completed No One to Sign Comp…" at bounding box center [533, 253] width 1066 height 506
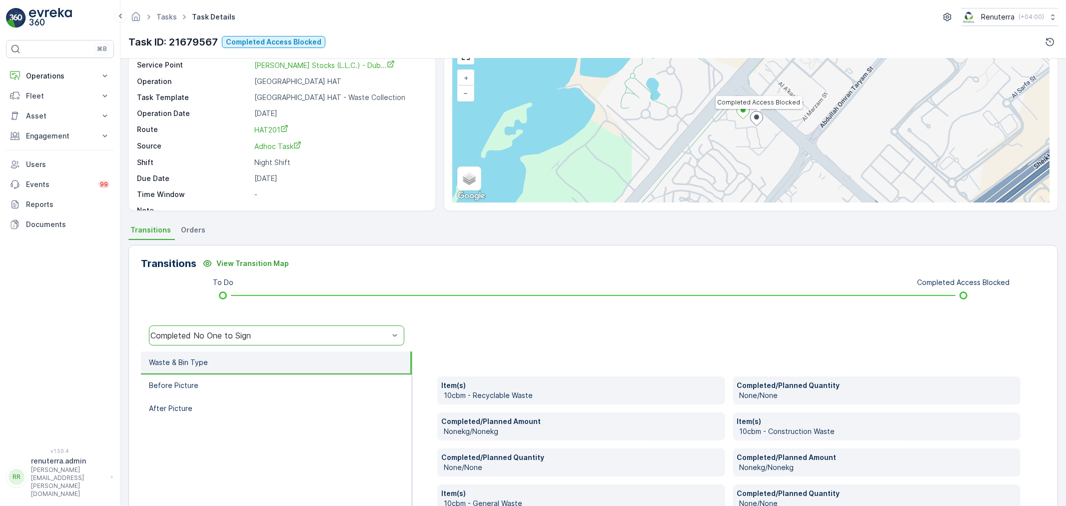
click at [273, 339] on div "Completed No One to Sign" at bounding box center [269, 335] width 238 height 9
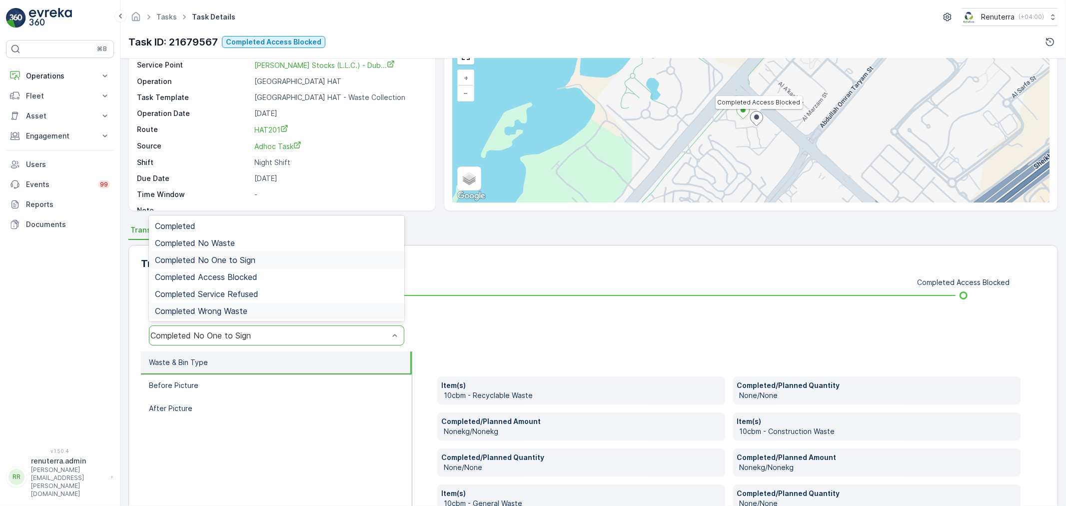
click at [239, 327] on div "Completed No One to Sign" at bounding box center [276, 335] width 255 height 20
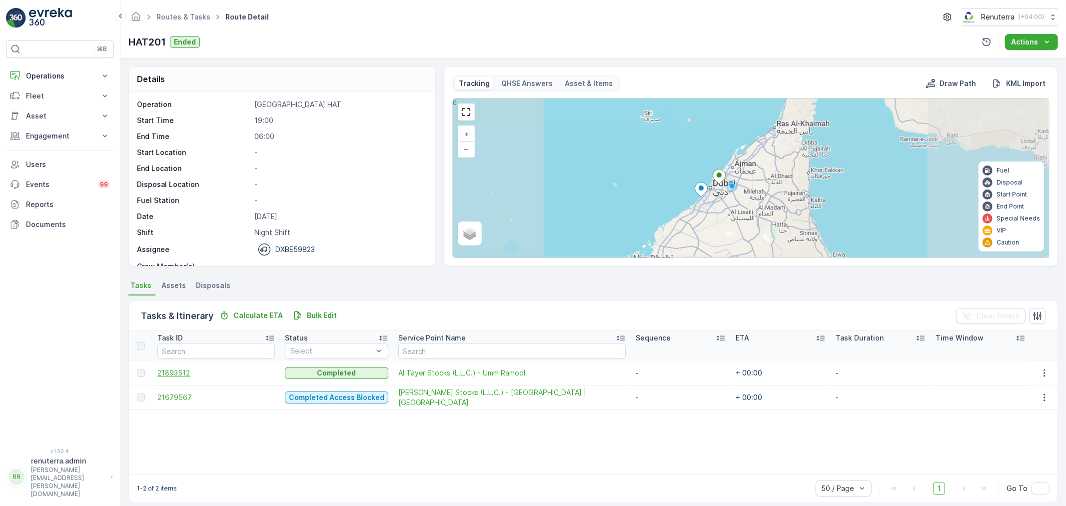
click at [184, 374] on span "21893512" at bounding box center [215, 373] width 117 height 10
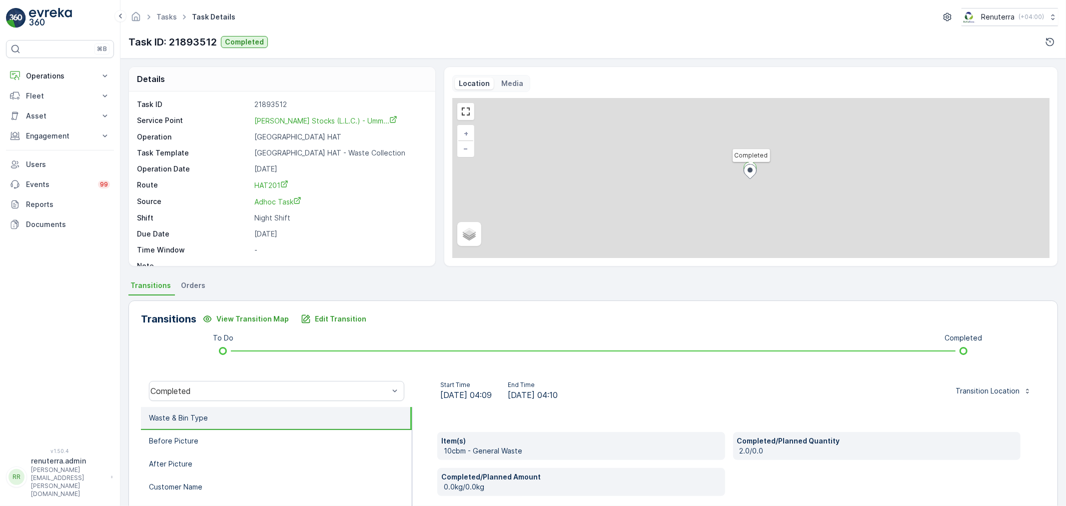
scroll to position [111, 0]
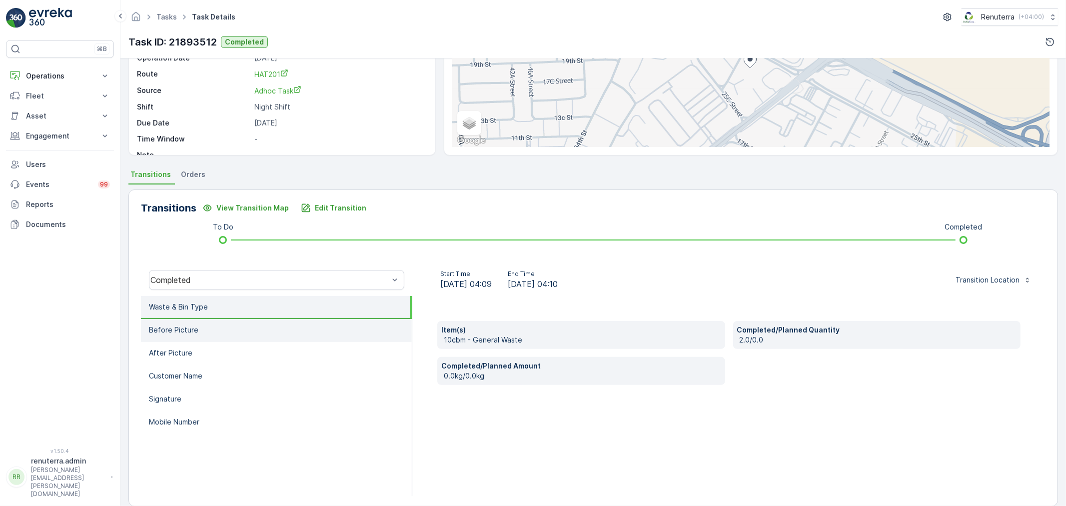
click at [250, 327] on li "Before Picture" at bounding box center [276, 330] width 271 height 23
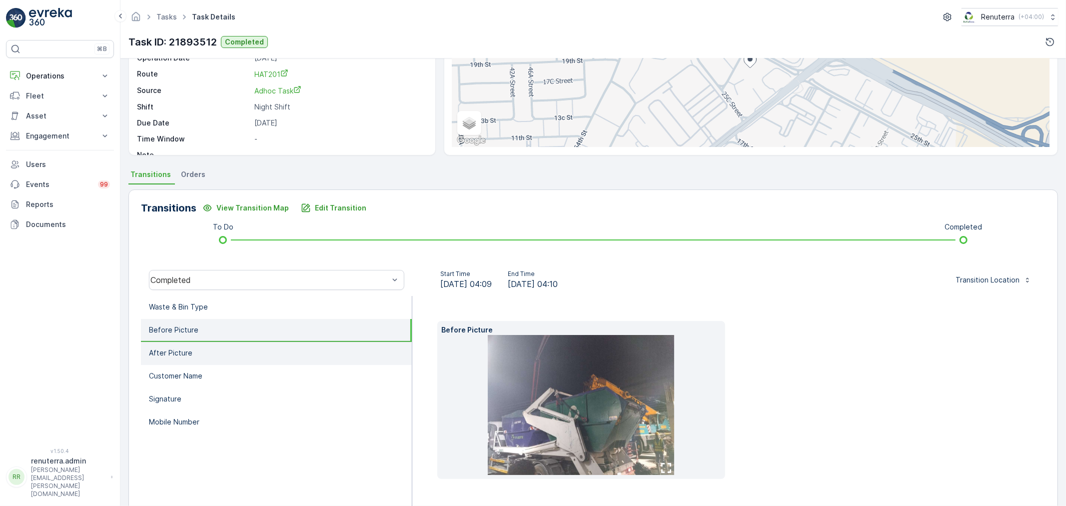
click at [276, 351] on li "After Picture" at bounding box center [276, 353] width 271 height 23
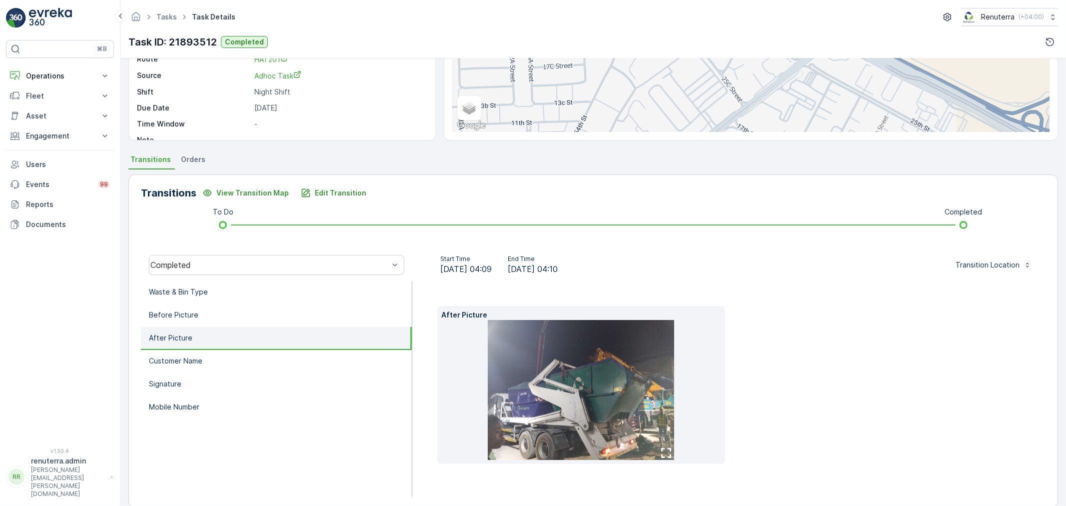
scroll to position [140, 0]
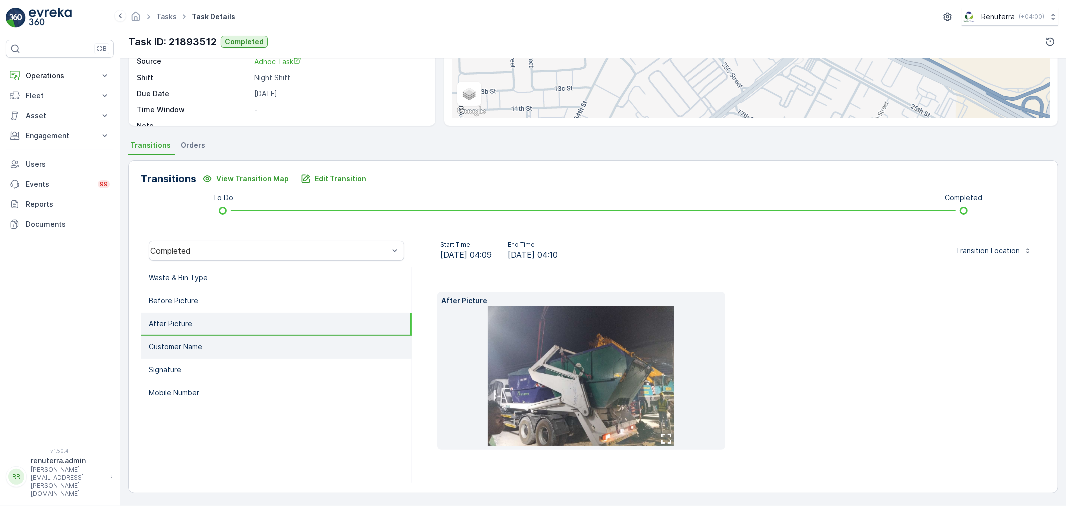
click at [265, 340] on li "Customer Name" at bounding box center [276, 347] width 271 height 23
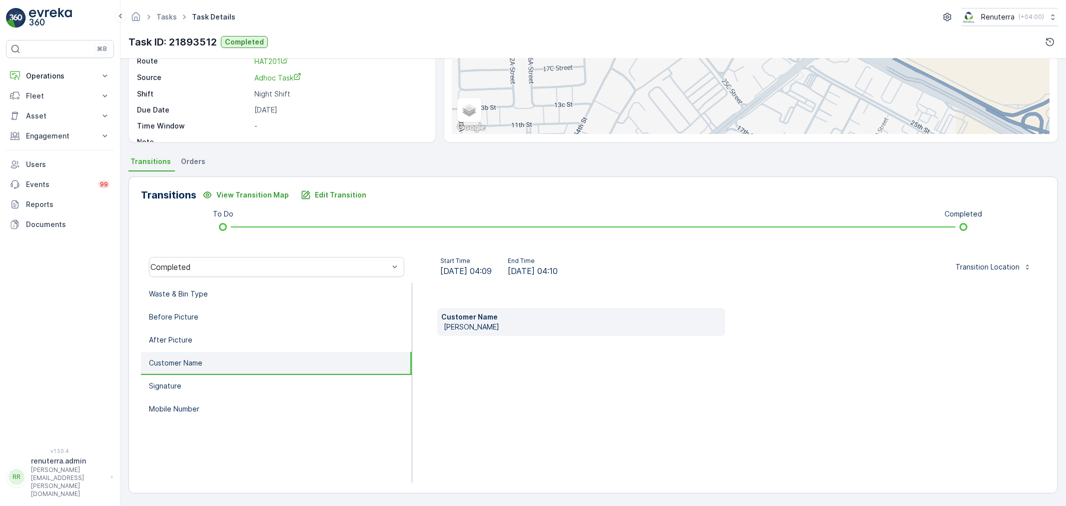
click at [275, 369] on li "Customer Name" at bounding box center [276, 363] width 271 height 23
drag, startPoint x: 286, startPoint y: 403, endPoint x: 276, endPoint y: 396, distance: 11.8
click at [286, 404] on li "Mobile Number" at bounding box center [276, 409] width 271 height 23
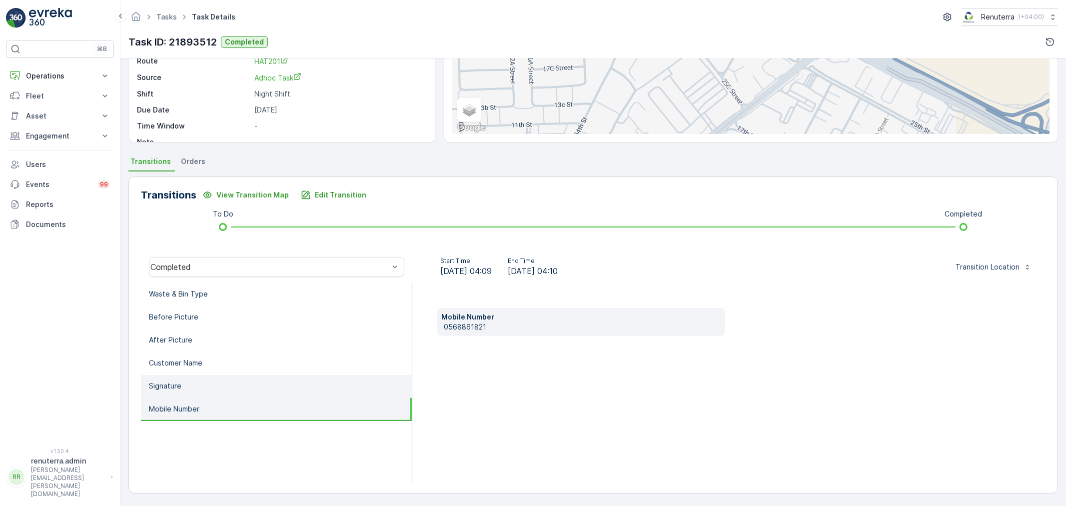
click at [261, 378] on li "Signature" at bounding box center [276, 386] width 271 height 23
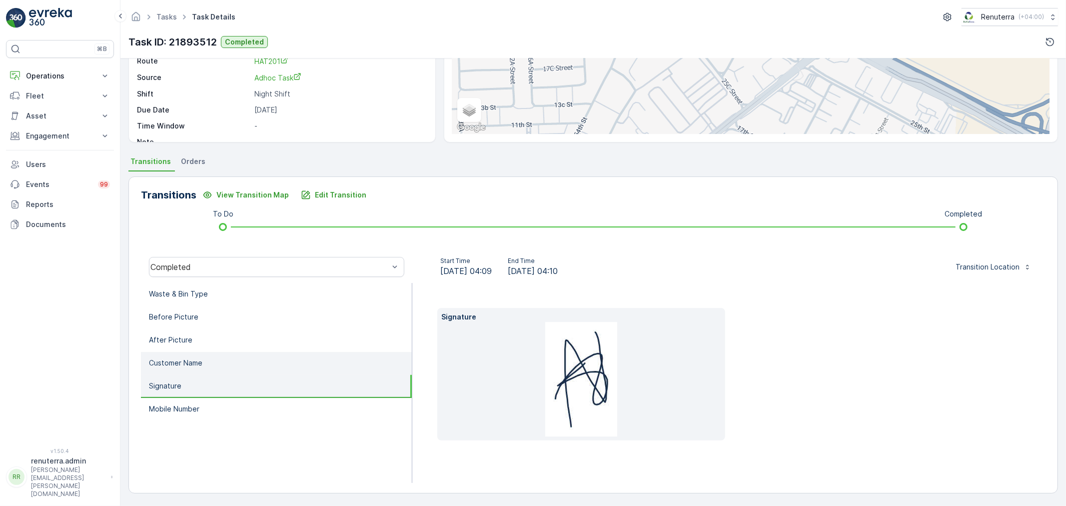
click at [258, 370] on li "Customer Name" at bounding box center [276, 363] width 271 height 23
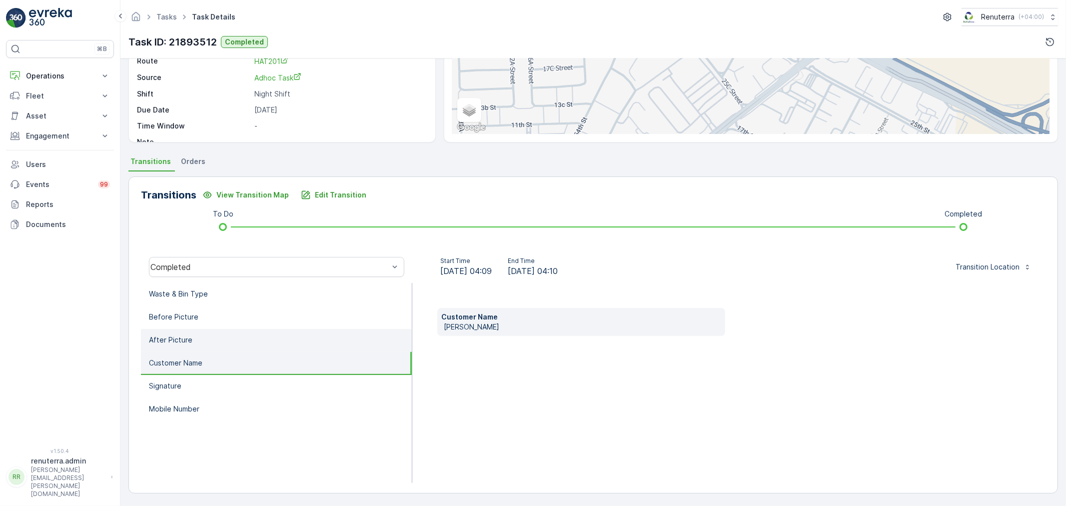
click at [242, 329] on li "After Picture" at bounding box center [276, 340] width 271 height 23
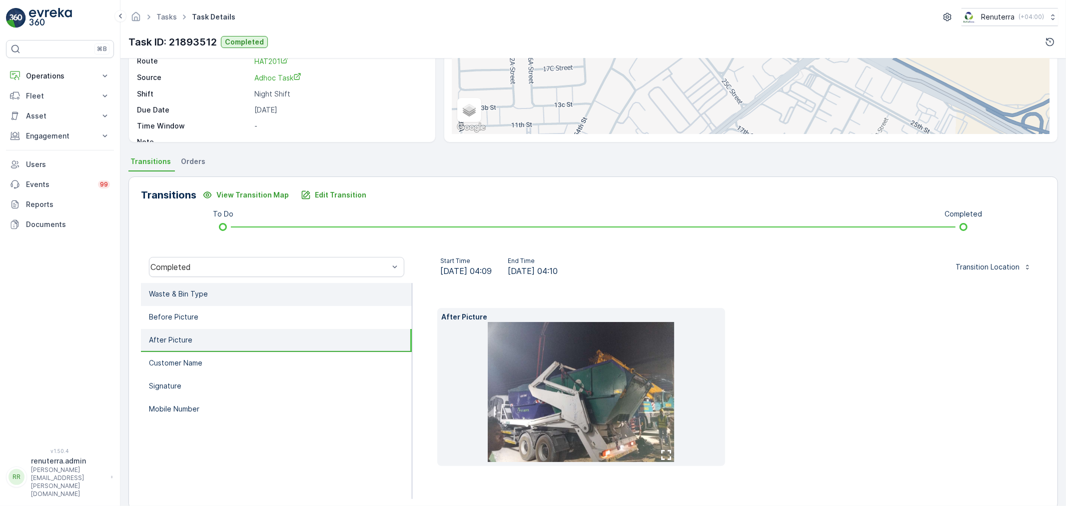
click at [231, 296] on li "Waste & Bin Type" at bounding box center [276, 294] width 271 height 23
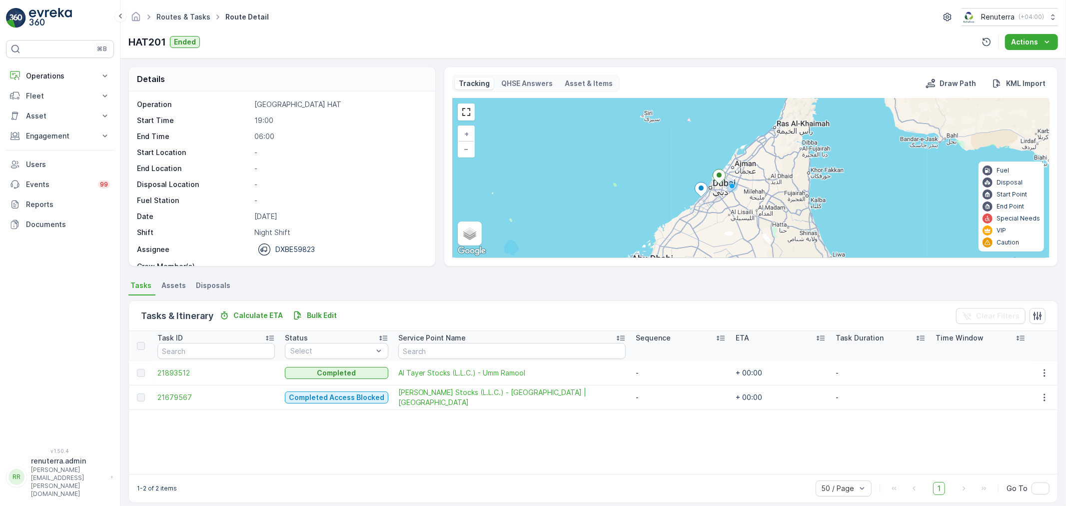
click at [167, 22] on ul "Routes & Tasks" at bounding box center [188, 17] width 69 height 14
click at [168, 18] on link "Routes & Tasks" at bounding box center [183, 16] width 54 height 8
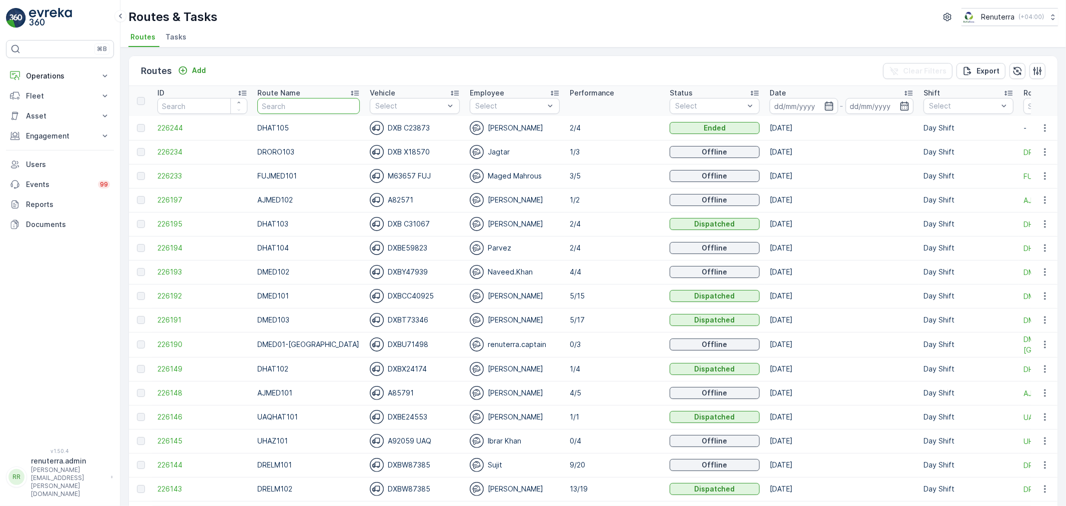
click at [324, 100] on input "text" at bounding box center [308, 106] width 102 height 16
type input "UAZ"
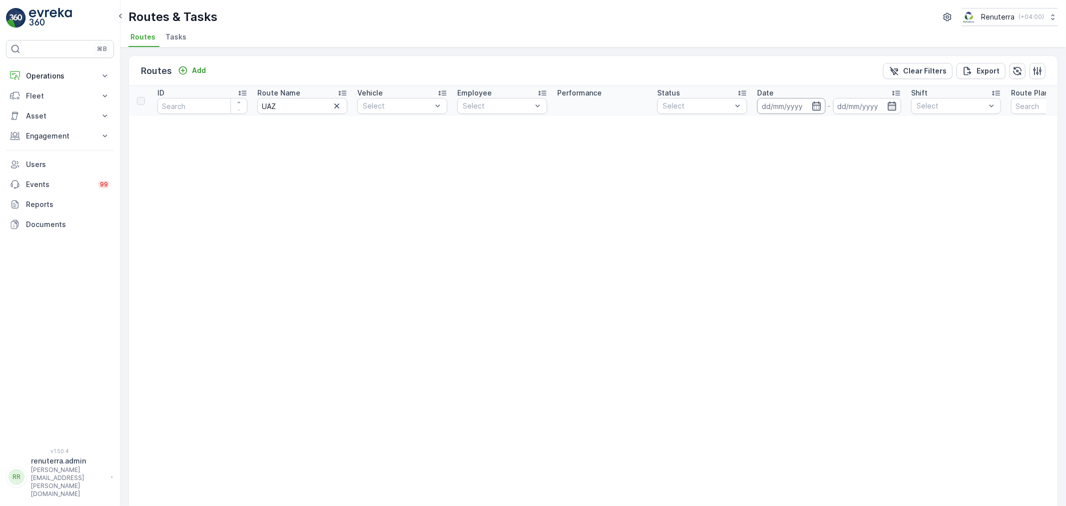
click at [777, 103] on input at bounding box center [791, 106] width 68 height 16
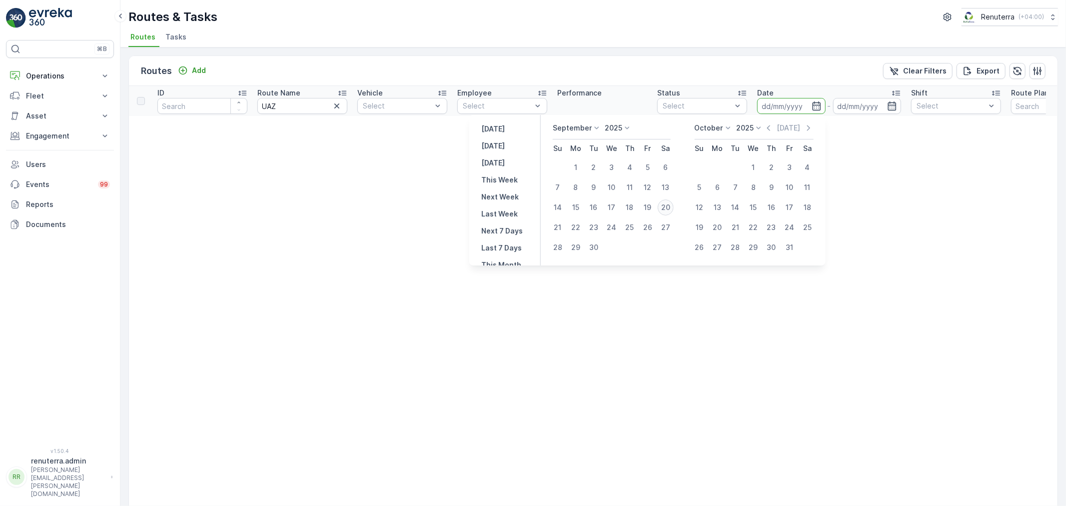
click at [666, 209] on div "20" at bounding box center [666, 207] width 16 height 16
type input "[DATE]"
click at [666, 209] on div "20" at bounding box center [666, 207] width 16 height 16
type input "[DATE]"
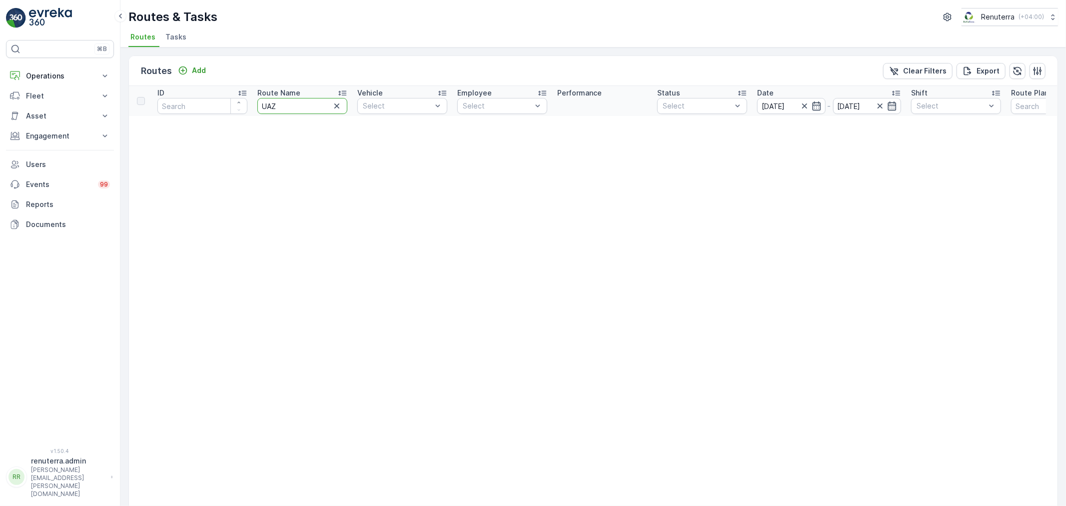
drag, startPoint x: 265, startPoint y: 102, endPoint x: 255, endPoint y: 103, distance: 10.0
click at [254, 103] on th "Route Name UAZ" at bounding box center [302, 101] width 100 height 30
type input "HAz"
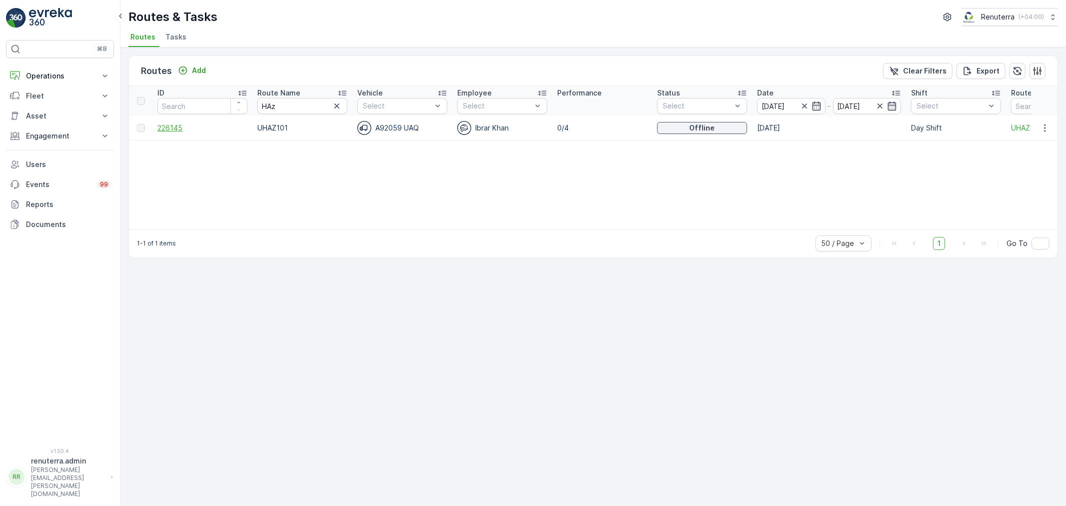
click at [184, 126] on span "226145" at bounding box center [202, 128] width 90 height 10
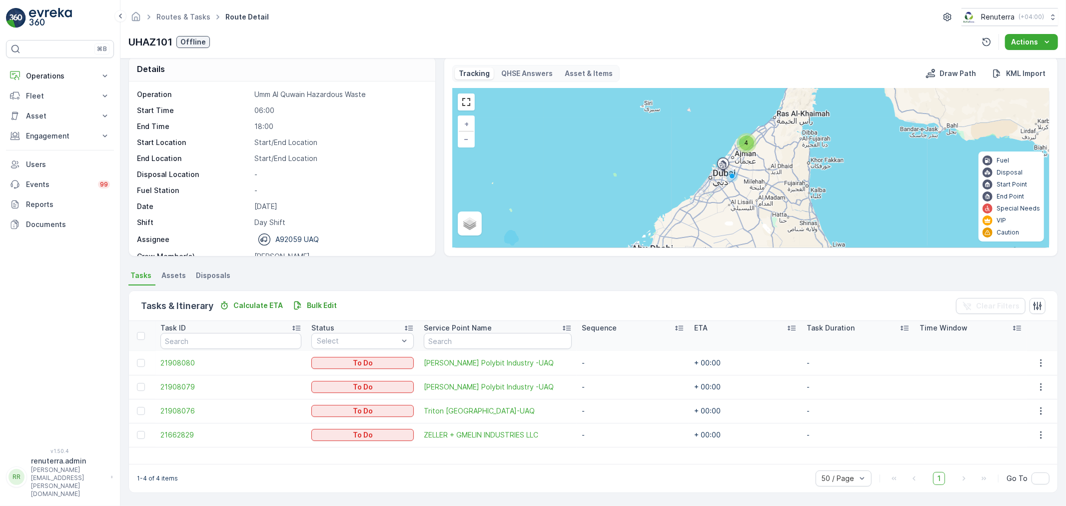
scroll to position [9, 0]
click at [178, 407] on span "21908076" at bounding box center [230, 412] width 141 height 10
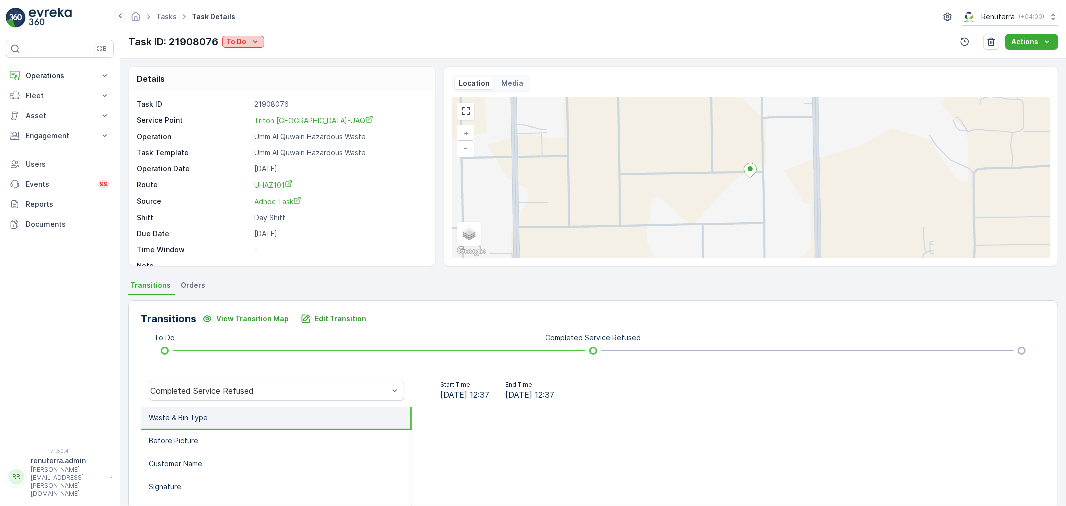
click at [237, 41] on p "To Do" at bounding box center [236, 42] width 20 height 10
click at [253, 81] on span "Completed No One to Sign" at bounding box center [273, 85] width 91 height 10
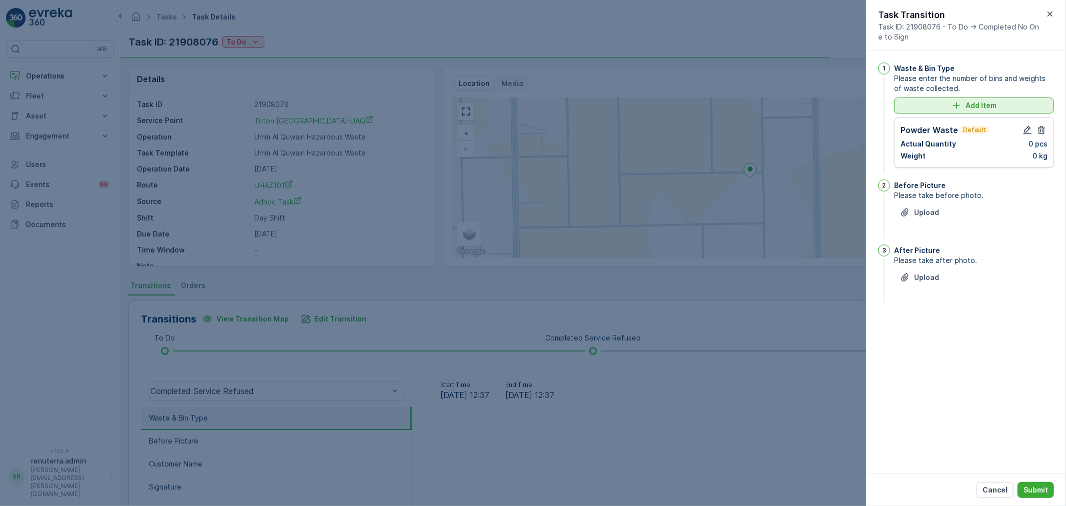
click at [981, 99] on button "Add Item" at bounding box center [974, 105] width 160 height 16
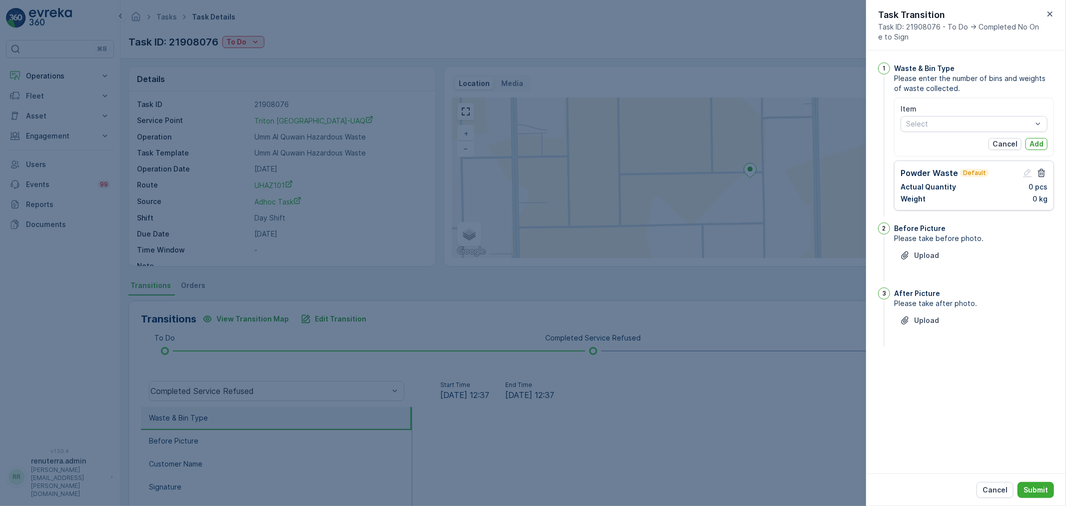
drag, startPoint x: 1006, startPoint y: 146, endPoint x: 1026, endPoint y: 158, distance: 24.0
click at [1008, 146] on p "Cancel" at bounding box center [1005, 144] width 25 height 10
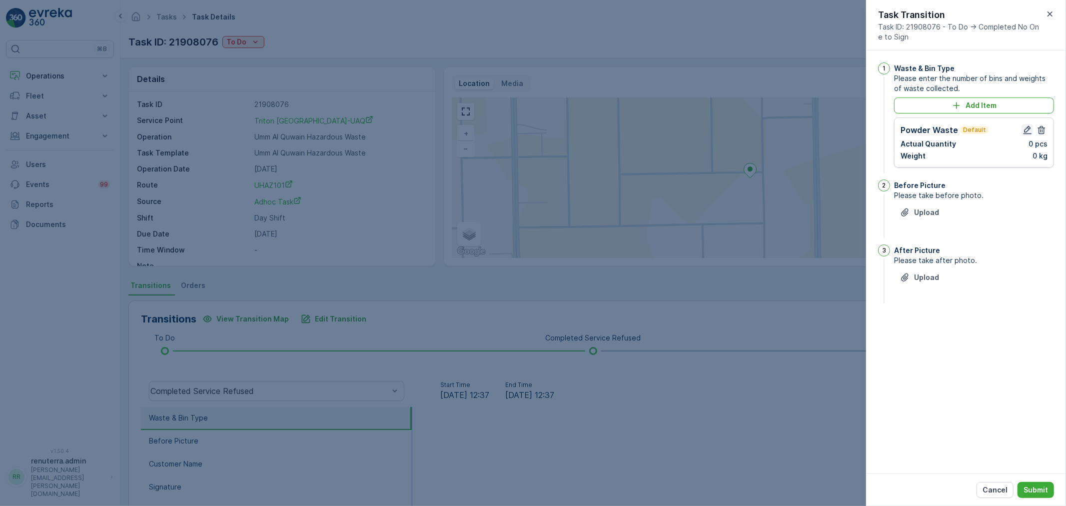
click at [1025, 130] on icon "button" at bounding box center [1028, 130] width 10 height 10
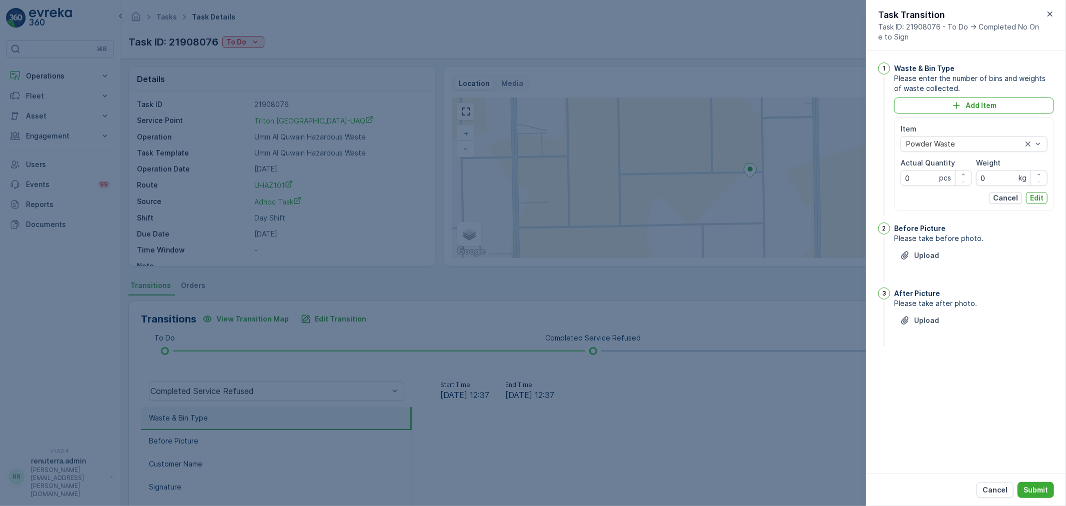
click at [922, 172] on Quantity "0" at bounding box center [936, 178] width 71 height 16
click at [932, 170] on div "Powder Waste" at bounding box center [974, 166] width 147 height 16
drag, startPoint x: 932, startPoint y: 175, endPoint x: 937, endPoint y: 170, distance: 7.4
click at [935, 173] on Quantity "0" at bounding box center [936, 178] width 71 height 16
click at [951, 144] on div at bounding box center [964, 144] width 118 height 8
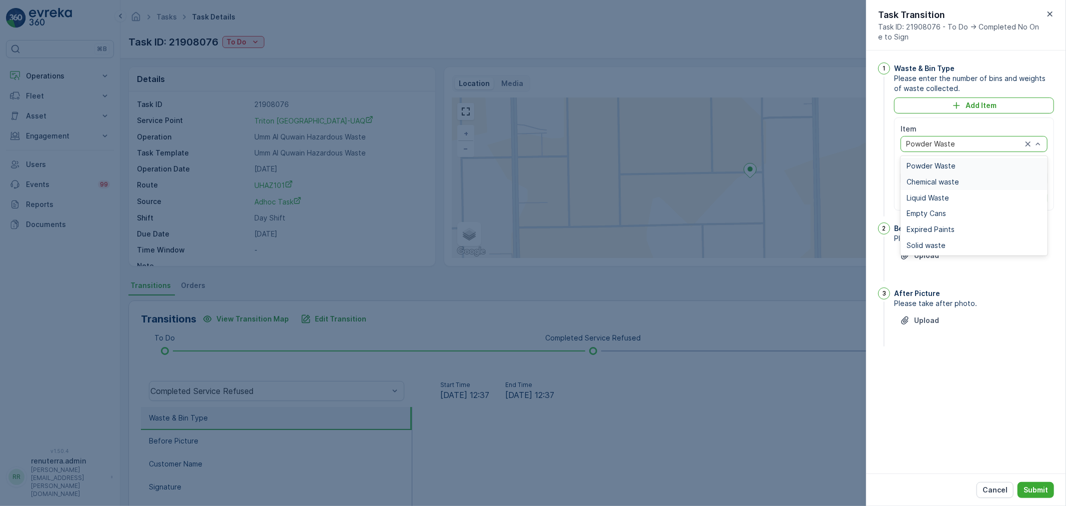
click at [945, 180] on span "Chemical waste" at bounding box center [933, 182] width 52 height 8
click at [917, 178] on Quantity "0" at bounding box center [936, 178] width 71 height 16
type Quantity "1"
click at [982, 180] on input "0" at bounding box center [1011, 178] width 71 height 16
type input "9510"
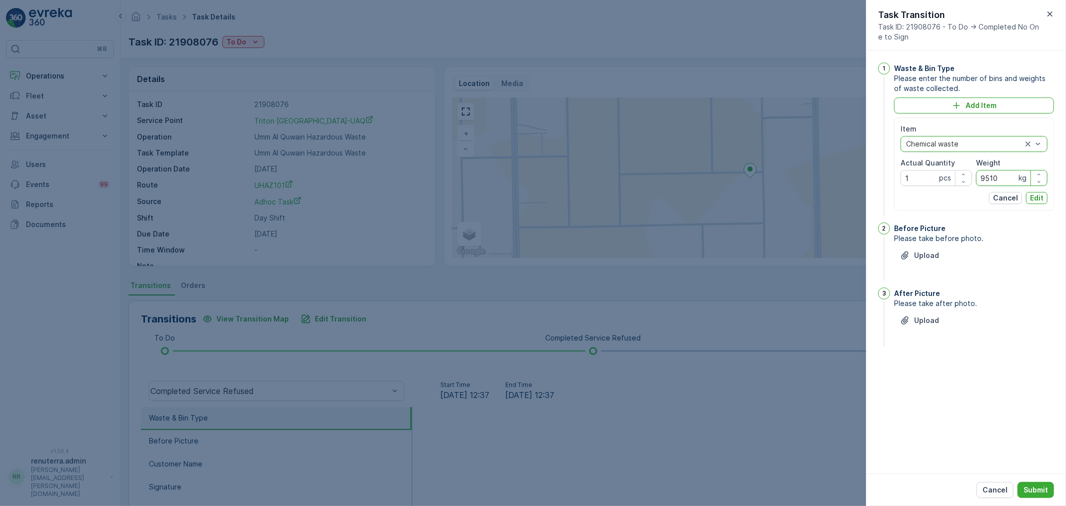
drag, startPoint x: 1039, startPoint y: 198, endPoint x: 961, endPoint y: 223, distance: 81.7
click at [1040, 198] on p "Edit" at bounding box center [1036, 198] width 13 height 10
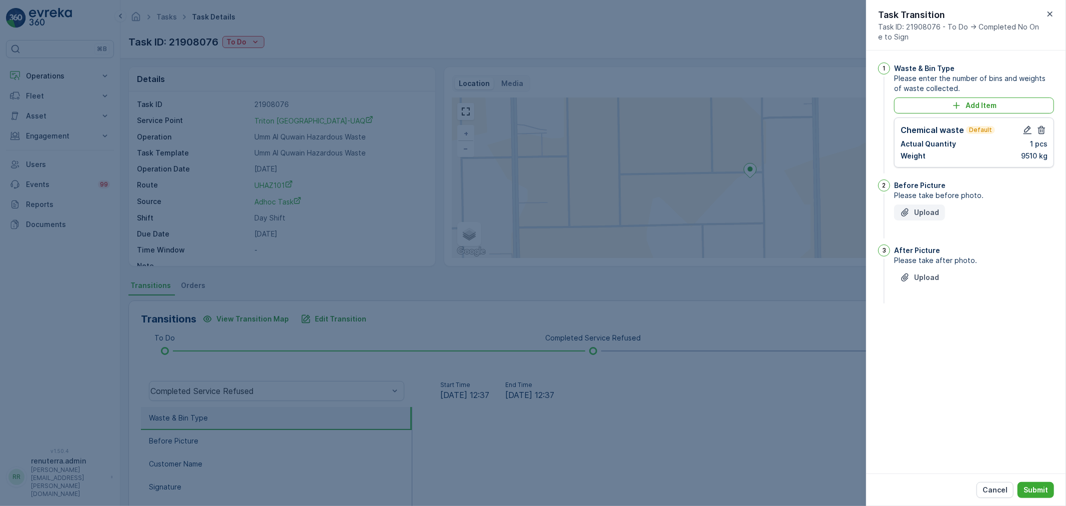
click at [919, 211] on p "Upload" at bounding box center [926, 212] width 25 height 10
click at [916, 331] on button "Upload" at bounding box center [919, 327] width 51 height 16
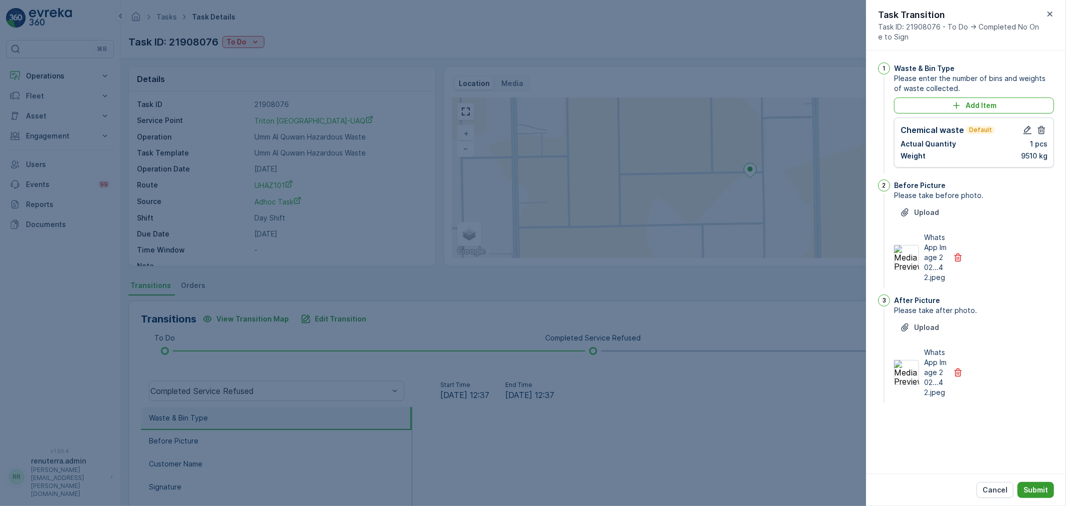
click at [1023, 482] on button "Submit" at bounding box center [1036, 490] width 36 height 16
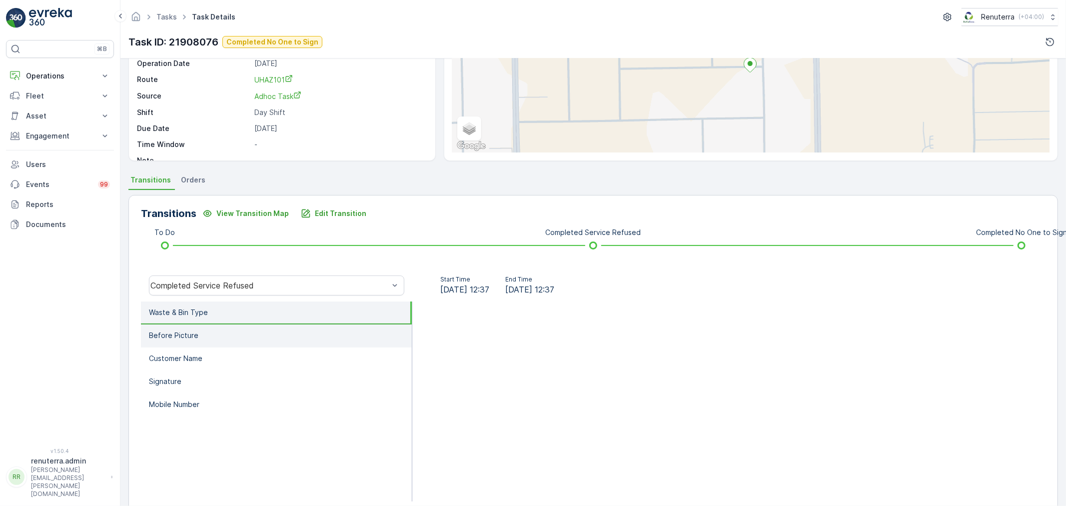
scroll to position [123, 0]
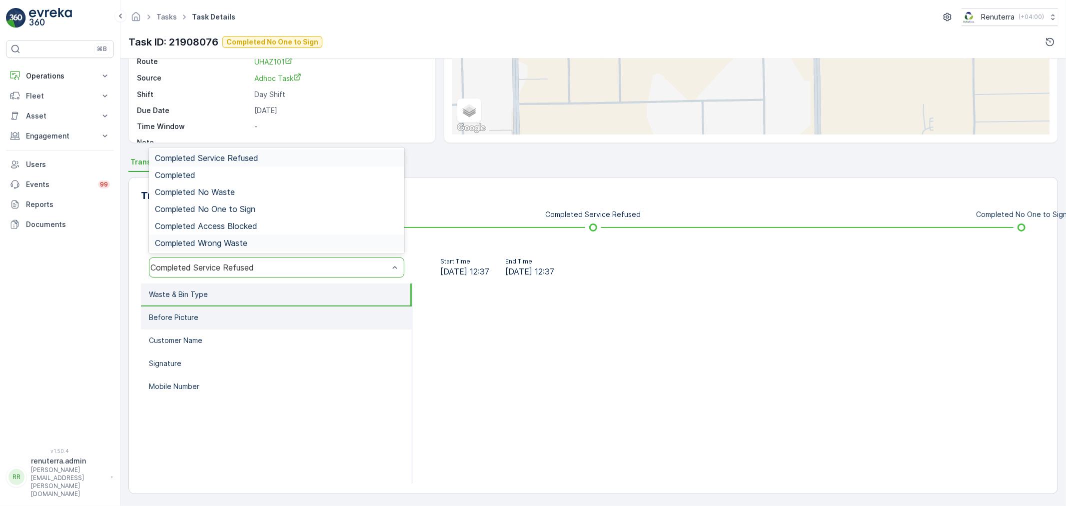
click at [212, 312] on li "Before Picture" at bounding box center [276, 317] width 271 height 23
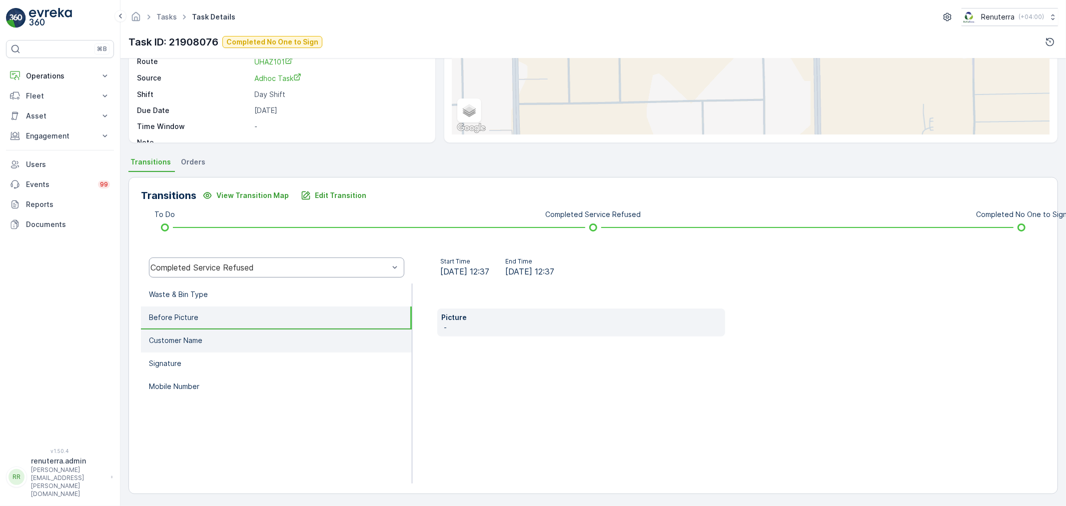
click at [217, 333] on li "Customer Name" at bounding box center [276, 340] width 271 height 23
click at [211, 309] on li "Before Picture" at bounding box center [276, 317] width 271 height 23
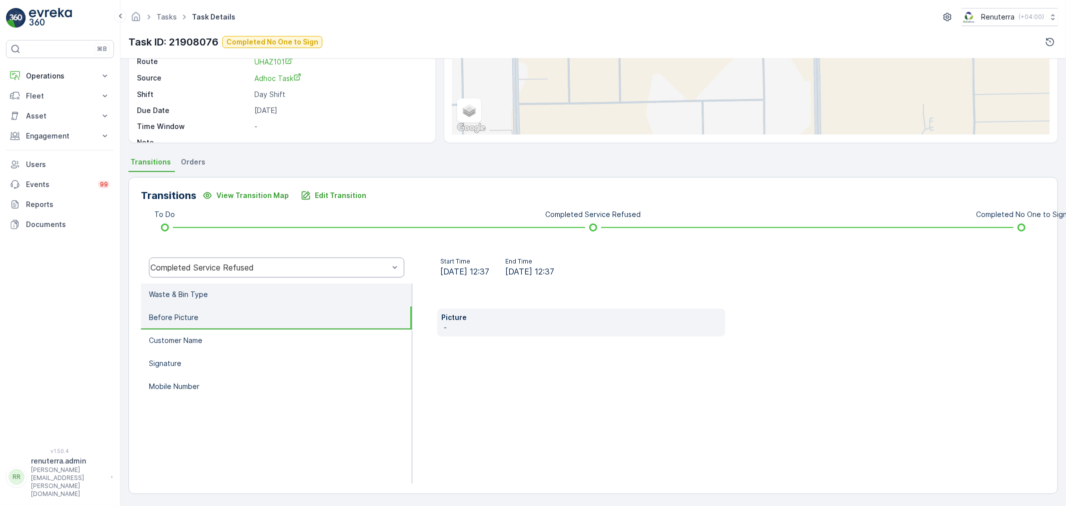
click at [211, 287] on li "Waste & Bin Type" at bounding box center [276, 294] width 271 height 23
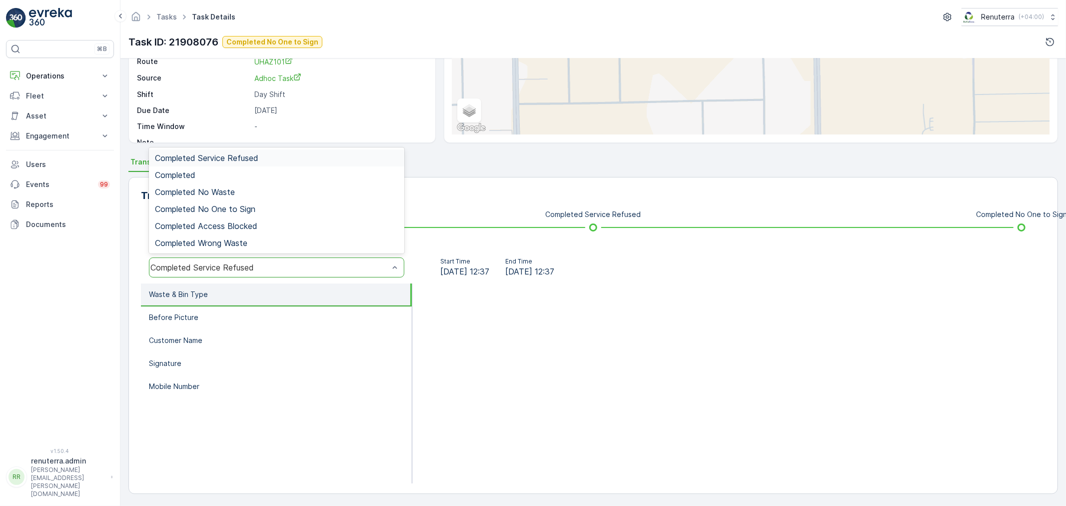
click at [217, 261] on div "Completed Service Refused" at bounding box center [276, 267] width 255 height 20
click at [227, 206] on span "Completed No One to Sign" at bounding box center [205, 208] width 100 height 9
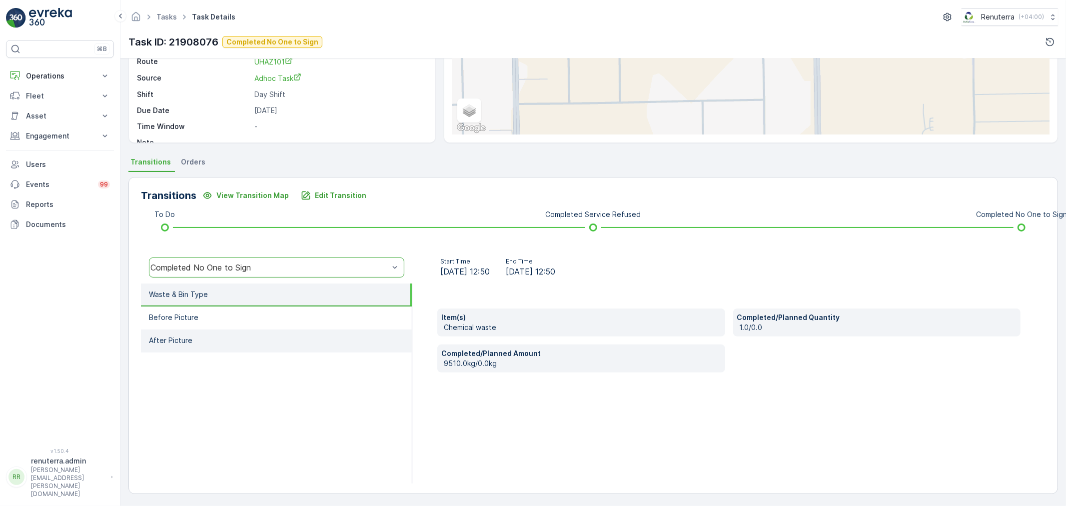
drag, startPoint x: 224, startPoint y: 312, endPoint x: 234, endPoint y: 330, distance: 21.0
click at [224, 312] on li "Before Picture" at bounding box center [276, 317] width 271 height 23
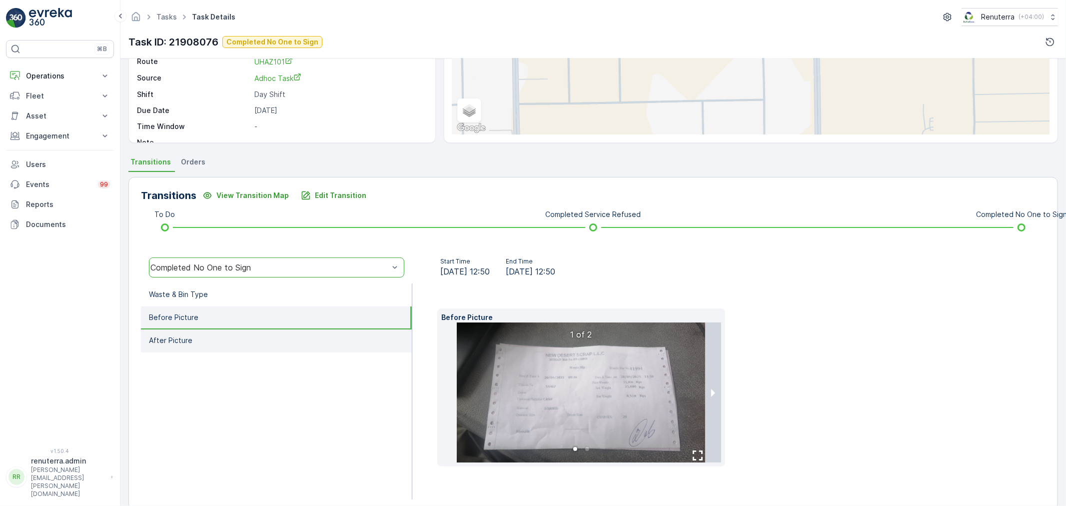
click at [233, 342] on li "After Picture" at bounding box center [276, 340] width 271 height 23
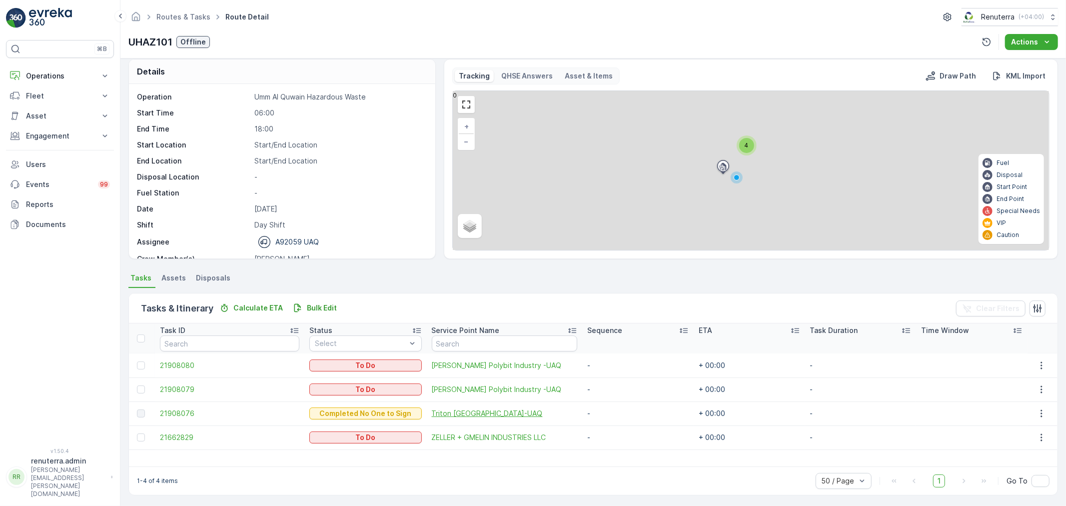
scroll to position [9, 0]
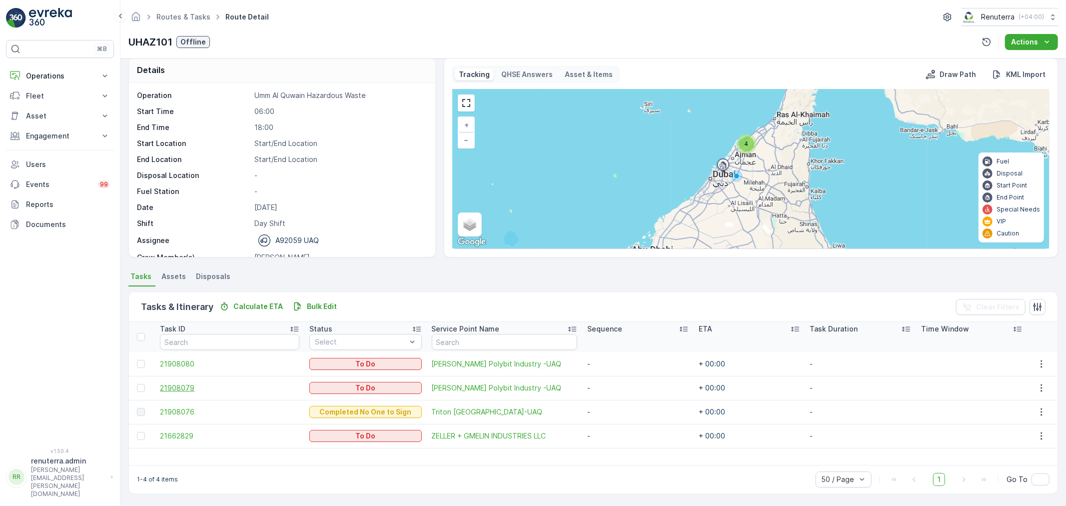
click at [180, 386] on span "21908079" at bounding box center [229, 388] width 139 height 10
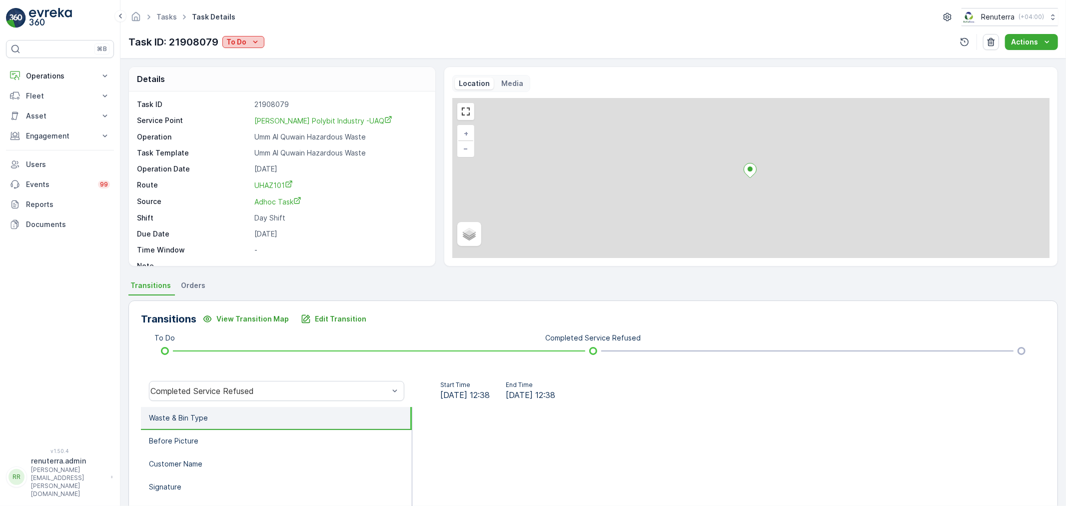
drag, startPoint x: 251, startPoint y: 38, endPoint x: 256, endPoint y: 44, distance: 8.1
click at [252, 37] on icon "To Do" at bounding box center [255, 42] width 10 height 10
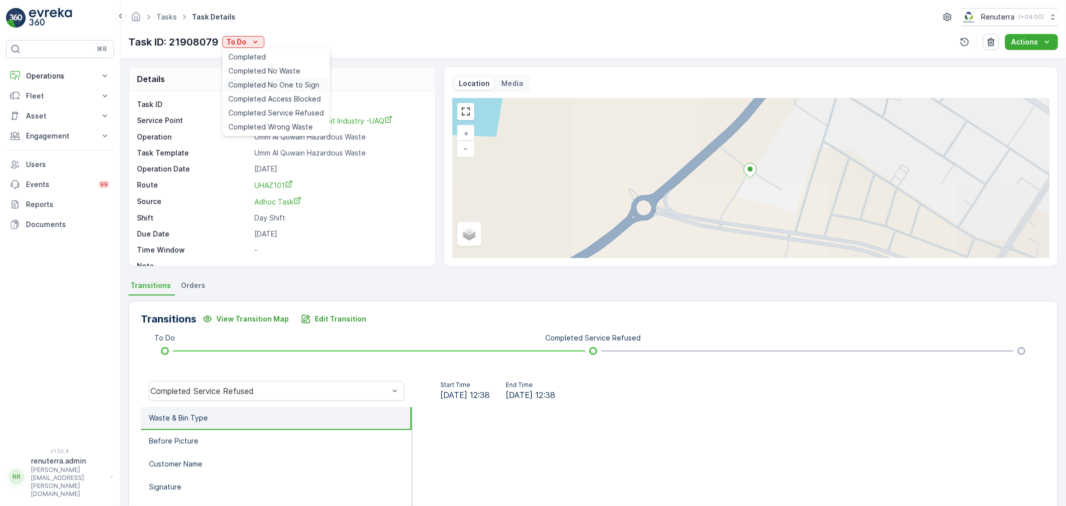
click at [278, 85] on span "Completed No One to Sign" at bounding box center [273, 85] width 91 height 10
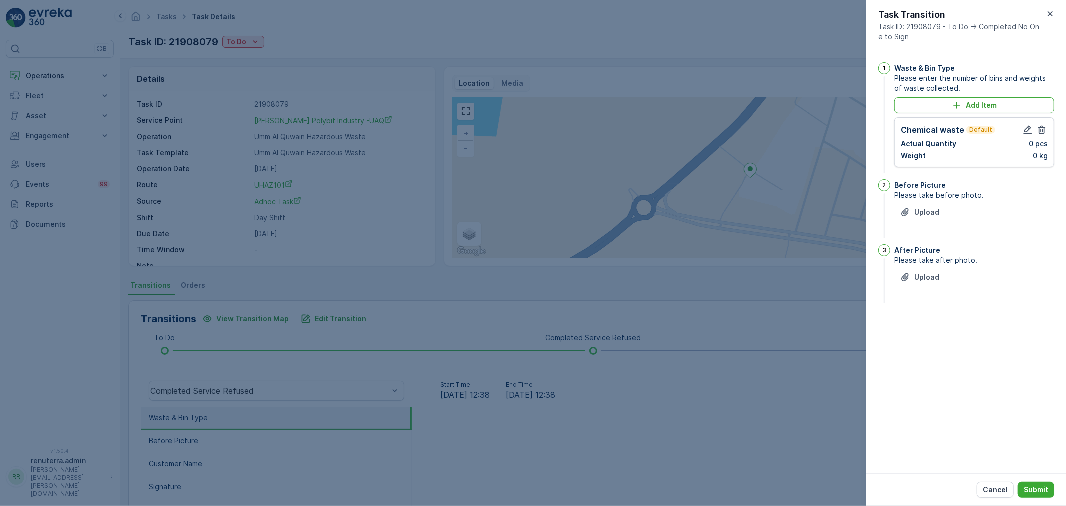
click at [1034, 125] on div at bounding box center [1035, 130] width 26 height 12
click at [1024, 128] on icon "button" at bounding box center [1028, 130] width 10 height 10
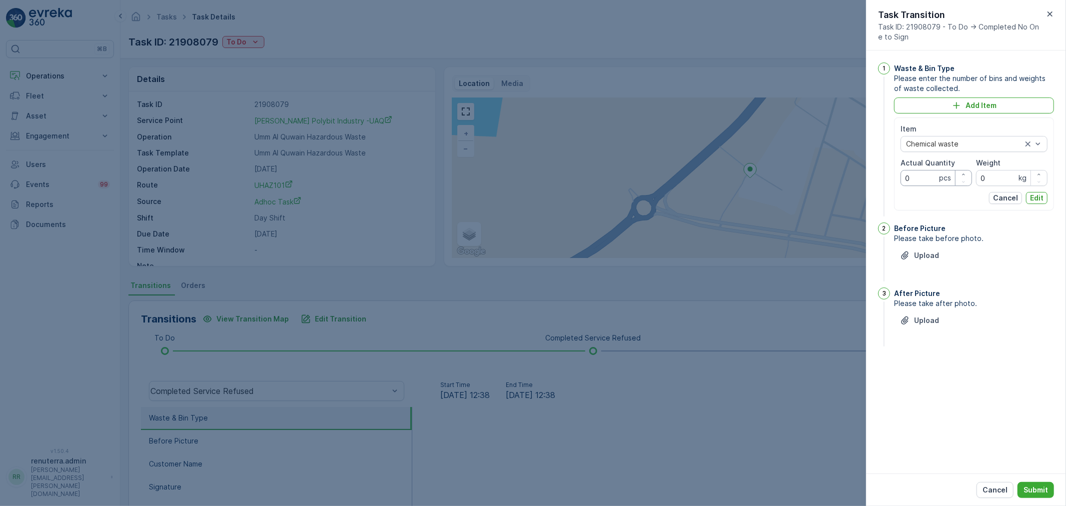
click at [925, 176] on Quantity "0" at bounding box center [936, 178] width 71 height 16
type Quantity "01"
click at [932, 253] on p "Upload" at bounding box center [926, 255] width 25 height 10
click at [907, 302] on img at bounding box center [906, 300] width 25 height 25
click at [942, 368] on button "Upload" at bounding box center [919, 370] width 51 height 16
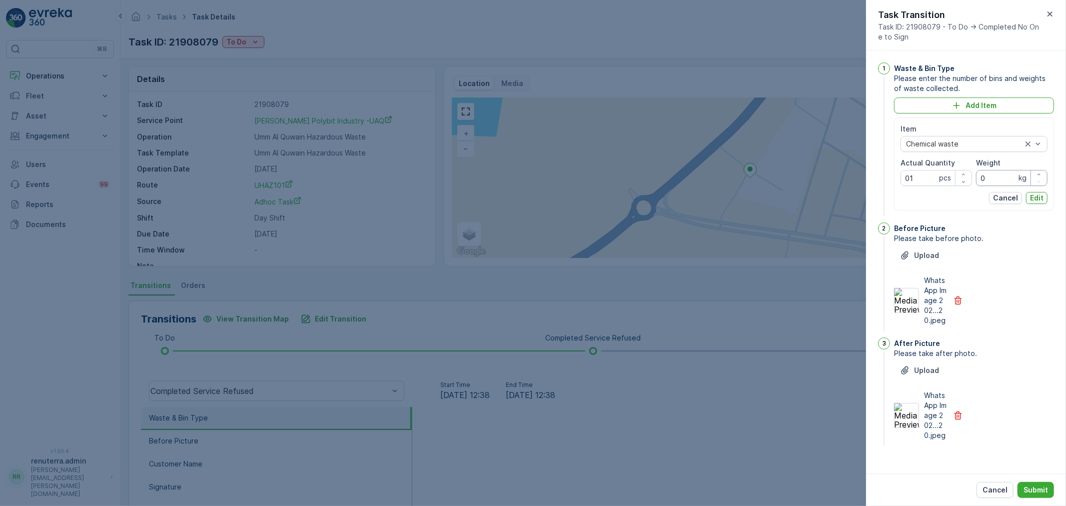
drag, startPoint x: 987, startPoint y: 173, endPoint x: 953, endPoint y: 166, distance: 34.8
click at [955, 166] on div "Item Chemical waste Actual Quantity 01 pcs Weight 0 kg" at bounding box center [974, 155] width 147 height 62
click at [908, 302] on img at bounding box center [906, 300] width 25 height 25
drag, startPoint x: 997, startPoint y: 176, endPoint x: 986, endPoint y: 176, distance: 11.0
click at [987, 176] on input "86" at bounding box center [1011, 178] width 71 height 16
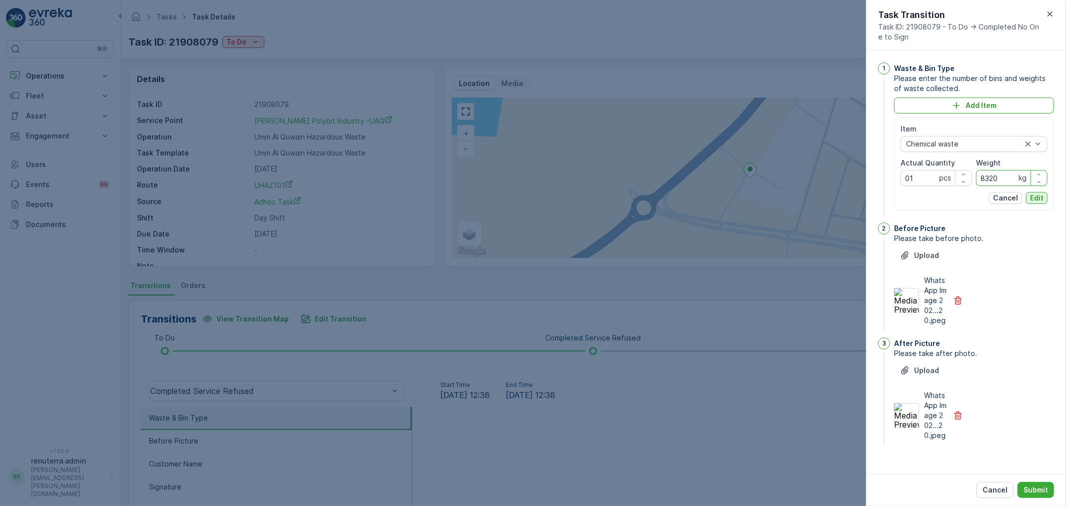
type input "8320"
click at [1036, 197] on p "Edit" at bounding box center [1036, 198] width 13 height 10
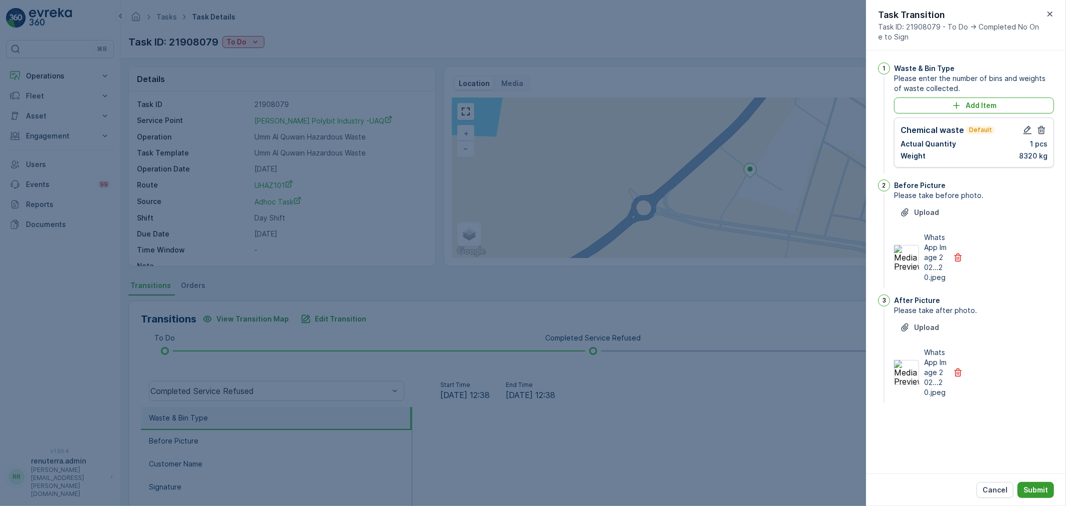
drag, startPoint x: 1037, startPoint y: 485, endPoint x: 1043, endPoint y: 491, distance: 8.1
click at [1037, 485] on p "Submit" at bounding box center [1036, 490] width 24 height 10
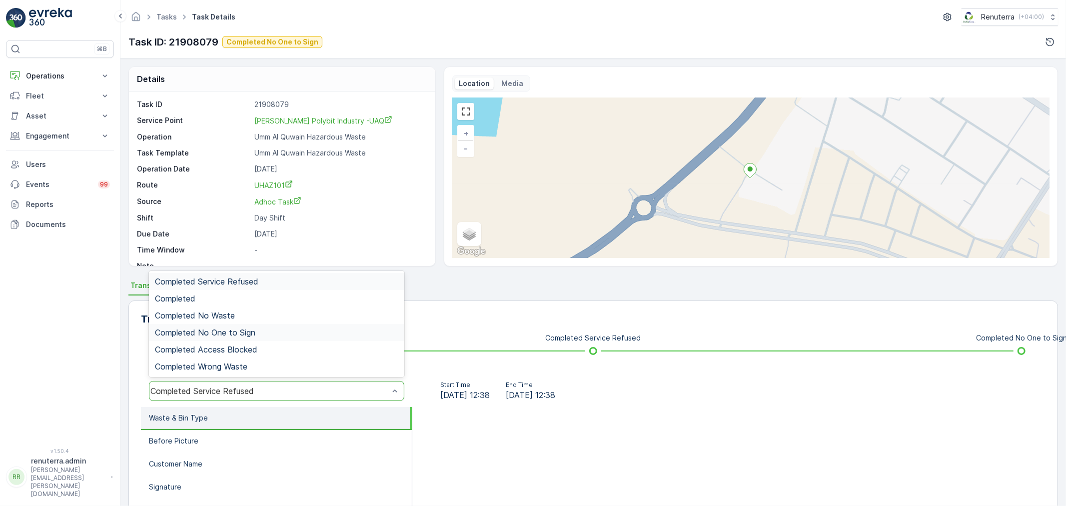
click at [257, 331] on div "Completed No One to Sign" at bounding box center [276, 332] width 243 height 9
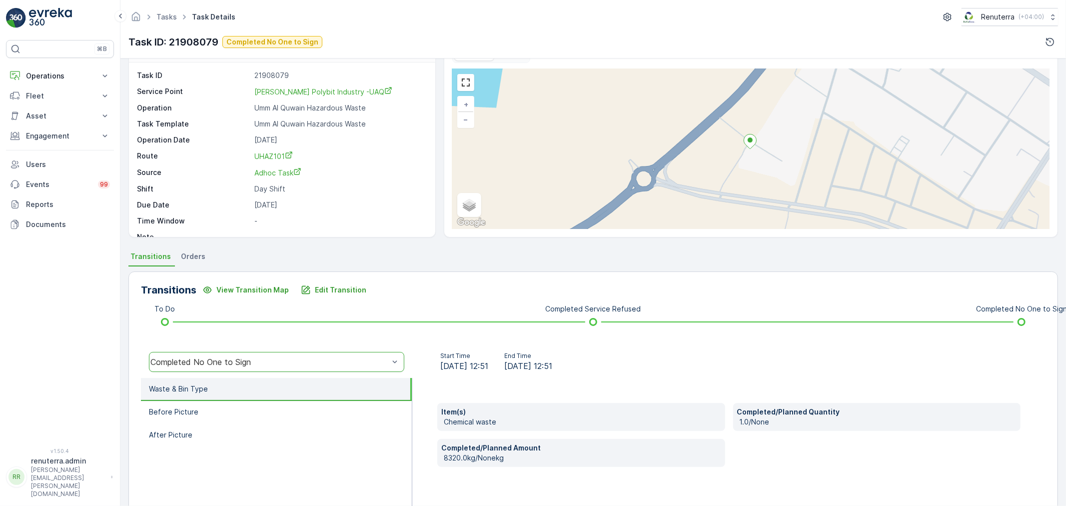
scroll to position [111, 0]
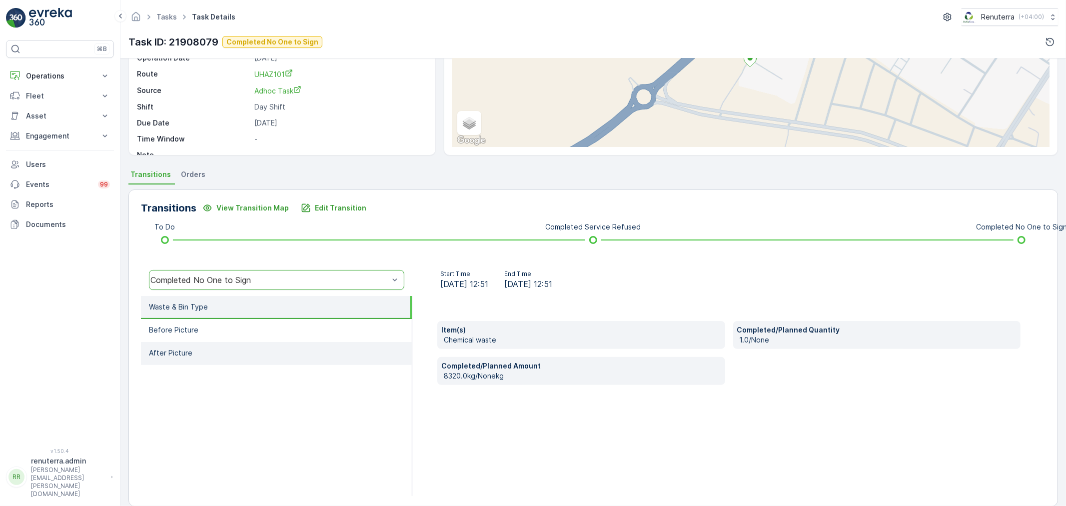
click at [230, 342] on li "After Picture" at bounding box center [276, 353] width 271 height 23
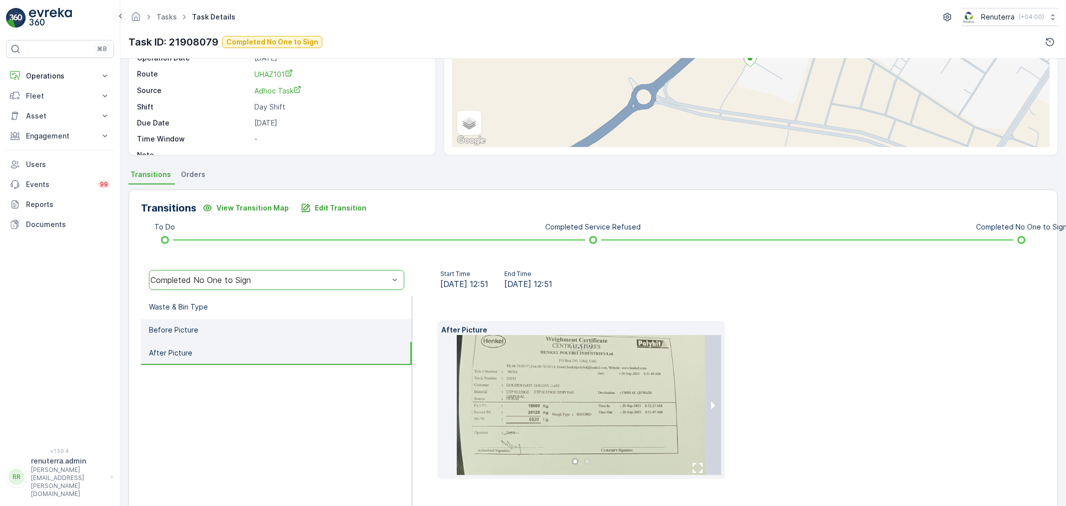
click at [227, 321] on li "Before Picture" at bounding box center [276, 330] width 271 height 23
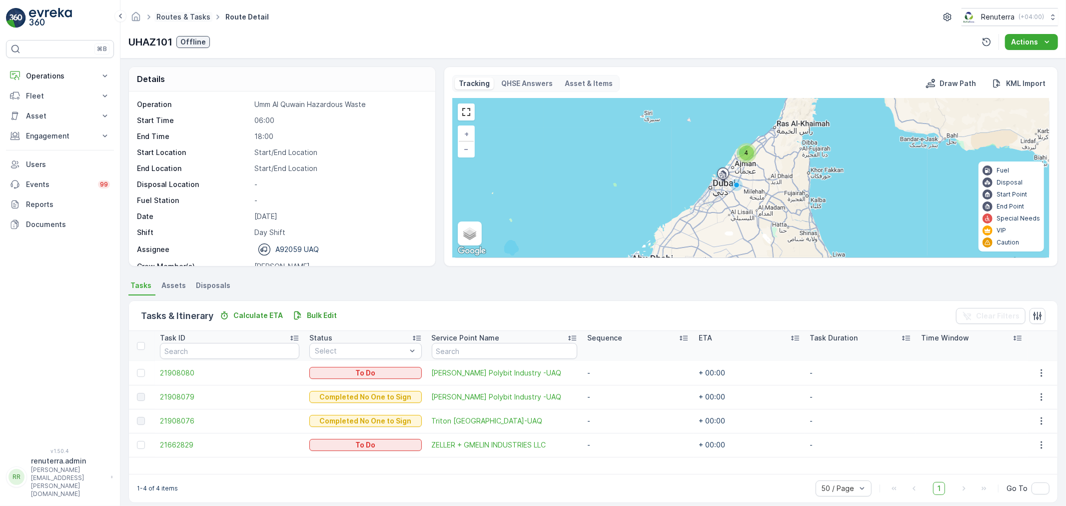
click at [185, 15] on link "Routes & Tasks" at bounding box center [183, 16] width 54 height 8
